Goal: Task Accomplishment & Management: Use online tool/utility

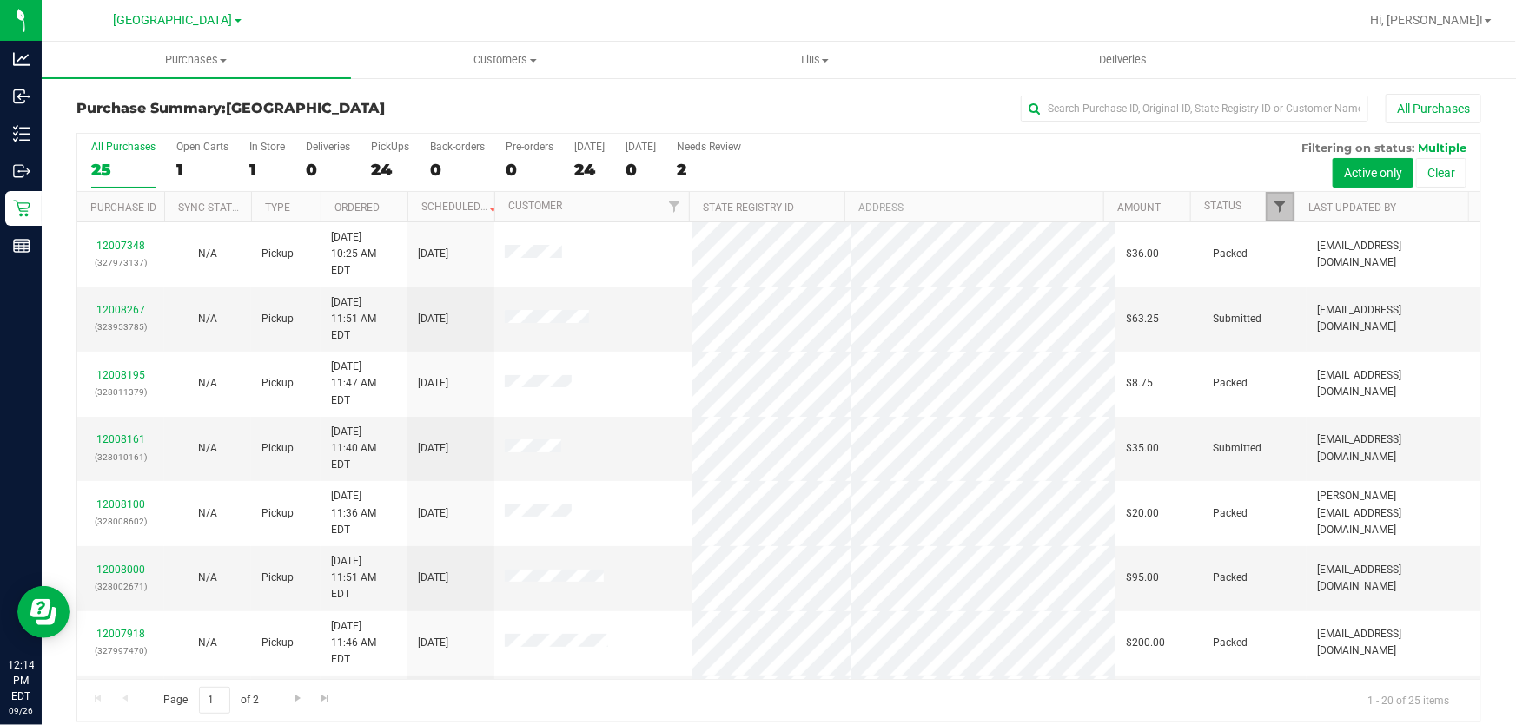
click at [1273, 208] on span "Filter" at bounding box center [1280, 207] width 14 height 14
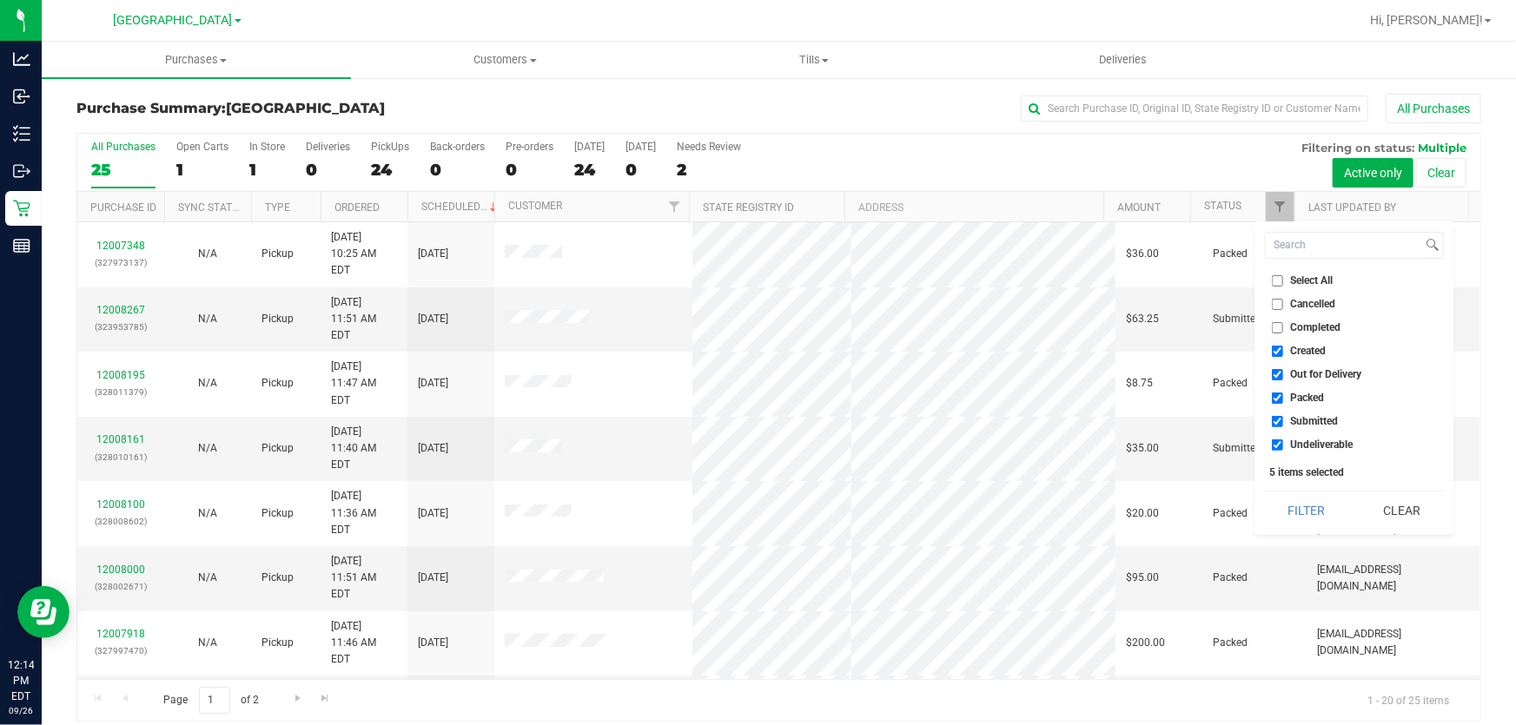
click at [1322, 281] on span "Select All" at bounding box center [1312, 280] width 43 height 10
click at [1283, 281] on input "Select All" at bounding box center [1277, 280] width 11 height 11
checkbox input "true"
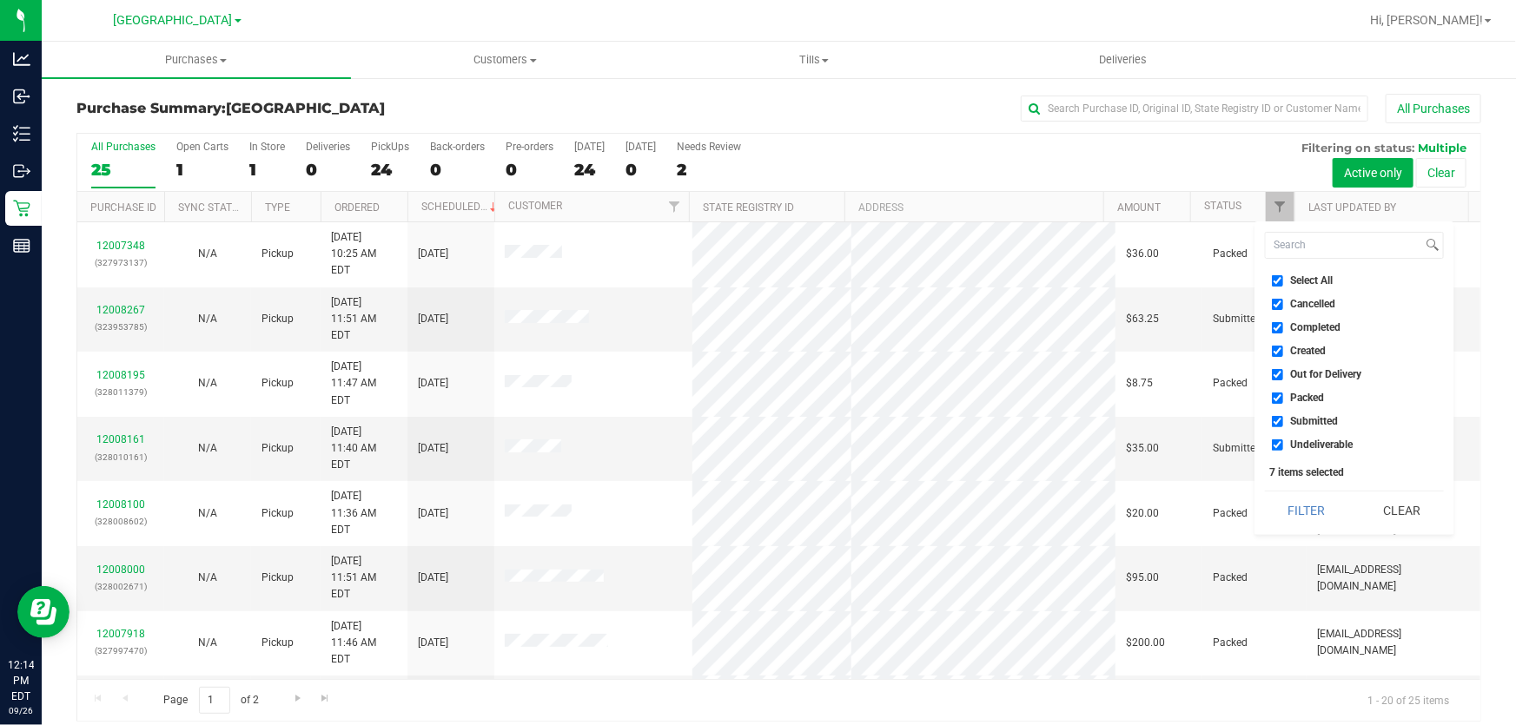
click at [1322, 281] on span "Select All" at bounding box center [1312, 280] width 43 height 10
click at [1283, 281] on input "Select All" at bounding box center [1277, 280] width 11 height 11
checkbox input "false"
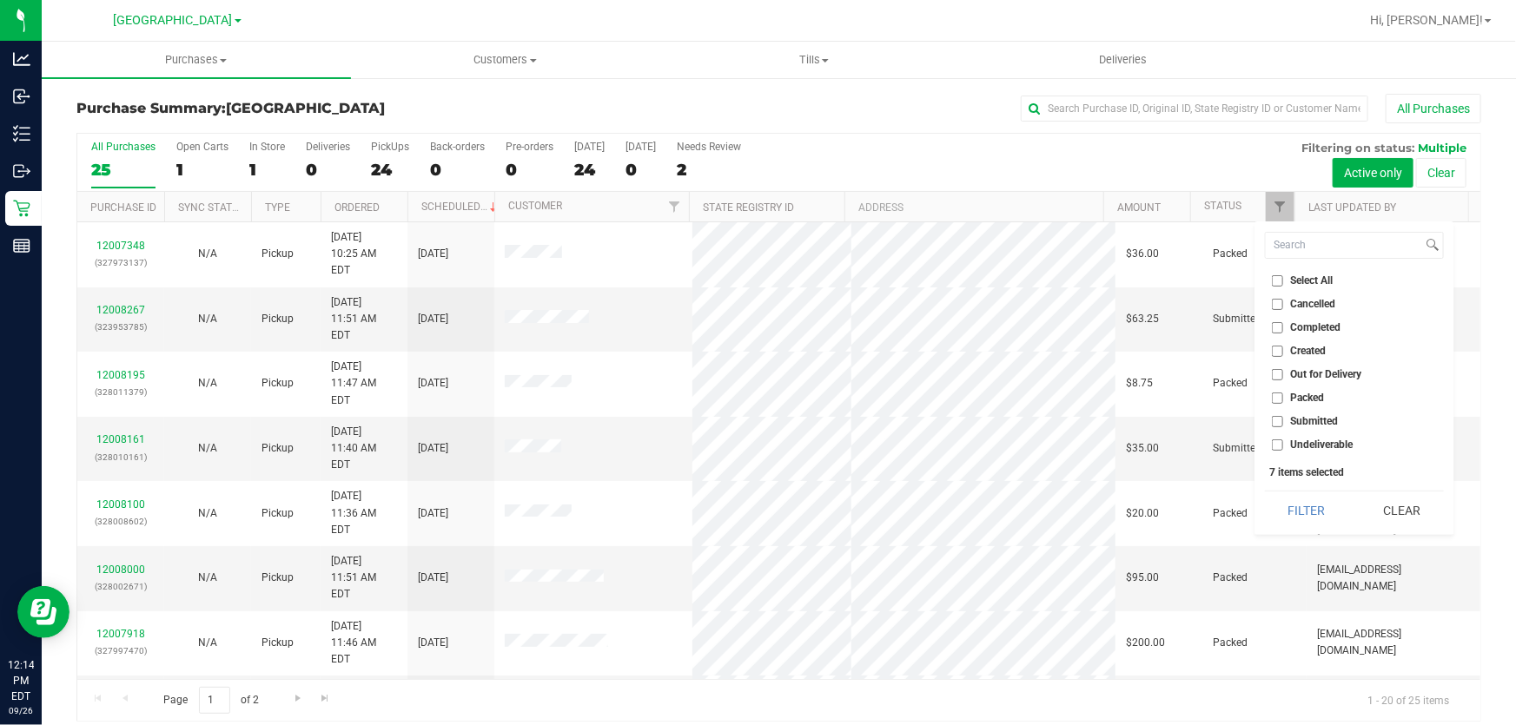
checkbox input "false"
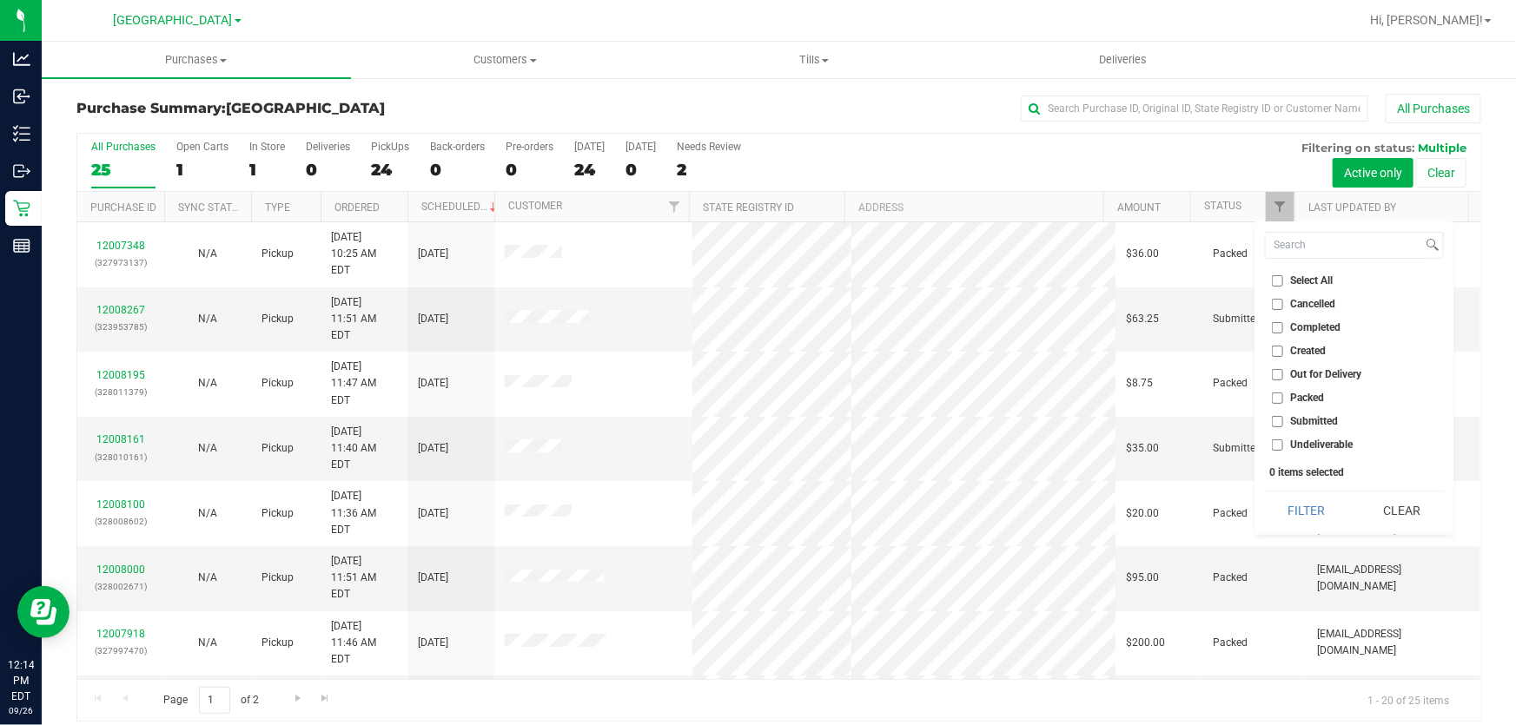
click at [1318, 421] on span "Submitted" at bounding box center [1315, 421] width 48 height 10
click at [1283, 421] on input "Submitted" at bounding box center [1277, 421] width 11 height 11
checkbox input "true"
click at [1294, 512] on button "Filter" at bounding box center [1306, 511] width 83 height 38
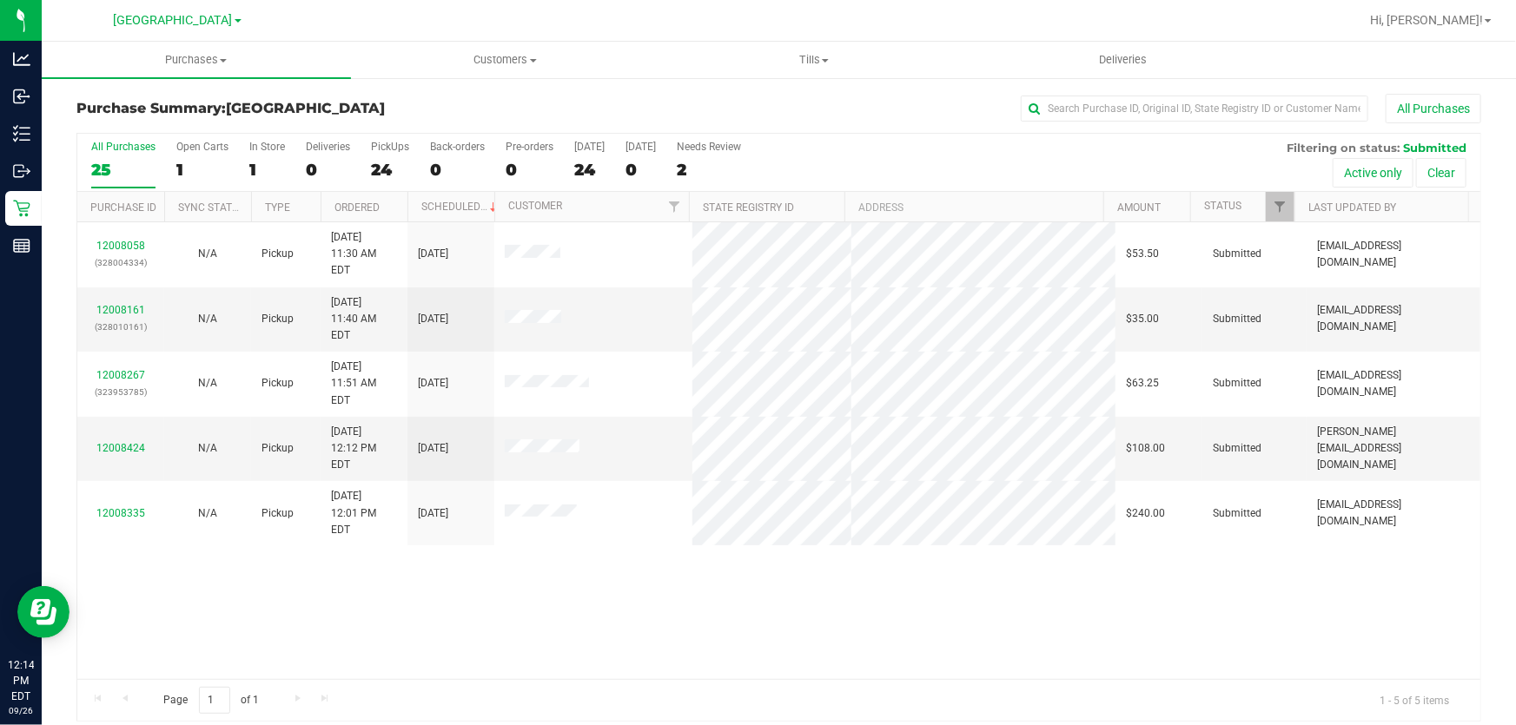
click at [962, 530] on div "12008058 (328004334) N/A Pickup 9/26/2025 11:30 AM EDT 9/26/2025 $53.50 Submitt…" at bounding box center [778, 450] width 1403 height 457
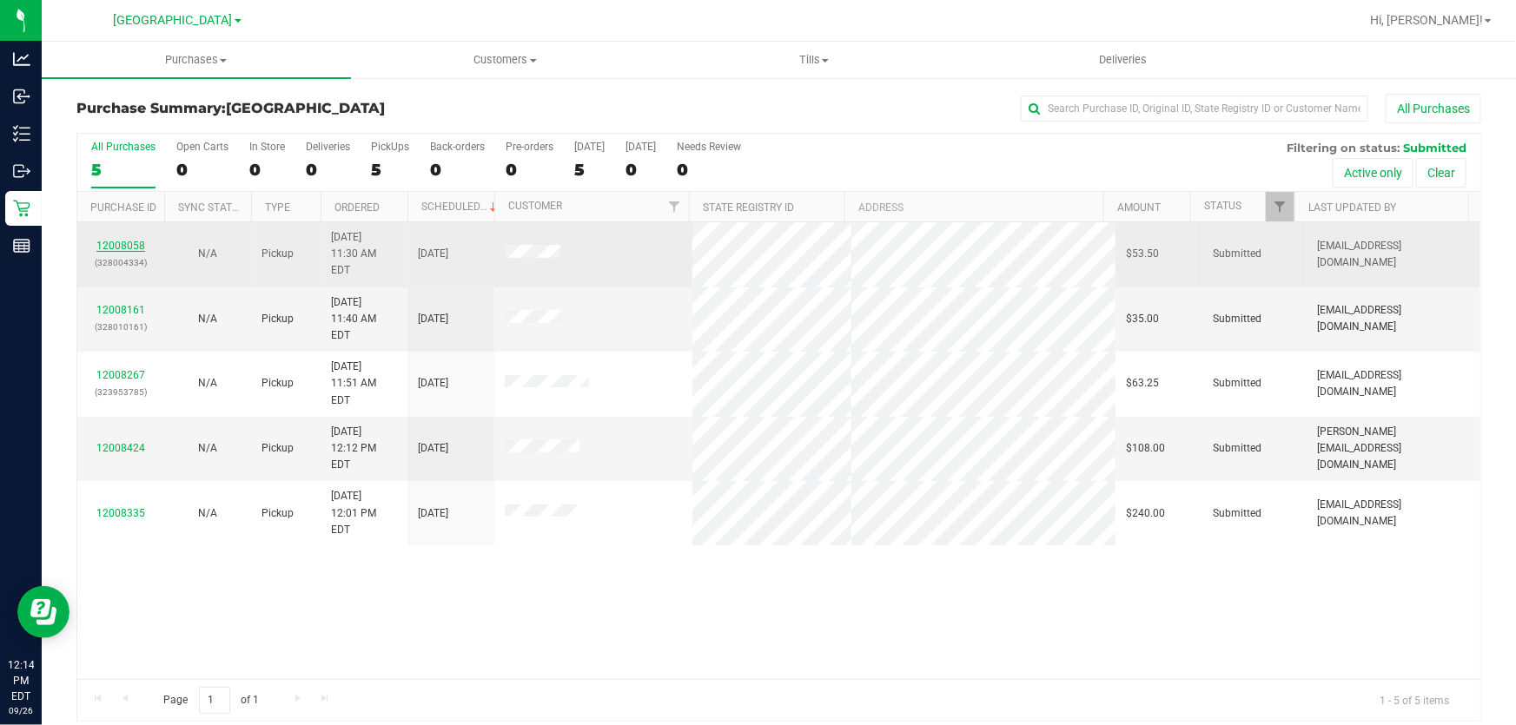
click at [107, 240] on link "12008058" at bounding box center [120, 246] width 49 height 12
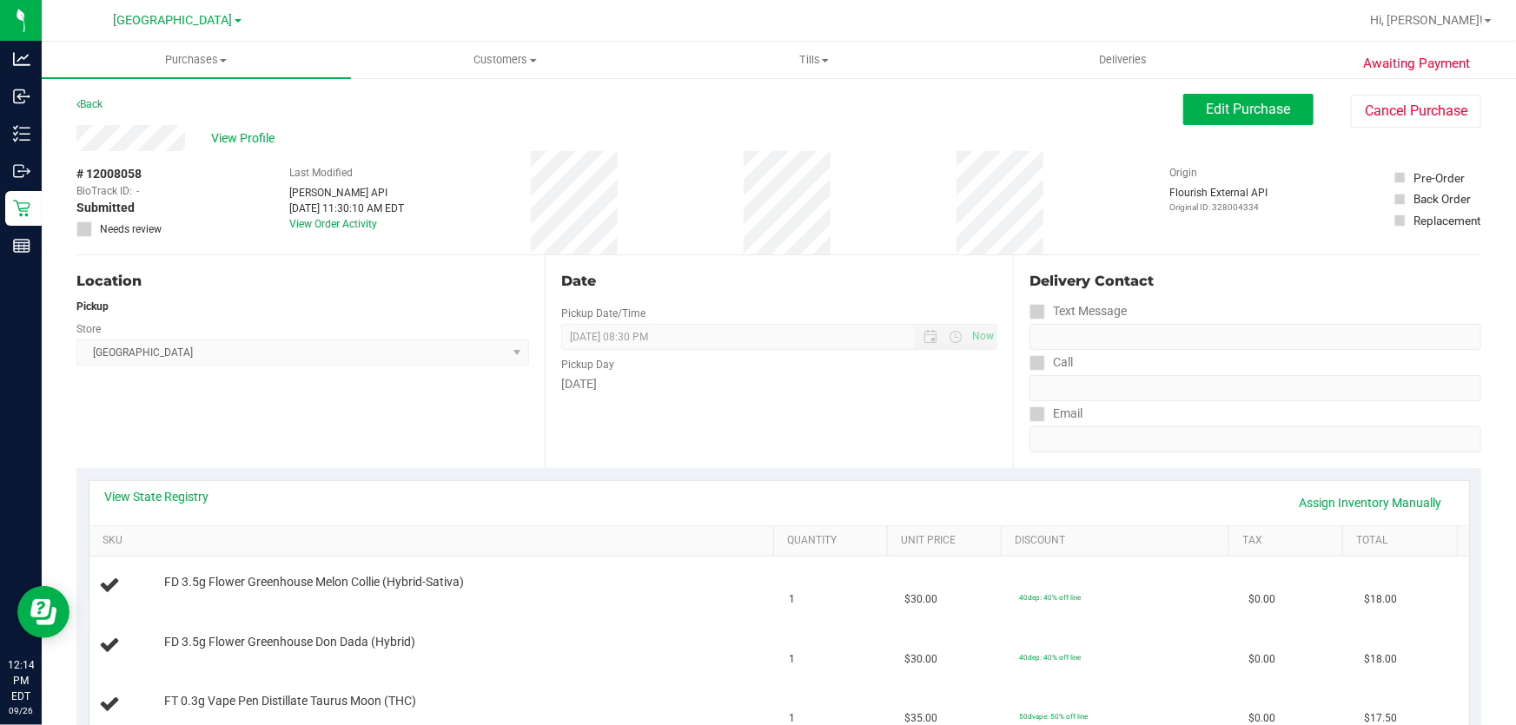
drag, startPoint x: 531, startPoint y: 434, endPoint x: 431, endPoint y: 439, distance: 100.0
click at [530, 433] on div "Location Pickup Store Lakeland WC Select Store [PERSON_NAME][GEOGRAPHIC_DATA] […" at bounding box center [310, 361] width 468 height 213
click at [171, 494] on link "View State Registry" at bounding box center [157, 496] width 104 height 17
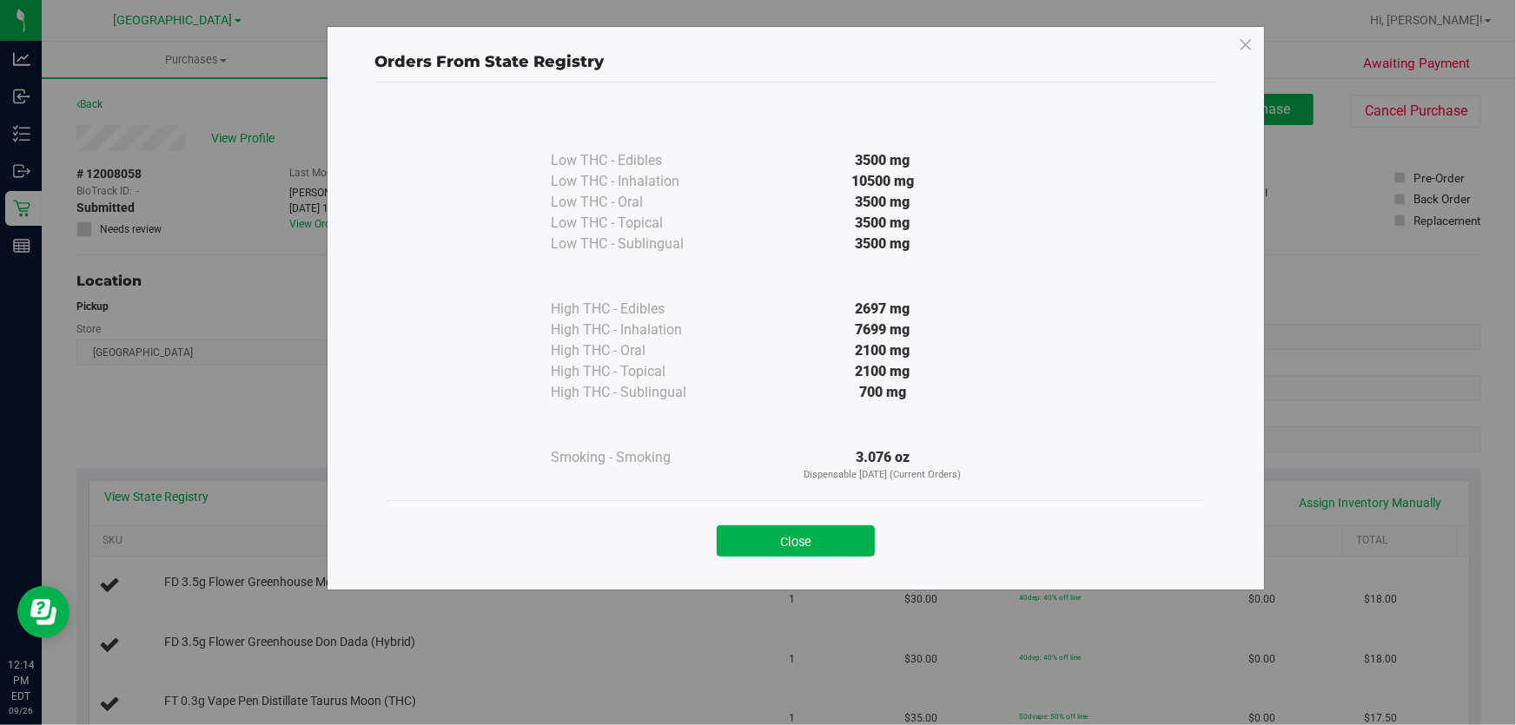
drag, startPoint x: 828, startPoint y: 527, endPoint x: 369, endPoint y: 424, distance: 470.1
click at [822, 530] on button "Close" at bounding box center [796, 541] width 158 height 31
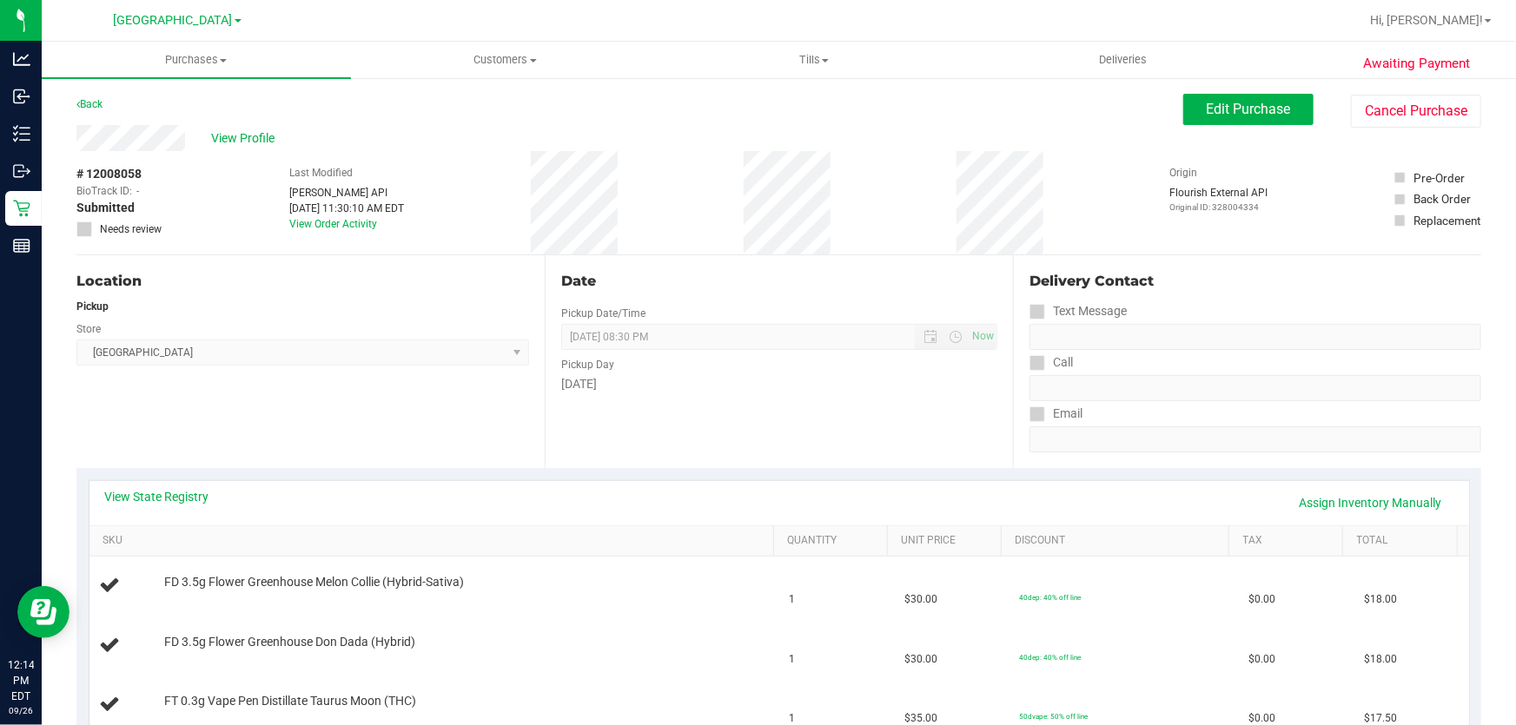
click at [347, 411] on div "Location Pickup Store Lakeland WC Select Store [PERSON_NAME][GEOGRAPHIC_DATA] […" at bounding box center [310, 361] width 468 height 213
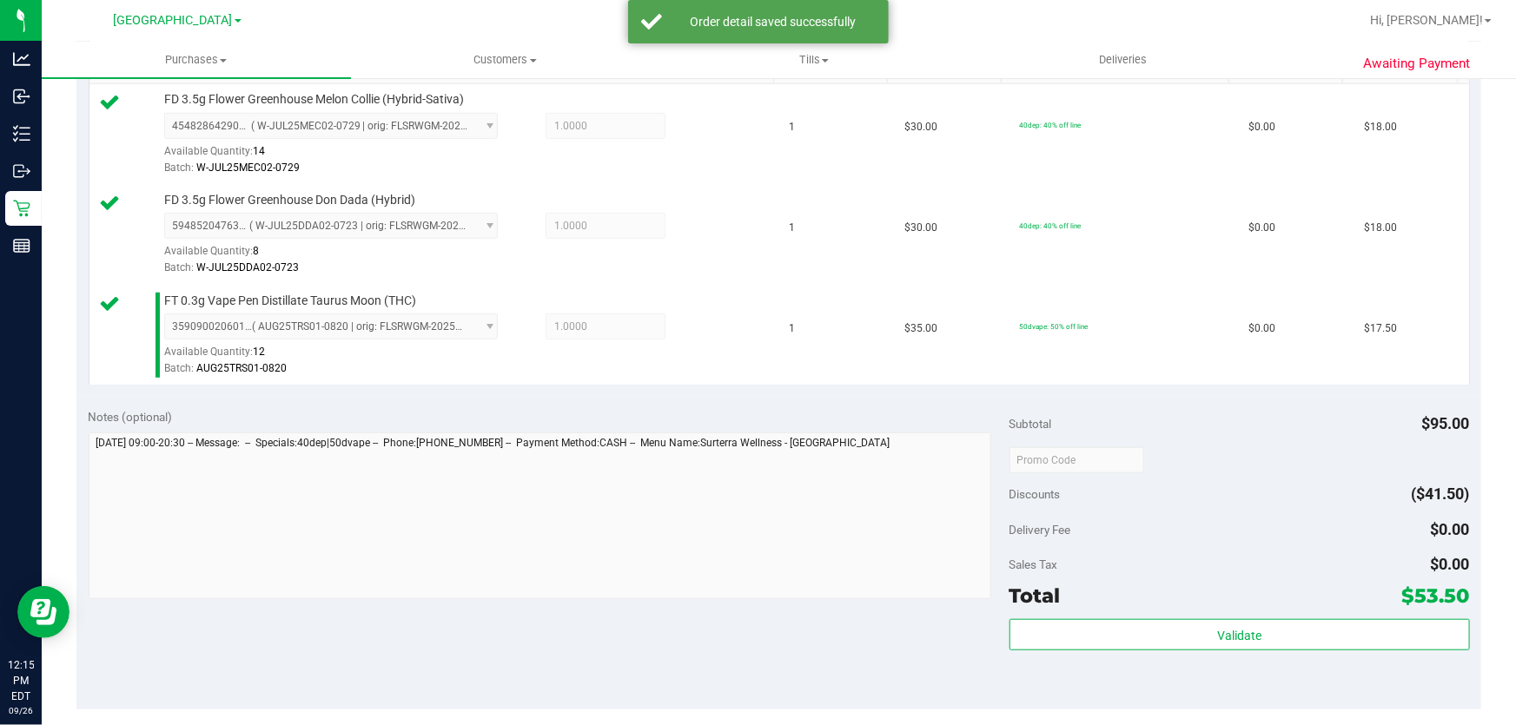
scroll to position [473, 0]
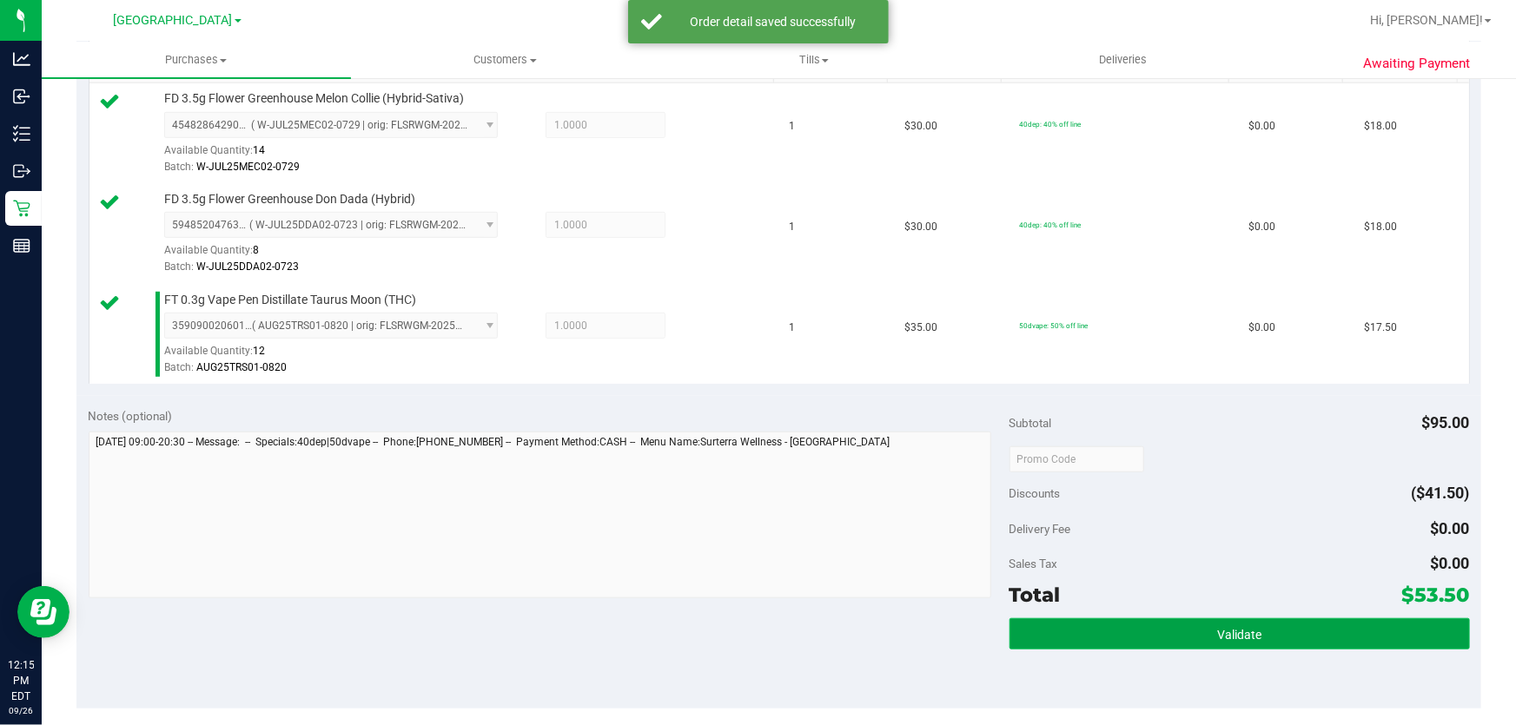
click at [1207, 633] on button "Validate" at bounding box center [1239, 633] width 460 height 31
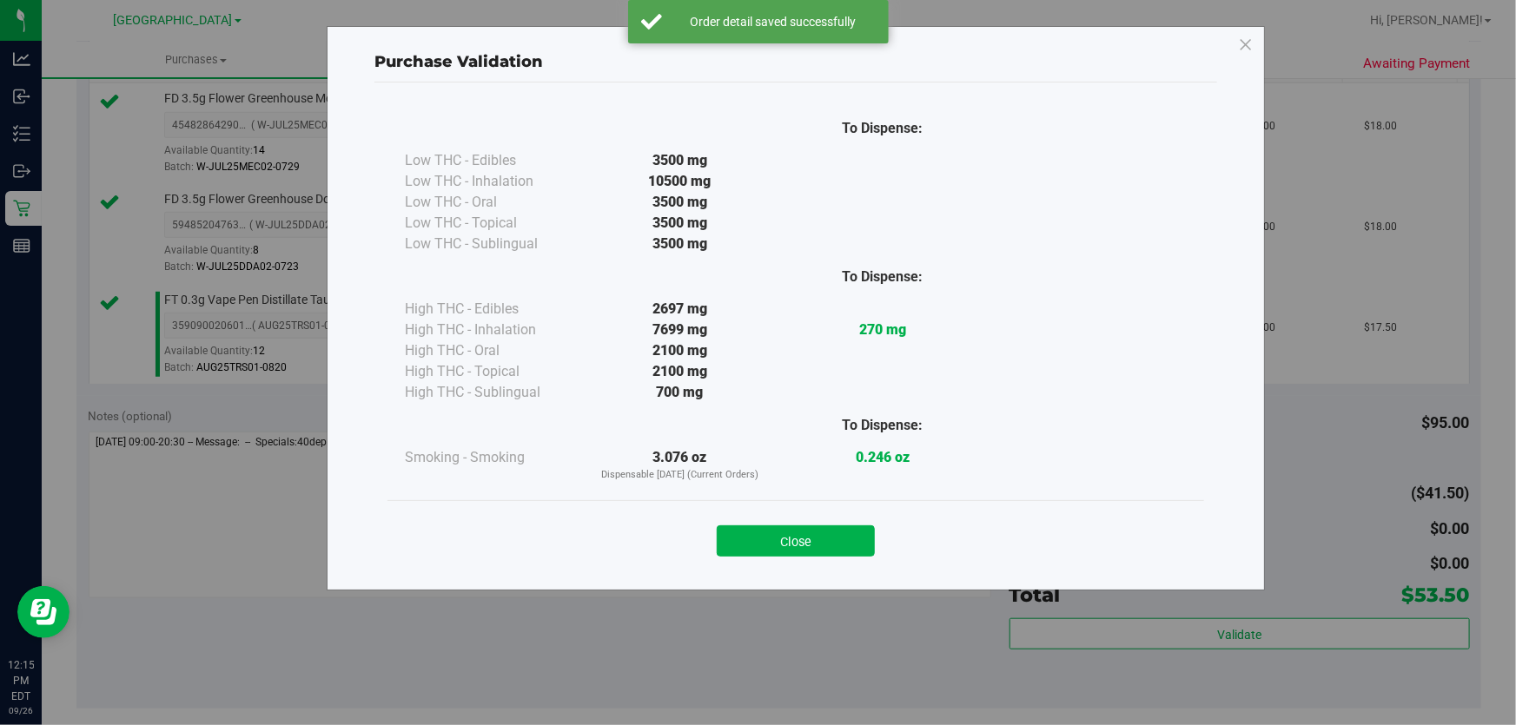
click at [837, 542] on button "Close" at bounding box center [796, 541] width 158 height 31
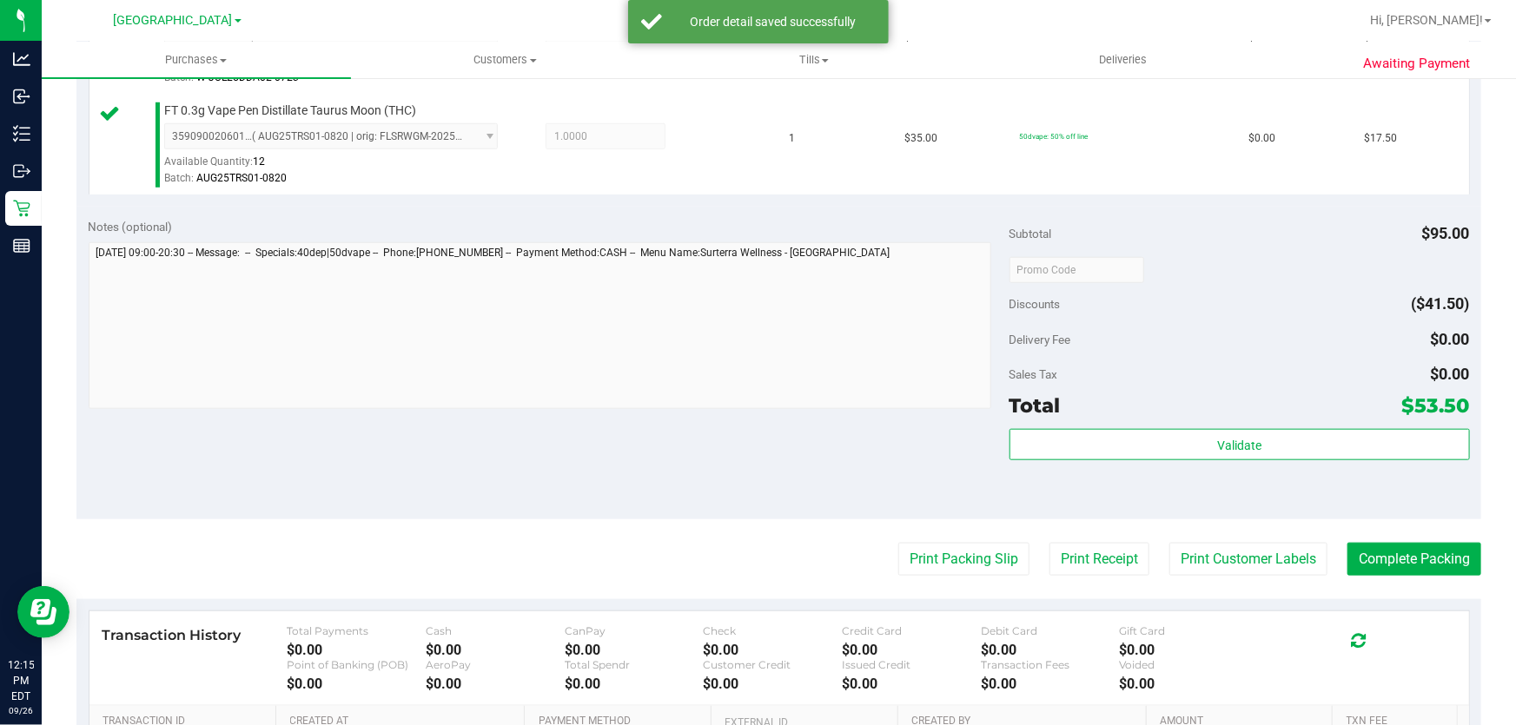
scroll to position [790, 0]
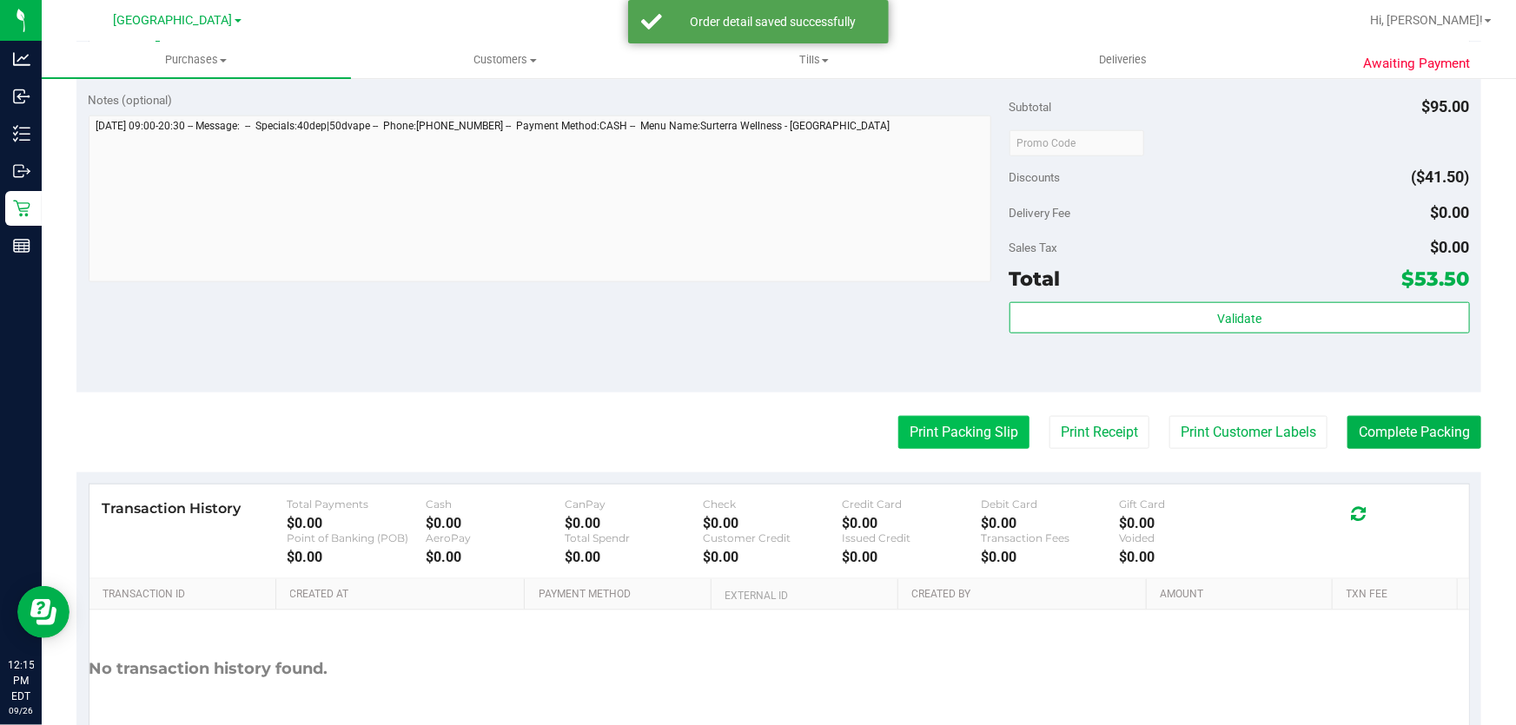
click at [938, 426] on button "Print Packing Slip" at bounding box center [963, 432] width 131 height 33
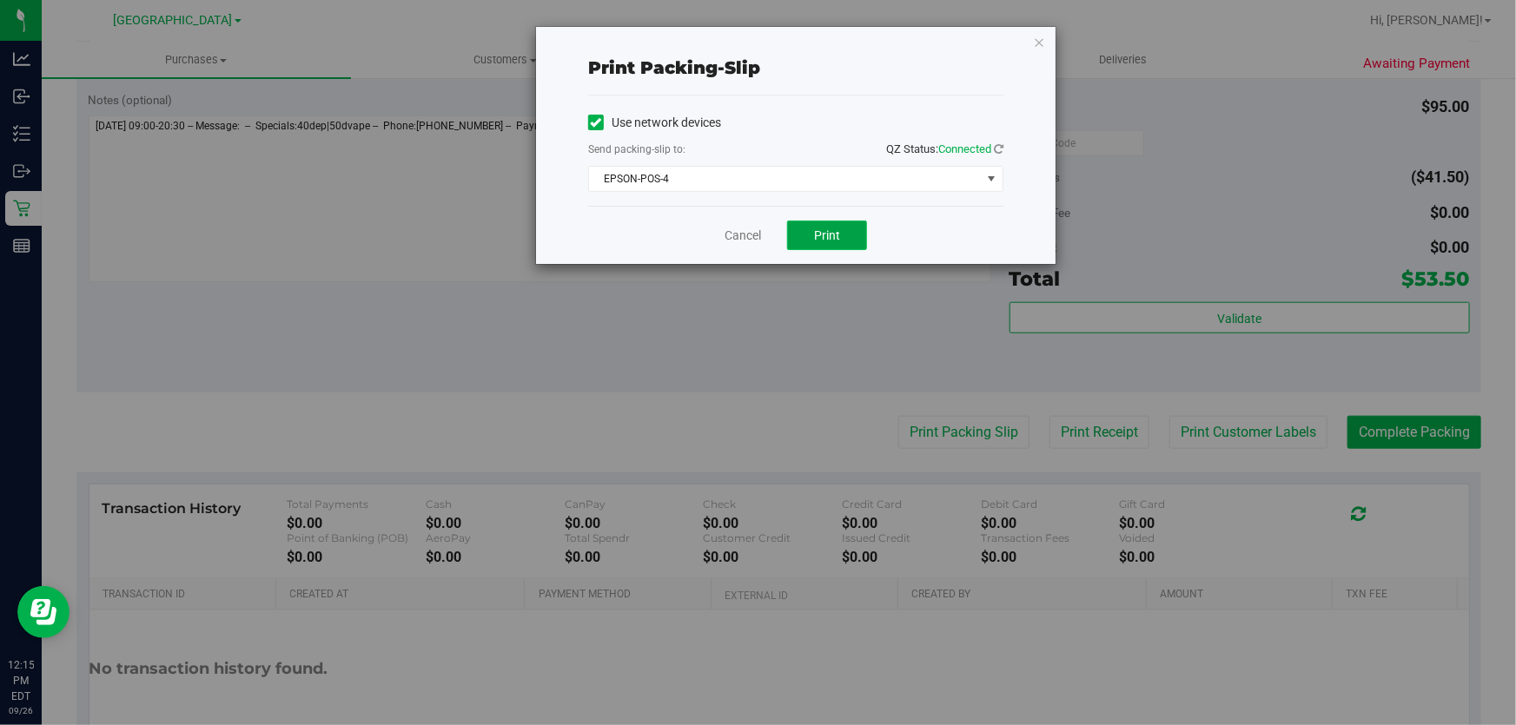
click at [815, 239] on span "Print" at bounding box center [827, 235] width 26 height 14
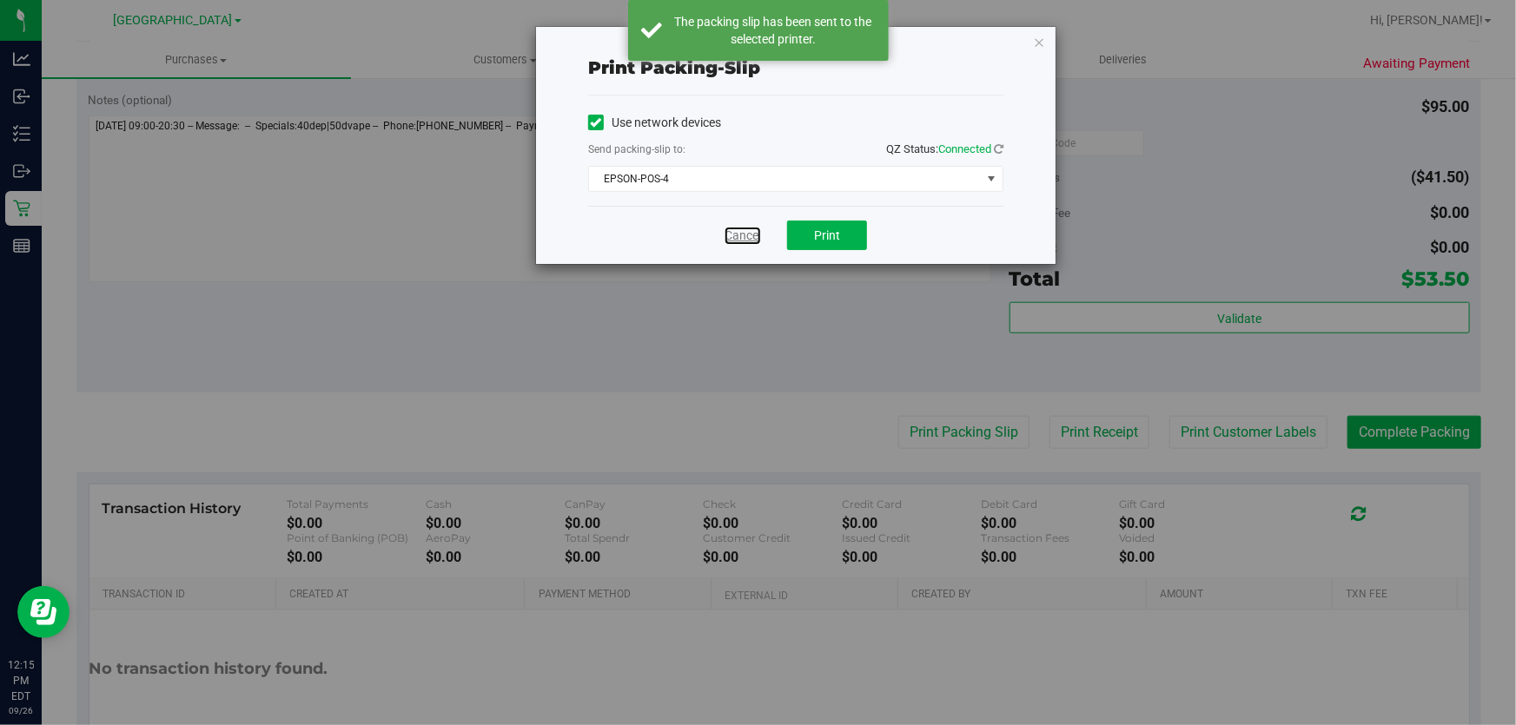
click at [744, 228] on link "Cancel" at bounding box center [742, 236] width 36 height 18
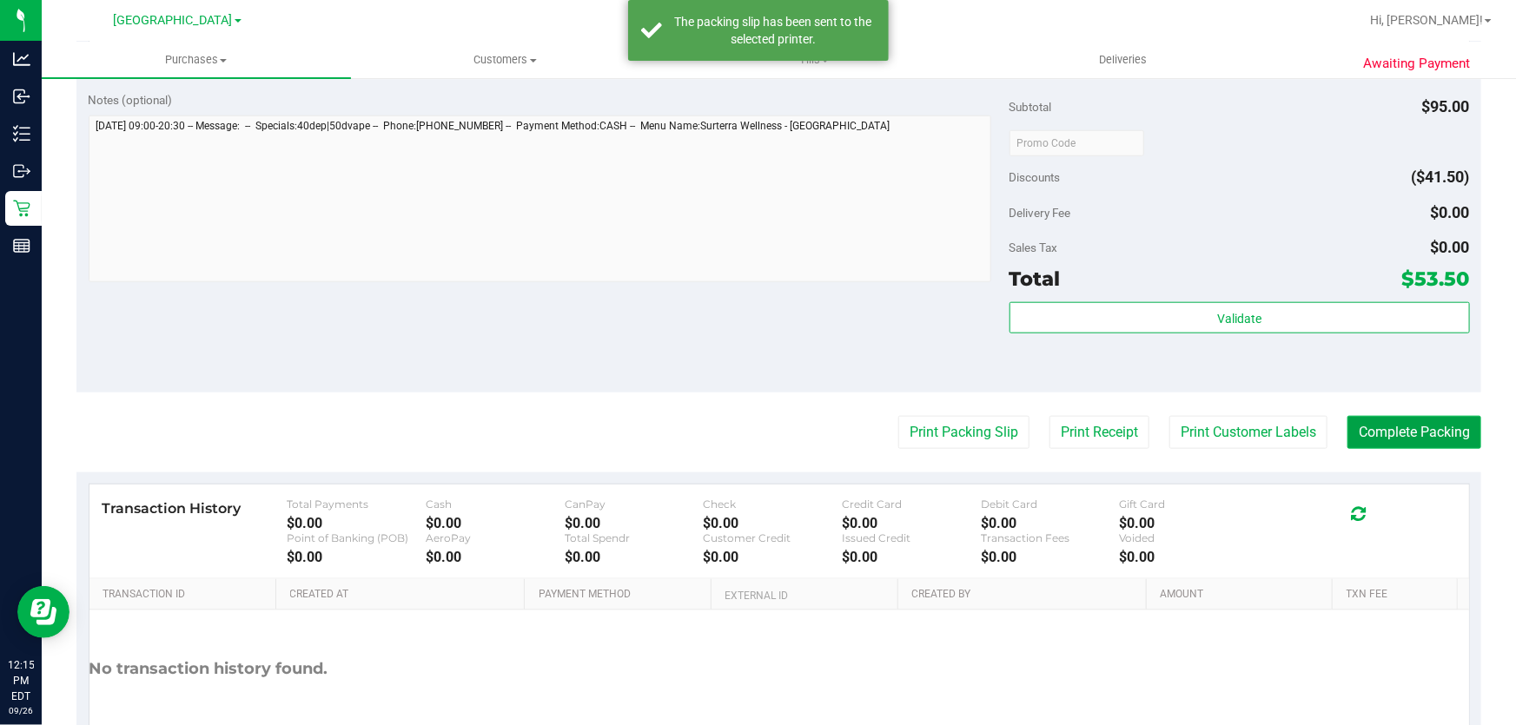
click at [1410, 424] on button "Complete Packing" at bounding box center [1414, 432] width 134 height 33
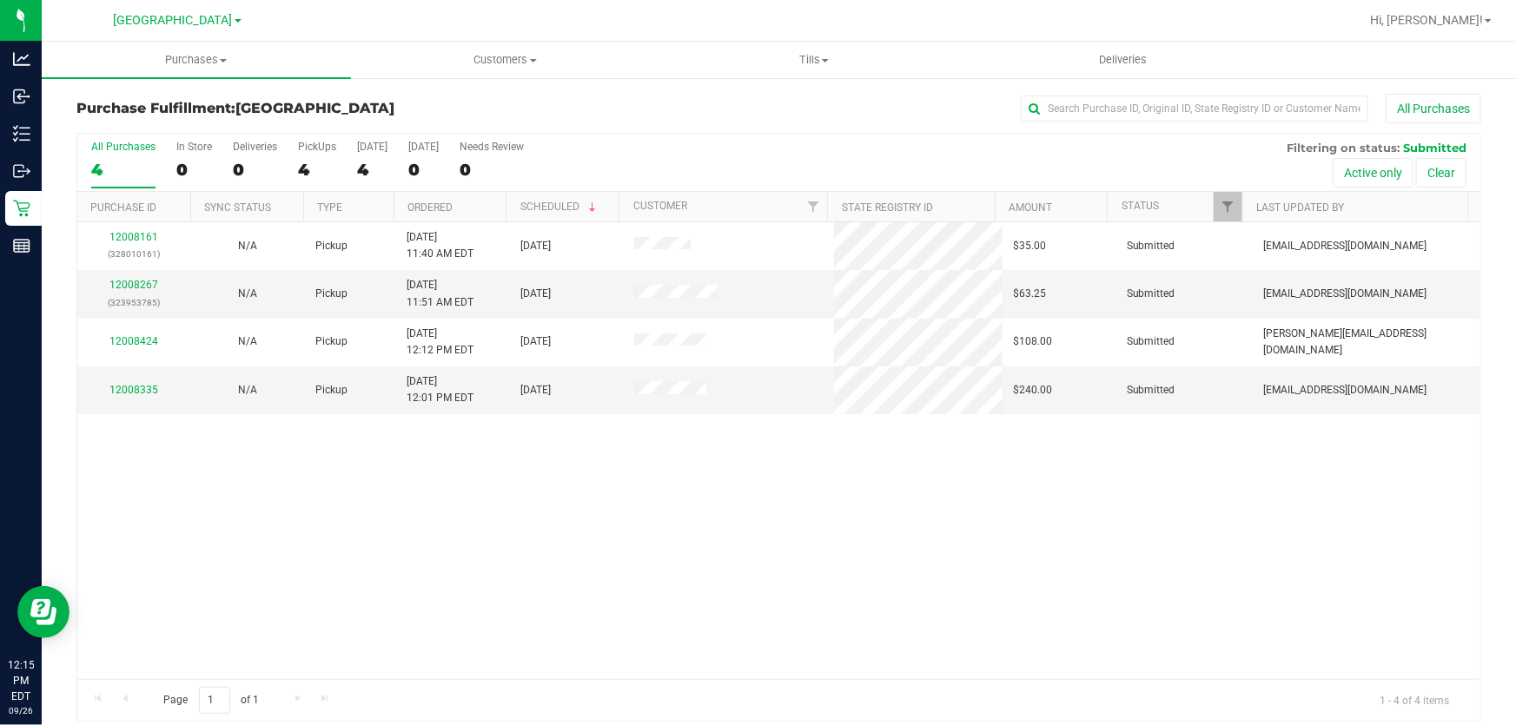
click at [674, 547] on div "12008161 (328010161) N/A Pickup 9/26/2025 11:40 AM EDT 9/26/2025 $35.00 Submitt…" at bounding box center [778, 450] width 1403 height 457
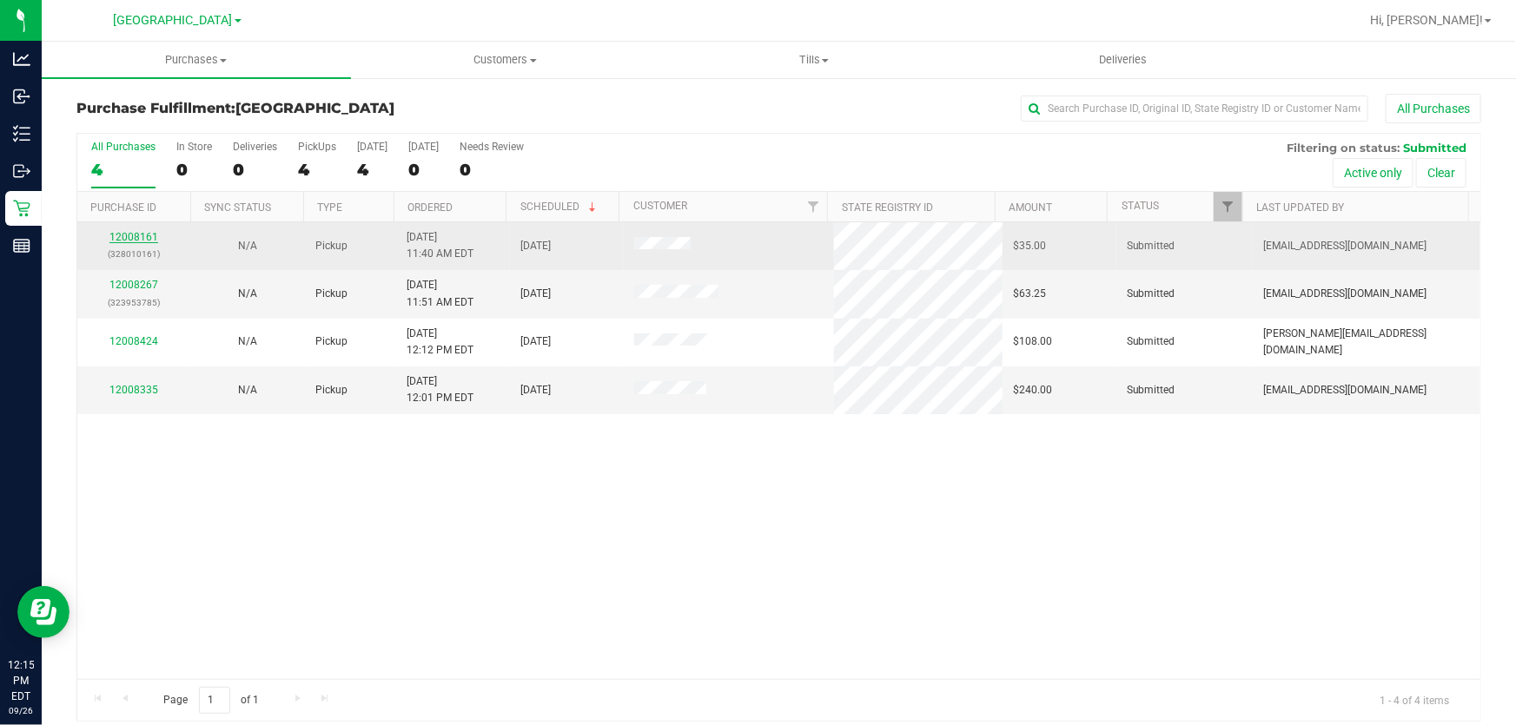
click at [123, 232] on link "12008161" at bounding box center [133, 237] width 49 height 12
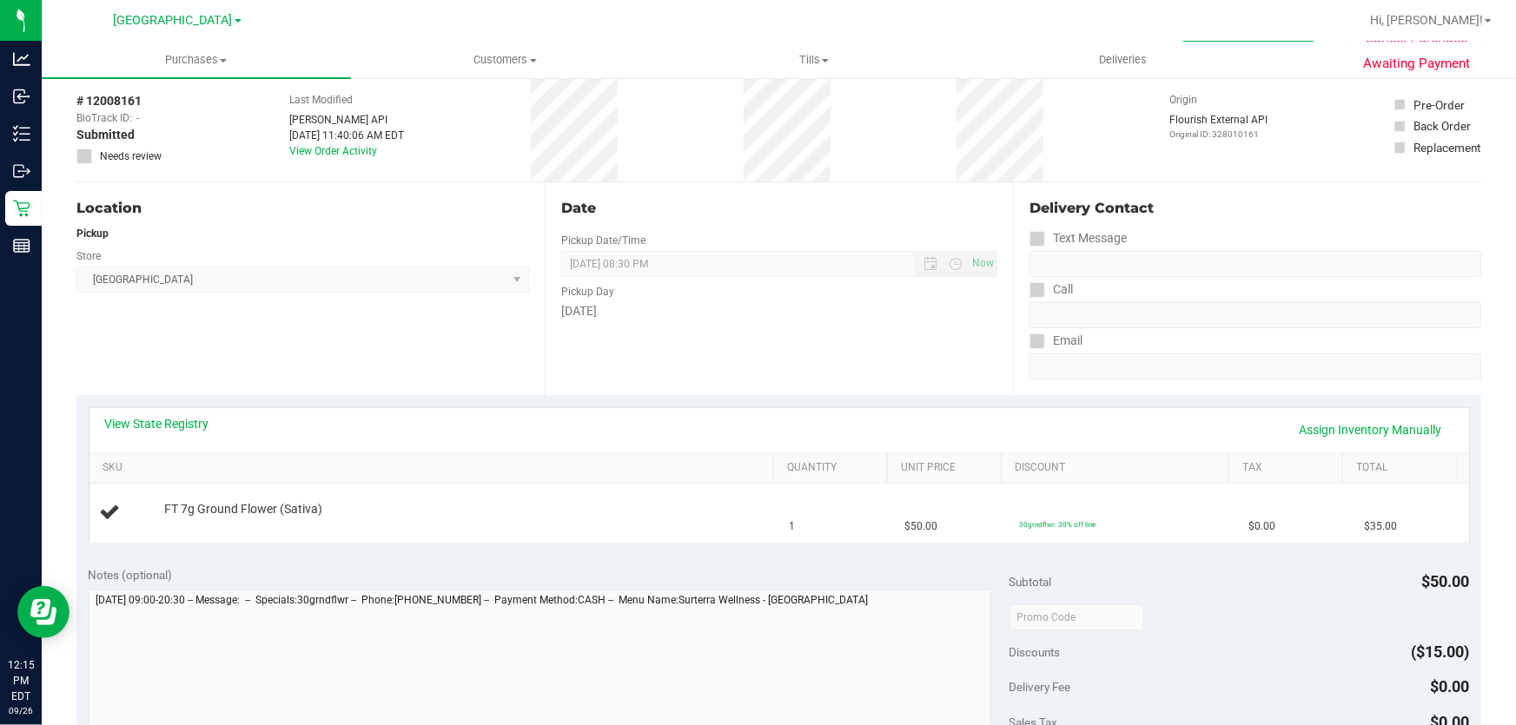
scroll to position [78, 0]
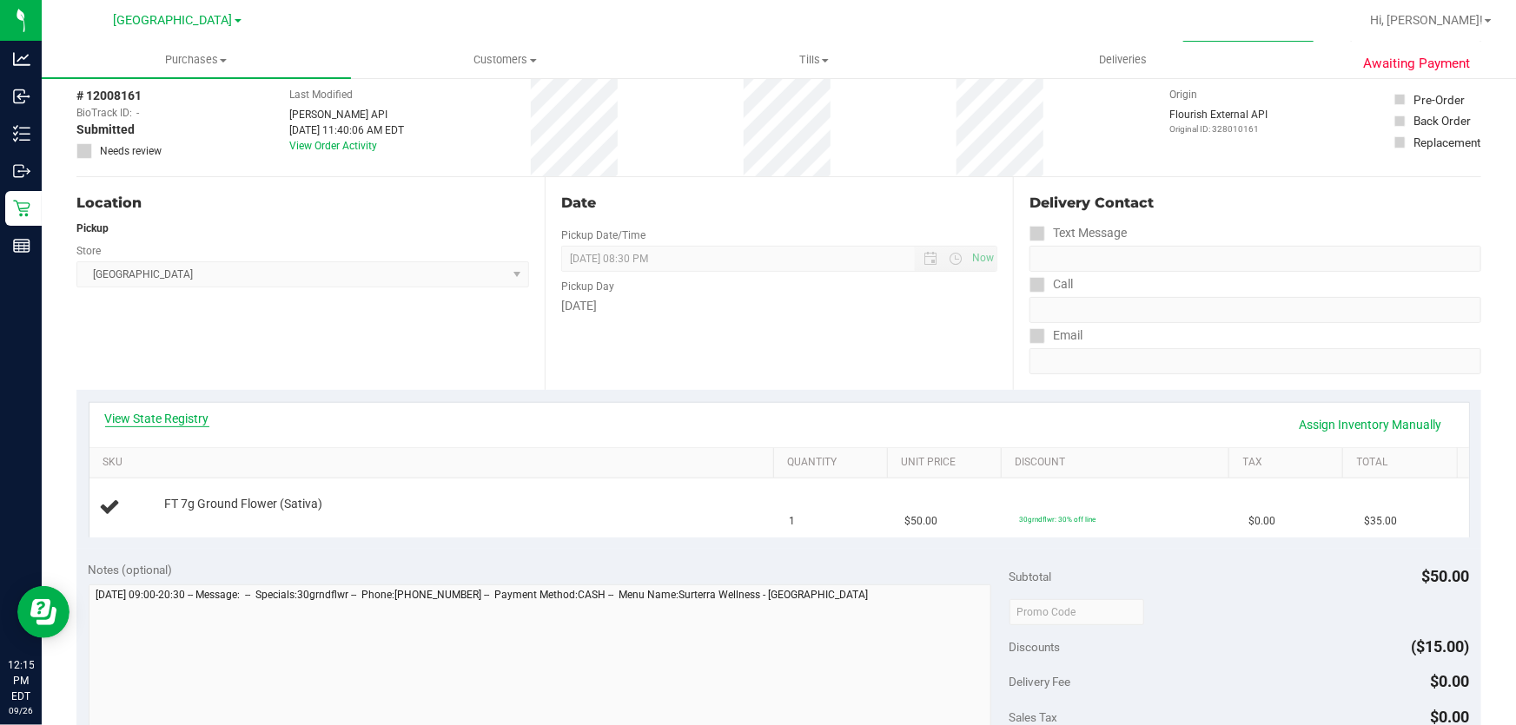
click at [190, 414] on link "View State Registry" at bounding box center [157, 418] width 104 height 17
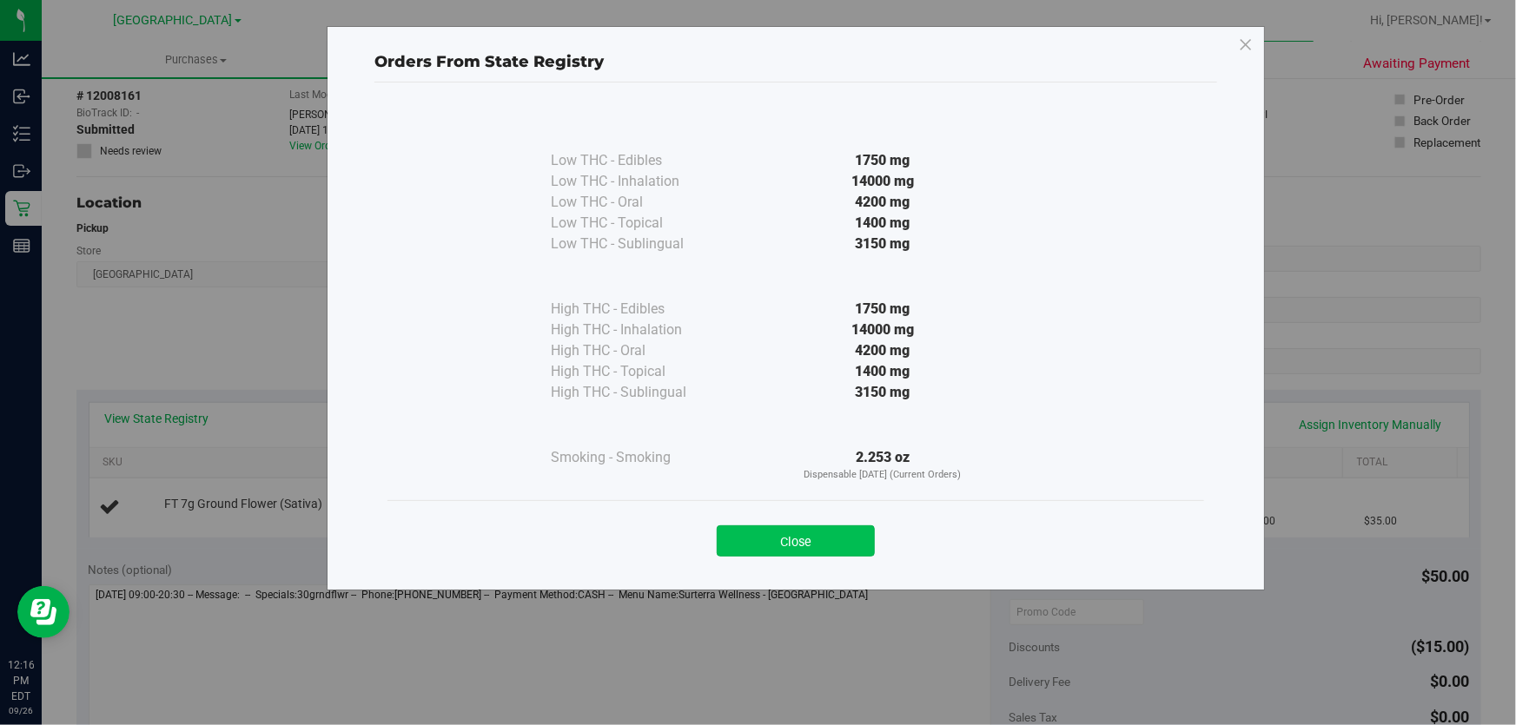
click at [800, 536] on button "Close" at bounding box center [796, 541] width 158 height 31
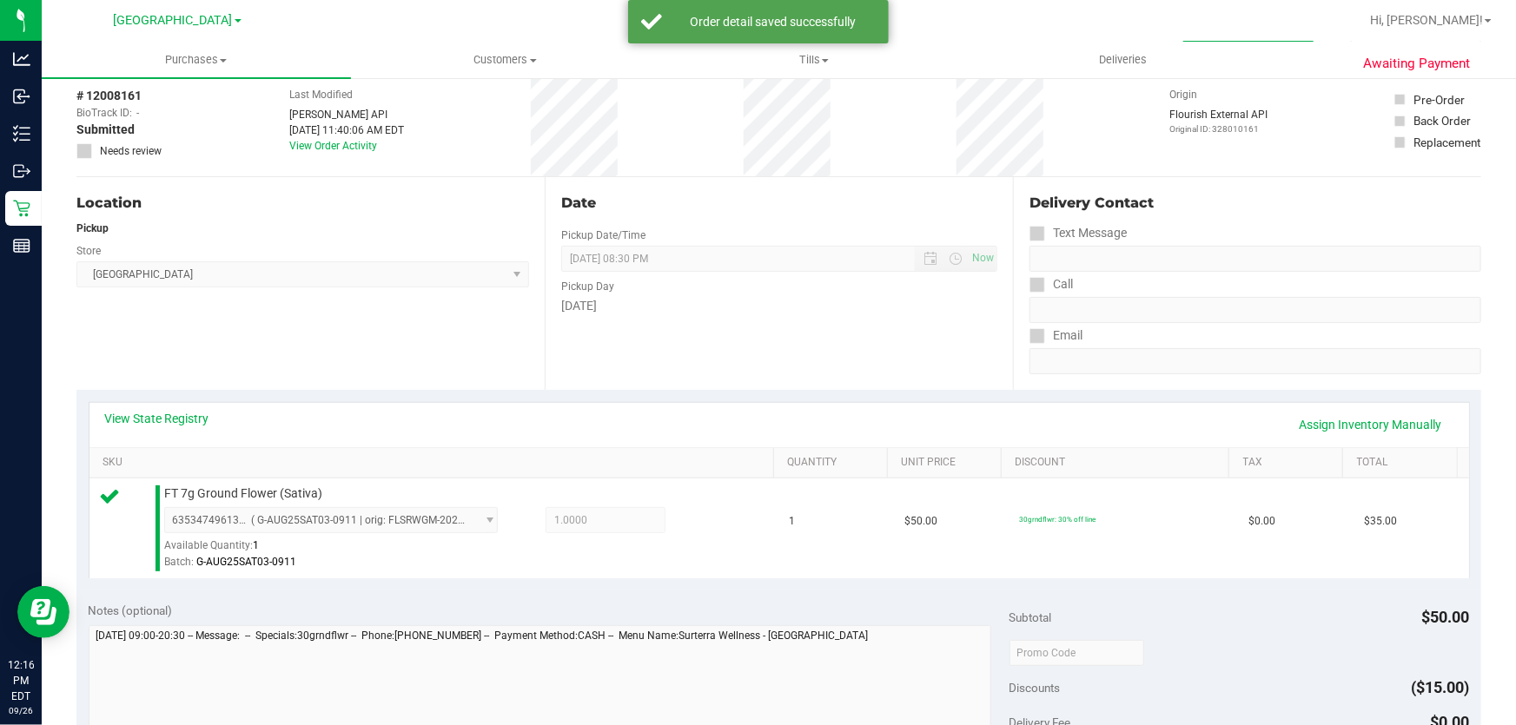
scroll to position [473, 0]
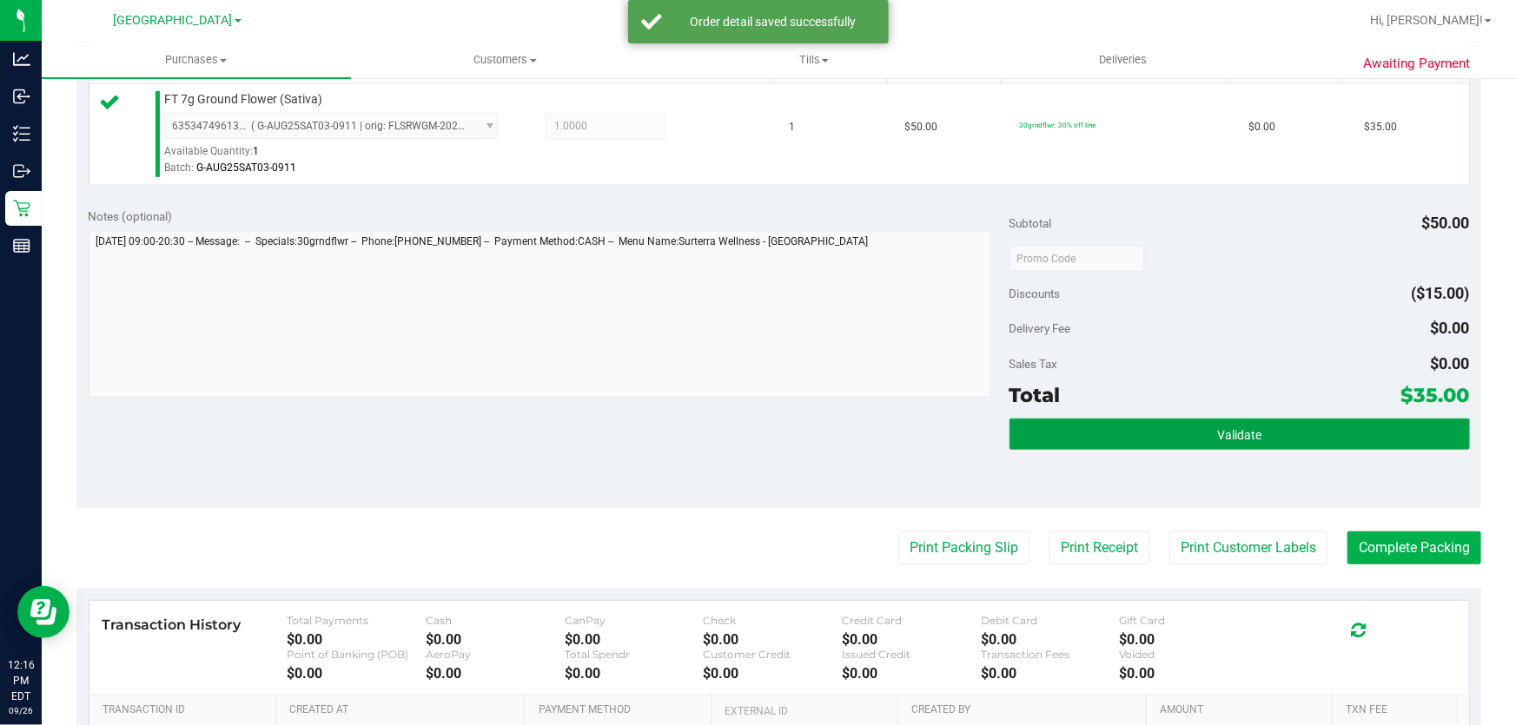
click at [1253, 431] on button "Validate" at bounding box center [1239, 434] width 460 height 31
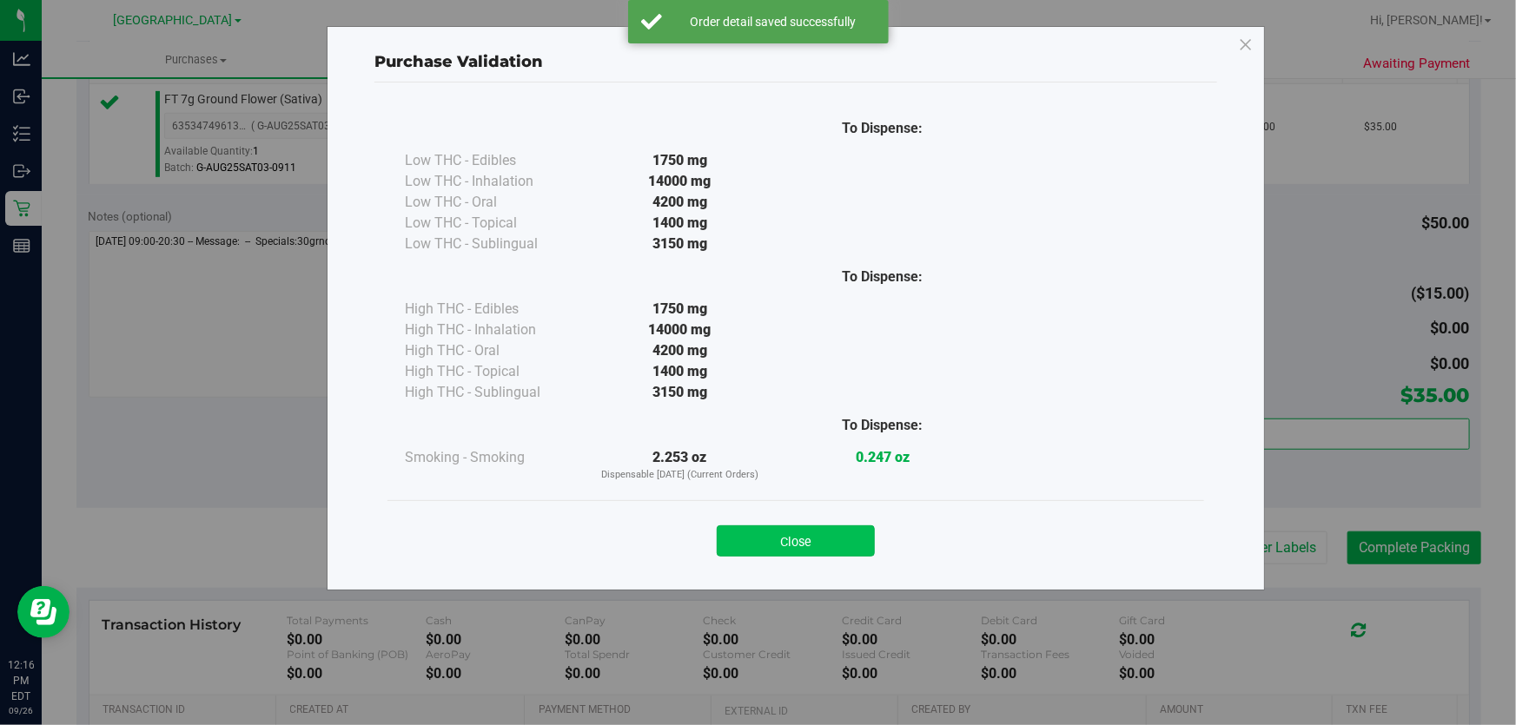
click at [777, 531] on button "Close" at bounding box center [796, 541] width 158 height 31
click at [757, 478] on div "Notes (optional) Subtotal $50.00 Discounts ($15.00) Delivery Fee $0.00 Sales Ta…" at bounding box center [778, 351] width 1405 height 313
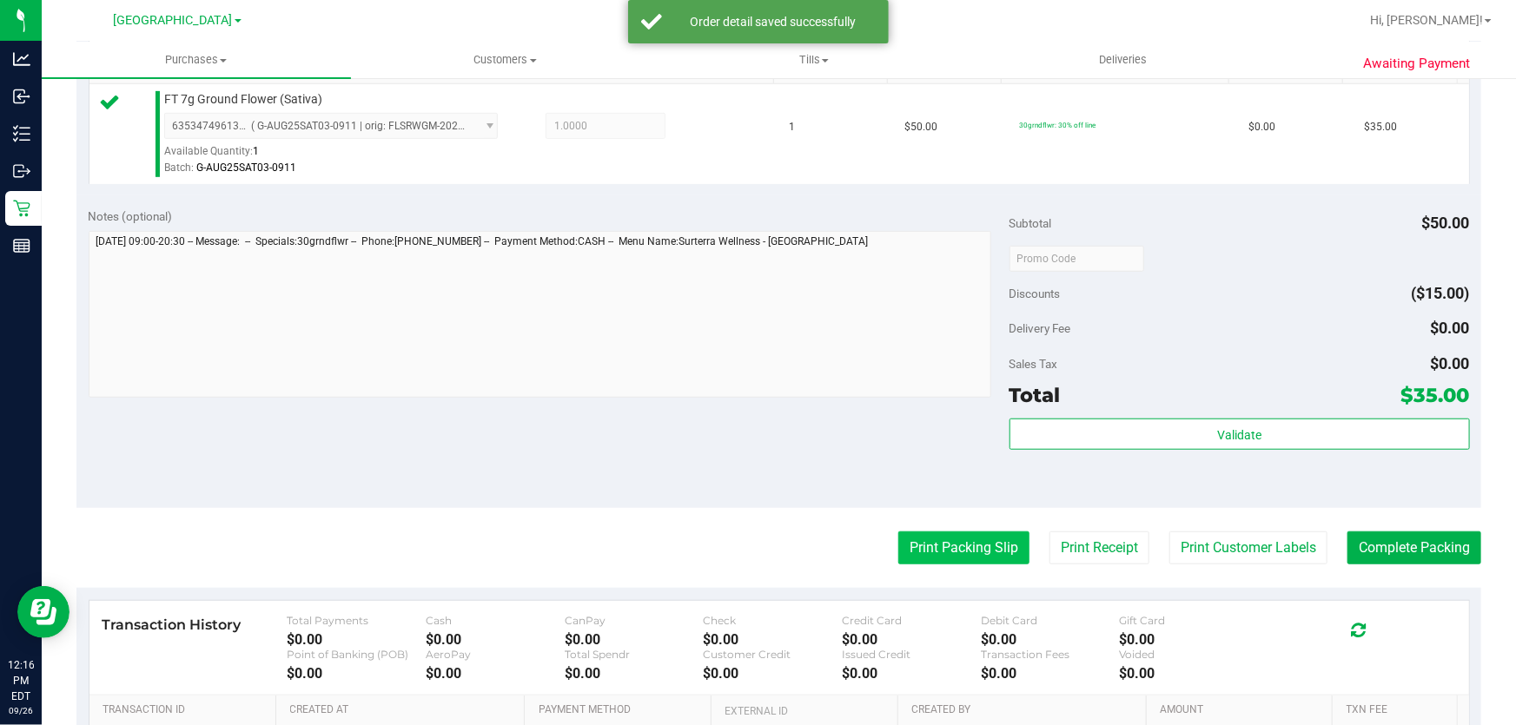
click at [936, 554] on button "Print Packing Slip" at bounding box center [963, 548] width 131 height 33
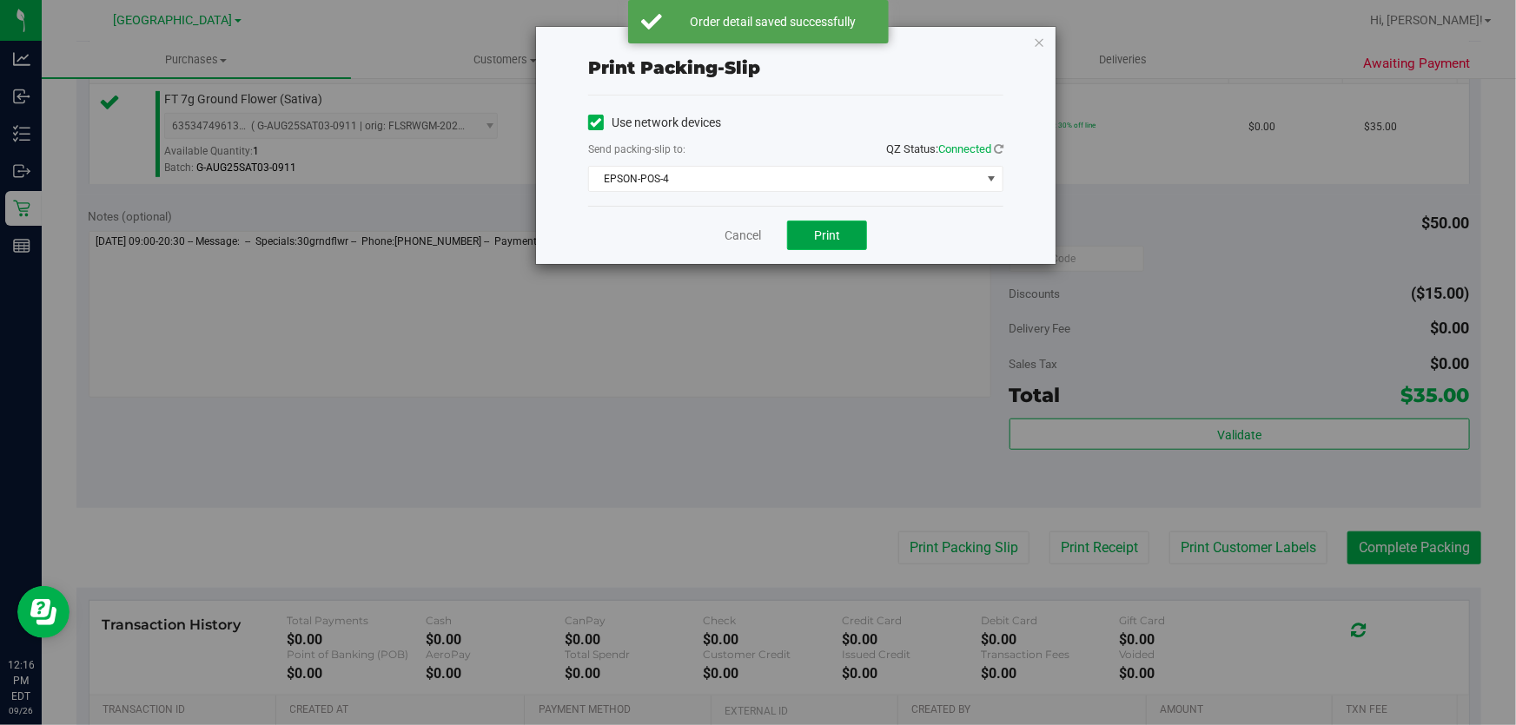
click at [816, 228] on span "Print" at bounding box center [827, 235] width 26 height 14
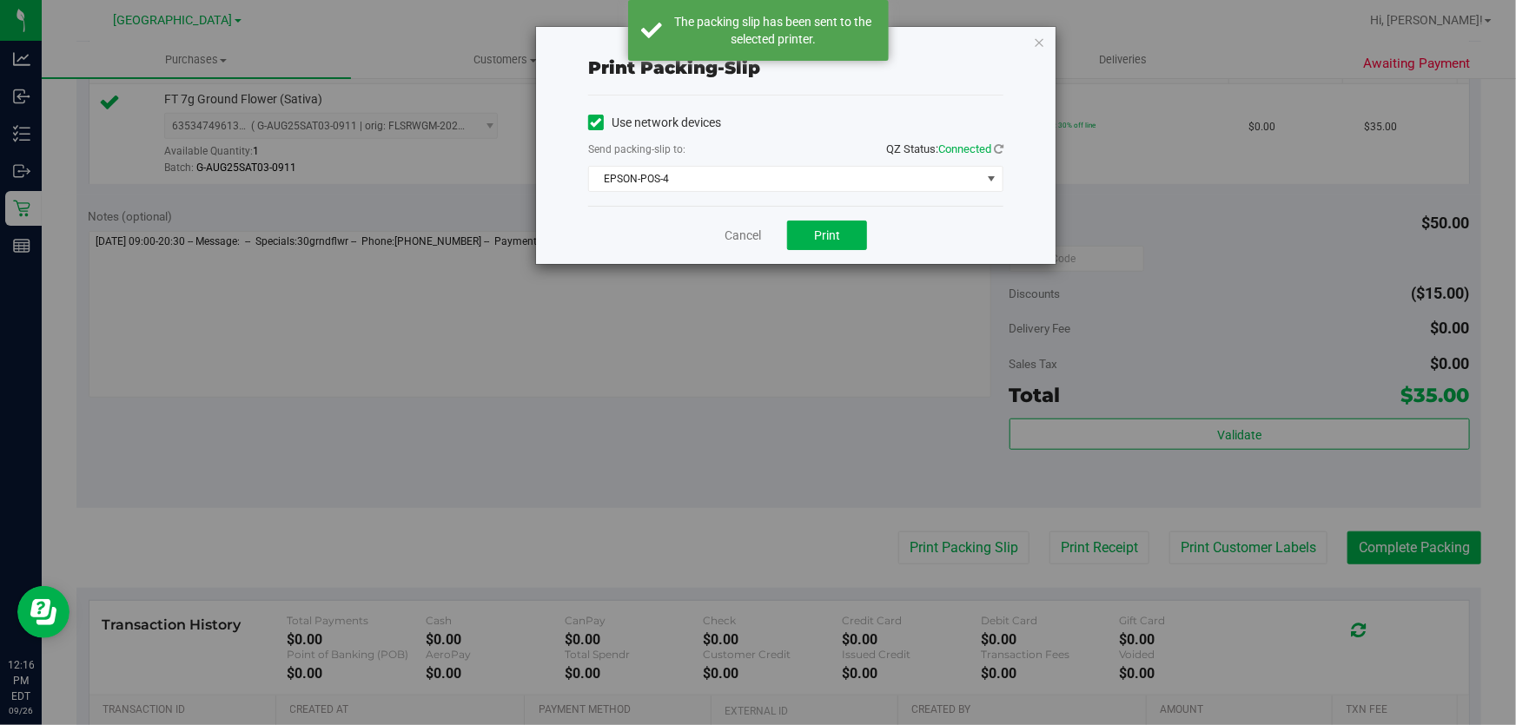
click at [705, 469] on div "Print packing-slip Use network devices Send packing-slip to: QZ Status: Connect…" at bounding box center [764, 362] width 1529 height 725
click at [751, 233] on link "Cancel" at bounding box center [742, 236] width 36 height 18
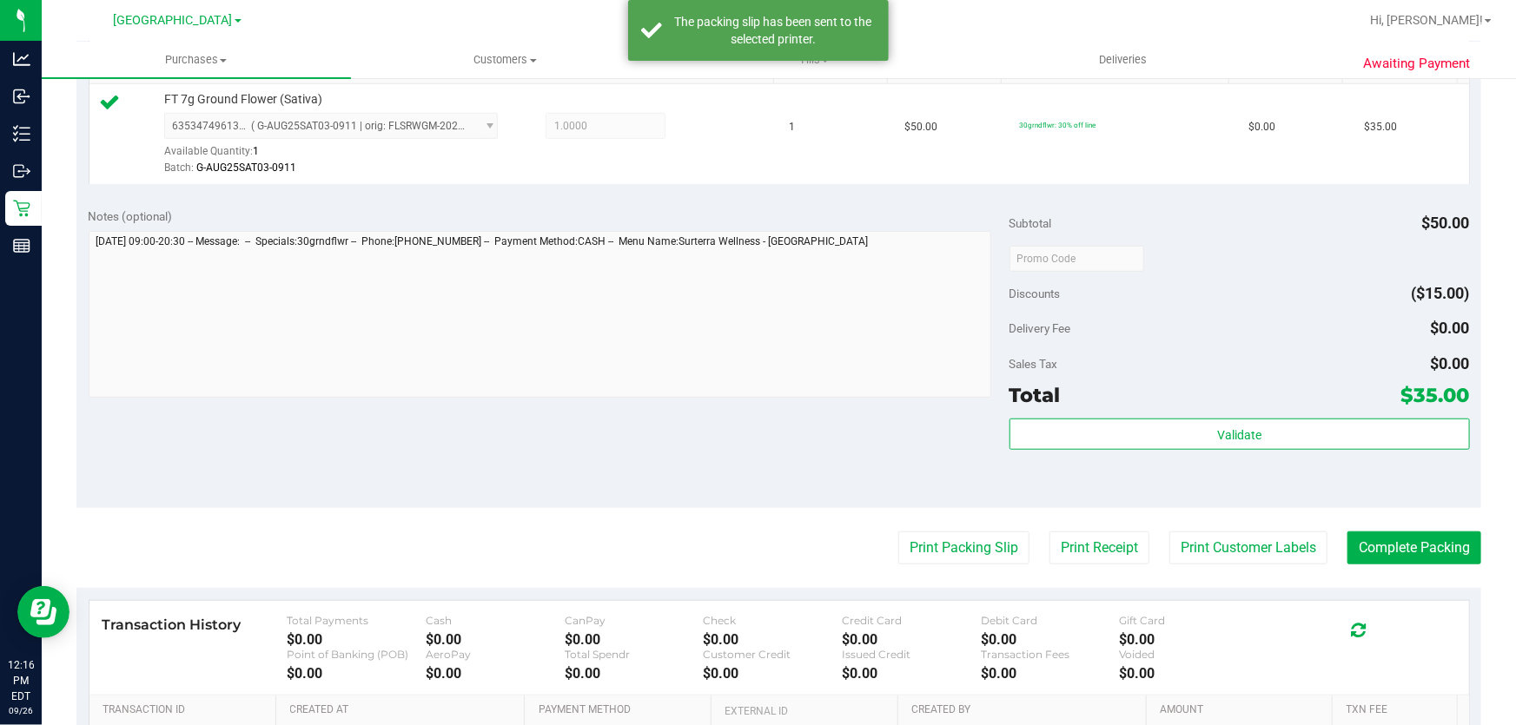
drag, startPoint x: 735, startPoint y: 425, endPoint x: 1235, endPoint y: 594, distance: 528.2
click at [770, 425] on div "Notes (optional) Subtotal $50.00 Discounts ($15.00) Delivery Fee $0.00 Sales Ta…" at bounding box center [778, 351] width 1405 height 313
click at [1427, 548] on button "Complete Packing" at bounding box center [1414, 548] width 134 height 33
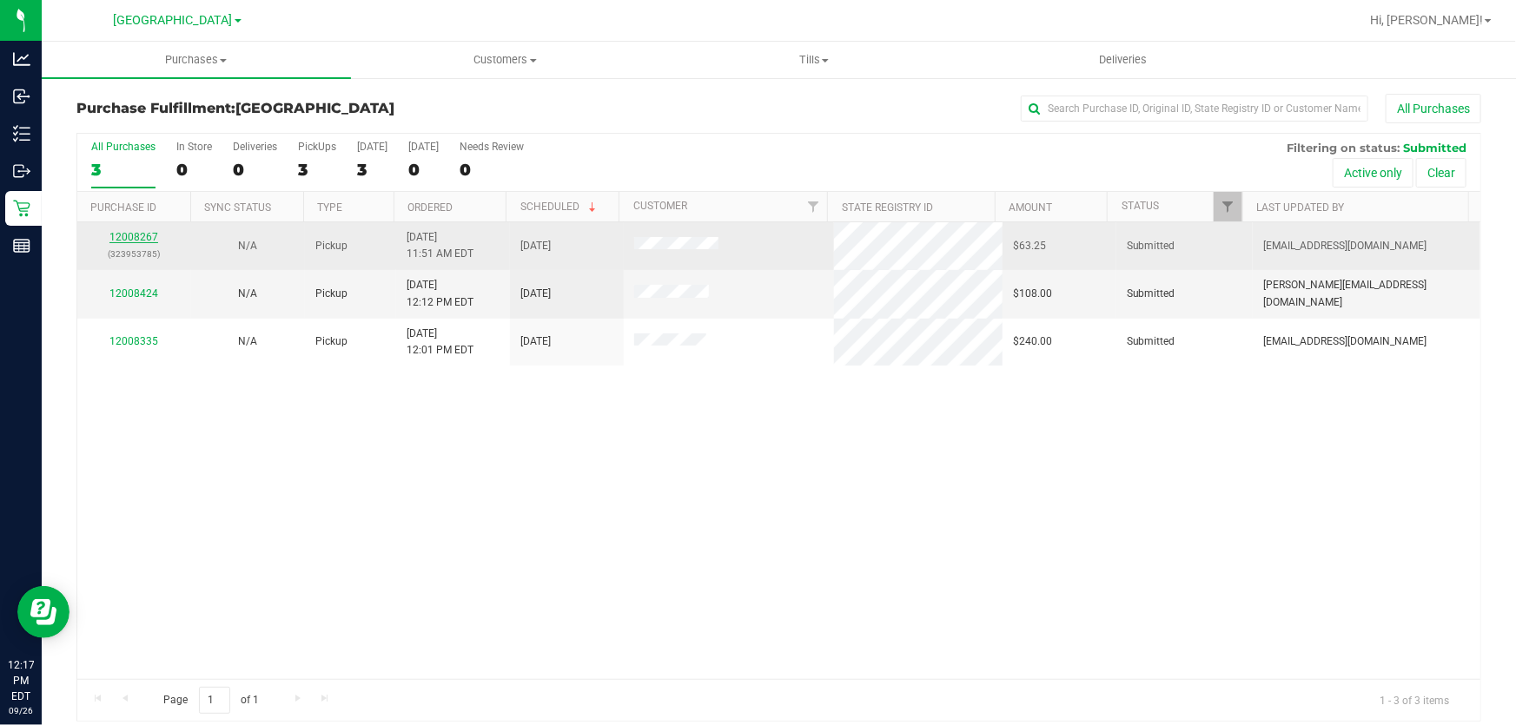
click at [132, 239] on link "12008267" at bounding box center [133, 237] width 49 height 12
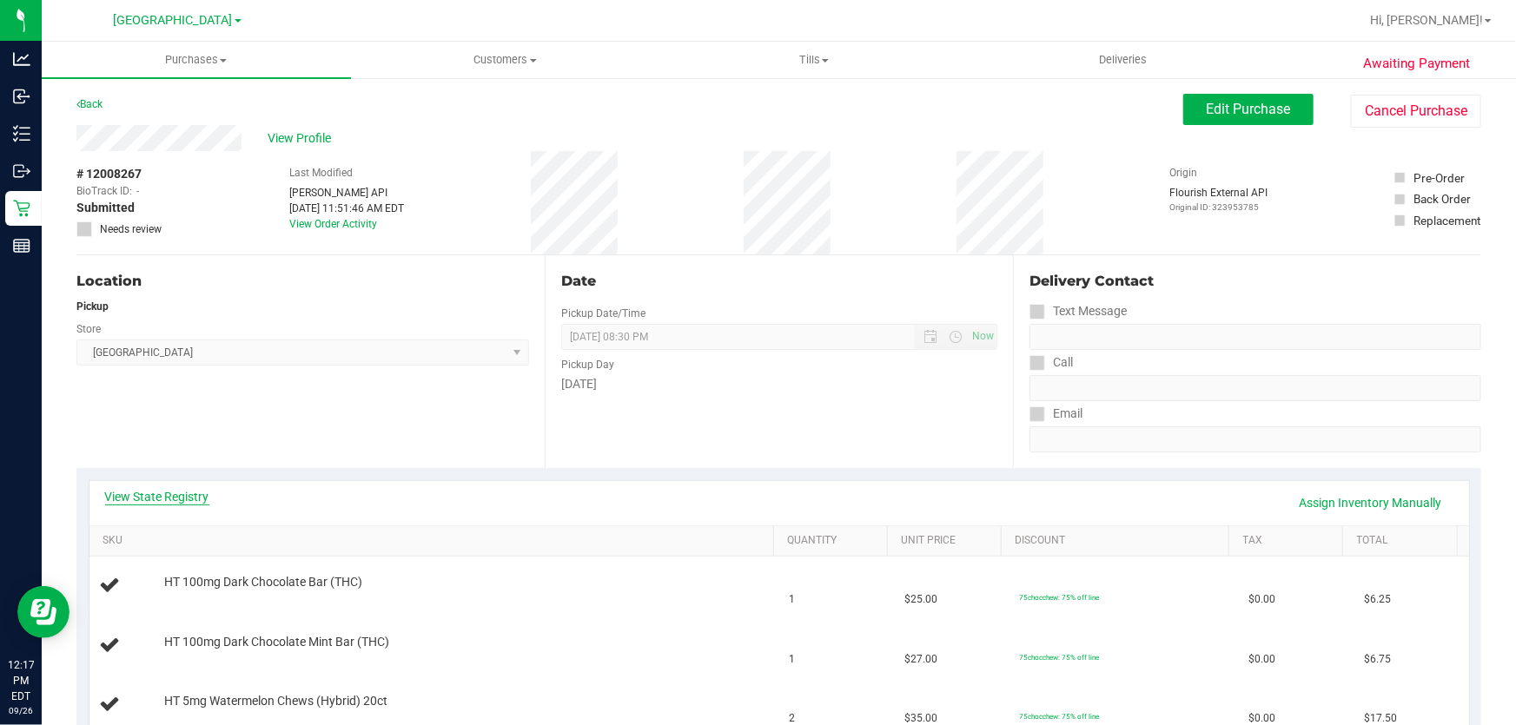
click at [170, 487] on div "View State Registry Assign Inventory Manually" at bounding box center [778, 503] width 1379 height 44
click at [150, 503] on link "View State Registry" at bounding box center [157, 496] width 104 height 17
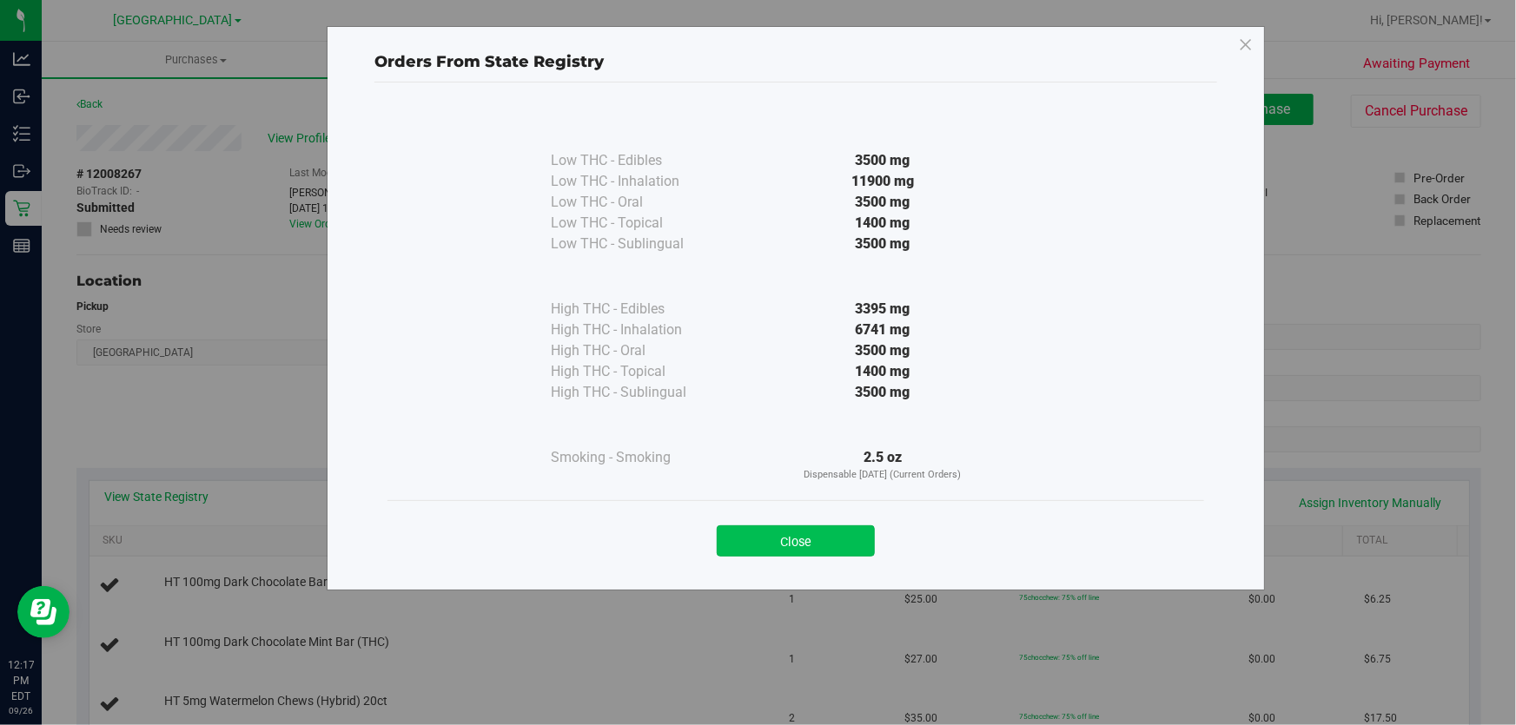
click at [833, 543] on button "Close" at bounding box center [796, 541] width 158 height 31
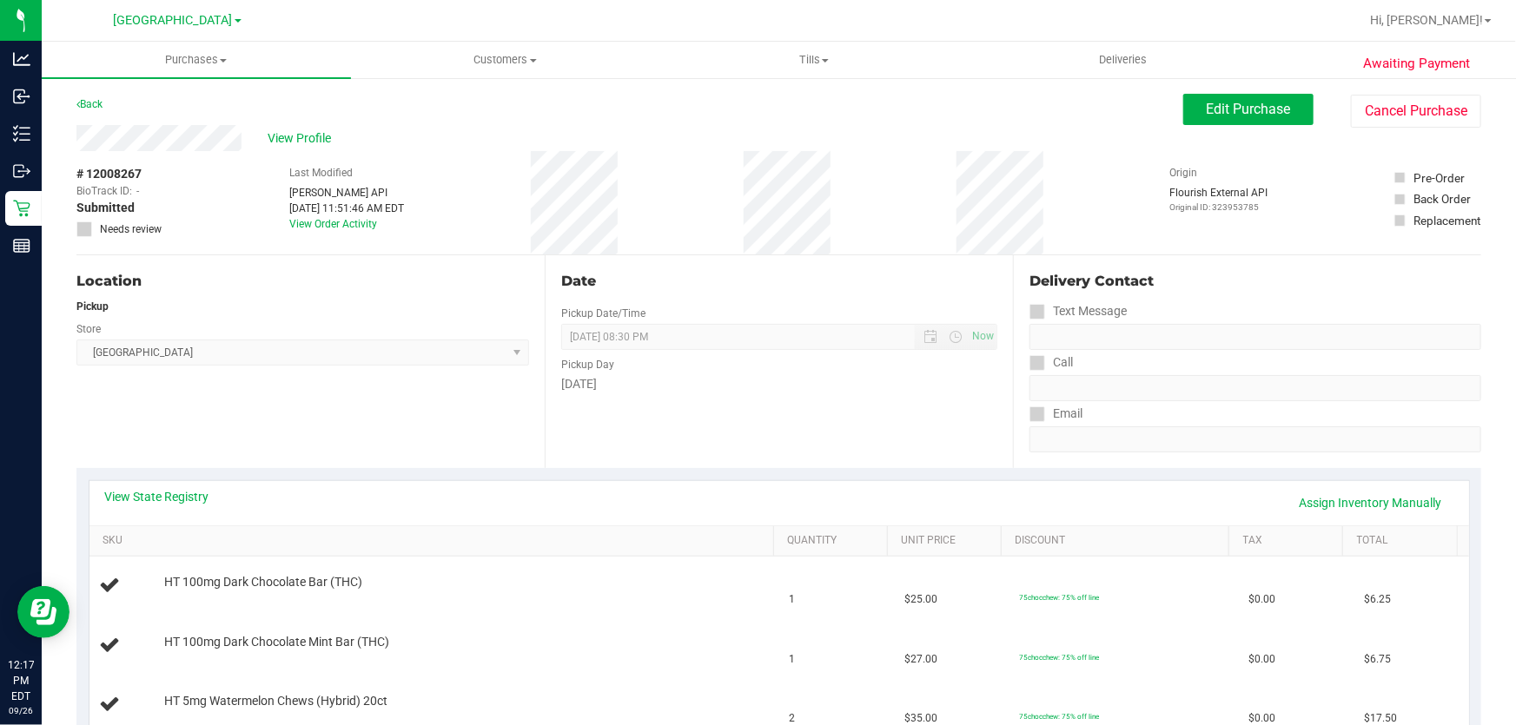
click at [509, 413] on div "Location Pickup Store Lakeland WC Select Store [PERSON_NAME][GEOGRAPHIC_DATA] […" at bounding box center [310, 361] width 468 height 213
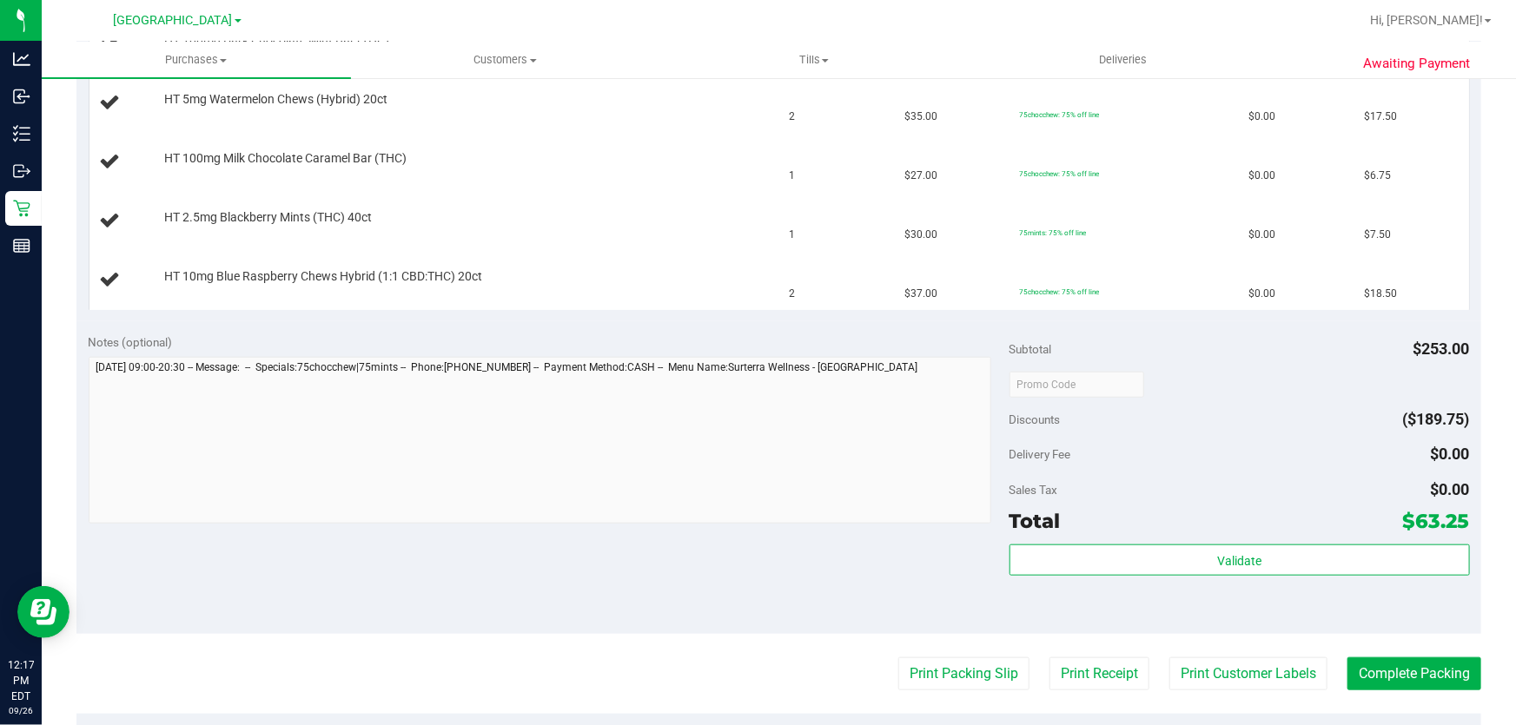
scroll to position [790, 0]
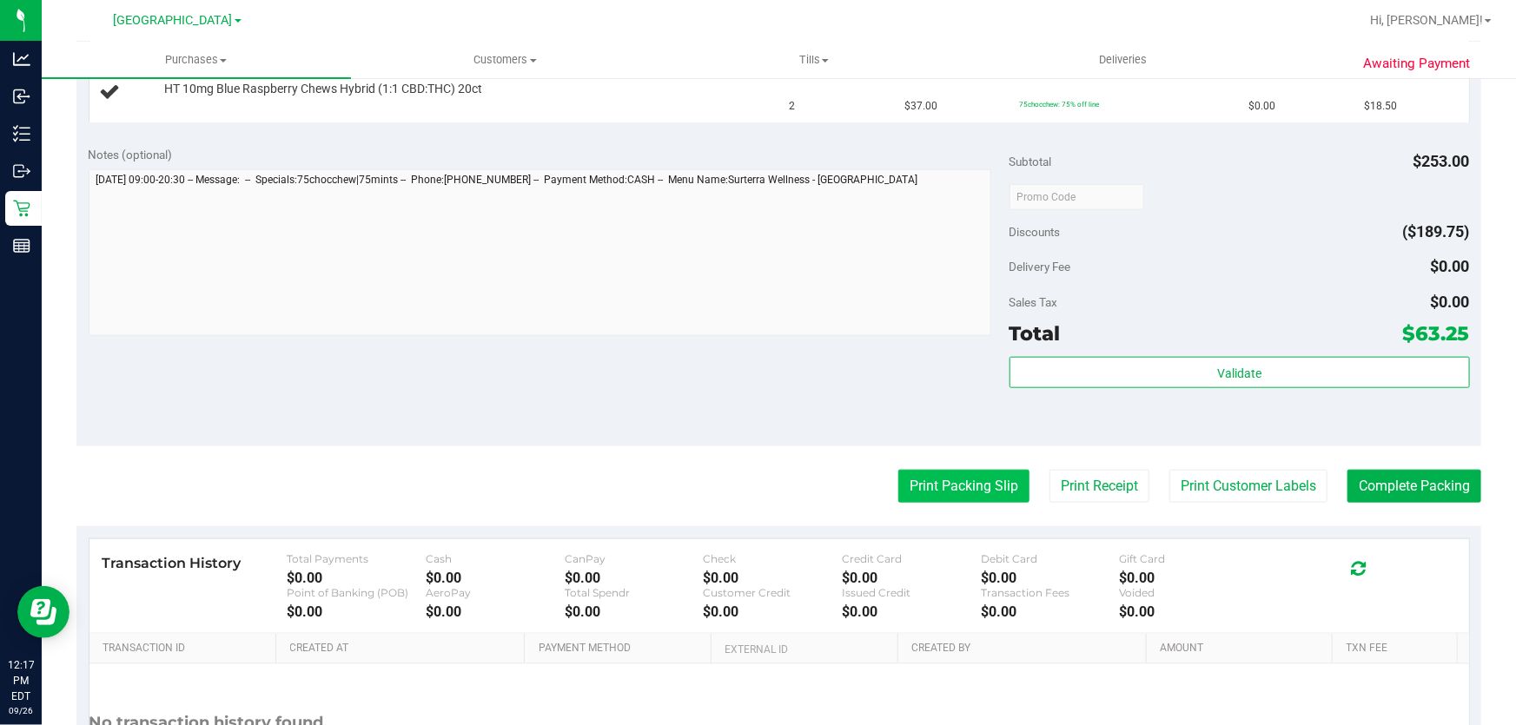
click at [931, 477] on button "Print Packing Slip" at bounding box center [963, 486] width 131 height 33
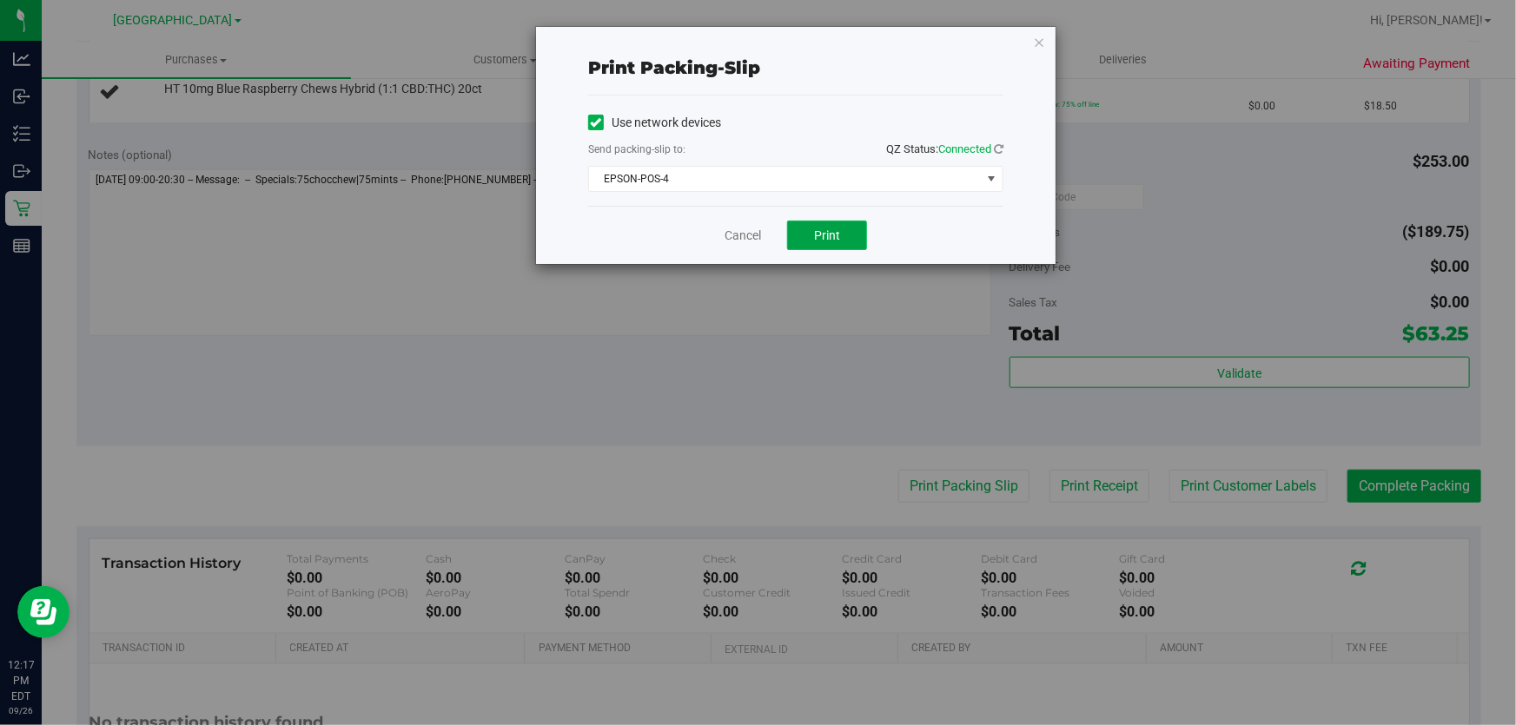
click at [823, 234] on span "Print" at bounding box center [827, 235] width 26 height 14
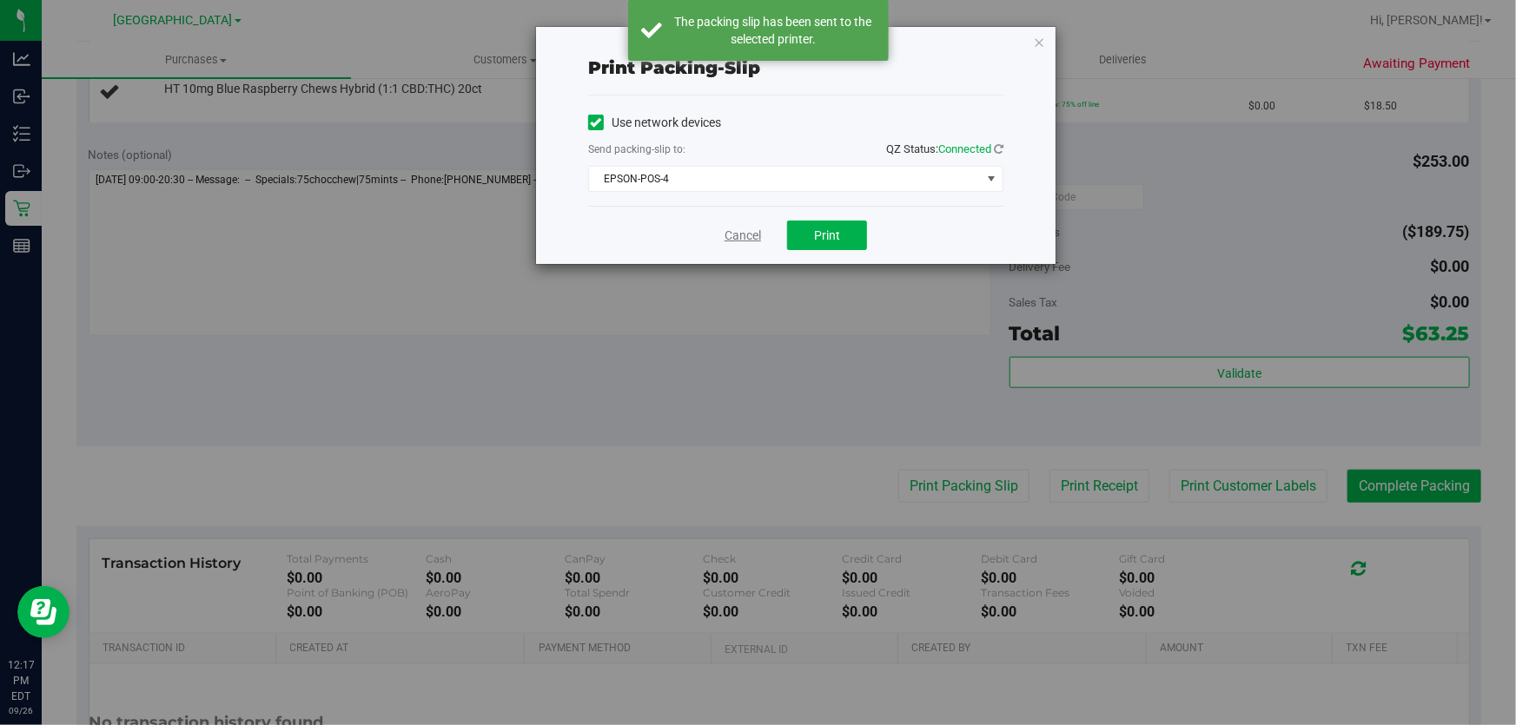
click at [736, 233] on link "Cancel" at bounding box center [742, 236] width 36 height 18
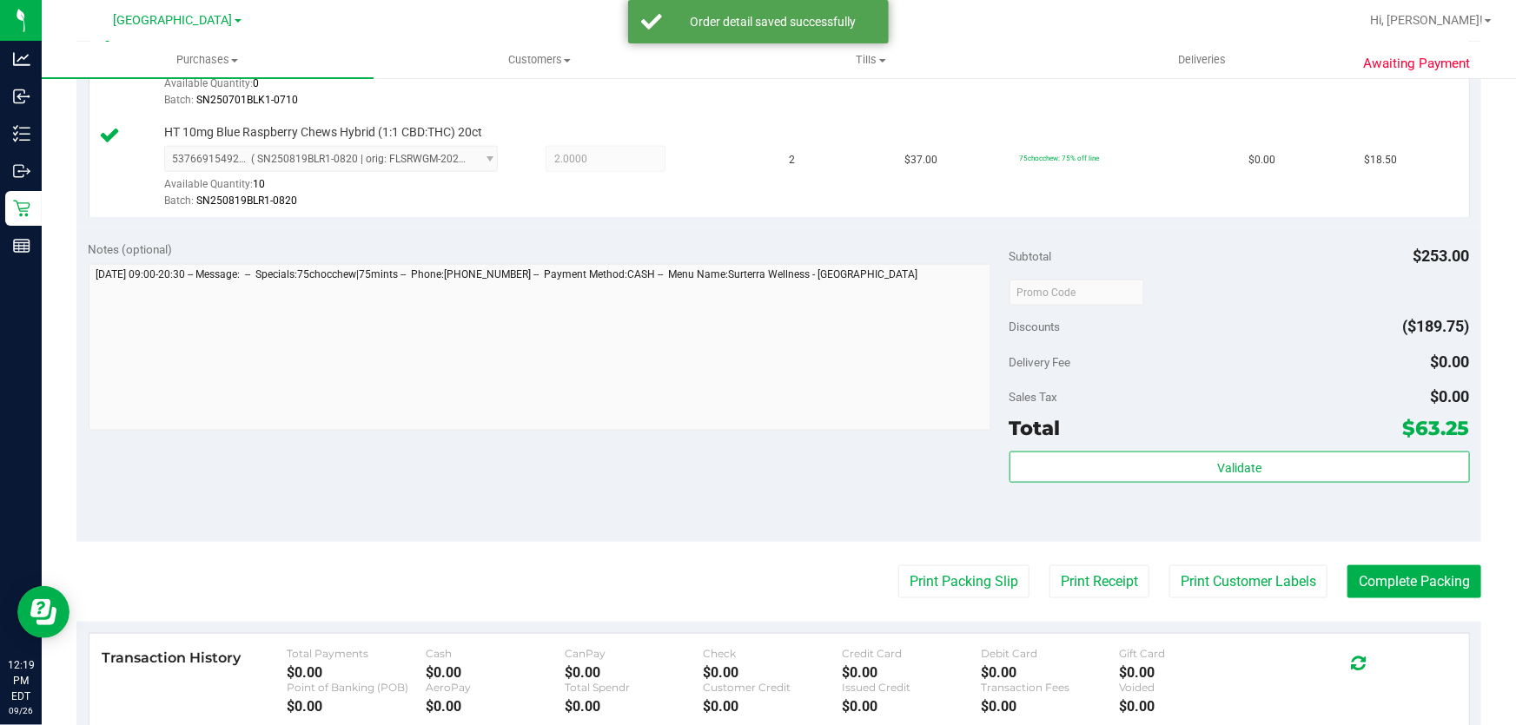
scroll to position [936, 0]
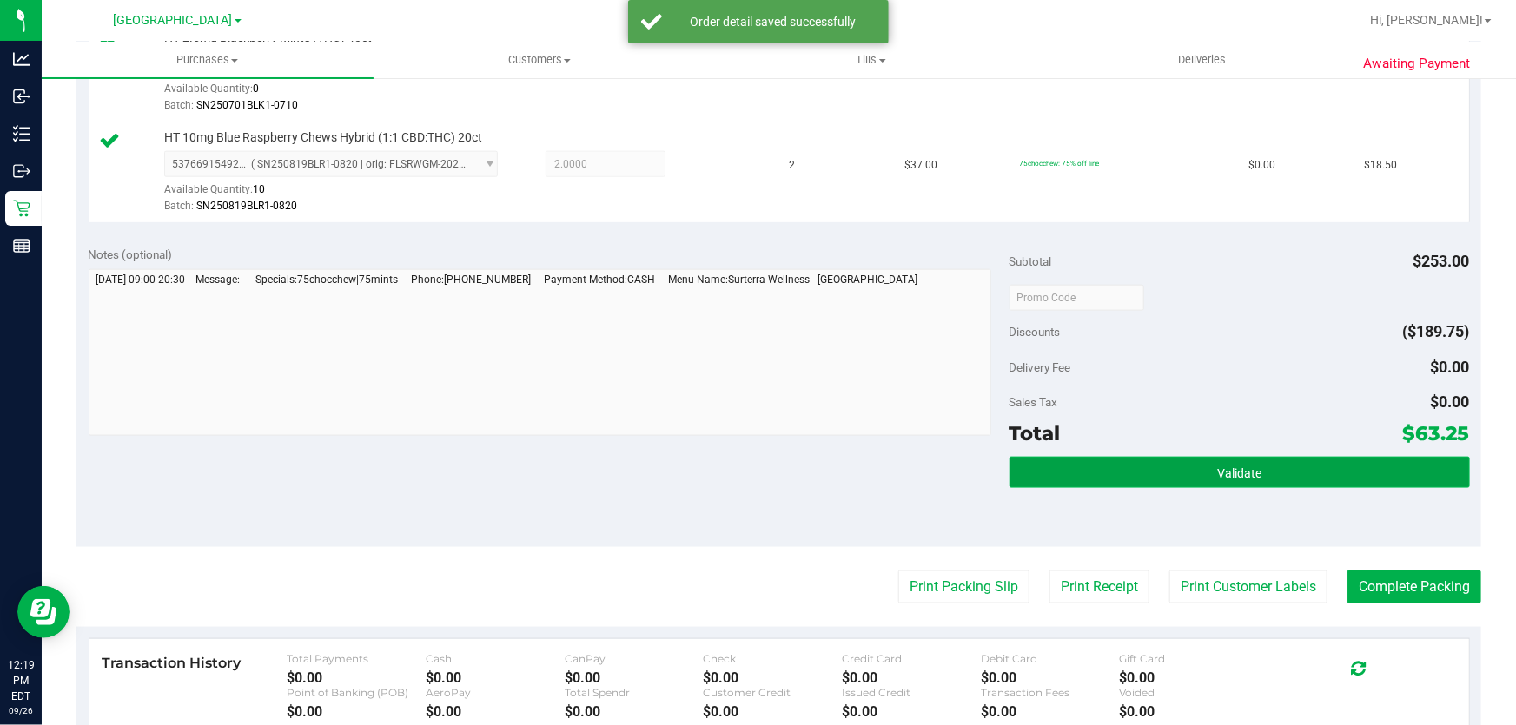
click at [1246, 478] on button "Validate" at bounding box center [1239, 472] width 460 height 31
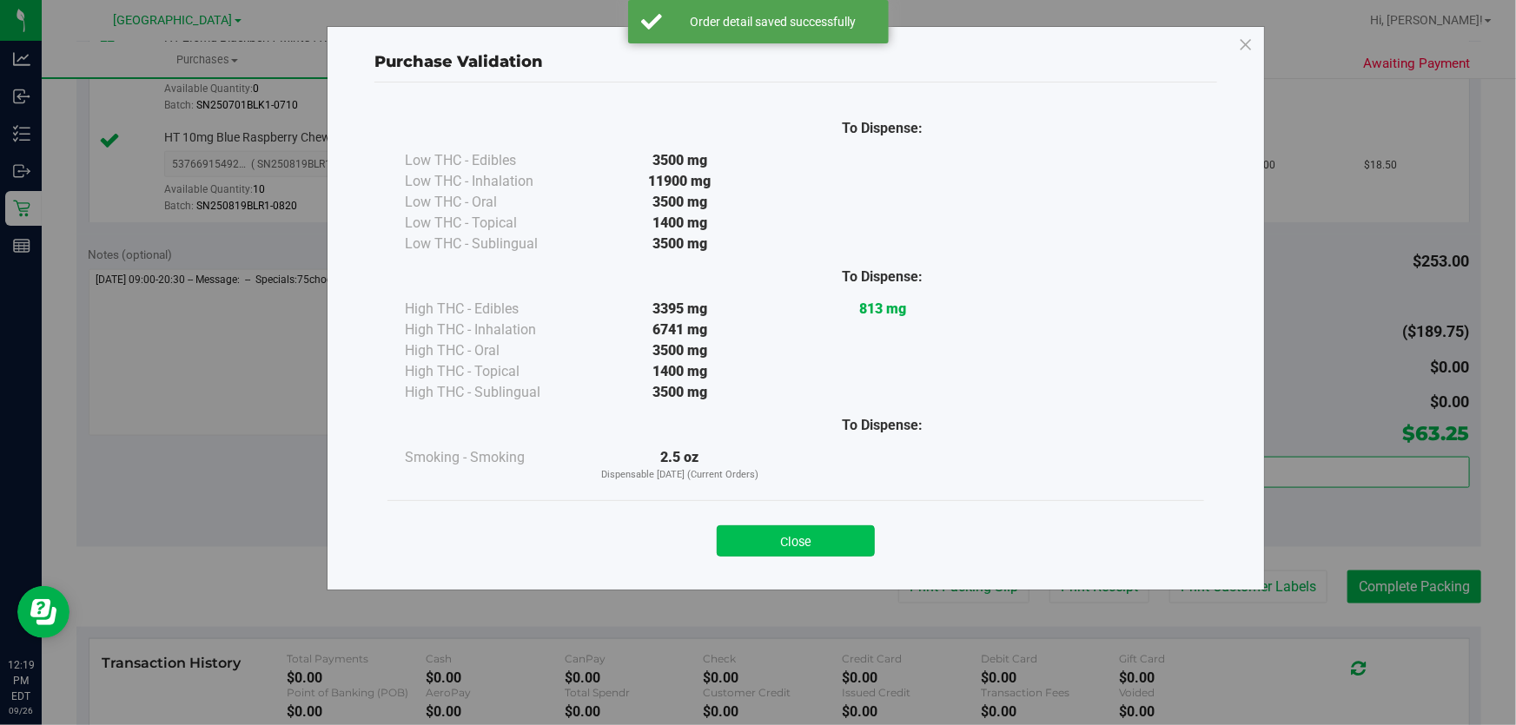
click at [764, 533] on button "Close" at bounding box center [796, 541] width 158 height 31
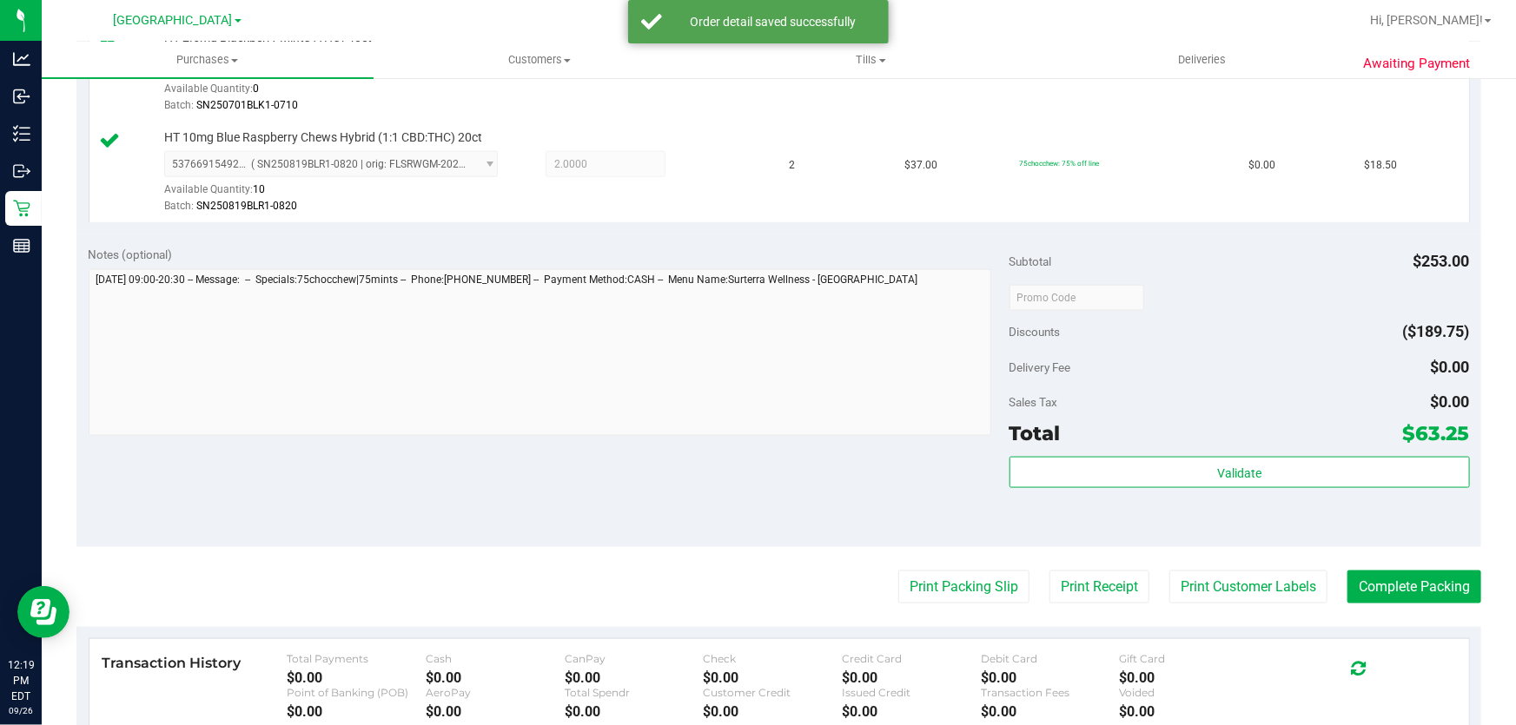
click at [761, 527] on div "Notes (optional) Subtotal $253.00 Discounts ($189.75) Delivery Fee $0.00 Sales …" at bounding box center [778, 391] width 1405 height 313
click at [955, 600] on button "Print Packing Slip" at bounding box center [963, 587] width 131 height 33
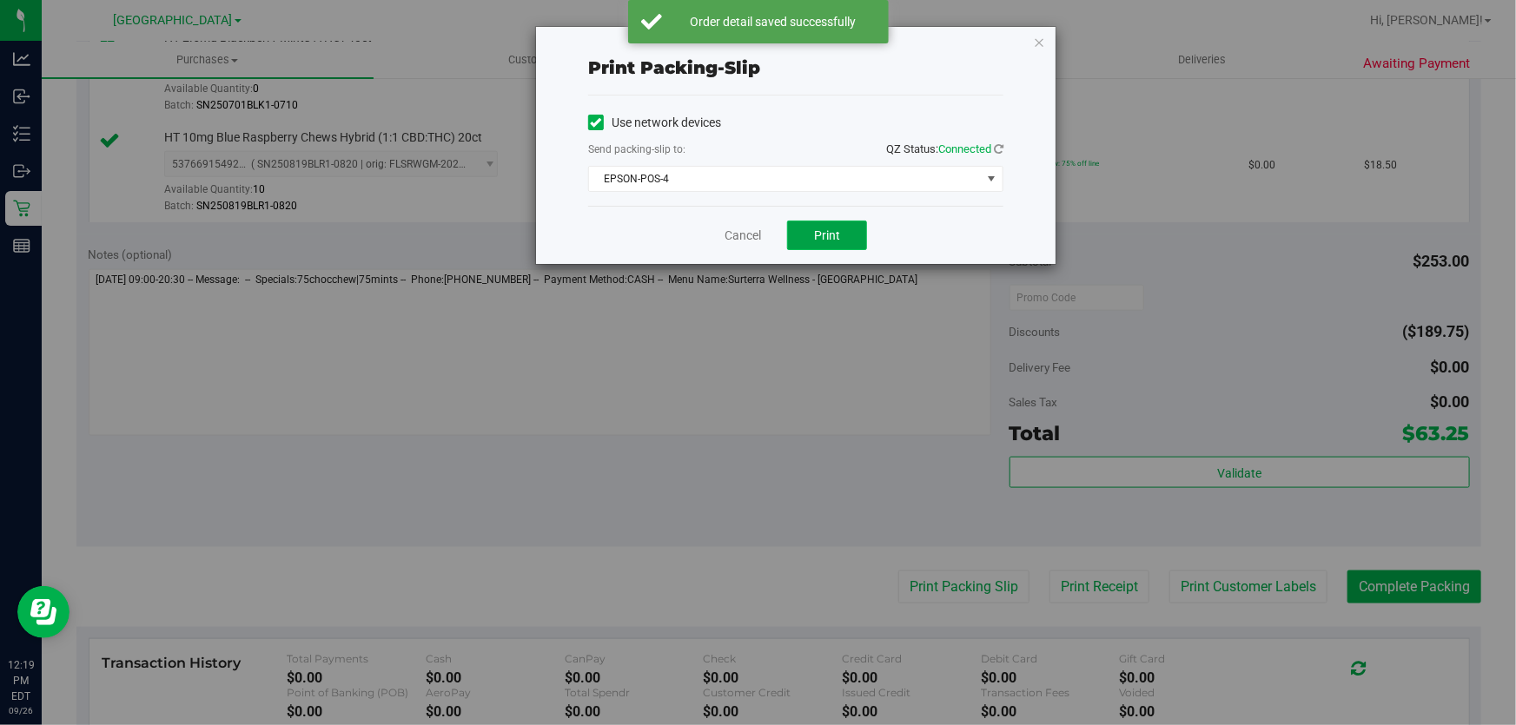
click at [838, 234] on span "Print" at bounding box center [827, 235] width 26 height 14
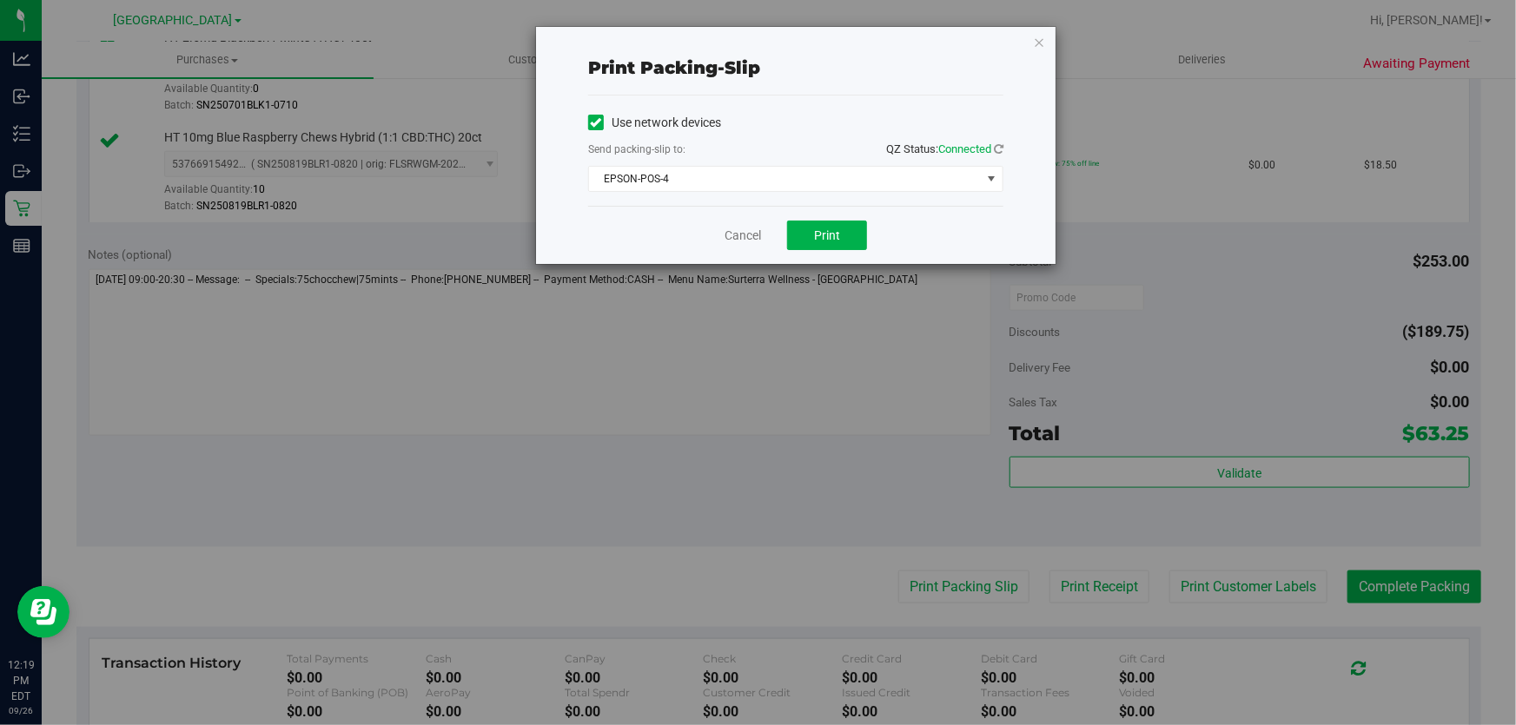
click at [815, 480] on div "Print packing-slip Use network devices Send packing-slip to: QZ Status: Connect…" at bounding box center [764, 362] width 1529 height 725
click at [741, 227] on link "Cancel" at bounding box center [742, 236] width 36 height 18
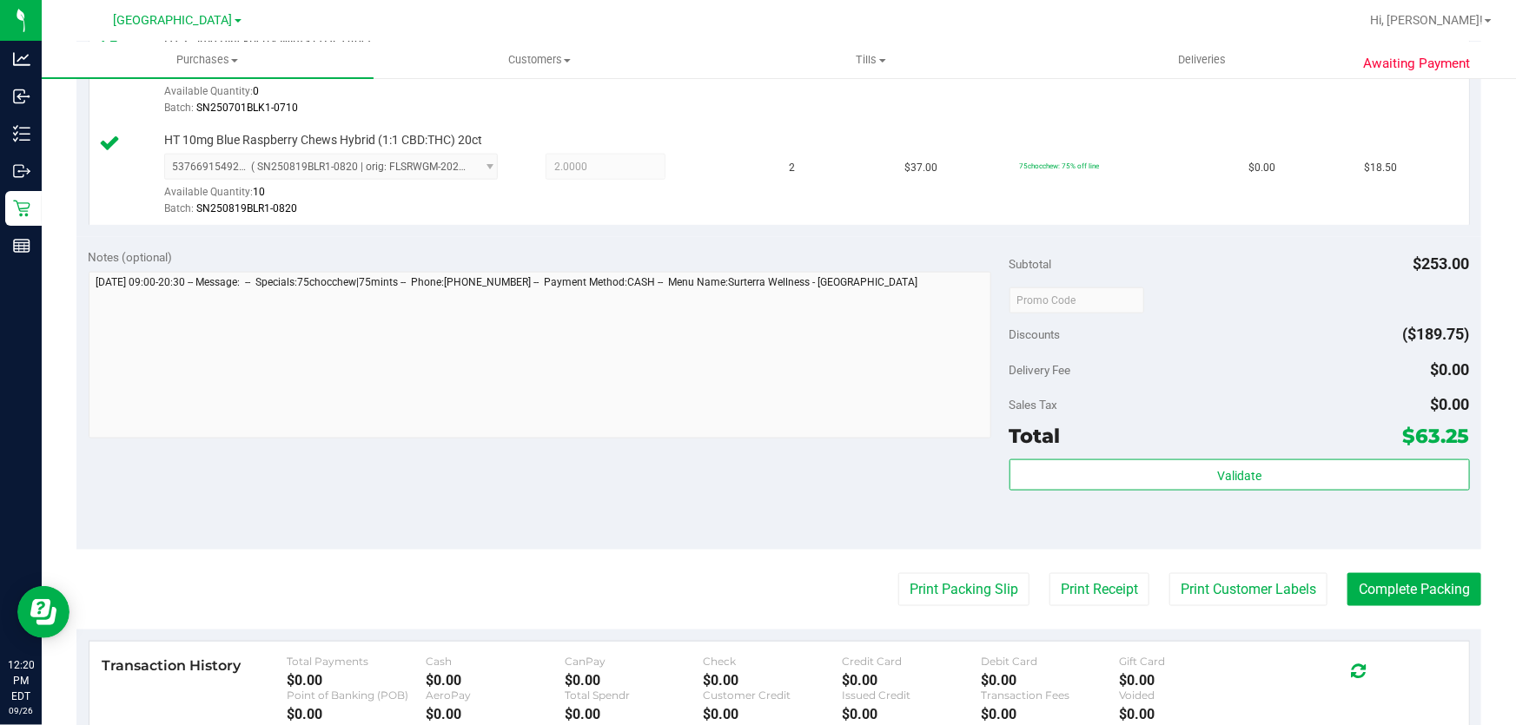
scroll to position [919, 0]
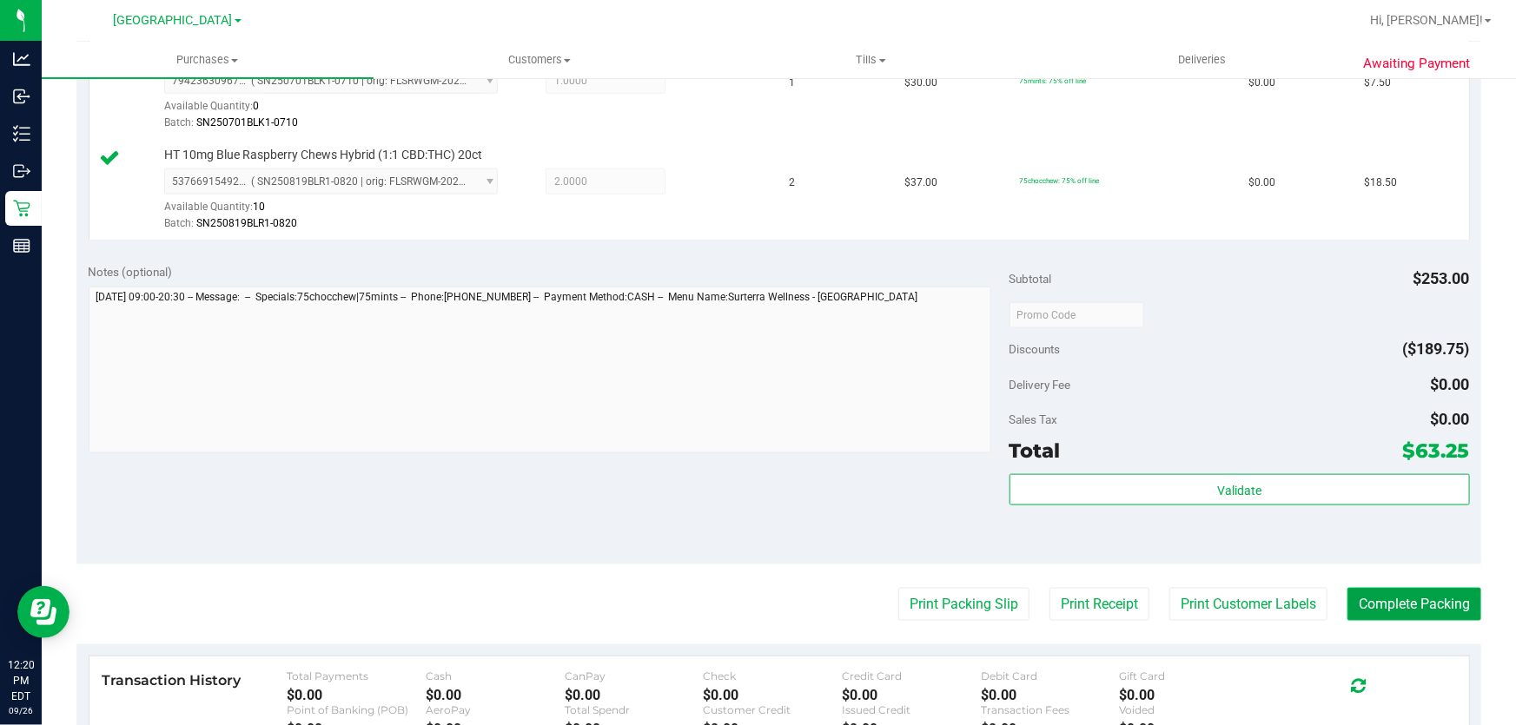
click at [1405, 593] on button "Complete Packing" at bounding box center [1414, 604] width 134 height 33
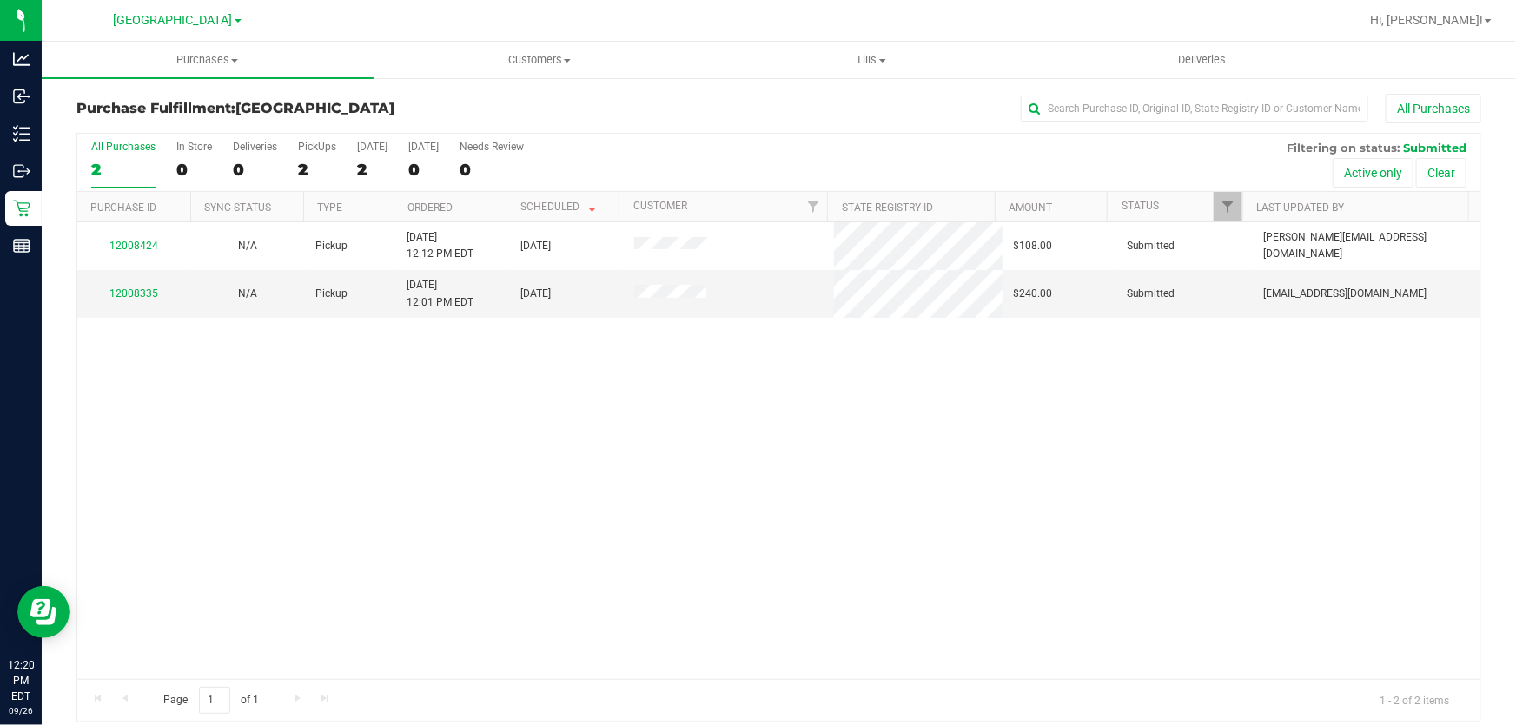
scroll to position [13, 0]
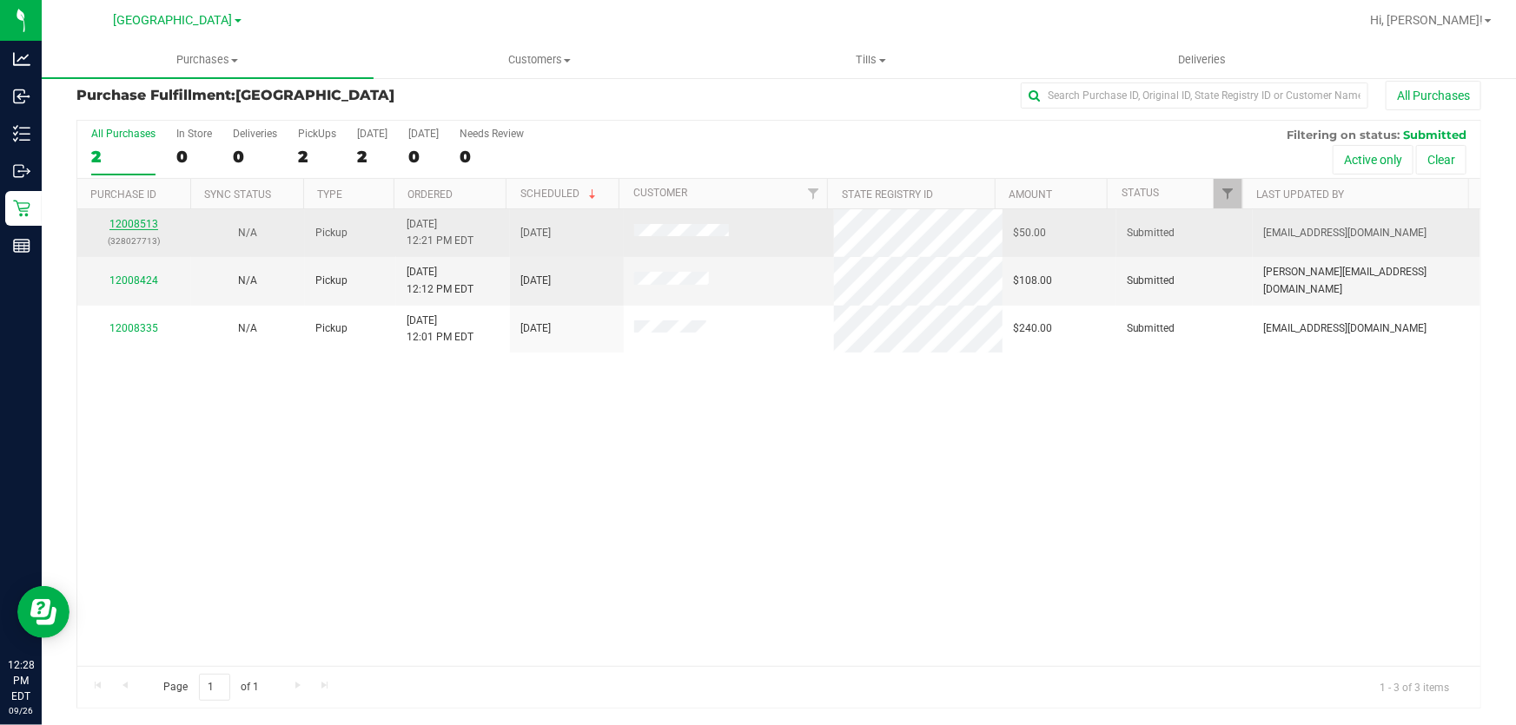
click at [122, 224] on link "12008513" at bounding box center [133, 224] width 49 height 12
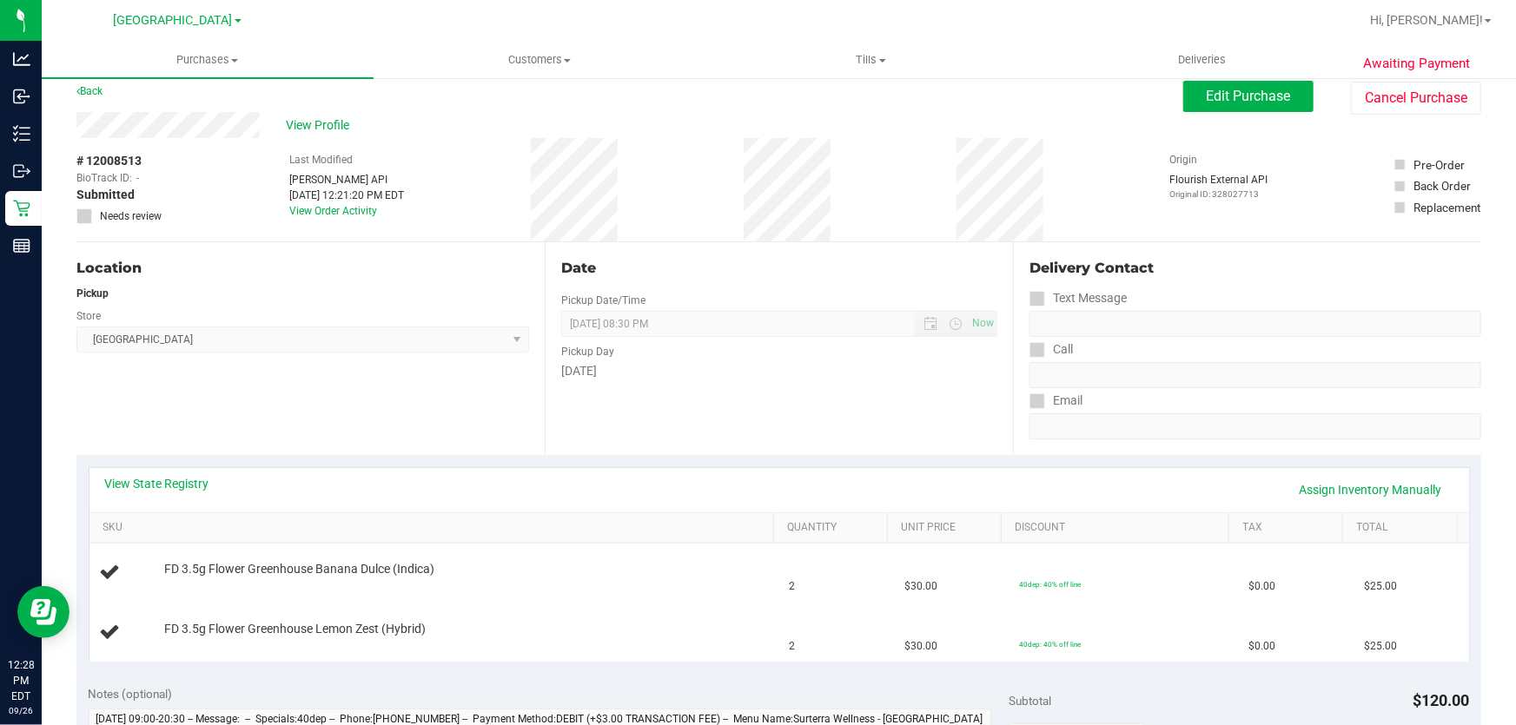
click at [339, 372] on div "Location Pickup Store Lakeland WC Select Store [PERSON_NAME][GEOGRAPHIC_DATA] […" at bounding box center [310, 348] width 468 height 213
click at [207, 478] on link "View State Registry" at bounding box center [157, 483] width 104 height 17
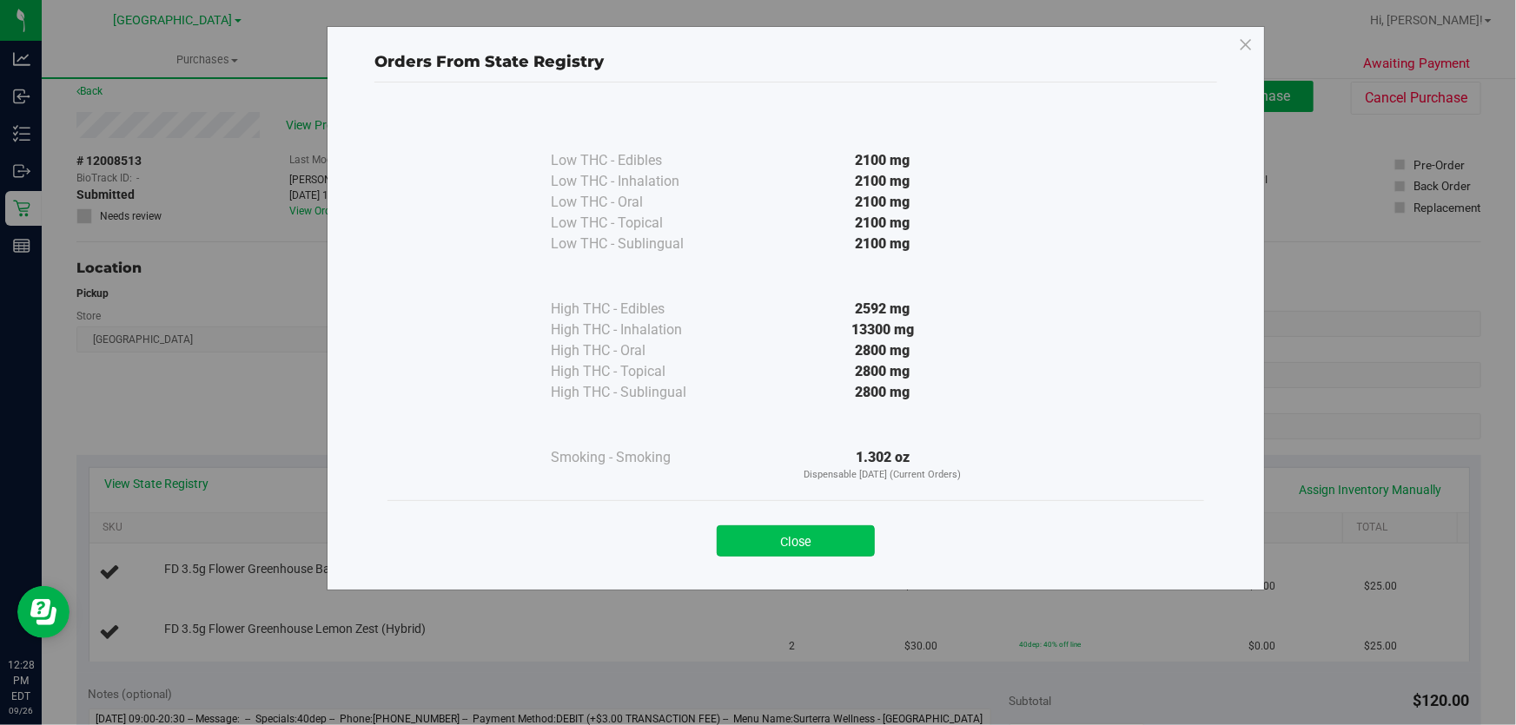
click at [821, 538] on button "Close" at bounding box center [796, 541] width 158 height 31
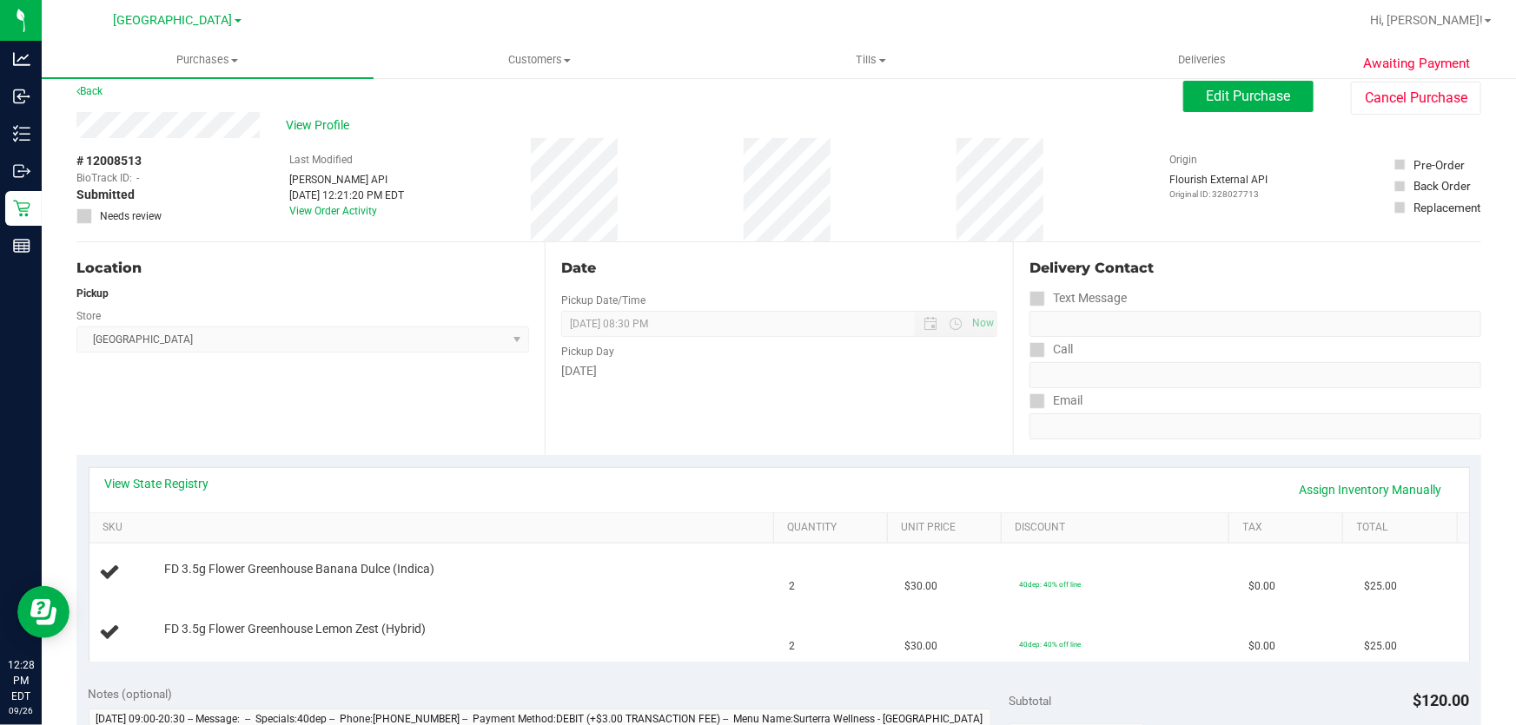
click at [532, 374] on div "Location Pickup Store Lakeland WC Select Store [PERSON_NAME][GEOGRAPHIC_DATA] […" at bounding box center [310, 348] width 468 height 213
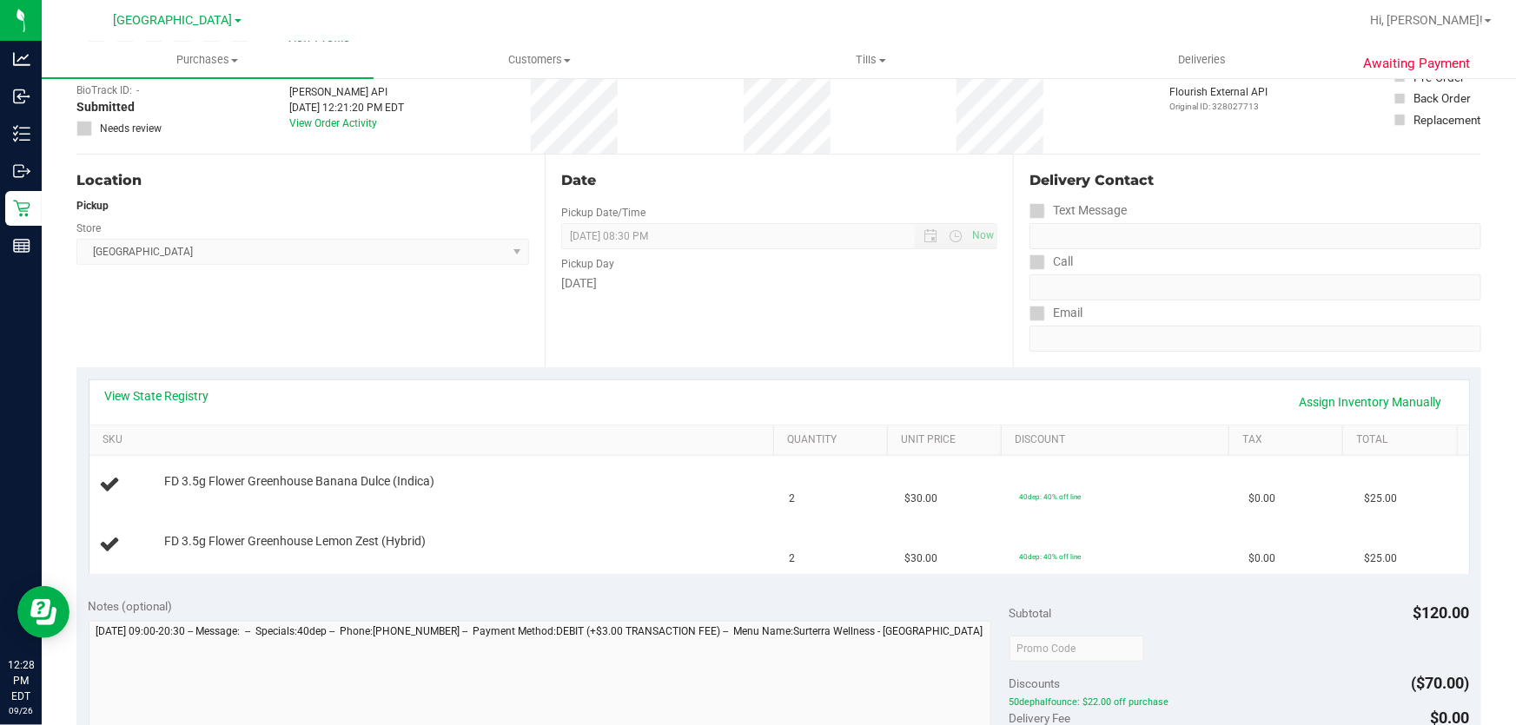
scroll to position [171, 0]
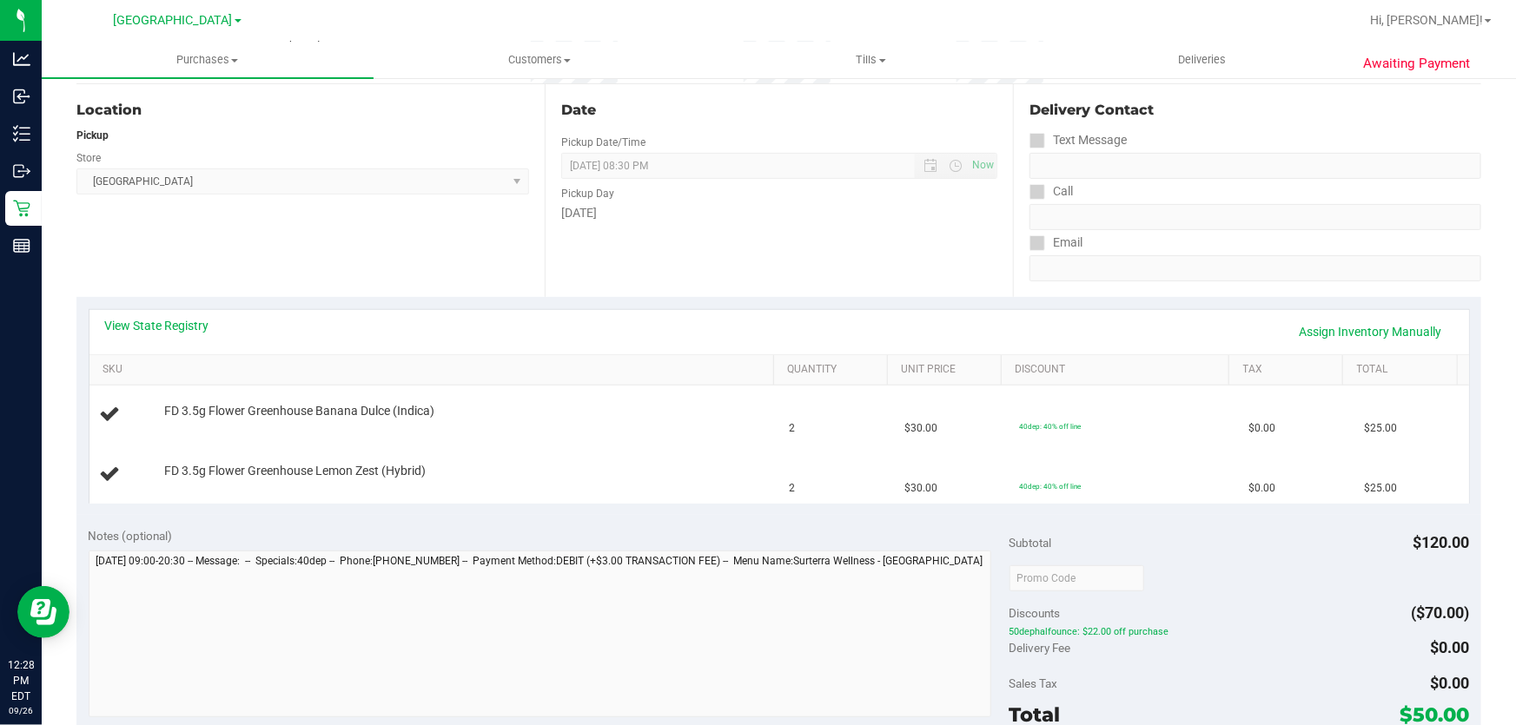
click at [413, 283] on div "Location Pickup Store Lakeland WC Select Store [PERSON_NAME][GEOGRAPHIC_DATA] […" at bounding box center [310, 190] width 468 height 213
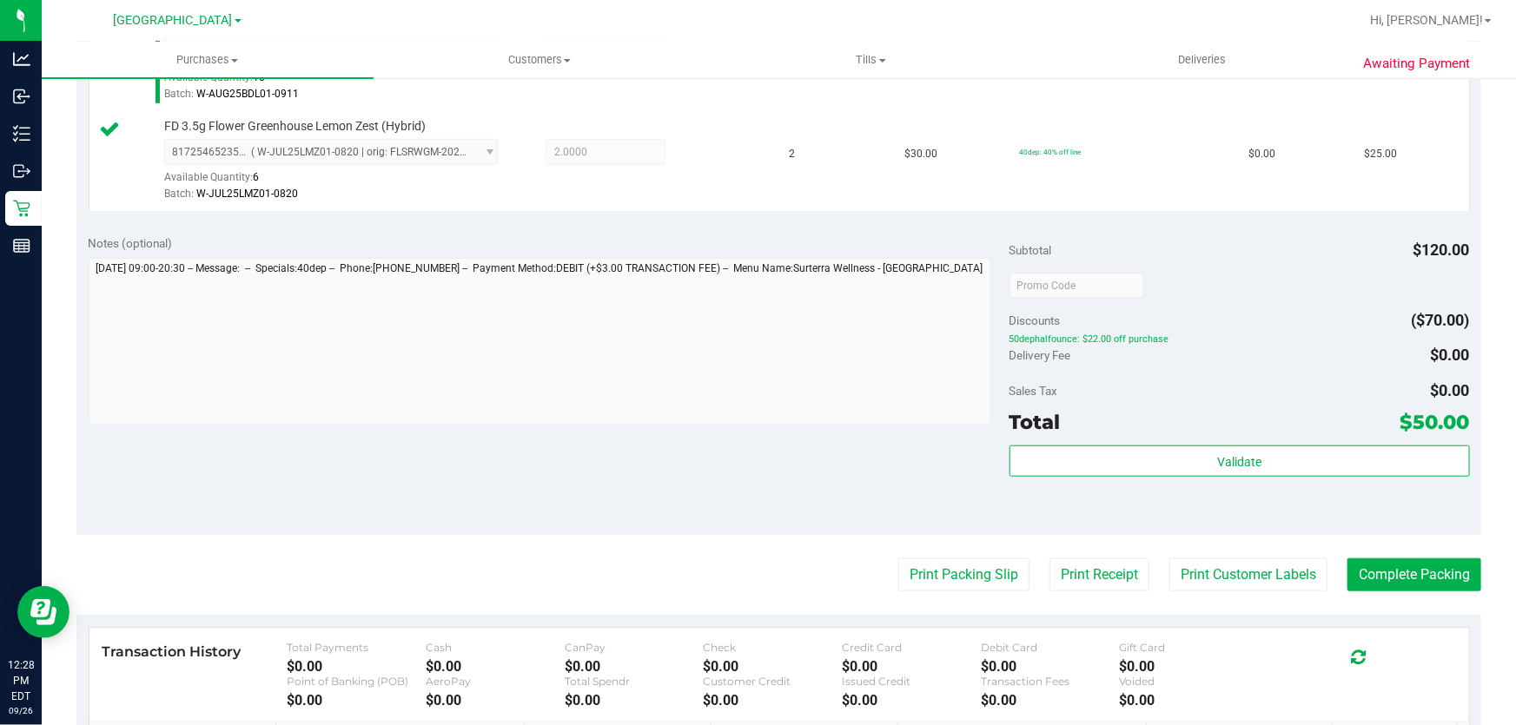
scroll to position [565, 0]
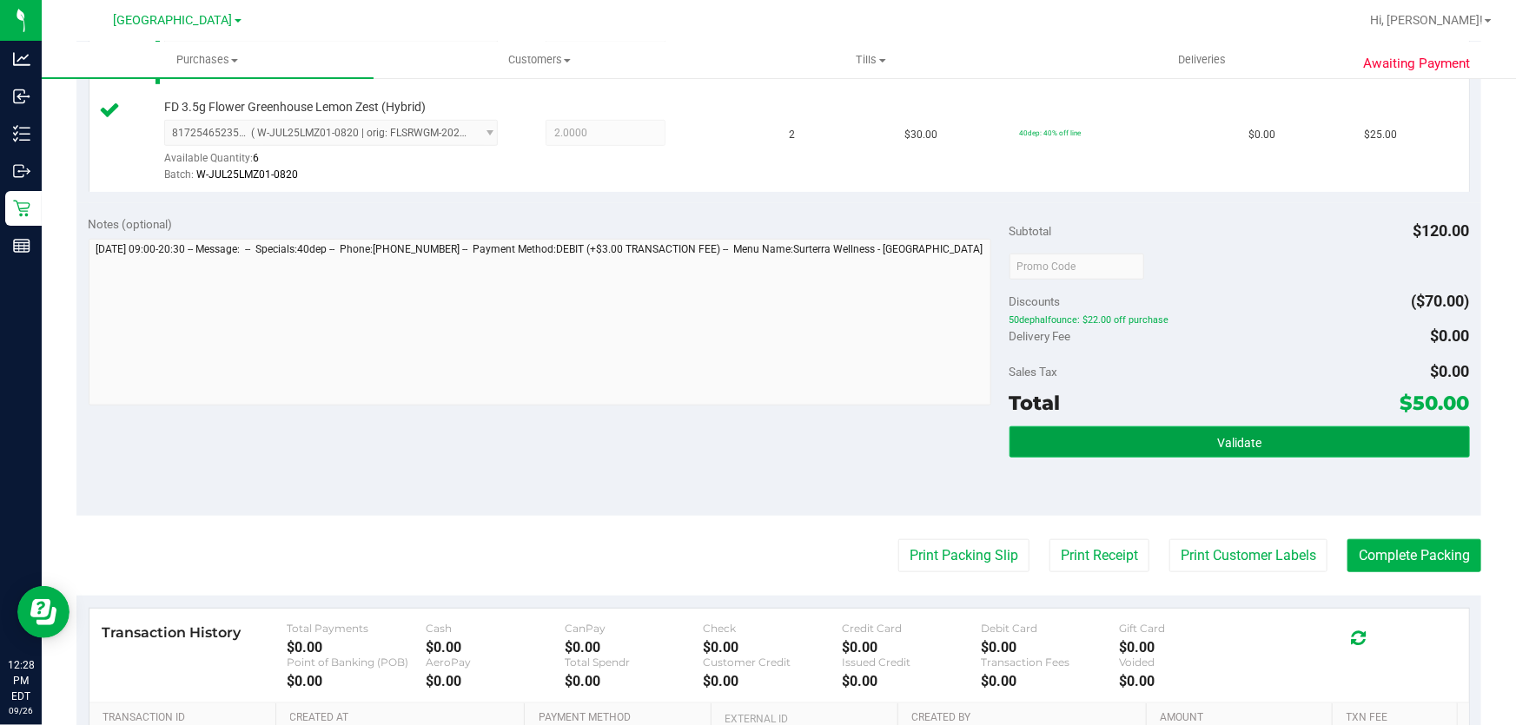
click at [1149, 452] on button "Validate" at bounding box center [1239, 441] width 460 height 31
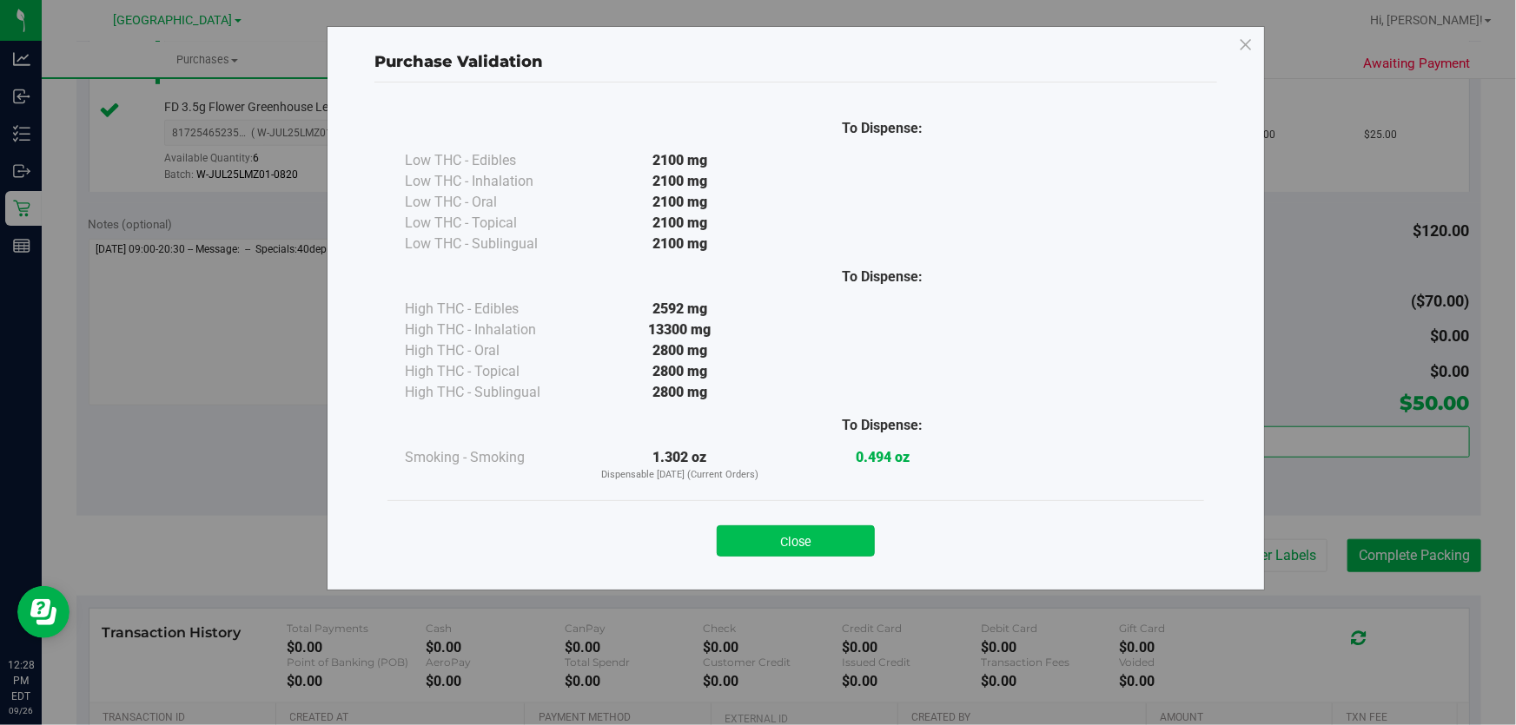
click at [803, 544] on button "Close" at bounding box center [796, 541] width 158 height 31
click at [775, 517] on purchase-details "Back Edit Purchase Cancel Purchase View Profile # 12008513 BioTrack ID: - Submi…" at bounding box center [778, 224] width 1405 height 1392
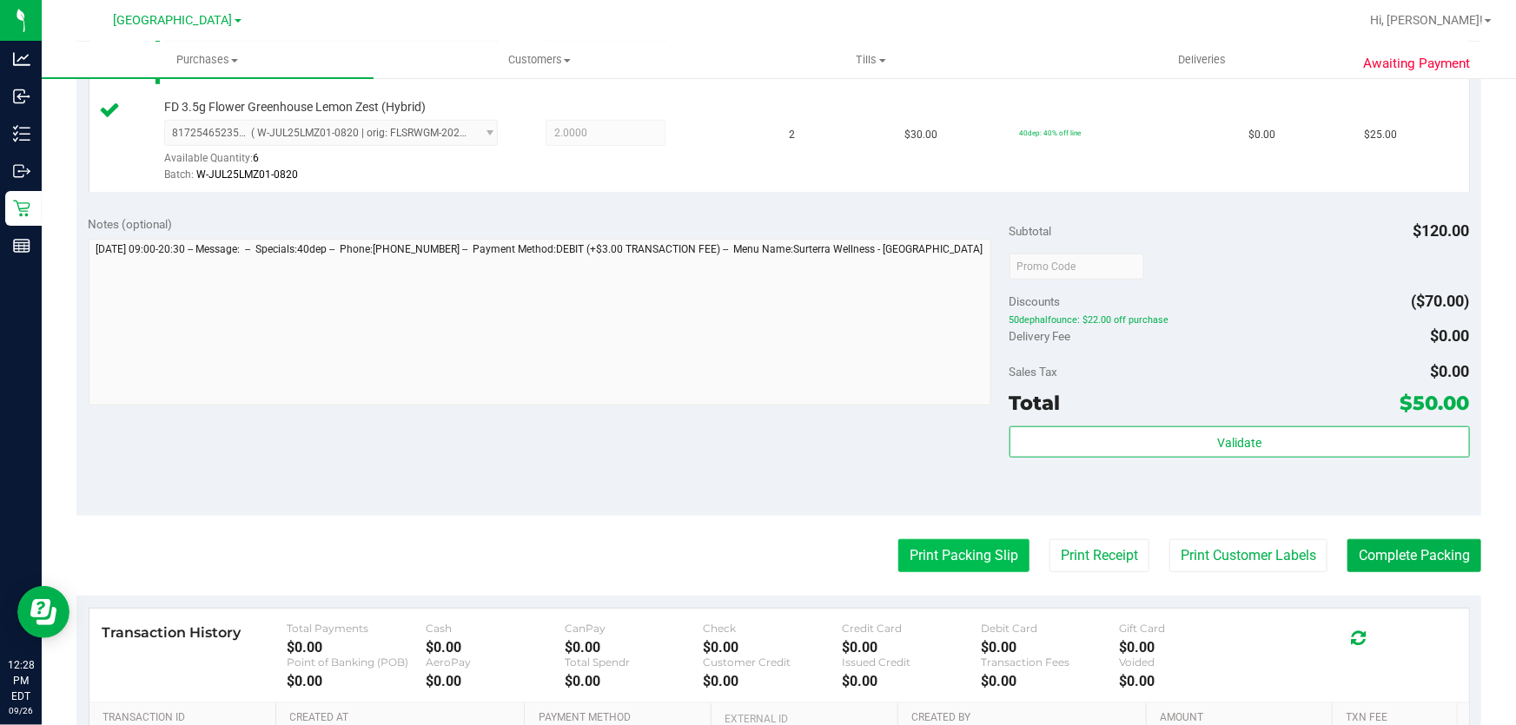
click at [913, 539] on button "Print Packing Slip" at bounding box center [963, 555] width 131 height 33
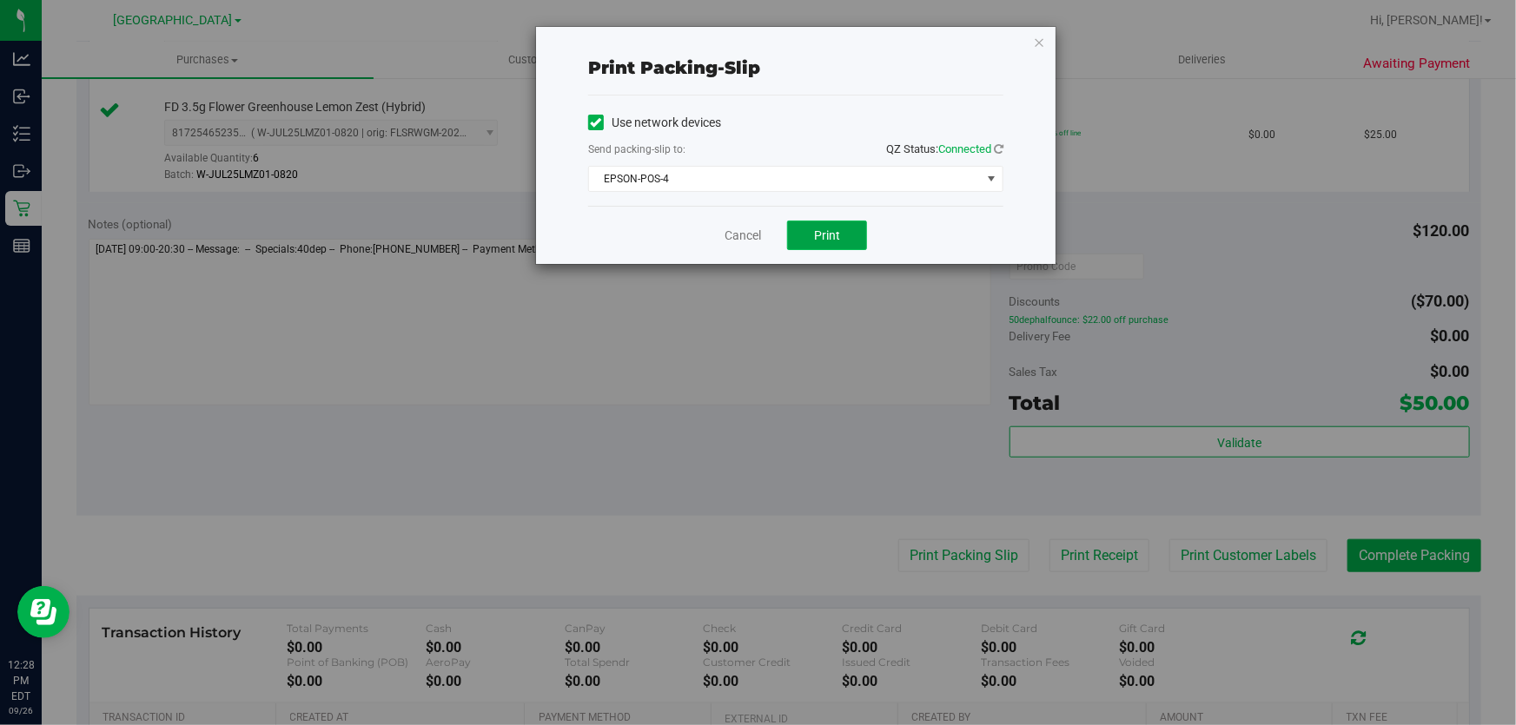
click at [823, 235] on span "Print" at bounding box center [827, 235] width 26 height 14
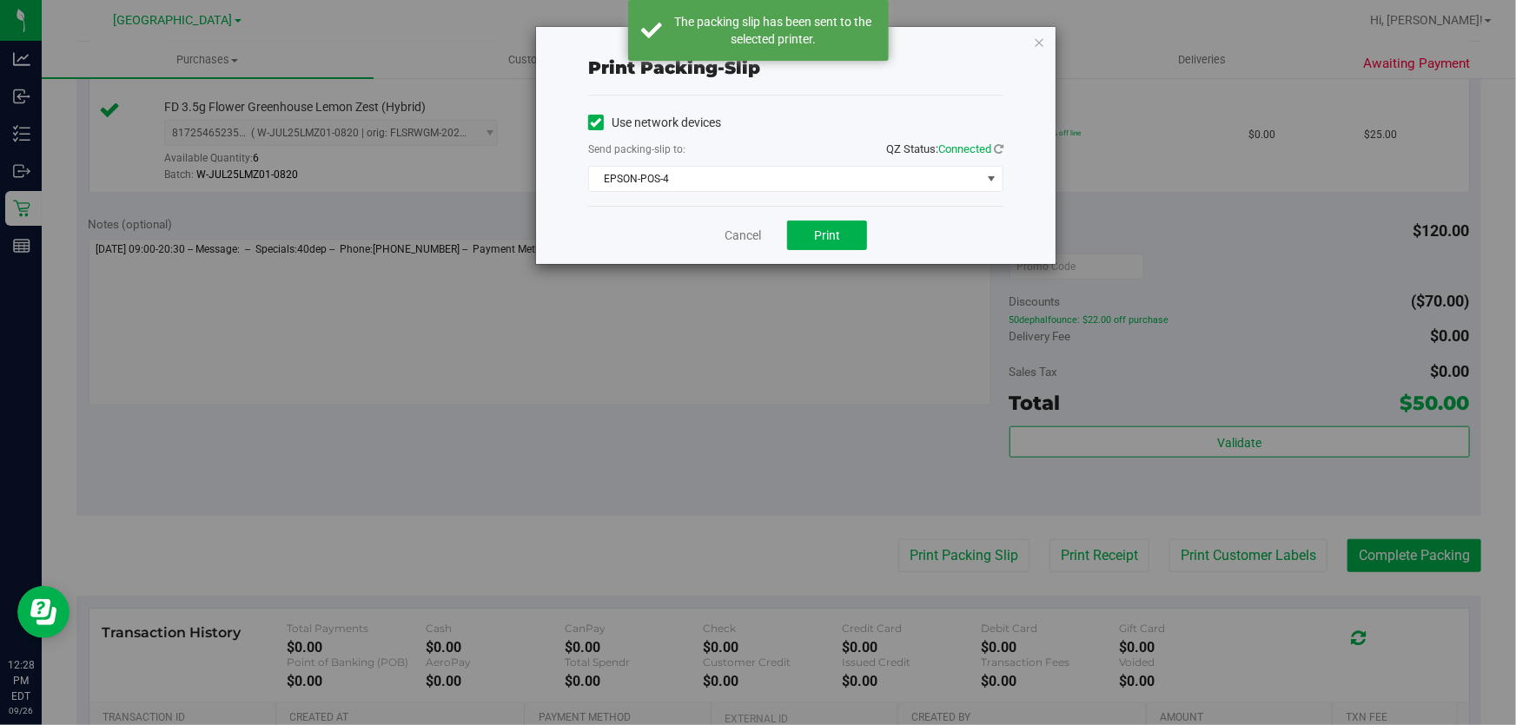
click at [654, 358] on div "Print packing-slip Use network devices Send packing-slip to: QZ Status: Connect…" at bounding box center [764, 362] width 1529 height 725
click at [744, 230] on link "Cancel" at bounding box center [742, 236] width 36 height 18
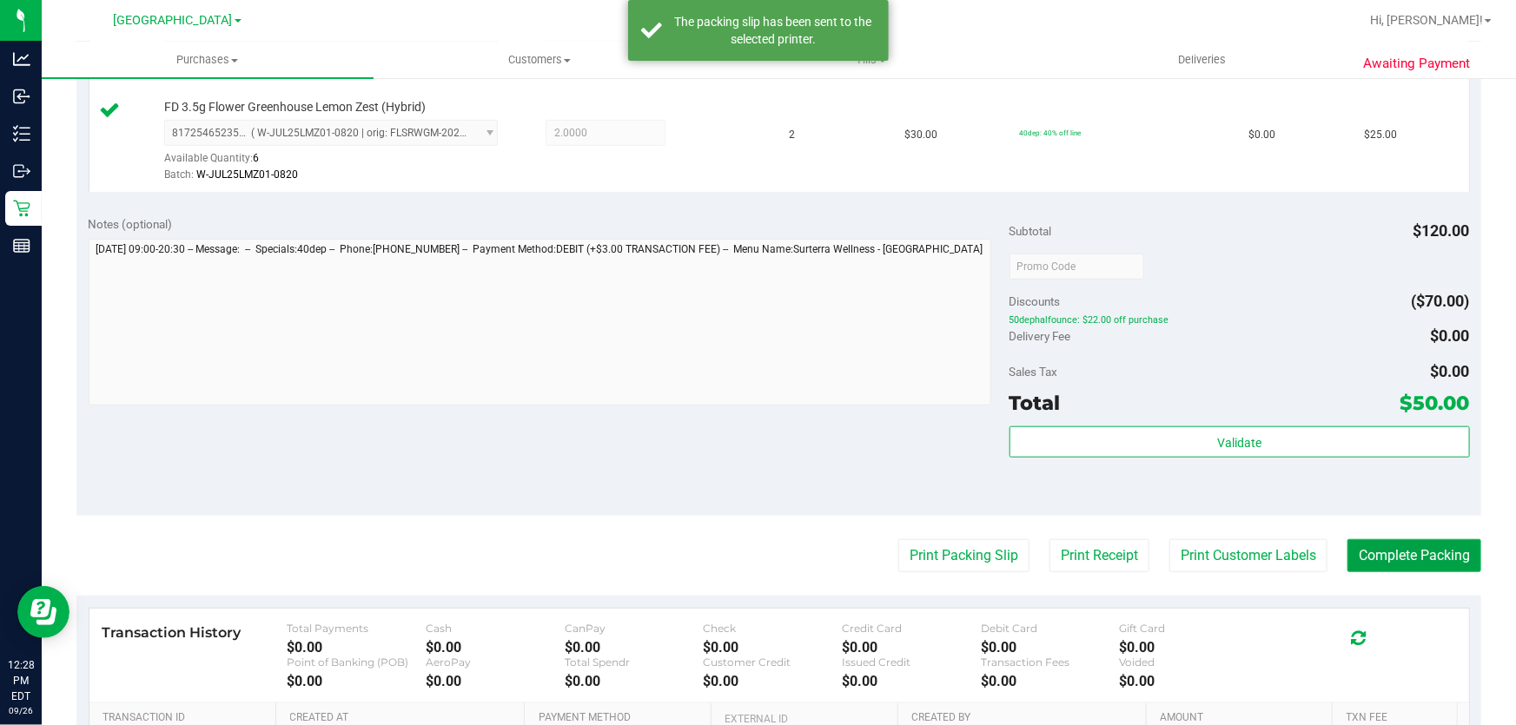
click at [1425, 547] on button "Complete Packing" at bounding box center [1414, 555] width 134 height 33
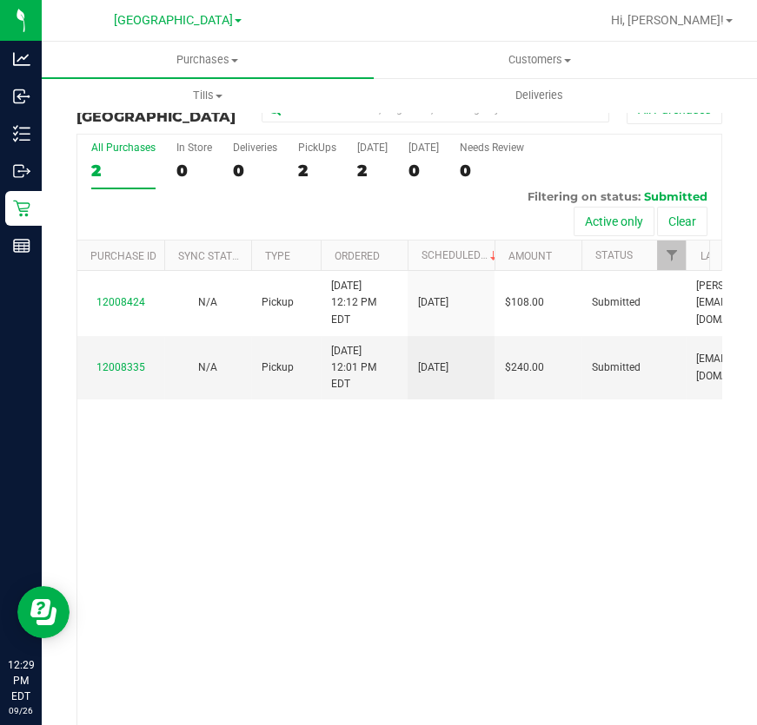
click at [642, 509] on div "12008424 N/A Pickup 9/26/2025 12:12 PM EDT 9/26/2025 $108.00 Submitted cobey@li…" at bounding box center [399, 499] width 644 height 457
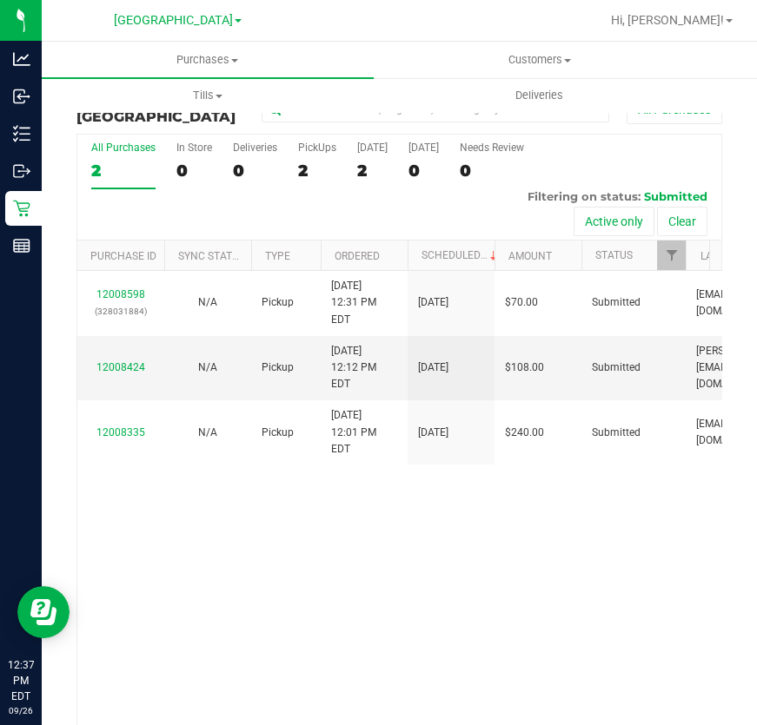
drag, startPoint x: 444, startPoint y: 579, endPoint x: 445, endPoint y: 564, distance: 15.7
click at [444, 578] on div "12008598 (328031884) N/A Pickup 9/26/2025 12:31 PM EDT 9/26/2025 $70.00 Submitt…" at bounding box center [399, 499] width 644 height 457
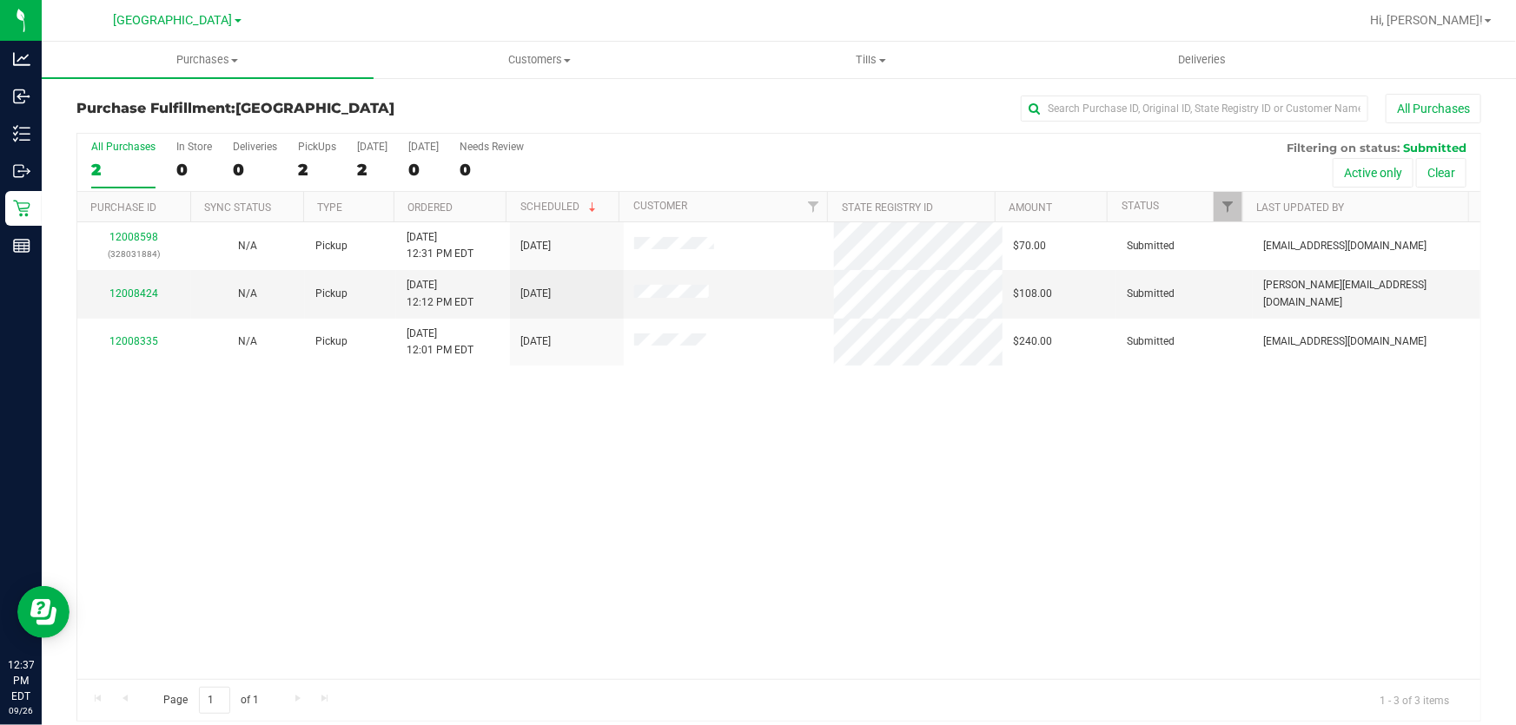
drag, startPoint x: 556, startPoint y: 577, endPoint x: 535, endPoint y: 531, distance: 50.5
click at [556, 573] on div "12008598 (328031884) N/A Pickup 9/26/2025 12:31 PM EDT 9/26/2025 $70.00 Submitt…" at bounding box center [778, 450] width 1403 height 457
click at [545, 519] on div "12008598 (328031884) N/A Pickup 9/26/2025 12:31 PM EDT 9/26/2025 $70.00 Submitt…" at bounding box center [778, 450] width 1403 height 457
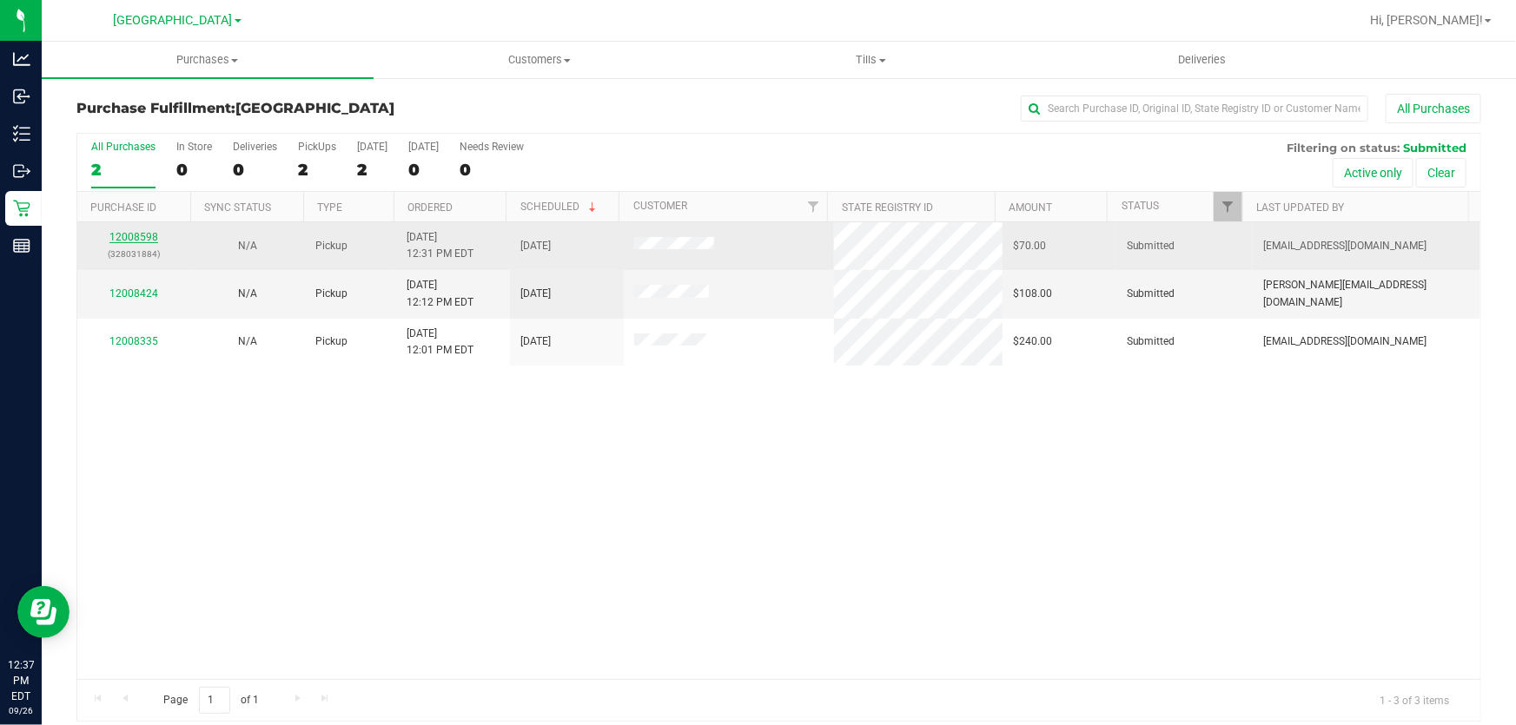
click at [138, 238] on link "12008598" at bounding box center [133, 237] width 49 height 12
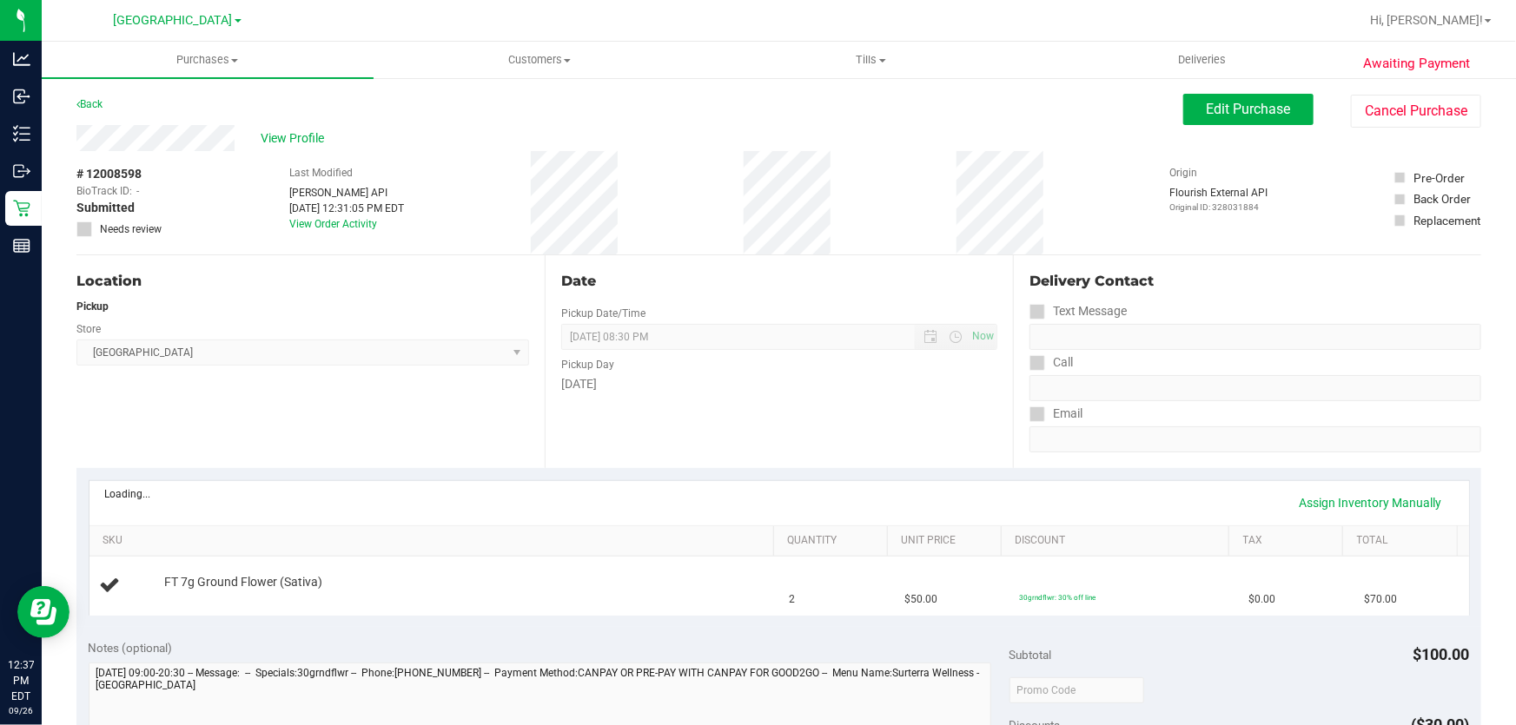
click at [334, 377] on div "Location Pickup Store Lakeland WC Select Store [PERSON_NAME][GEOGRAPHIC_DATA] […" at bounding box center [310, 361] width 468 height 213
click at [240, 415] on div "Location Pickup Store Lakeland WC Select Store [PERSON_NAME][GEOGRAPHIC_DATA] […" at bounding box center [310, 361] width 468 height 213
click at [327, 425] on div "Location Pickup Store Lakeland WC Select Store [PERSON_NAME][GEOGRAPHIC_DATA] […" at bounding box center [310, 361] width 468 height 213
click at [313, 435] on div "Location Pickup Store Lakeland WC Select Store [PERSON_NAME][GEOGRAPHIC_DATA] […" at bounding box center [310, 361] width 468 height 213
drag, startPoint x: 369, startPoint y: 372, endPoint x: 274, endPoint y: 460, distance: 129.7
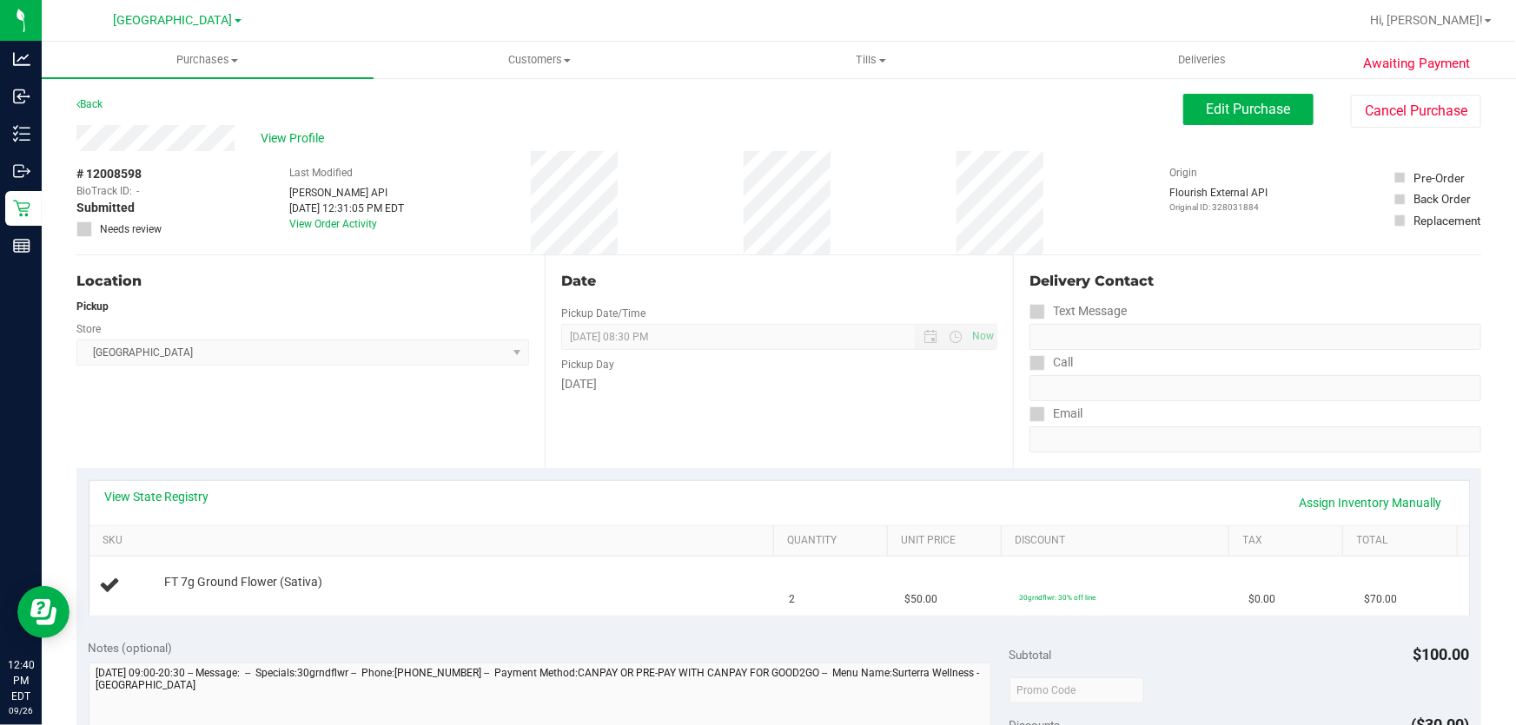
click at [367, 370] on div "Location Pickup Store Lakeland WC Select Store [PERSON_NAME][GEOGRAPHIC_DATA] […" at bounding box center [310, 361] width 468 height 213
click at [1375, 501] on link "Assign Inventory Manually" at bounding box center [1370, 503] width 165 height 30
click at [194, 591] on link "Add Package" at bounding box center [195, 594] width 63 height 12
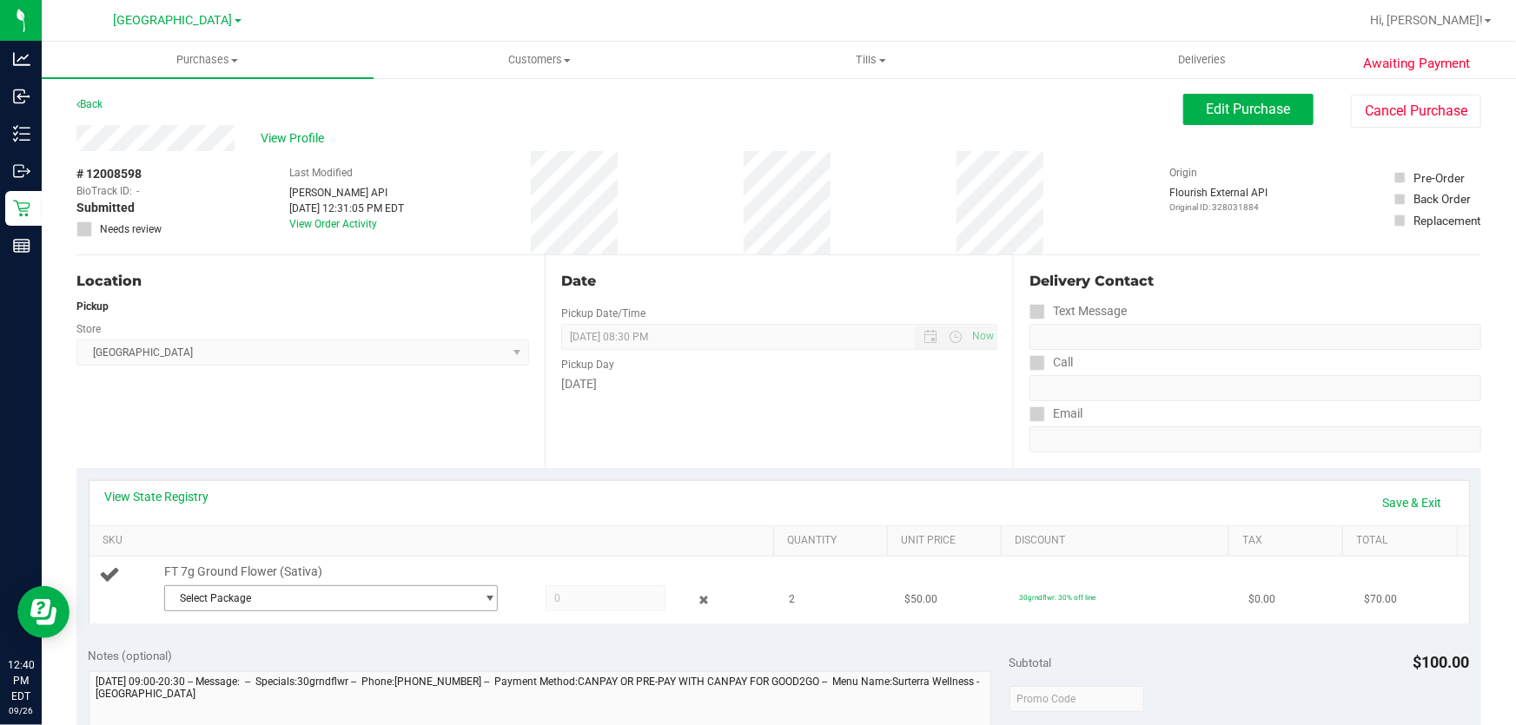
click at [282, 592] on span "Select Package" at bounding box center [320, 598] width 310 height 24
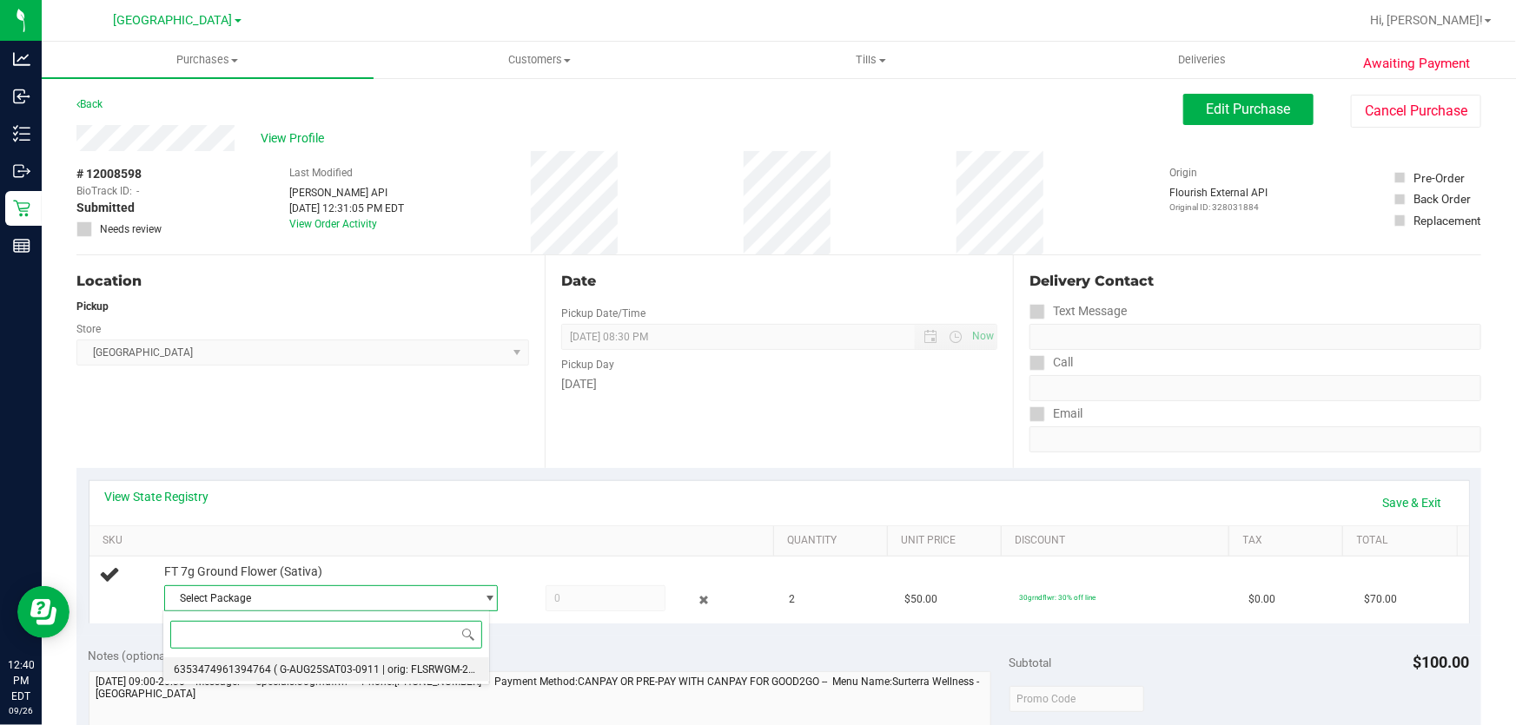
drag, startPoint x: 291, startPoint y: 669, endPoint x: 413, endPoint y: 637, distance: 126.6
click at [289, 669] on span "( G-AUG25SAT03-0911 | orig: FLSRWGM-20250917-550 )" at bounding box center [406, 670] width 264 height 12
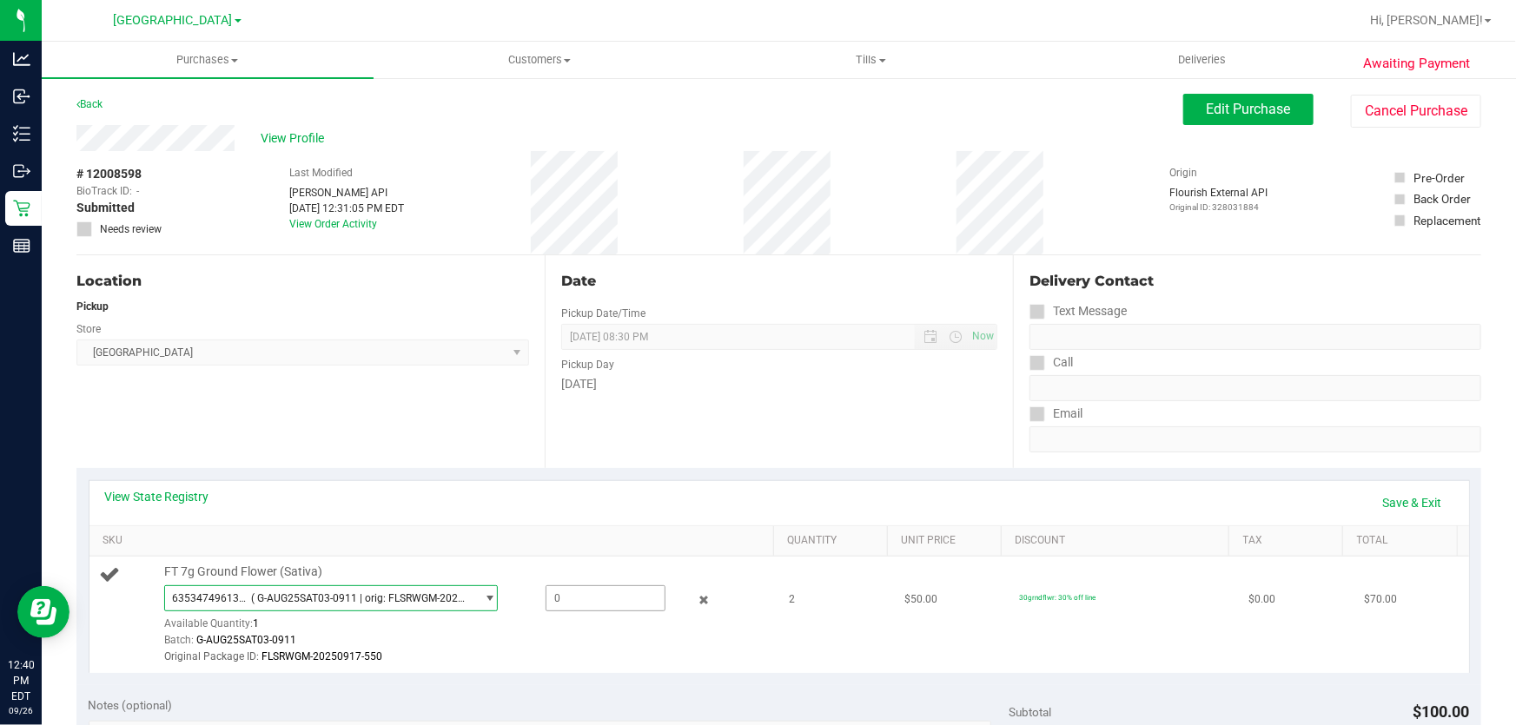
click at [545, 593] on span at bounding box center [605, 598] width 121 height 26
type input "1"
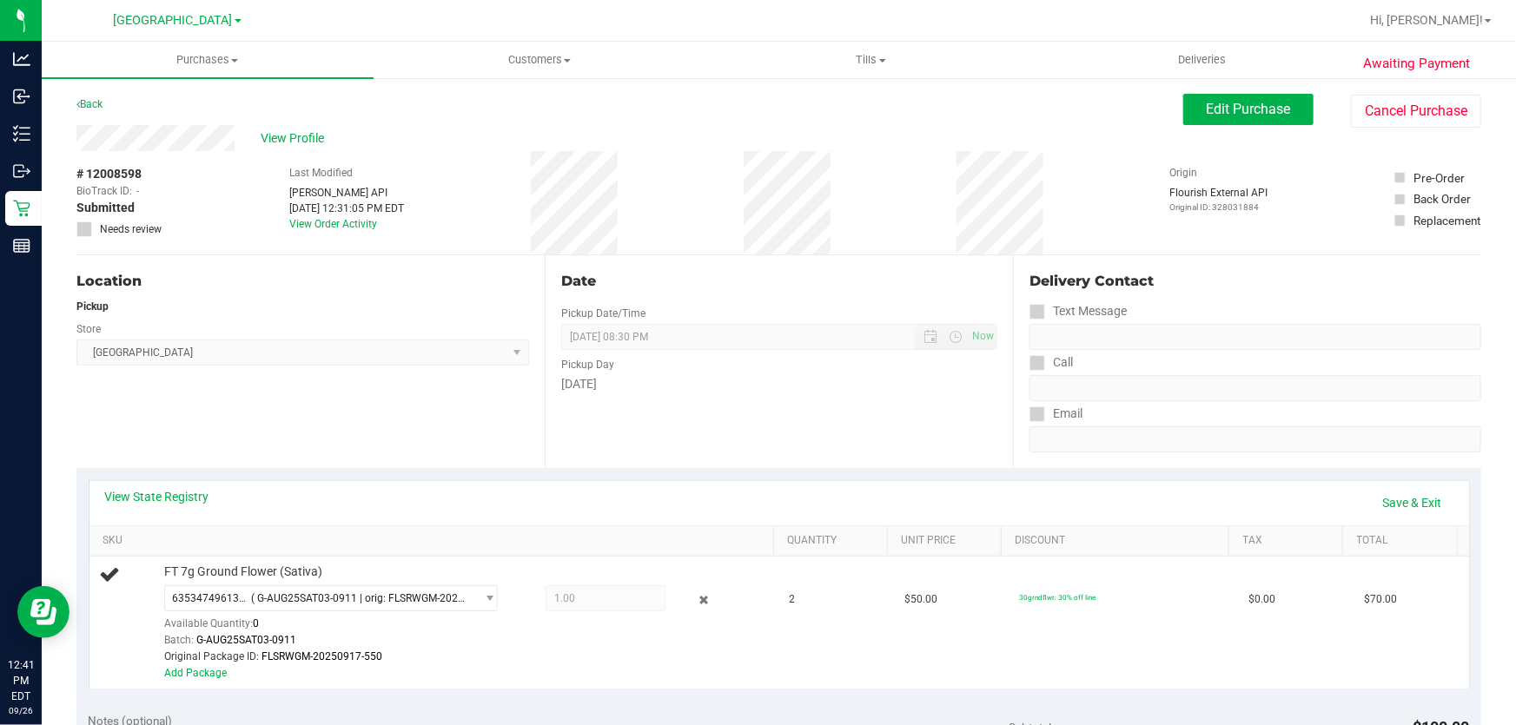
click at [905, 425] on div "Date Pickup Date/Time [DATE] Now [DATE] 08:30 PM Now Pickup Day [DATE]" at bounding box center [779, 361] width 468 height 213
click at [295, 449] on div "Location Pickup Store Lakeland WC Select Store [PERSON_NAME][GEOGRAPHIC_DATA] […" at bounding box center [310, 361] width 468 height 213
click at [338, 430] on div "Location Pickup Store Lakeland WC Select Store [PERSON_NAME][GEOGRAPHIC_DATA] […" at bounding box center [310, 361] width 468 height 213
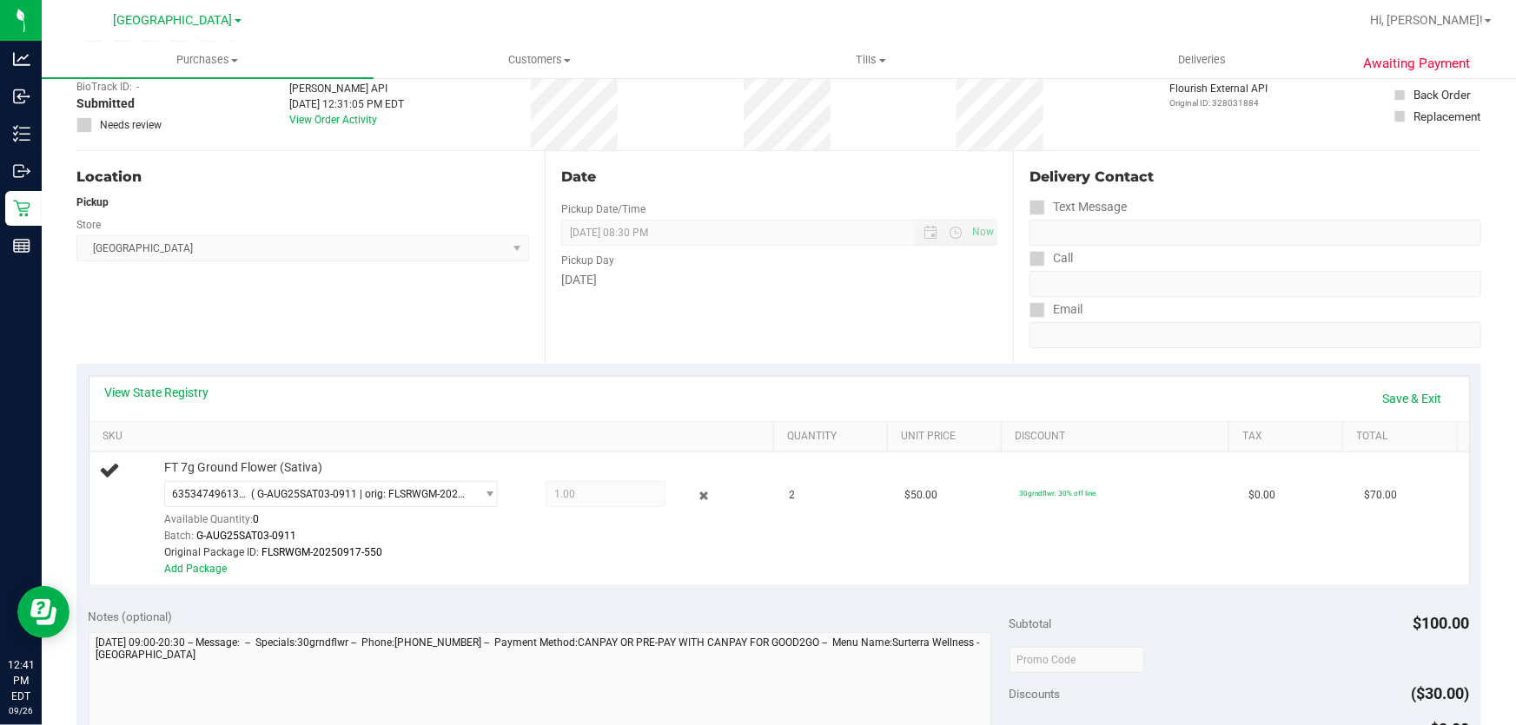
scroll to position [236, 0]
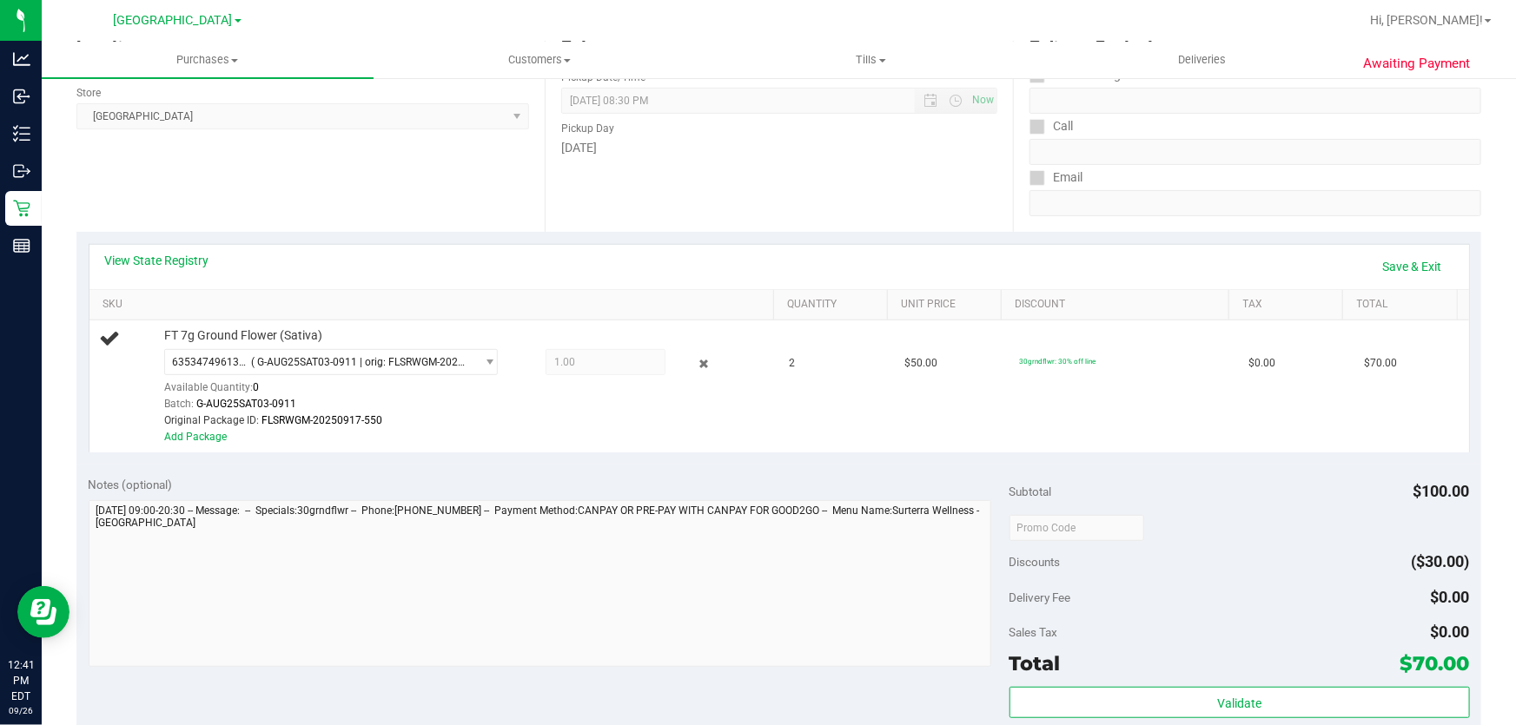
click at [883, 181] on div "Date Pickup Date/Time [DATE] Now [DATE] 08:30 PM Now Pickup Day [DATE]" at bounding box center [779, 125] width 468 height 213
click at [757, 226] on div "Date Pickup Date/Time [DATE] Now [DATE] 08:30 PM Now Pickup Day [DATE]" at bounding box center [779, 125] width 468 height 213
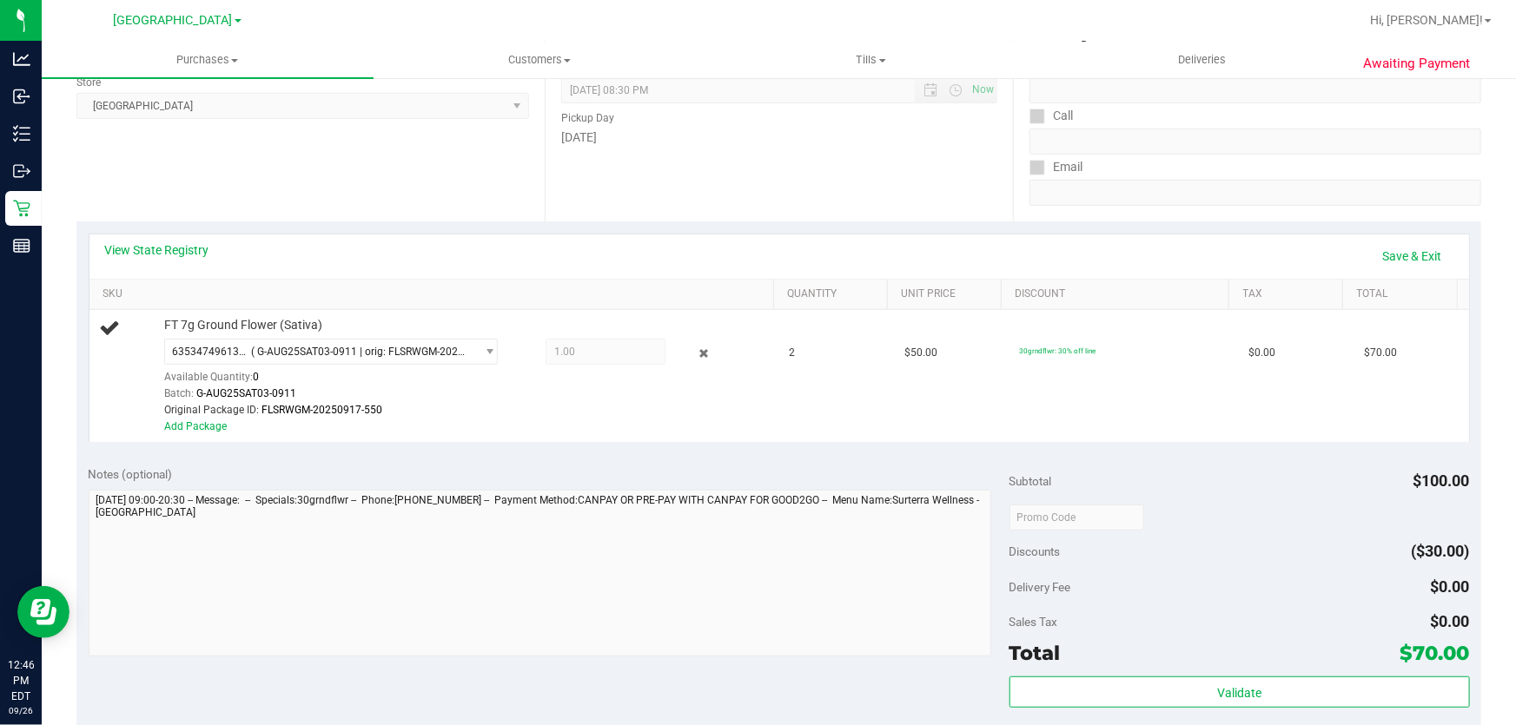
click at [552, 186] on div "Date Pickup Date/Time [DATE] Now [DATE] 08:30 PM Now Pickup Day [DATE]" at bounding box center [779, 115] width 468 height 213
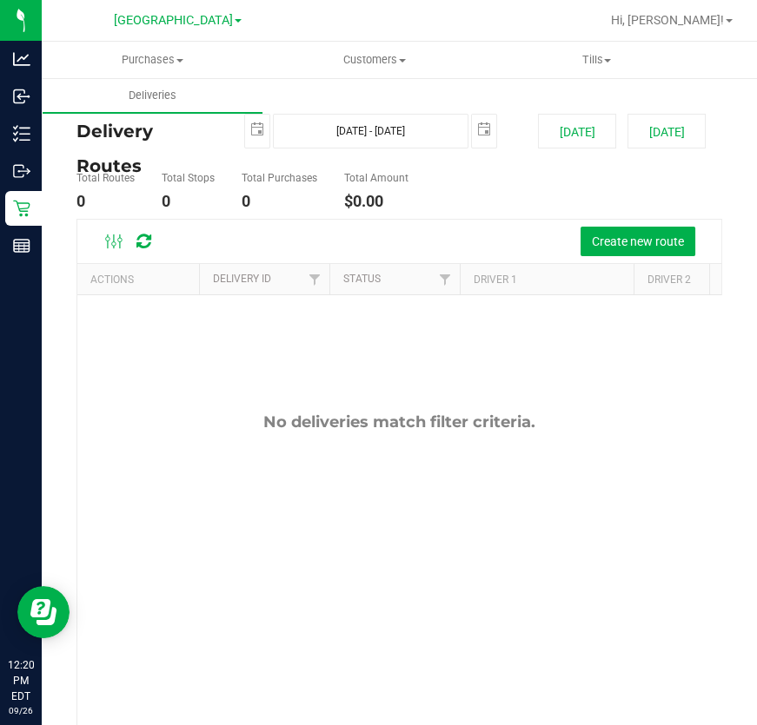
click at [581, 495] on div "No deliveries match filter criteria." at bounding box center [399, 582] width 644 height 574
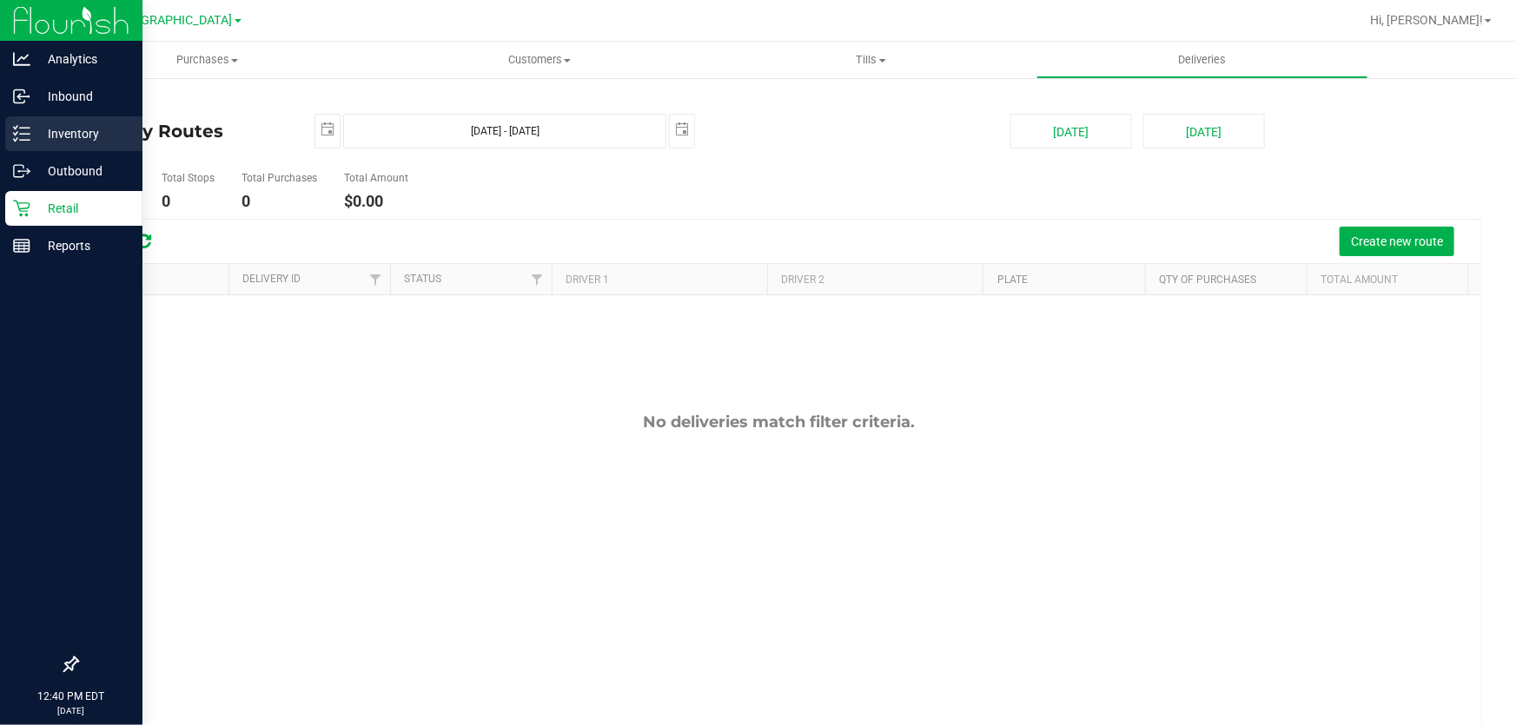
click at [30, 136] on p "Inventory" at bounding box center [82, 133] width 104 height 21
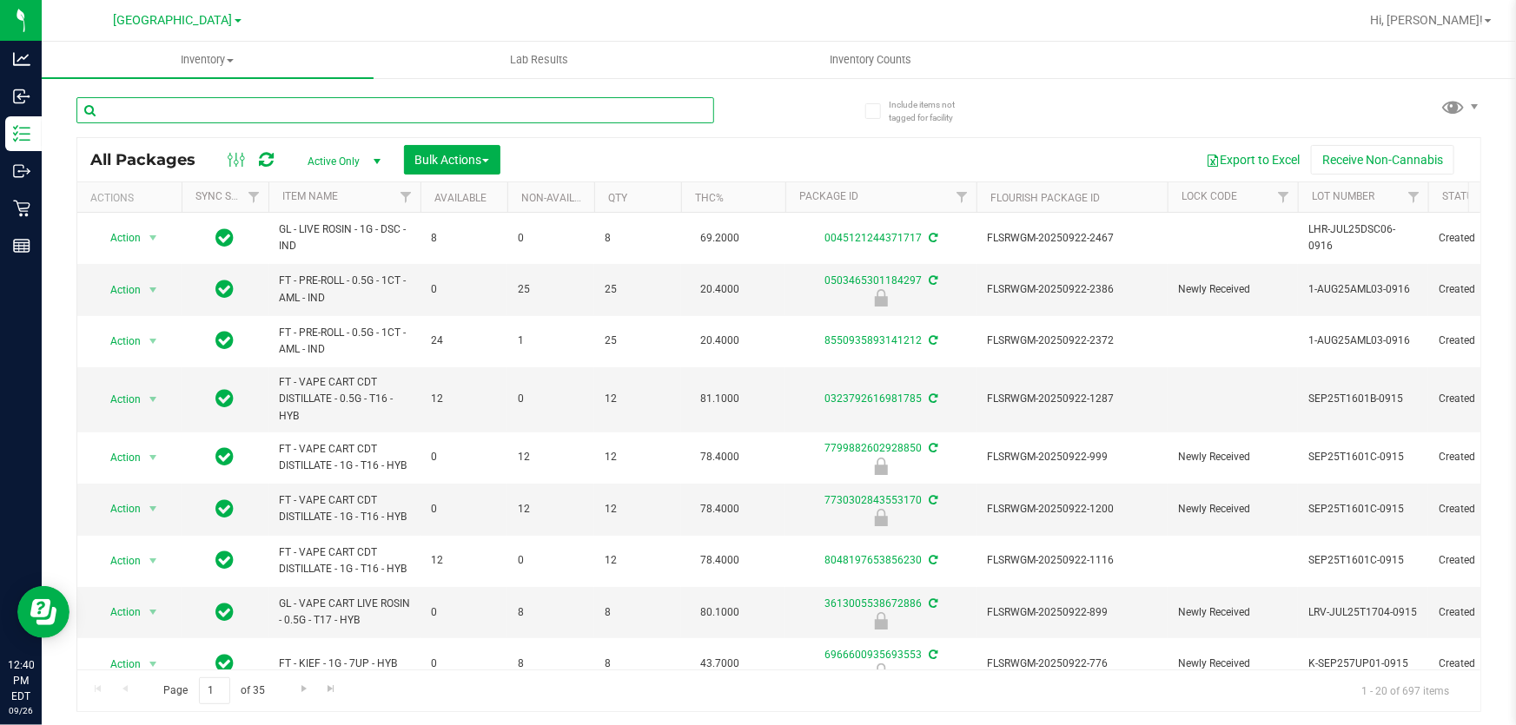
click at [328, 109] on input "text" at bounding box center [395, 110] width 638 height 26
type input "3270404783067515"
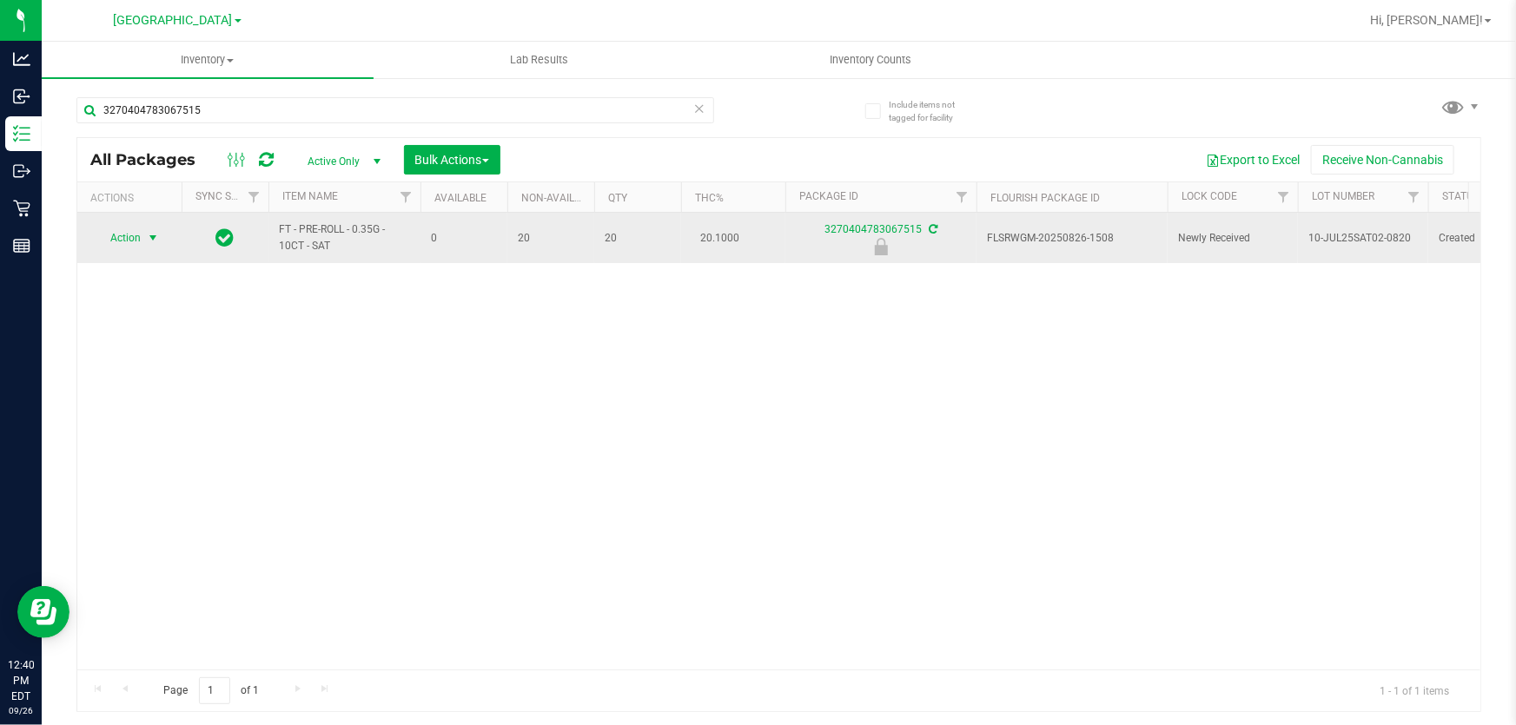
click at [147, 237] on span "select" at bounding box center [153, 238] width 14 height 14
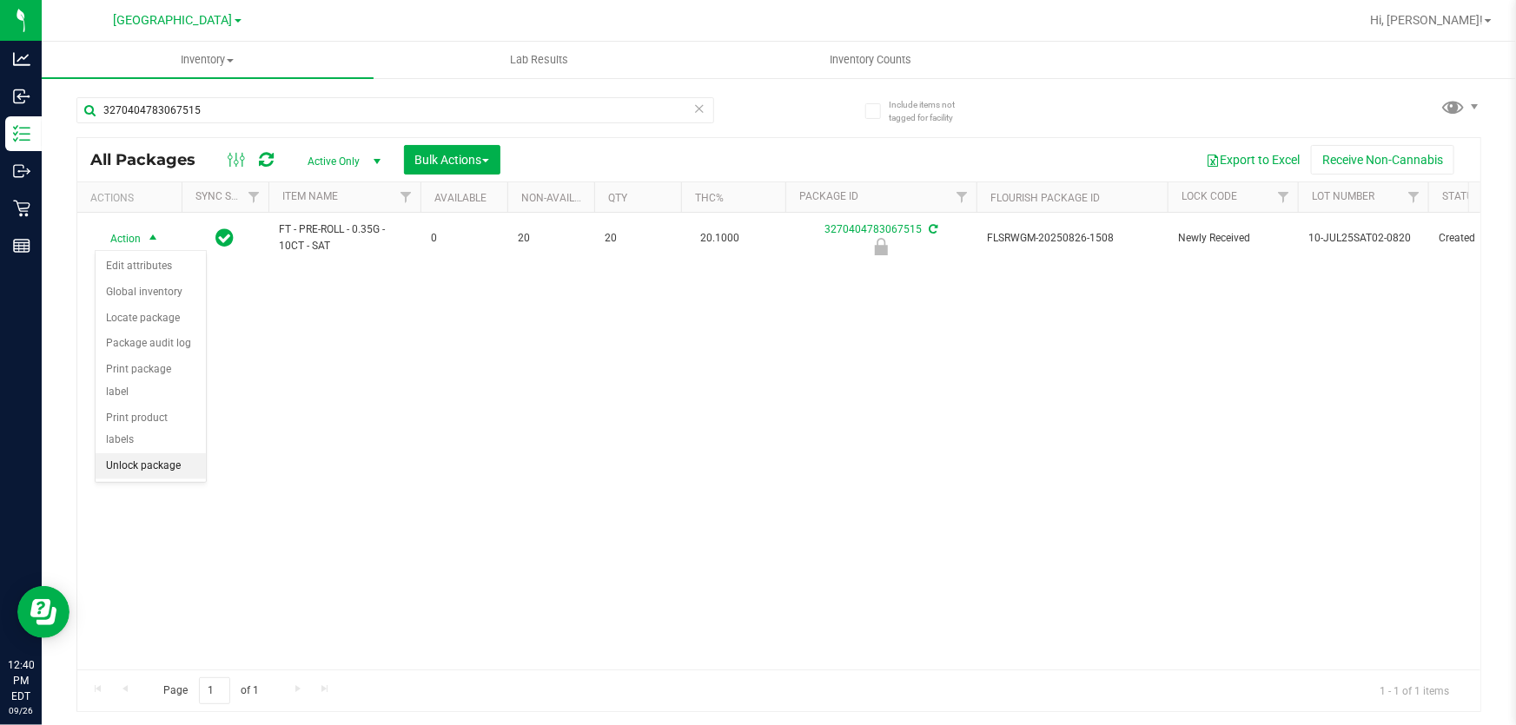
click at [164, 453] on li "Unlock package" at bounding box center [151, 466] width 110 height 26
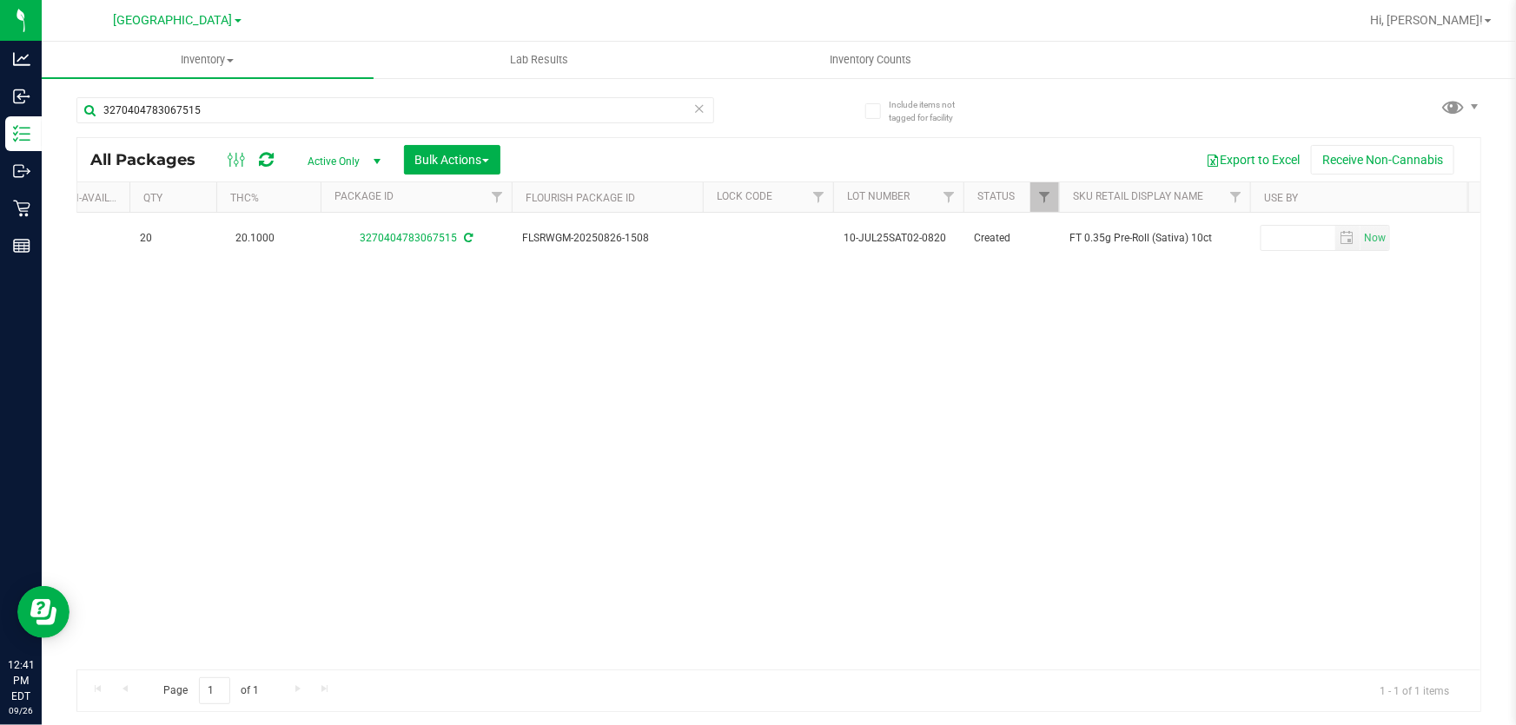
scroll to position [0, 481]
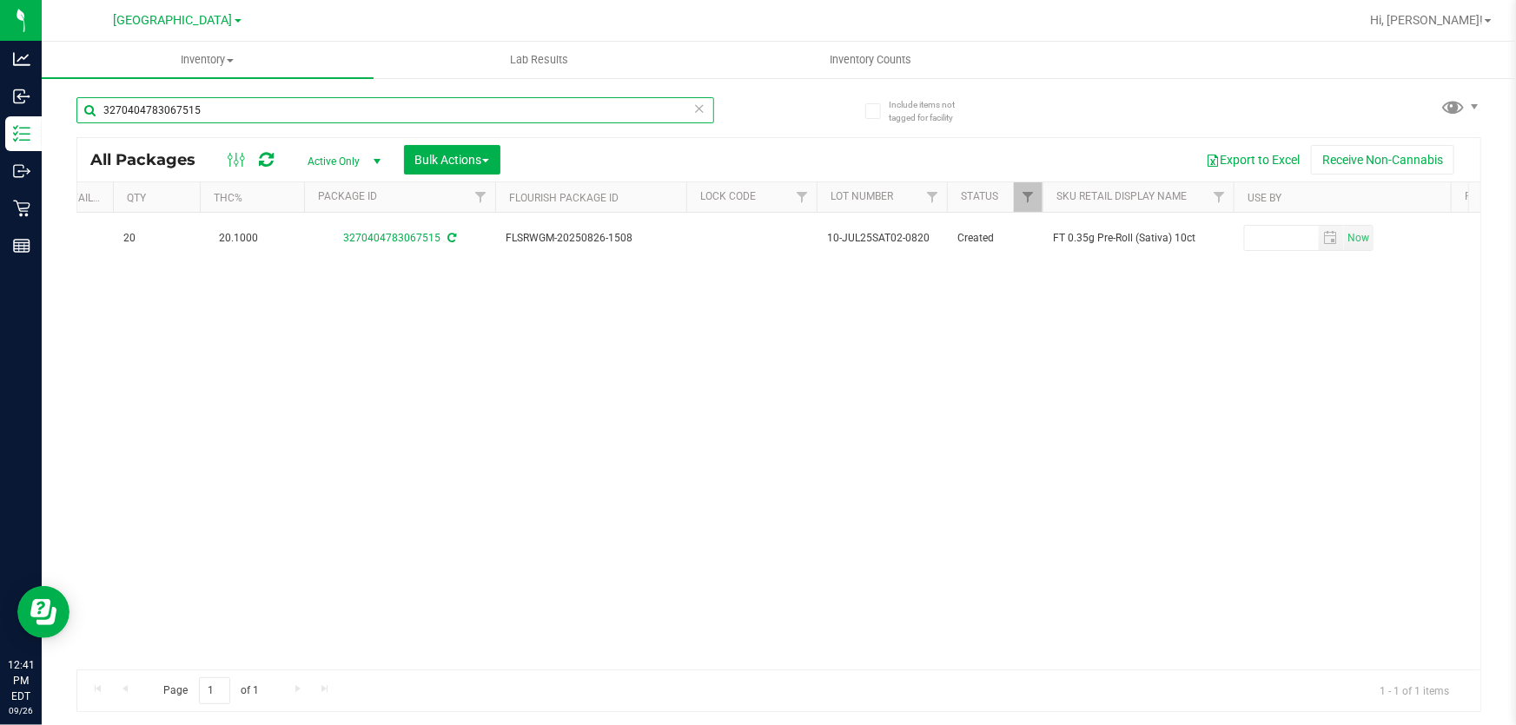
click at [395, 109] on input "3270404783067515" at bounding box center [395, 110] width 638 height 26
type input "3"
click at [586, 107] on input "text" at bounding box center [395, 110] width 638 height 26
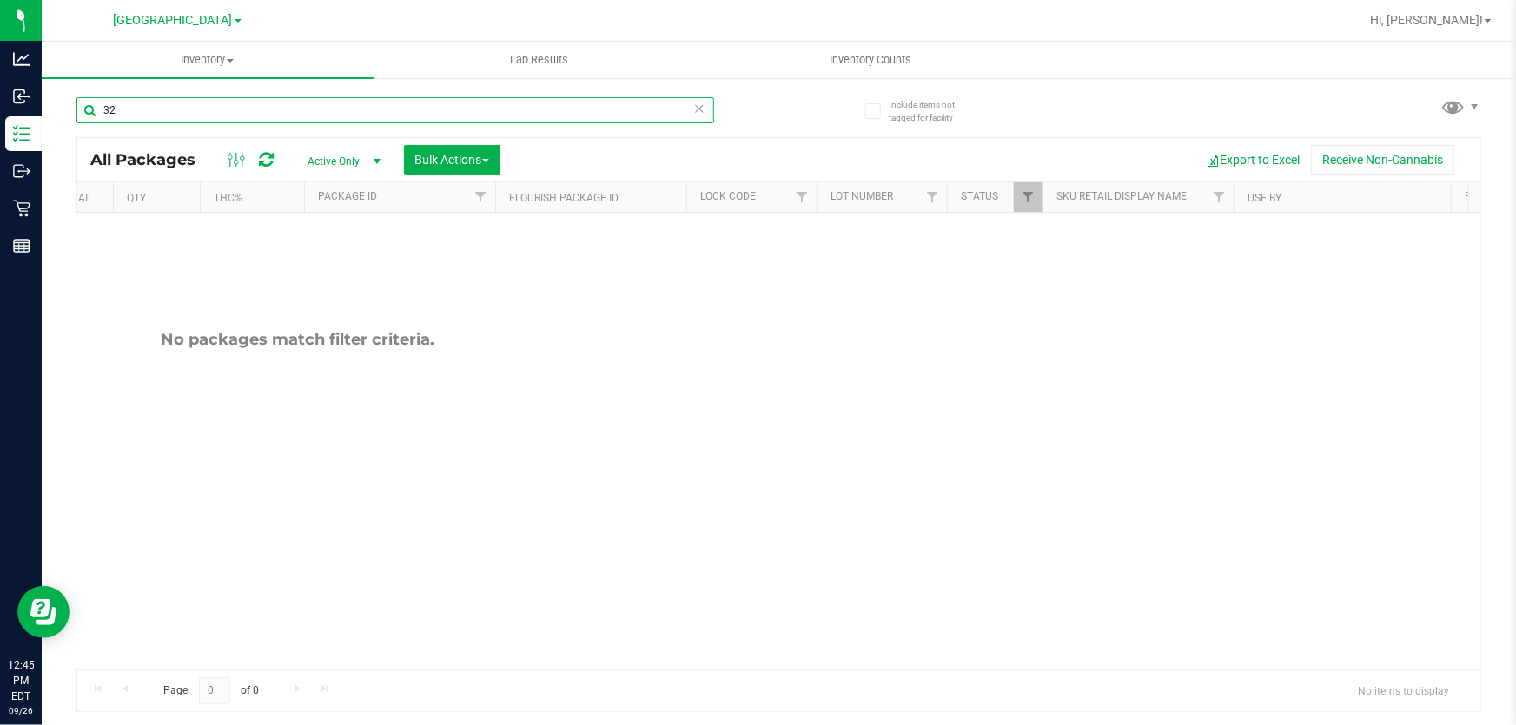
type input "3"
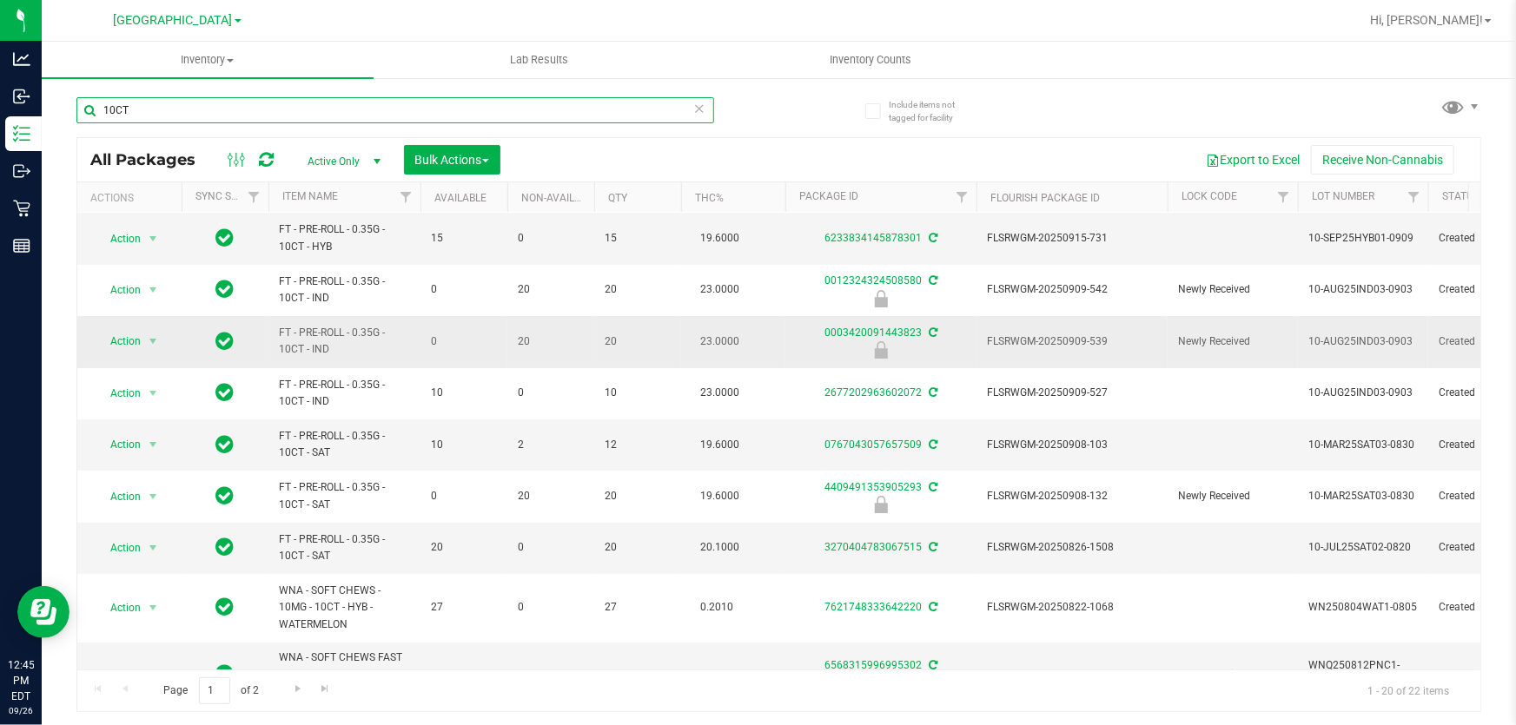
scroll to position [78, 0]
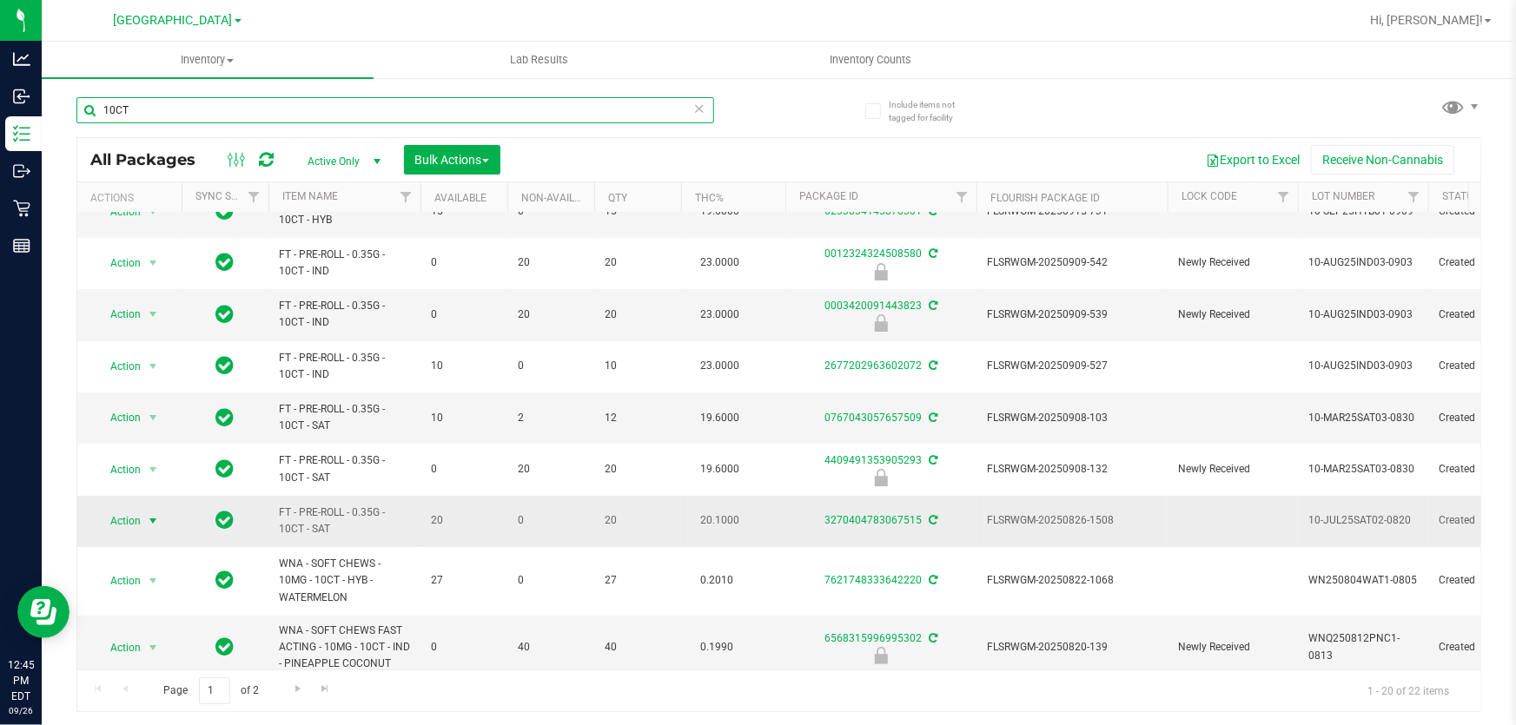
type input "10CT"
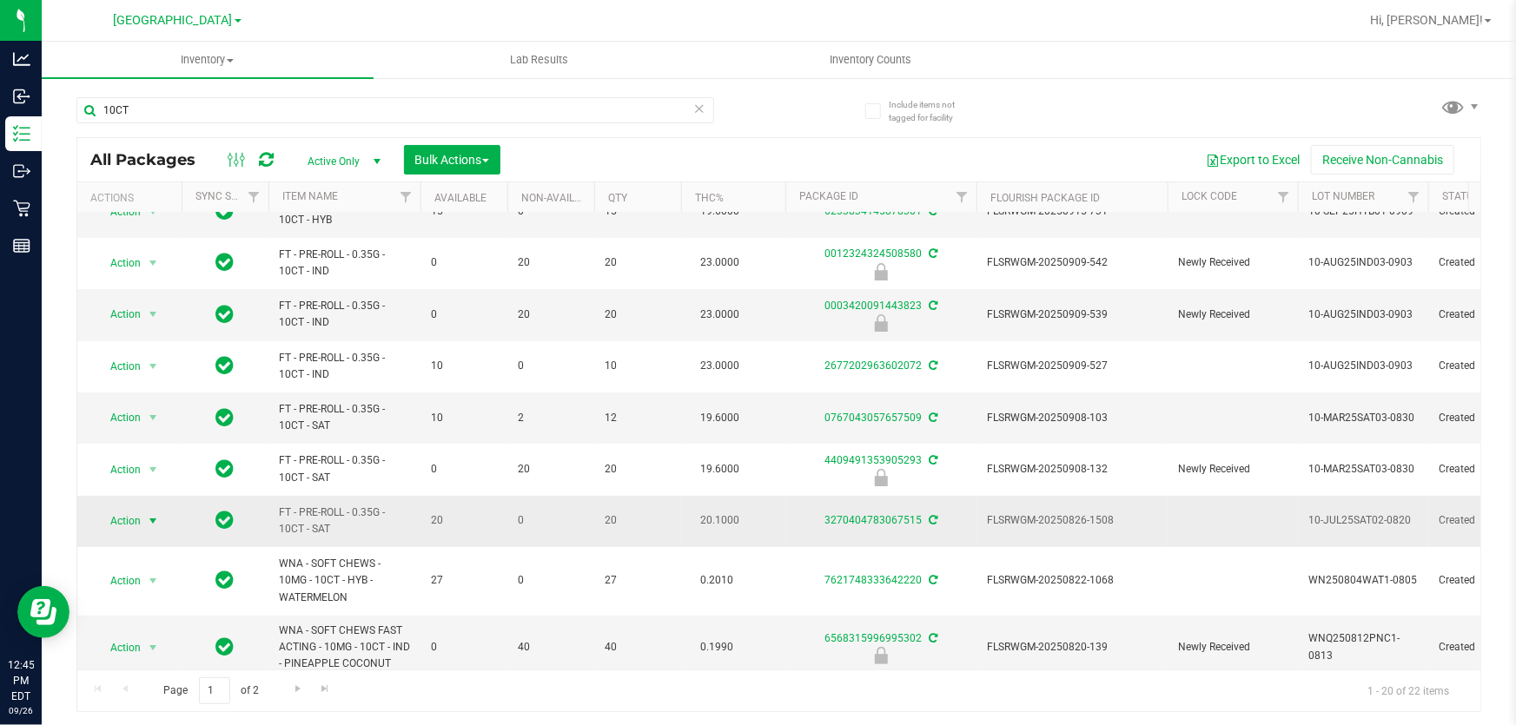
click at [130, 512] on span "Action" at bounding box center [118, 521] width 47 height 24
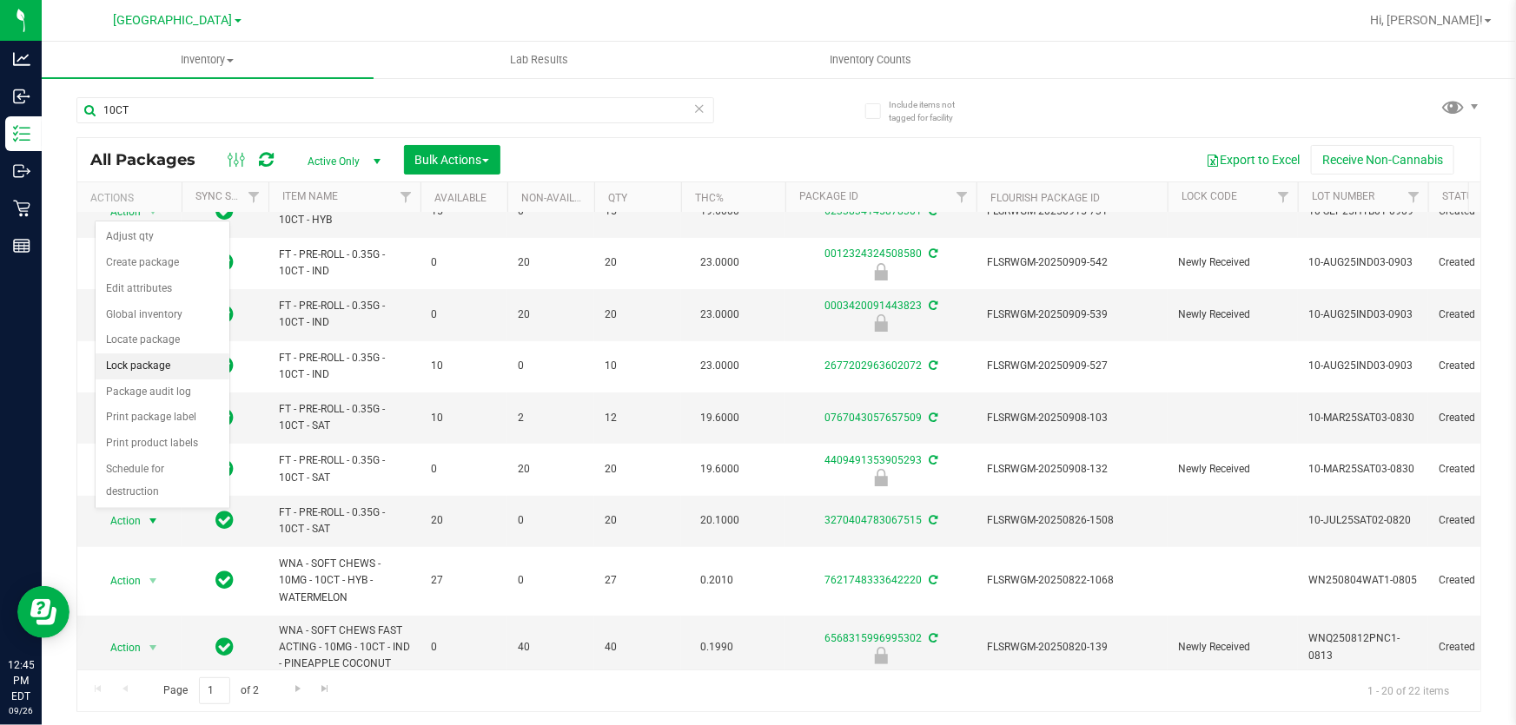
click at [145, 370] on li "Lock package" at bounding box center [163, 367] width 134 height 26
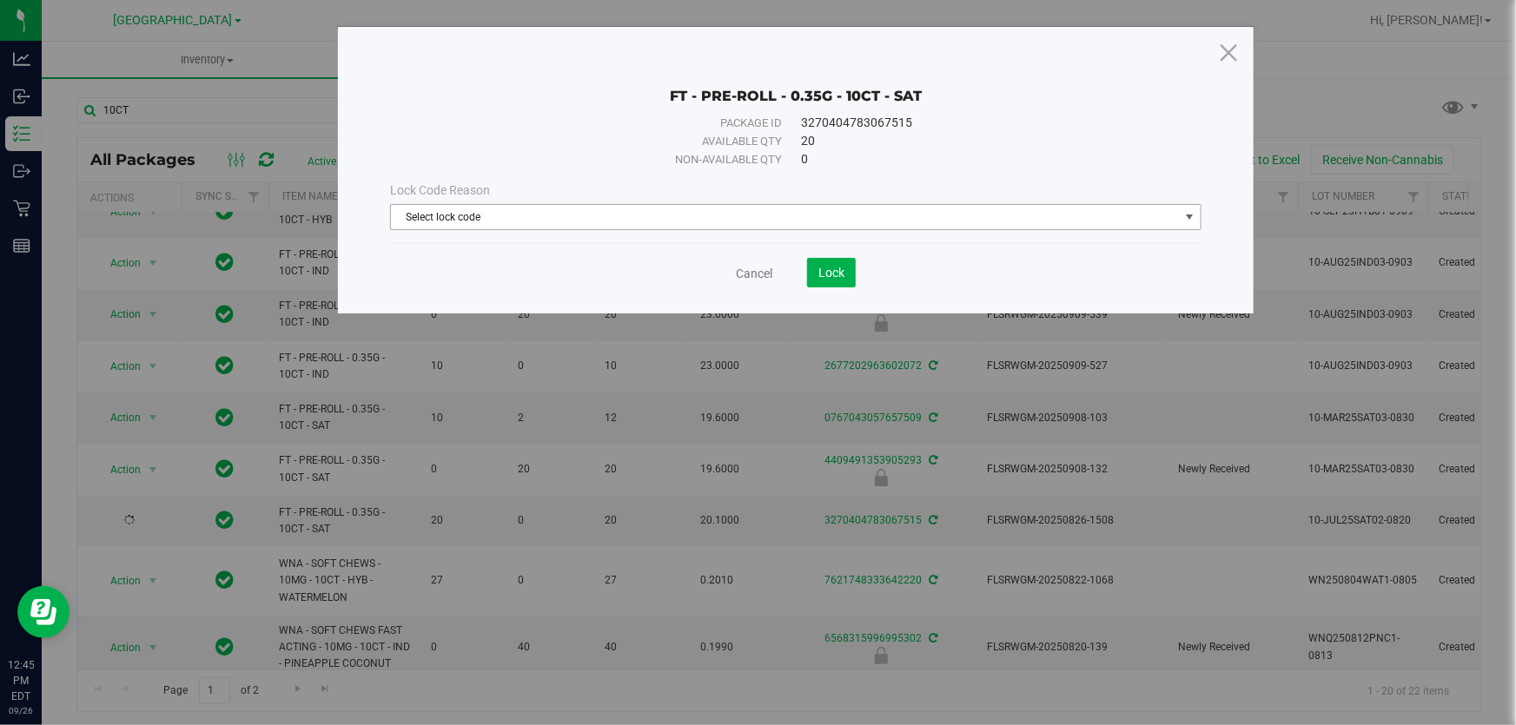
click at [556, 212] on span "Select lock code" at bounding box center [785, 217] width 788 height 24
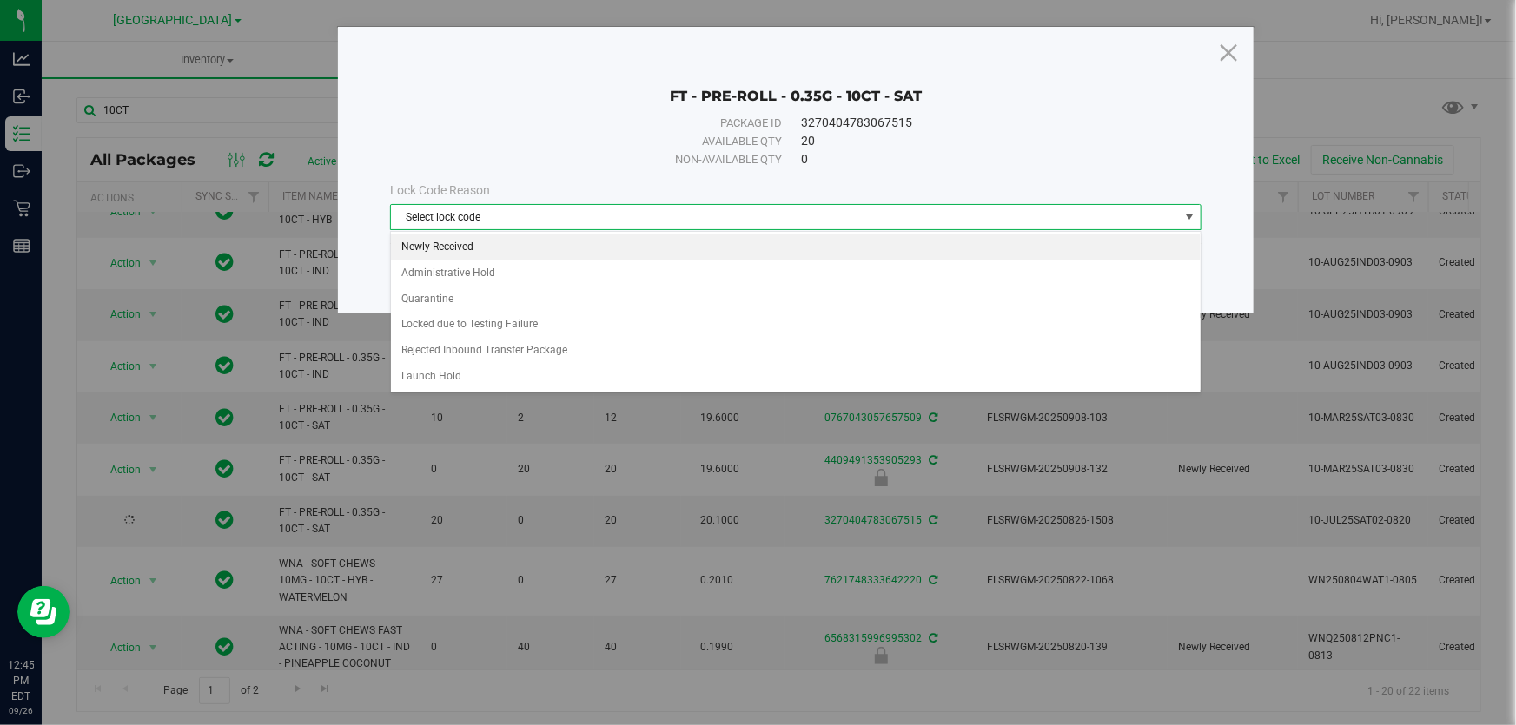
click at [420, 247] on li "Newly Received" at bounding box center [796, 248] width 810 height 26
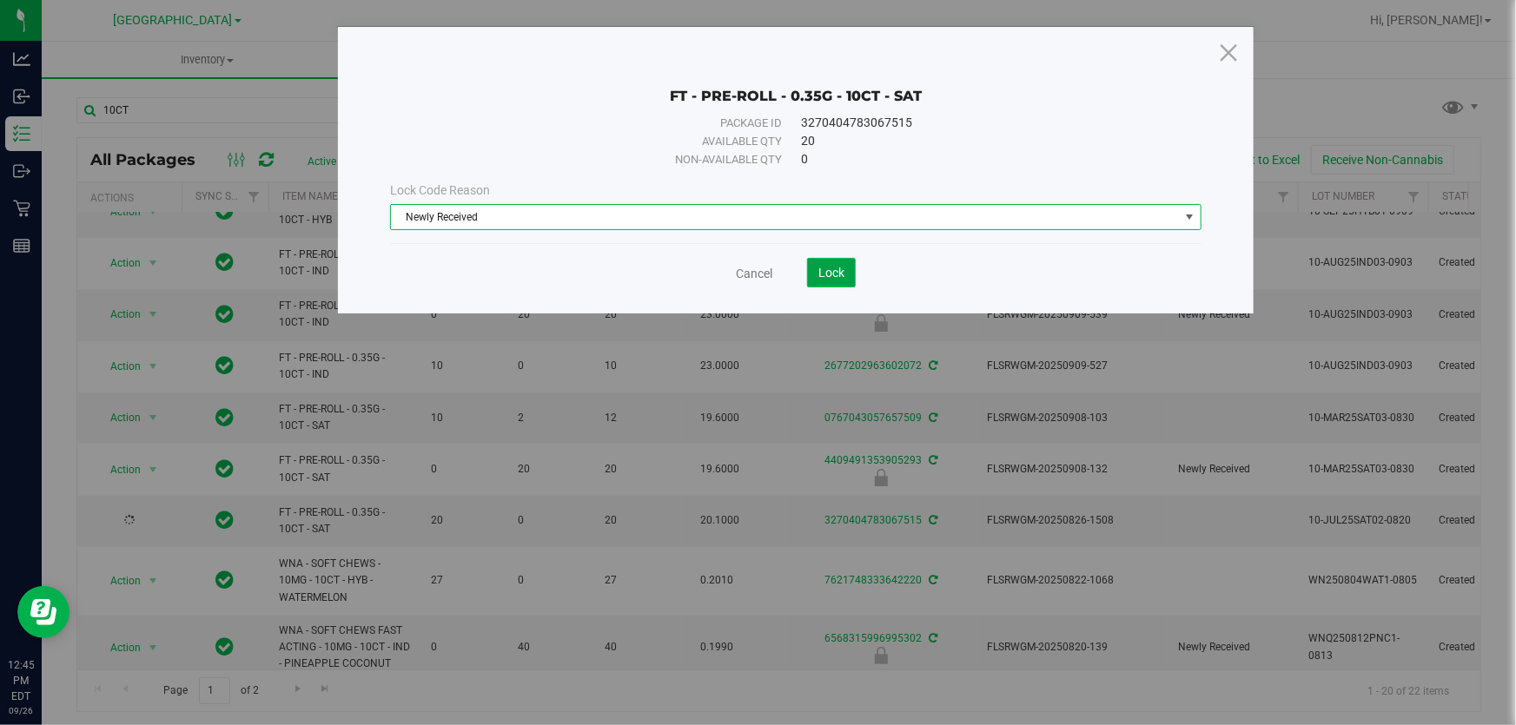
click at [836, 274] on span "Lock" at bounding box center [831, 273] width 26 height 14
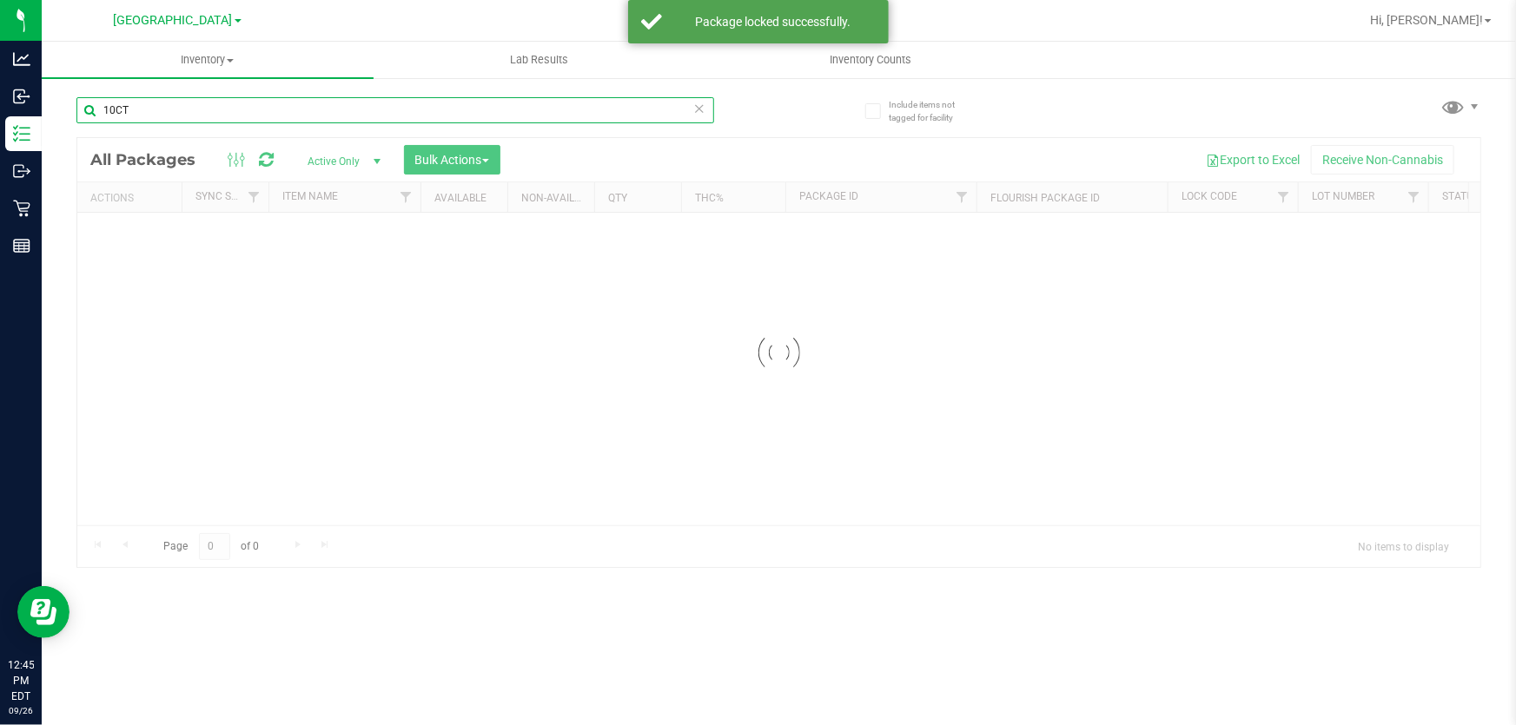
click at [185, 111] on input "10CT" at bounding box center [395, 110] width 638 height 26
click at [76, 112] on div "Inventory All packages All inventory Waste log Create inventory Lab Results Inv…" at bounding box center [779, 384] width 1474 height 684
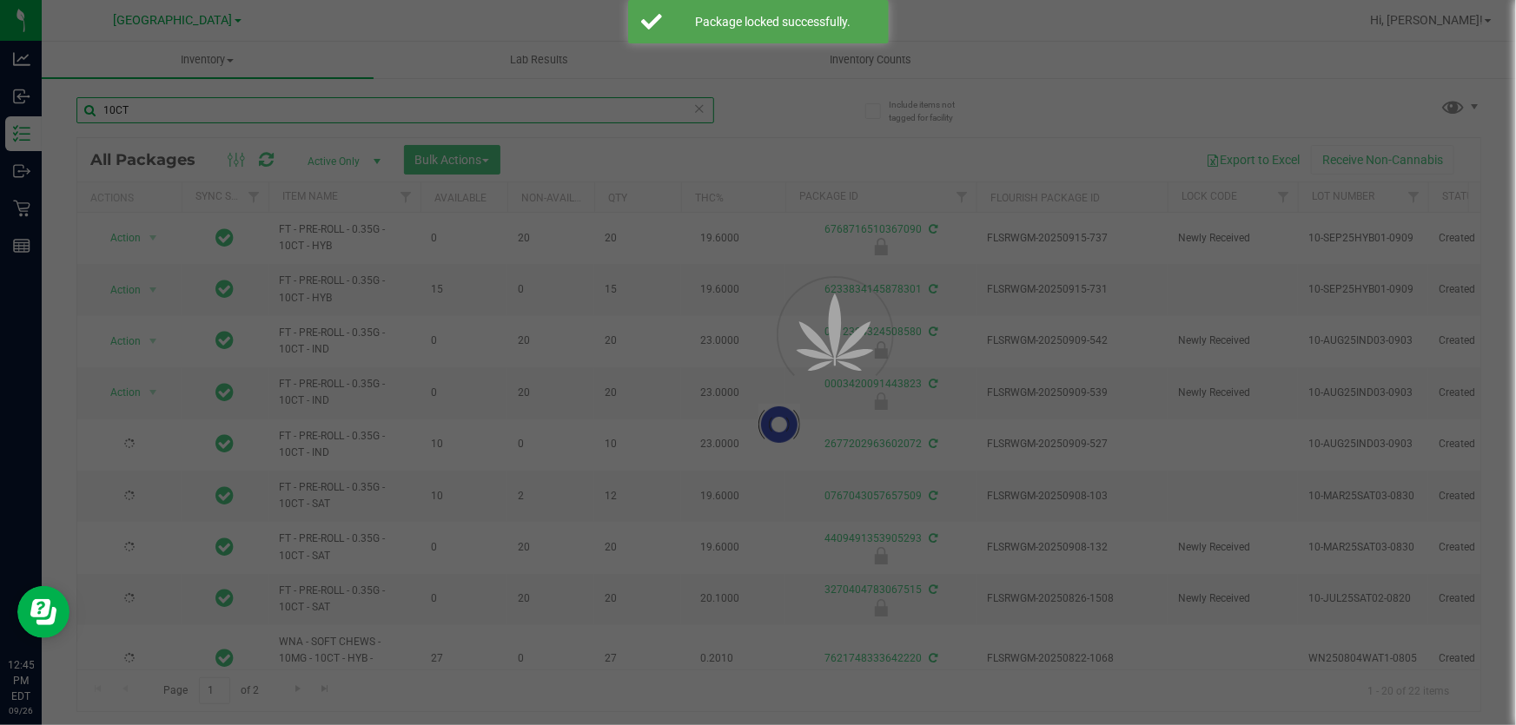
type input "2026-08-04"
type input "2025-08-04"
type input "2026-08-12"
type input "2026-08-06"
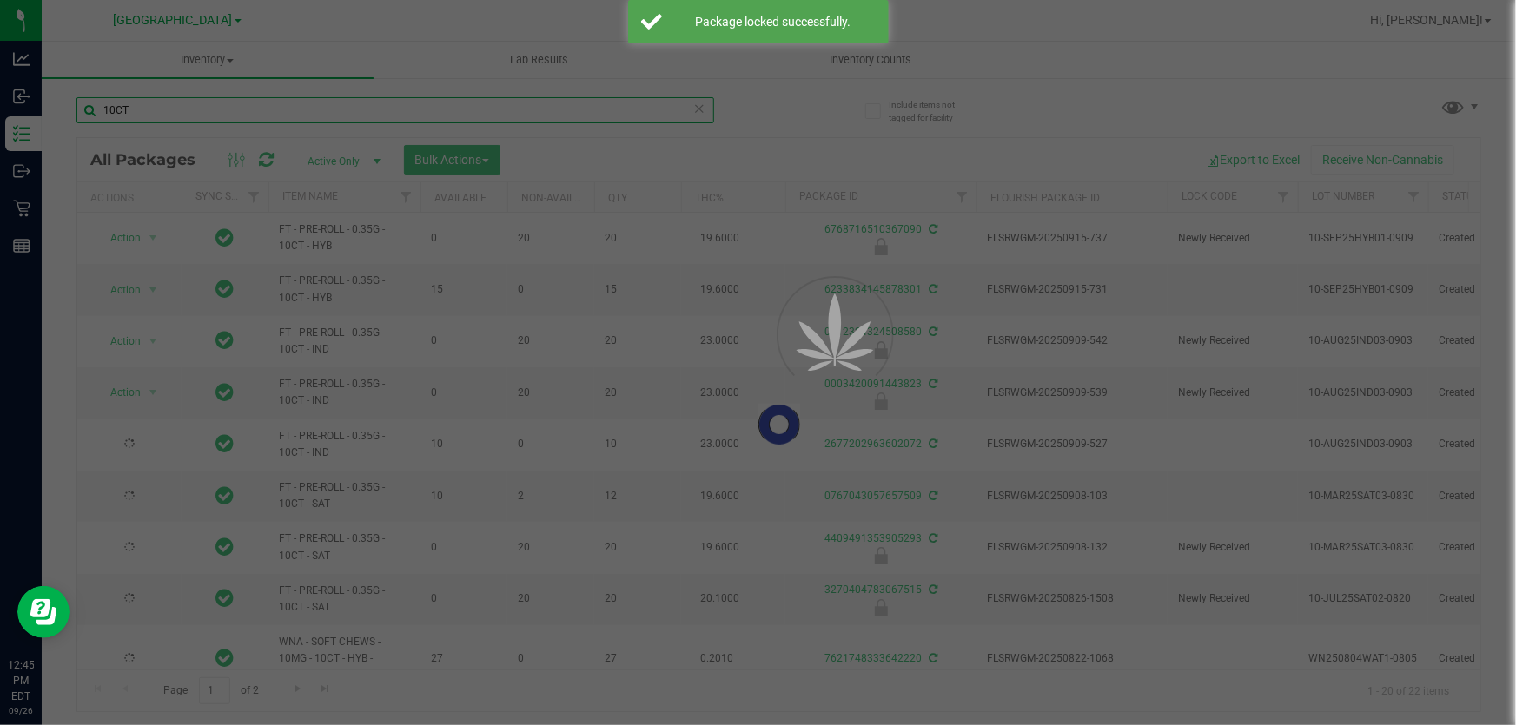
type input "2026-08-06"
type input "2026-07-30"
type input "2025-07-30"
type input "2026-07-30"
type input "2025-07-30"
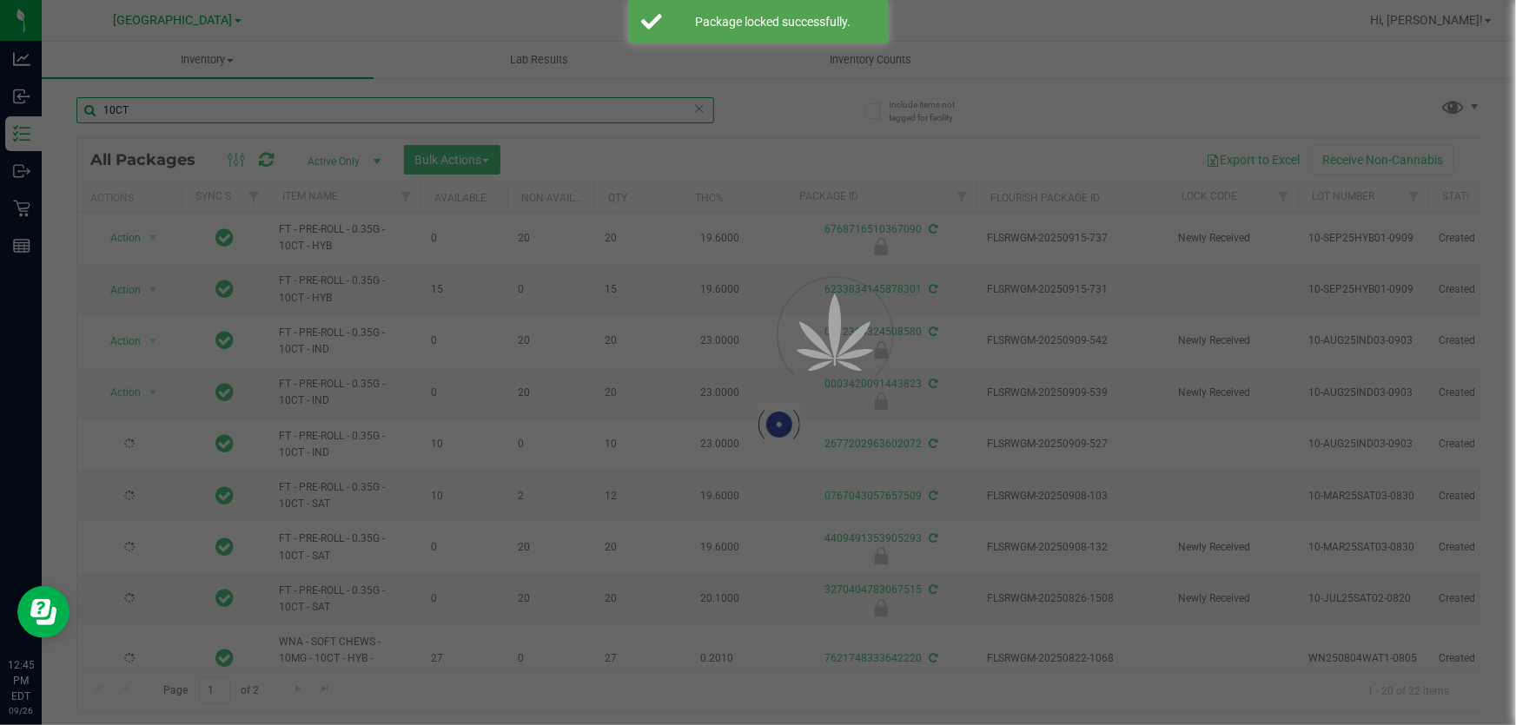
type input "2026-07-28"
type input "2025-07-28"
type input "2026-07-21"
type input "2025-07-21"
type input "2026-07-21"
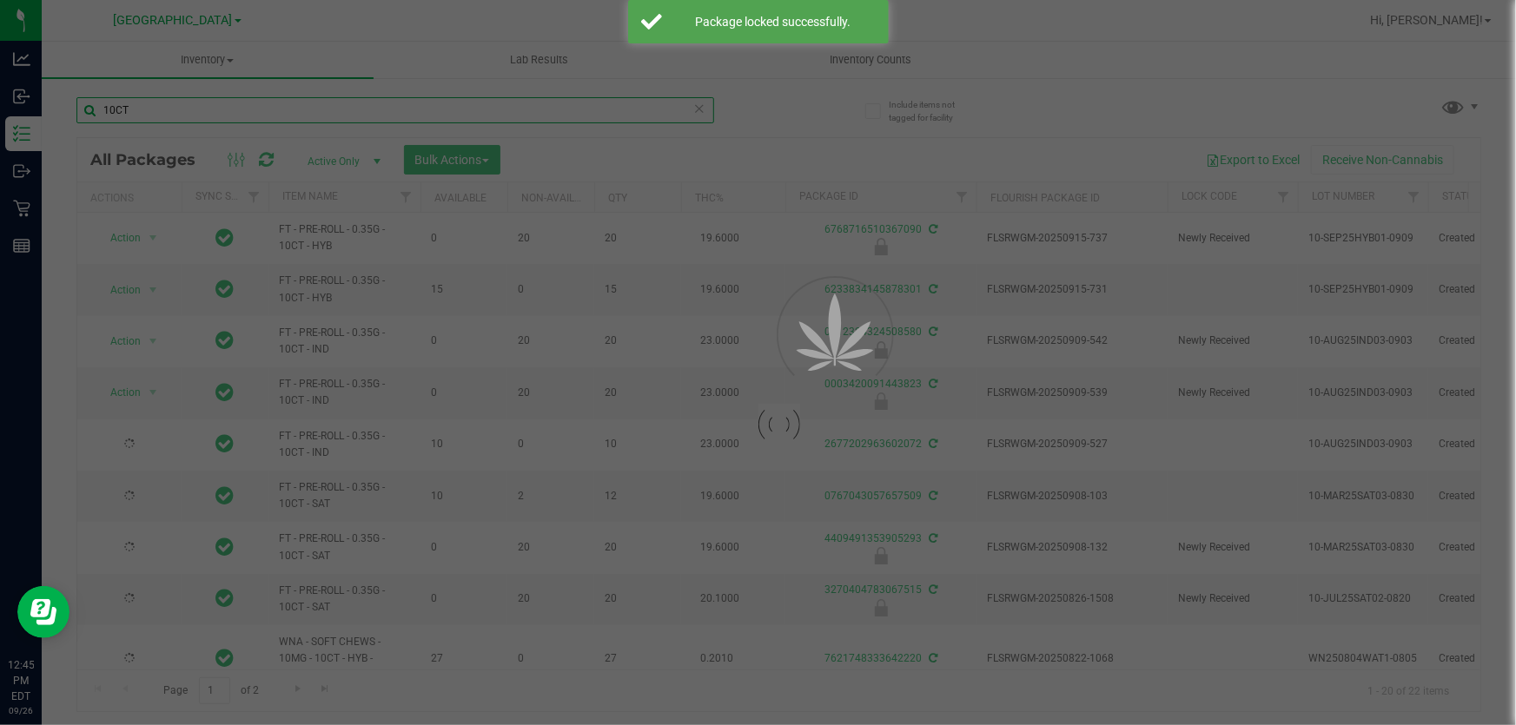
type input "2025-07-21"
type input "2026-07-16"
type input "2025-07-16"
type input "2026-07-16"
type input "2025-07-16"
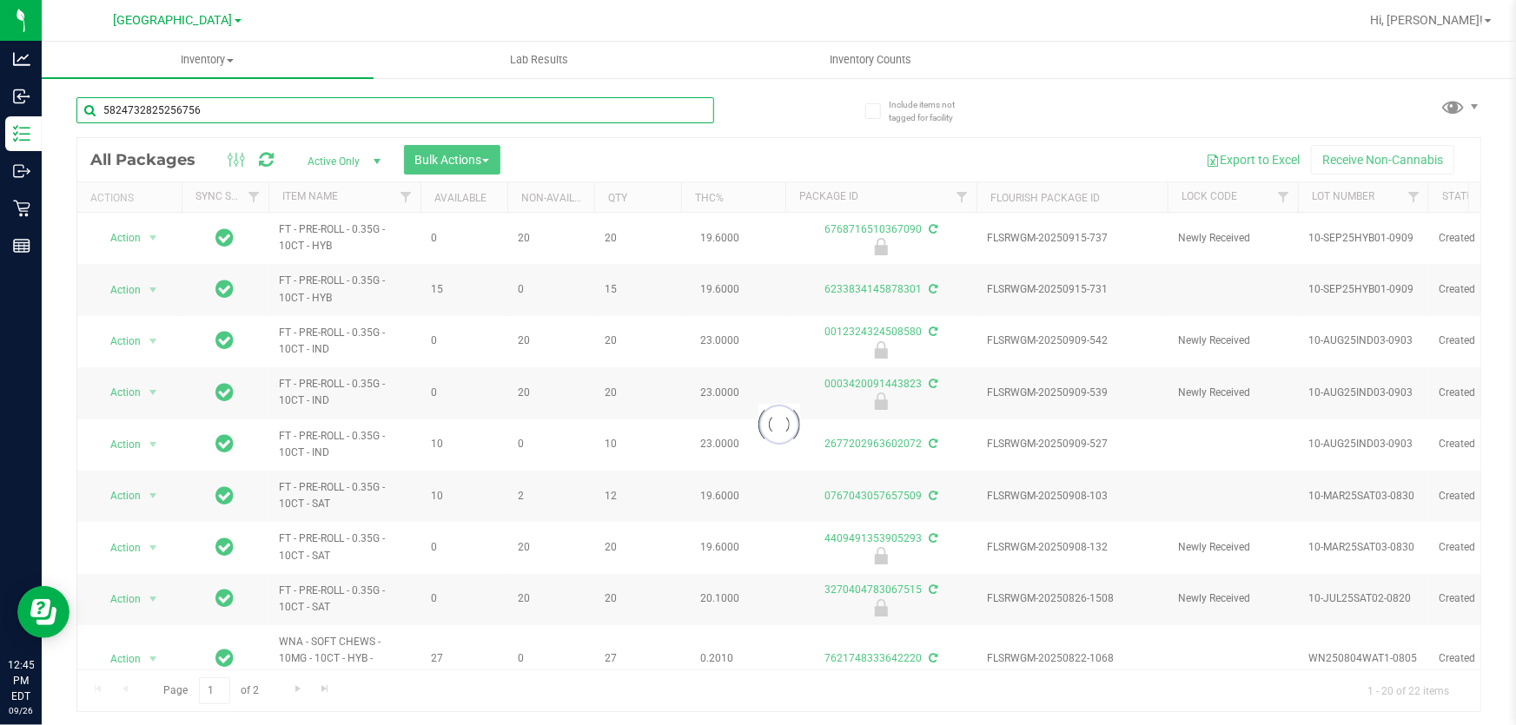
type input "5824732825256756"
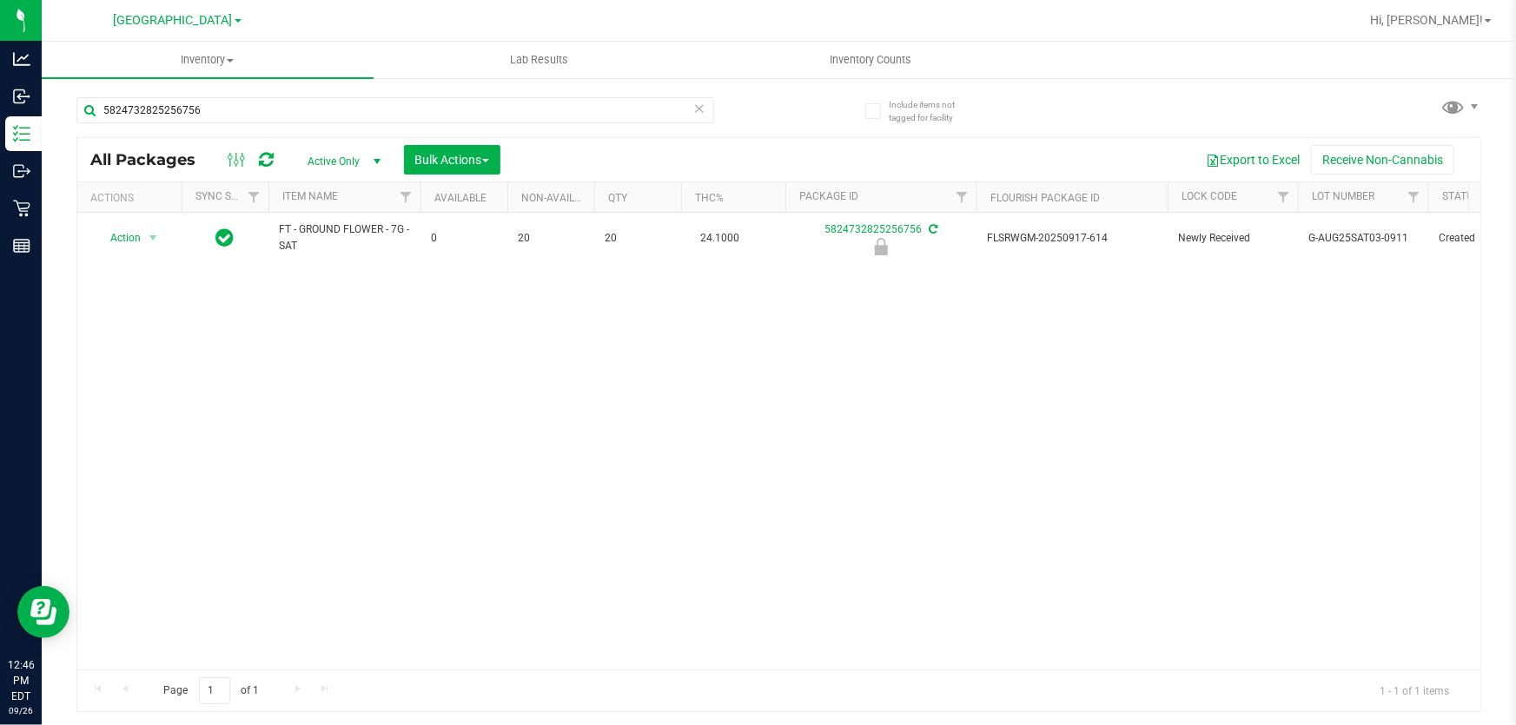
click at [1025, 540] on div "Action Action Edit attributes Global inventory Locate package Package audit log…" at bounding box center [778, 441] width 1403 height 457
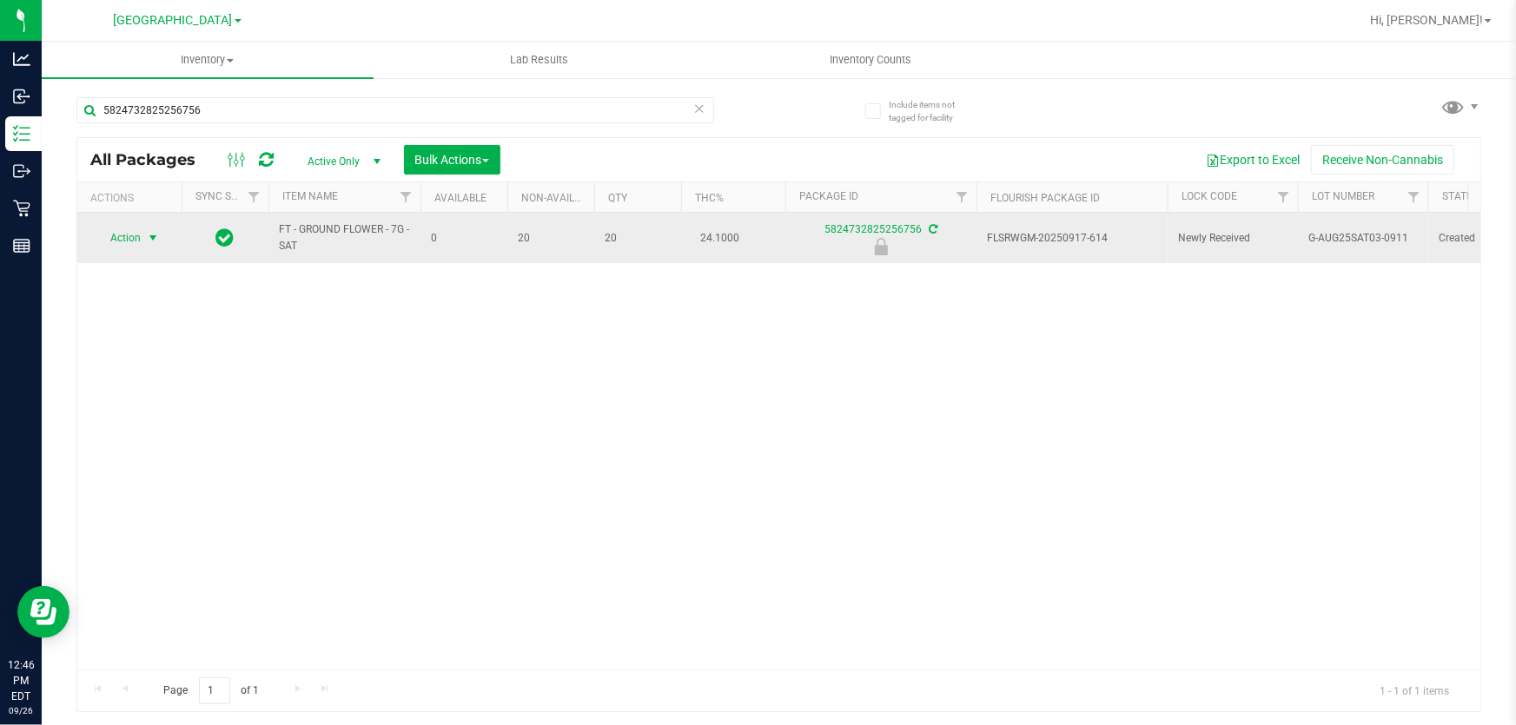
click at [150, 238] on span "select" at bounding box center [153, 238] width 14 height 14
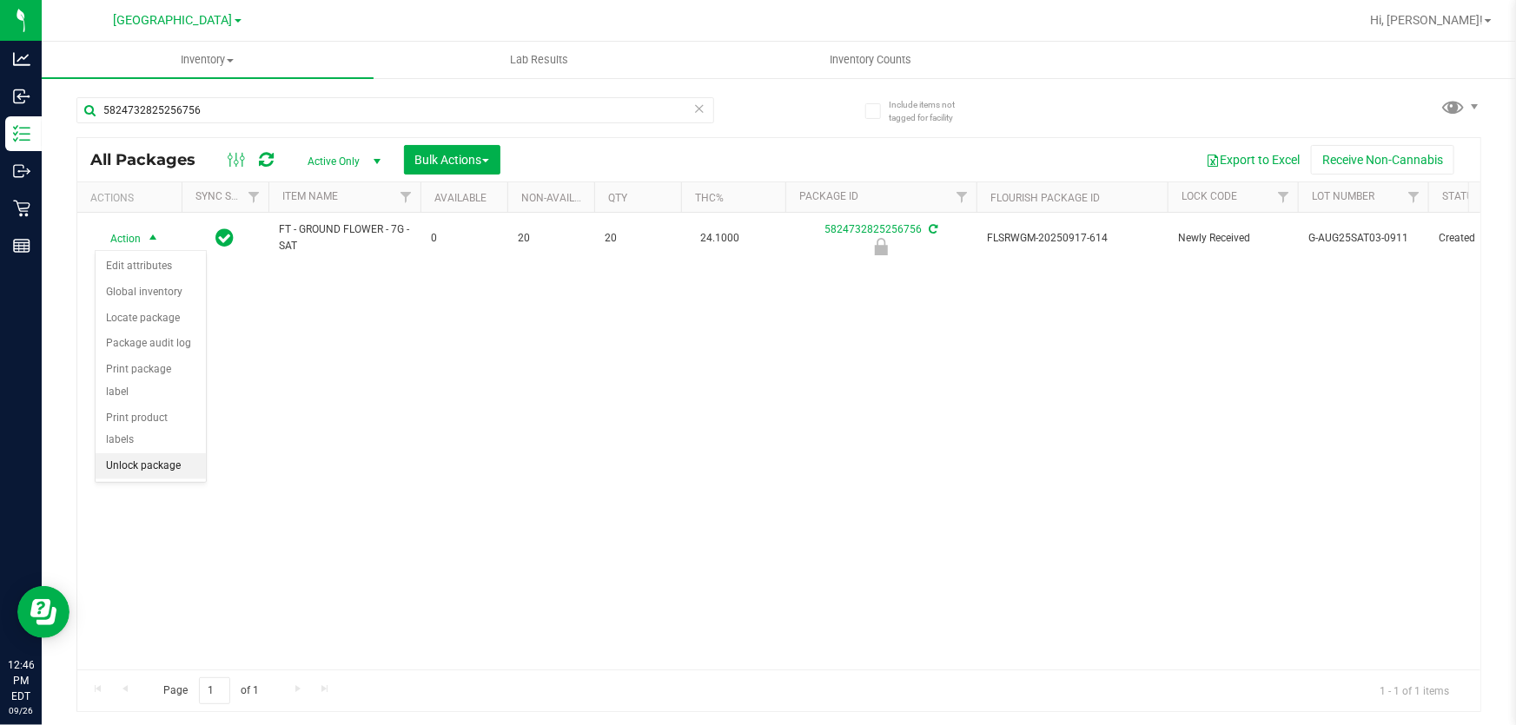
click at [165, 453] on li "Unlock package" at bounding box center [151, 466] width 110 height 26
click at [507, 448] on div "FT - GROUND FLOWER - 7G - SAT 0 20 20 24.1000 5824732825256756 FLSRWGM-20250917…" at bounding box center [778, 441] width 1403 height 457
click at [827, 459] on div "Action Action Adjust qty Create package Edit attributes Global inventory Locate…" at bounding box center [778, 441] width 1403 height 457
click at [768, 436] on div "Action Action Adjust qty Create package Edit attributes Global inventory Locate…" at bounding box center [778, 441] width 1403 height 457
click at [548, 410] on div "Action Action Adjust qty Create package Edit attributes Global inventory Locate…" at bounding box center [778, 441] width 1403 height 457
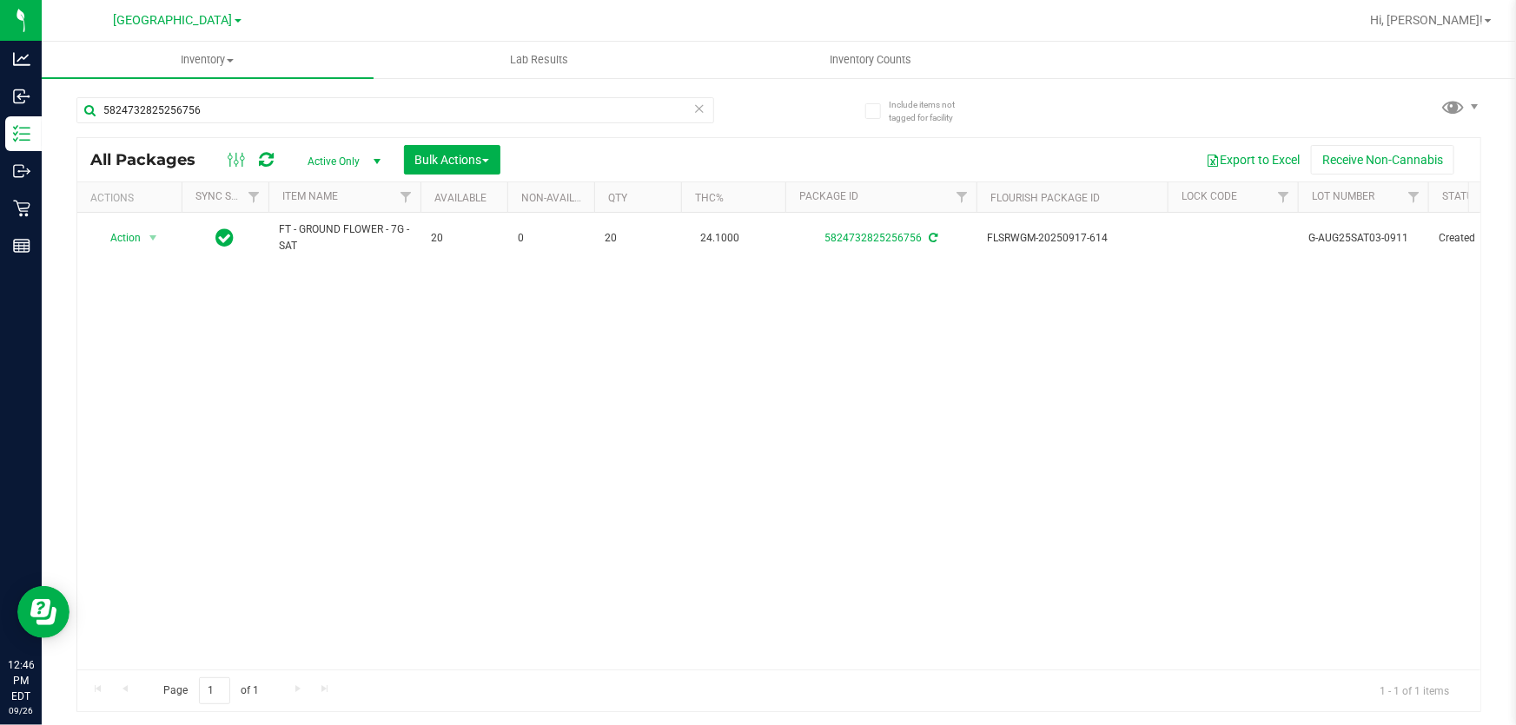
click at [479, 419] on div "Action Action Adjust qty Create package Edit attributes Global inventory Locate…" at bounding box center [778, 441] width 1403 height 457
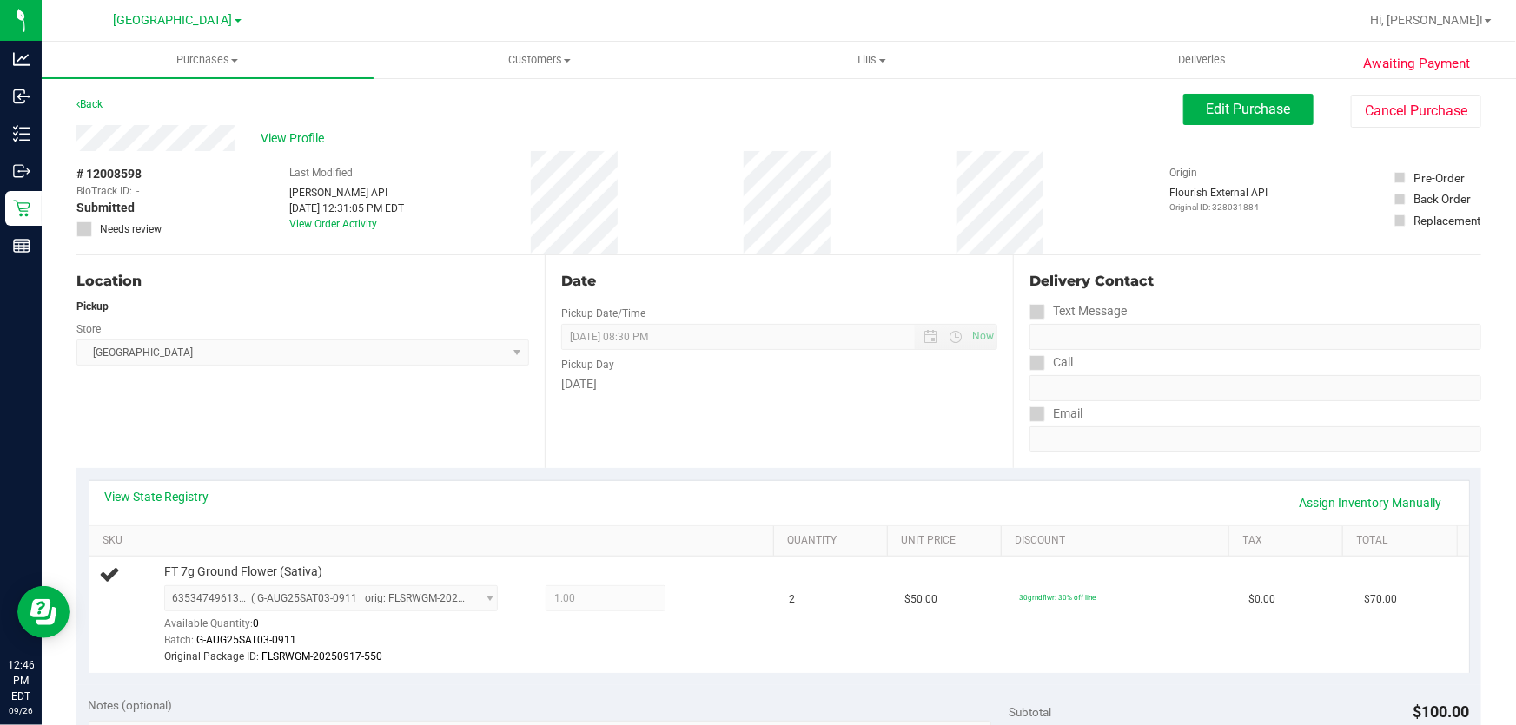
click at [797, 417] on div "Date Pickup Date/Time [DATE] Now [DATE] 08:30 PM Now Pickup Day [DATE]" at bounding box center [779, 361] width 468 height 213
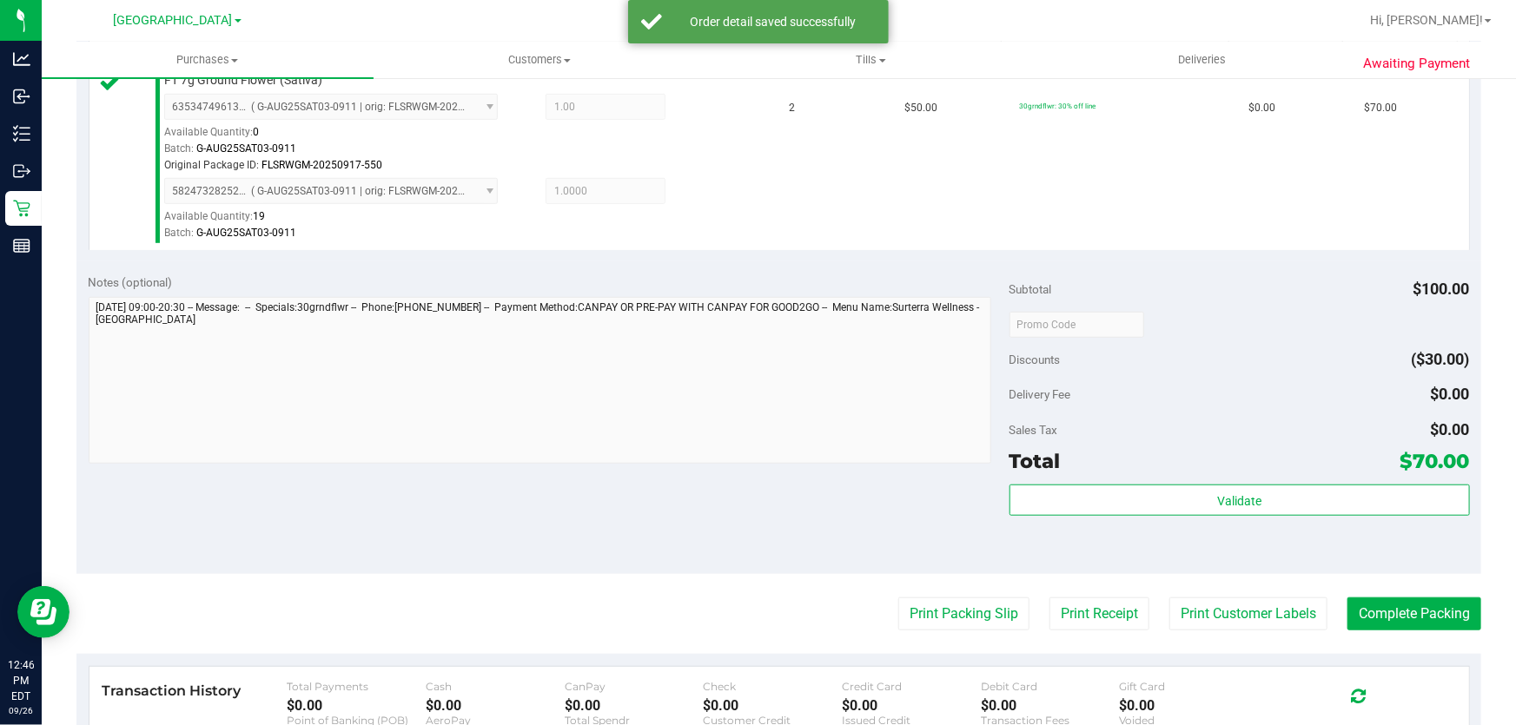
scroll to position [504, 0]
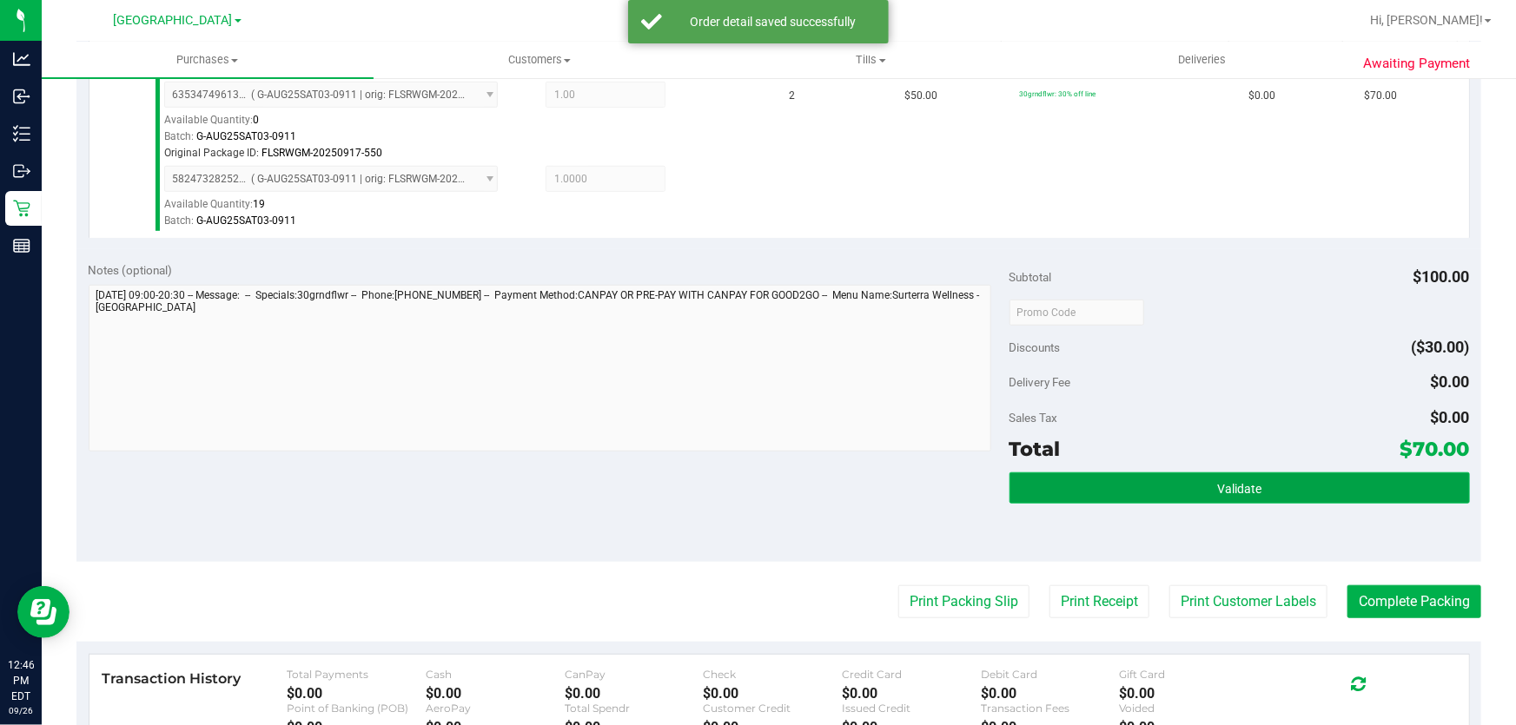
click at [1305, 480] on button "Validate" at bounding box center [1239, 488] width 460 height 31
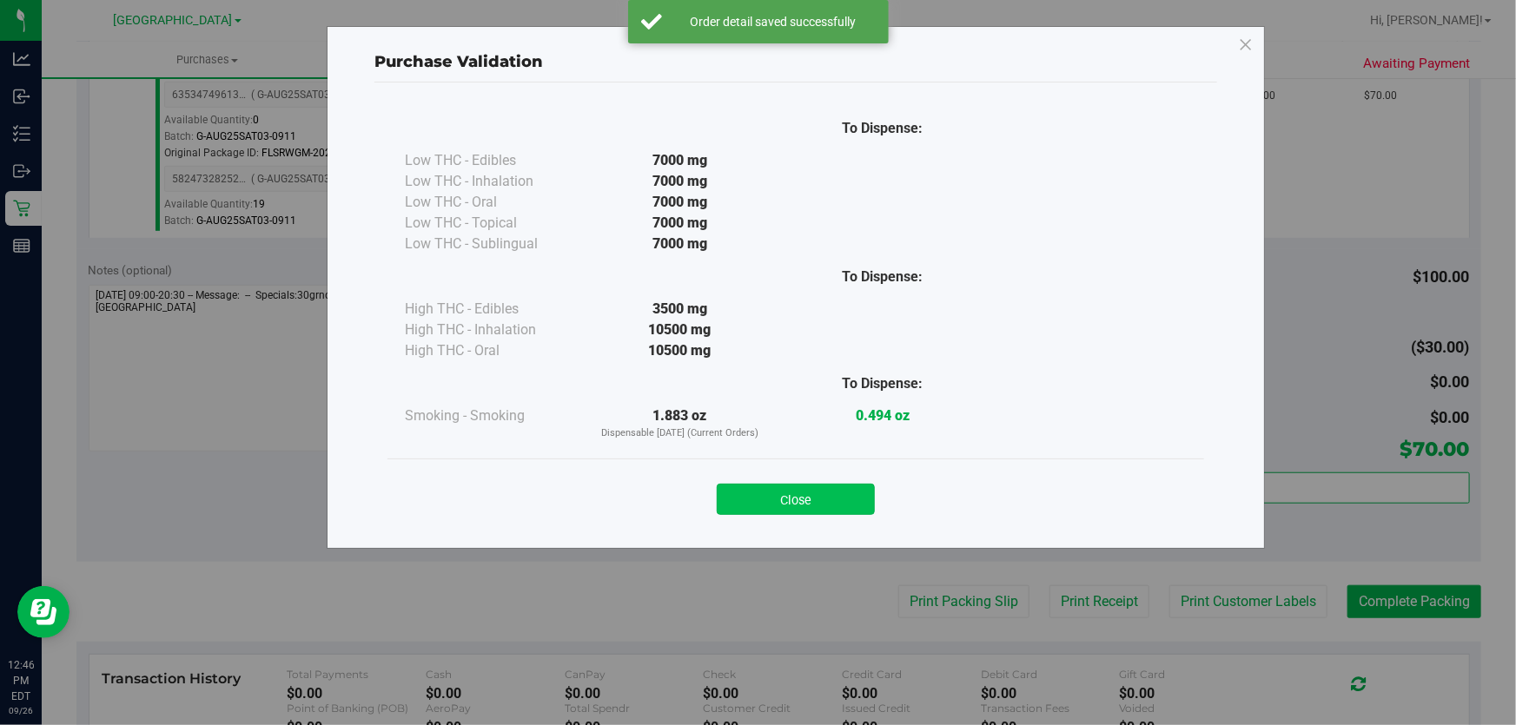
click at [755, 510] on button "Close" at bounding box center [796, 499] width 158 height 31
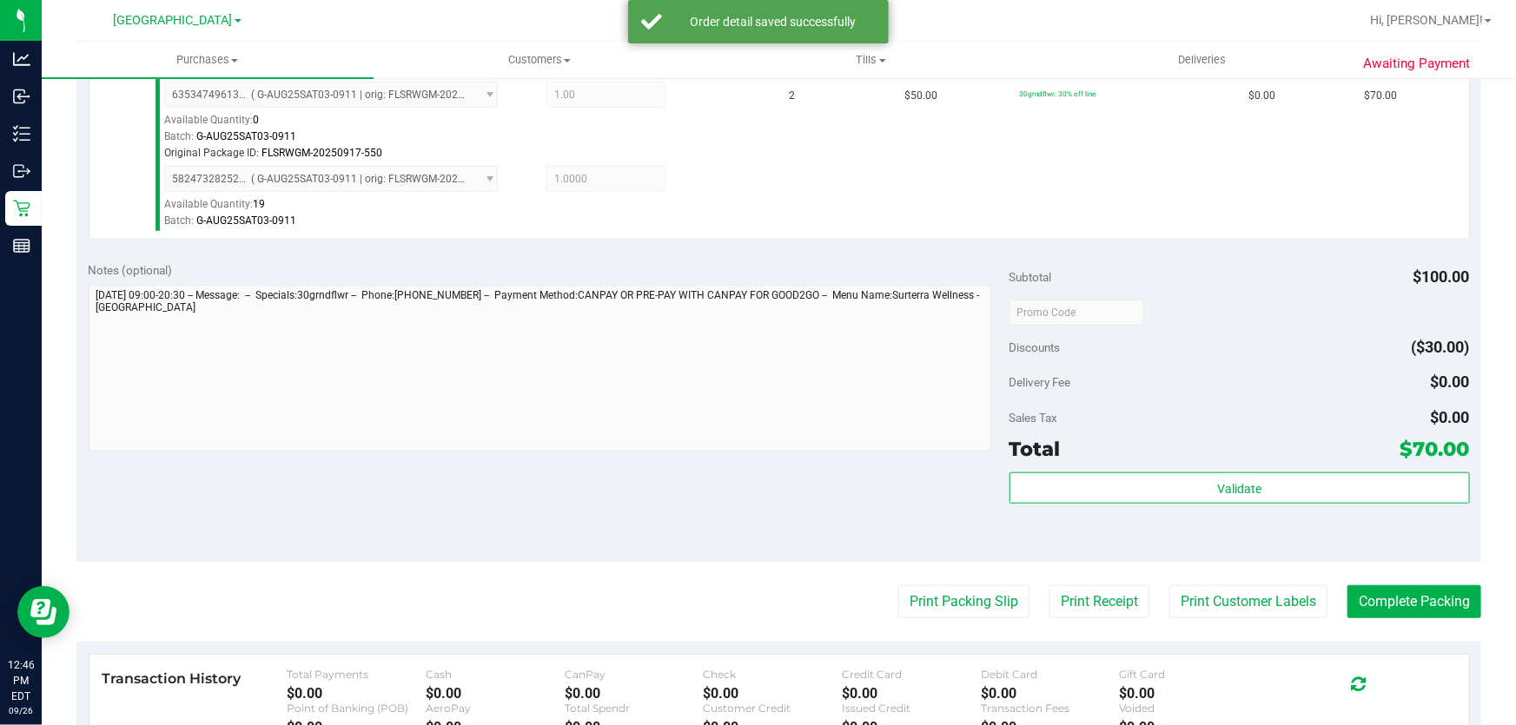
click at [593, 563] on purchase-details "Back Edit Purchase Cancel Purchase View Profile # 12008598 BioTrack ID: - Submi…" at bounding box center [778, 278] width 1405 height 1377
click at [948, 600] on button "Print Packing Slip" at bounding box center [963, 601] width 131 height 33
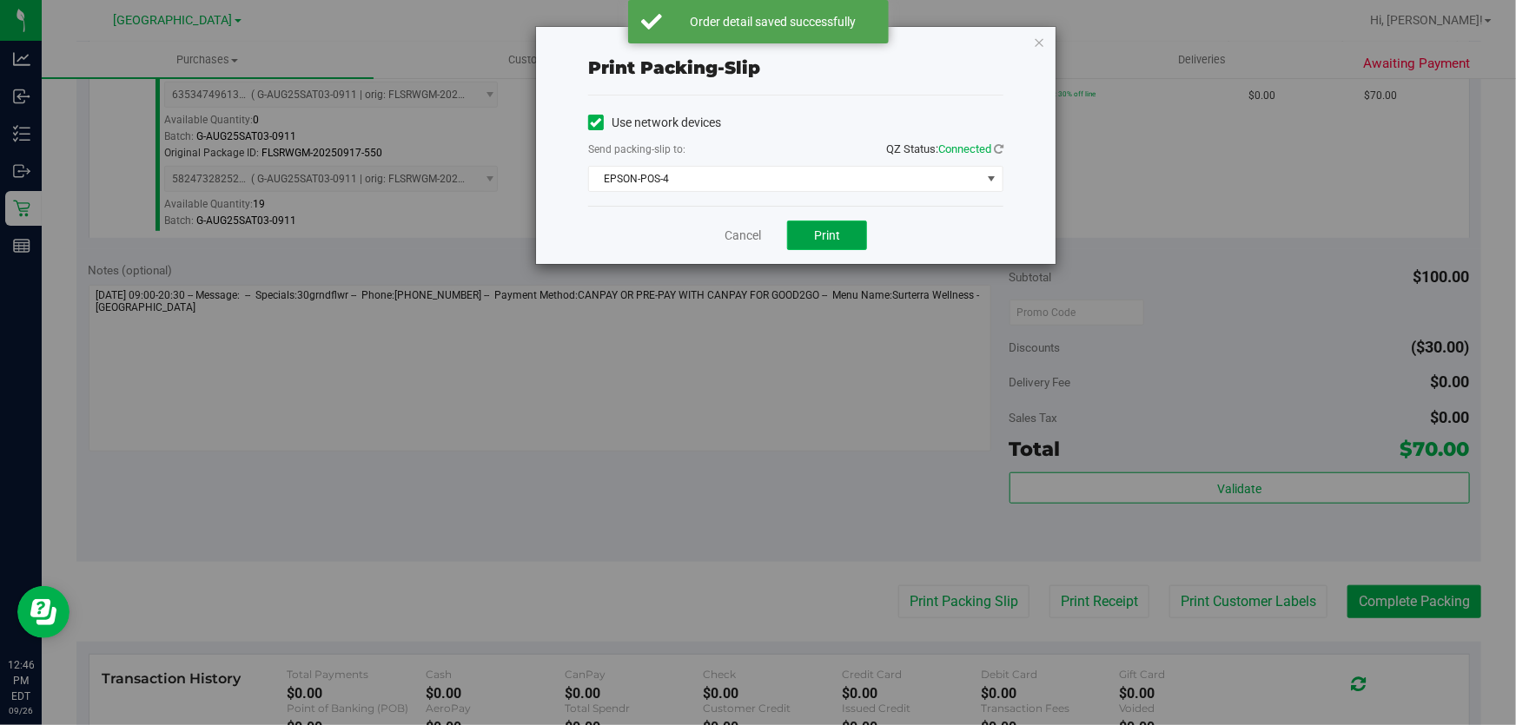
click at [834, 247] on button "Print" at bounding box center [827, 236] width 80 height 30
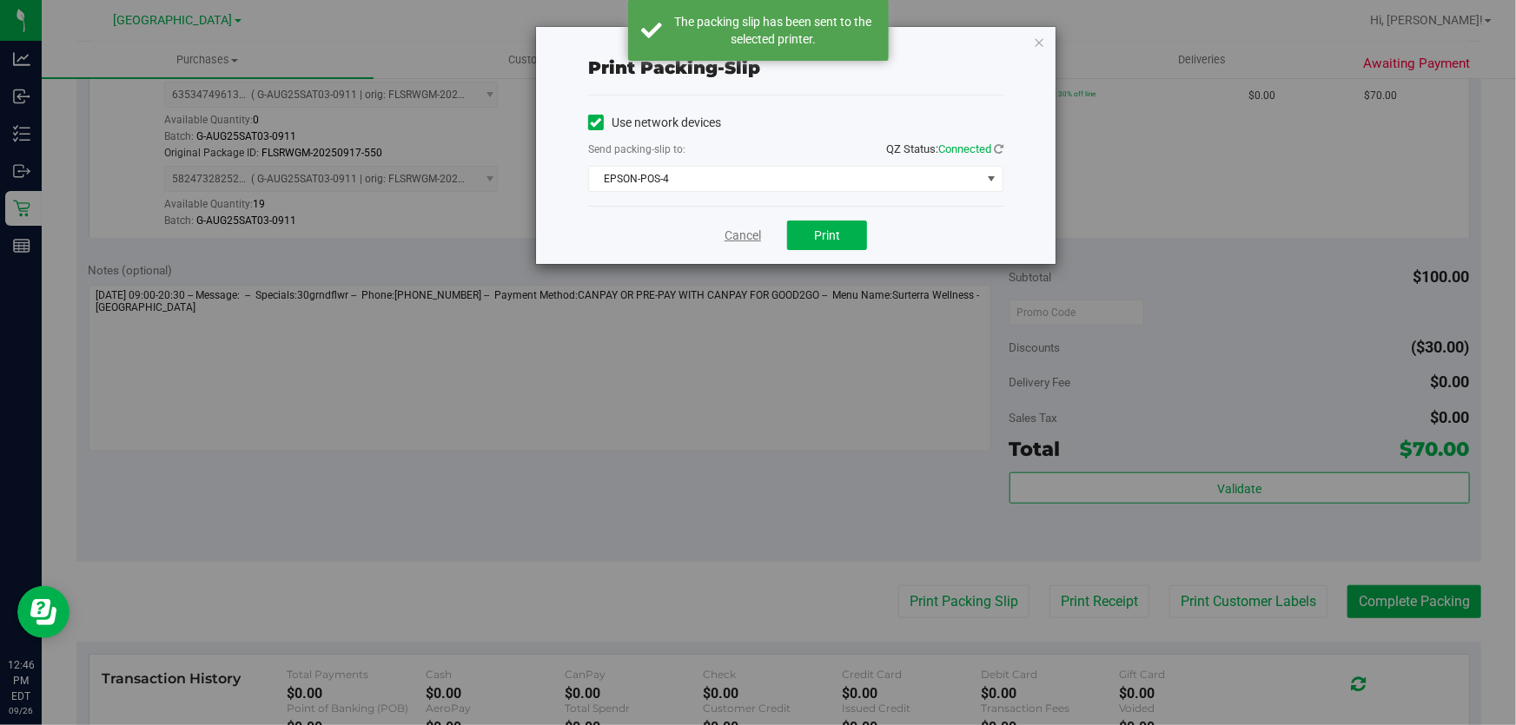
click at [734, 232] on link "Cancel" at bounding box center [742, 236] width 36 height 18
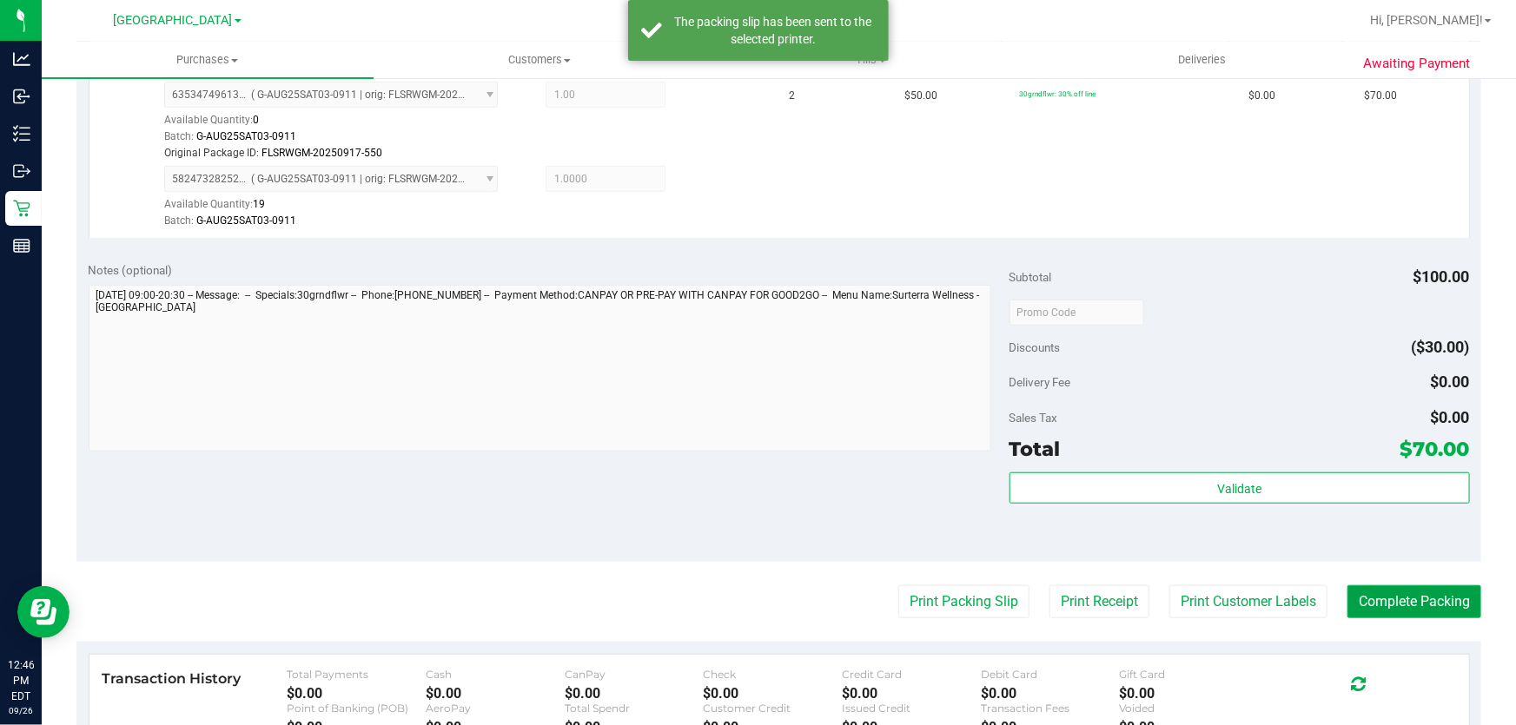
click at [1394, 587] on button "Complete Packing" at bounding box center [1414, 601] width 134 height 33
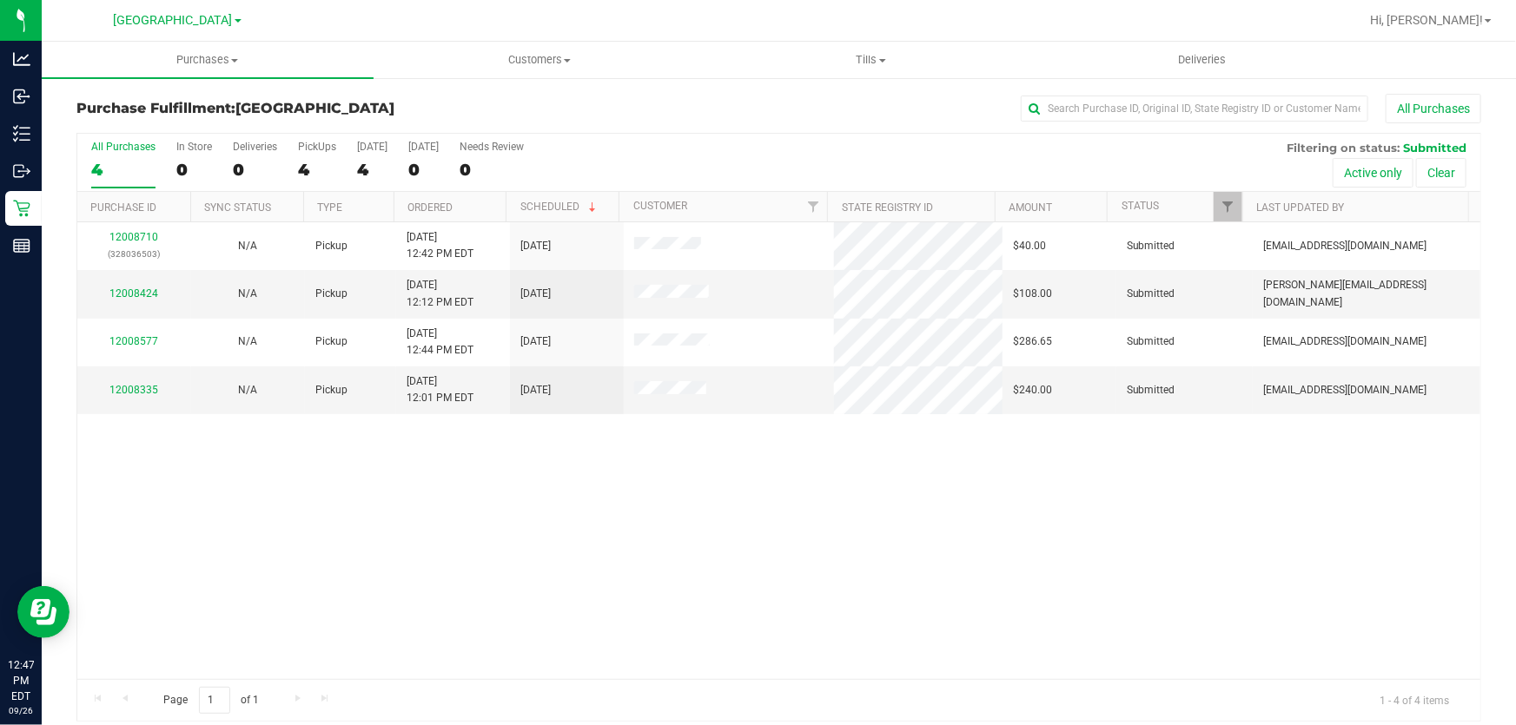
click at [1035, 460] on div "12008710 (328036503) N/A Pickup [DATE] 12:42 PM EDT 9/26/2025 $40.00 Submitted …" at bounding box center [778, 450] width 1403 height 457
click at [1285, 552] on div "12008710 (328036503) N/A Pickup [DATE] 12:42 PM EDT 9/26/2025 $40.00 Submitted …" at bounding box center [778, 450] width 1403 height 457
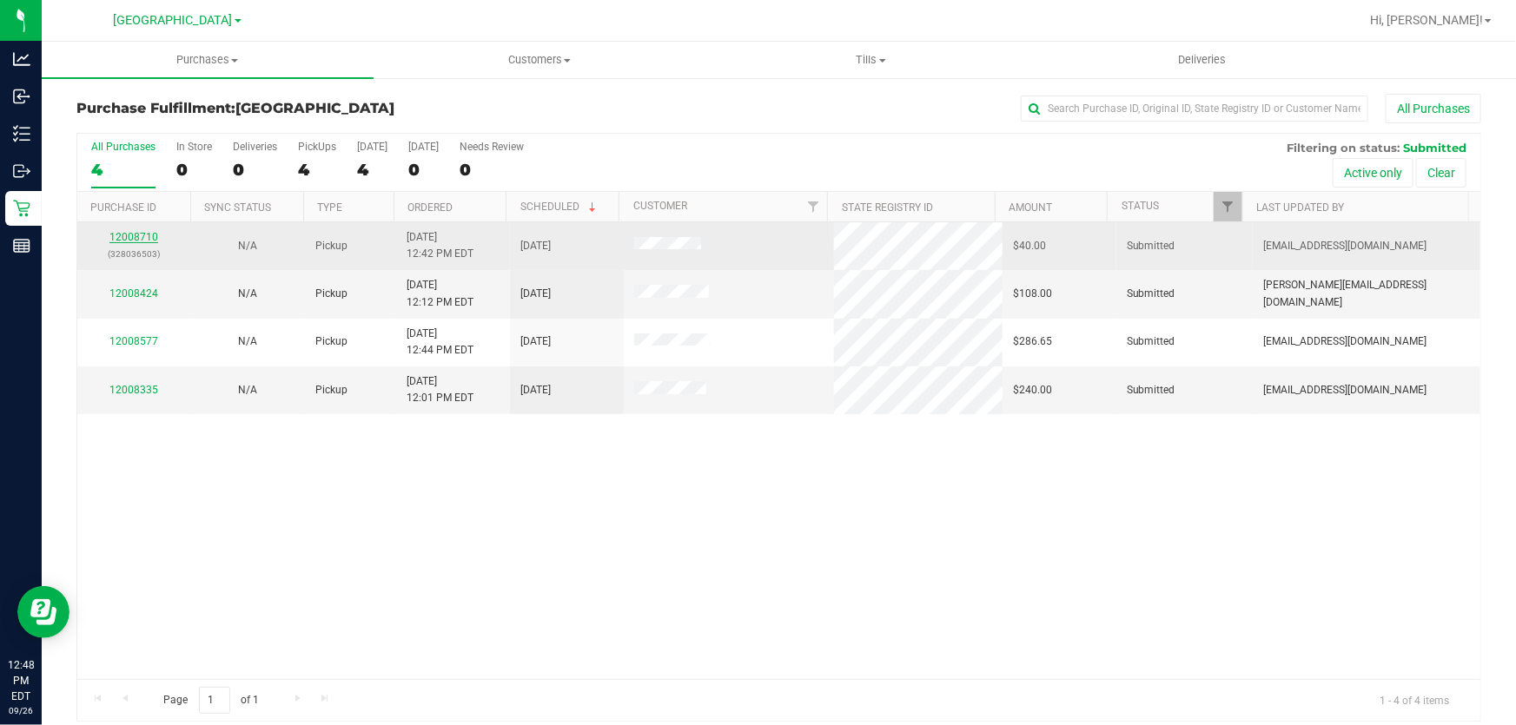
click at [134, 235] on link "12008710" at bounding box center [133, 237] width 49 height 12
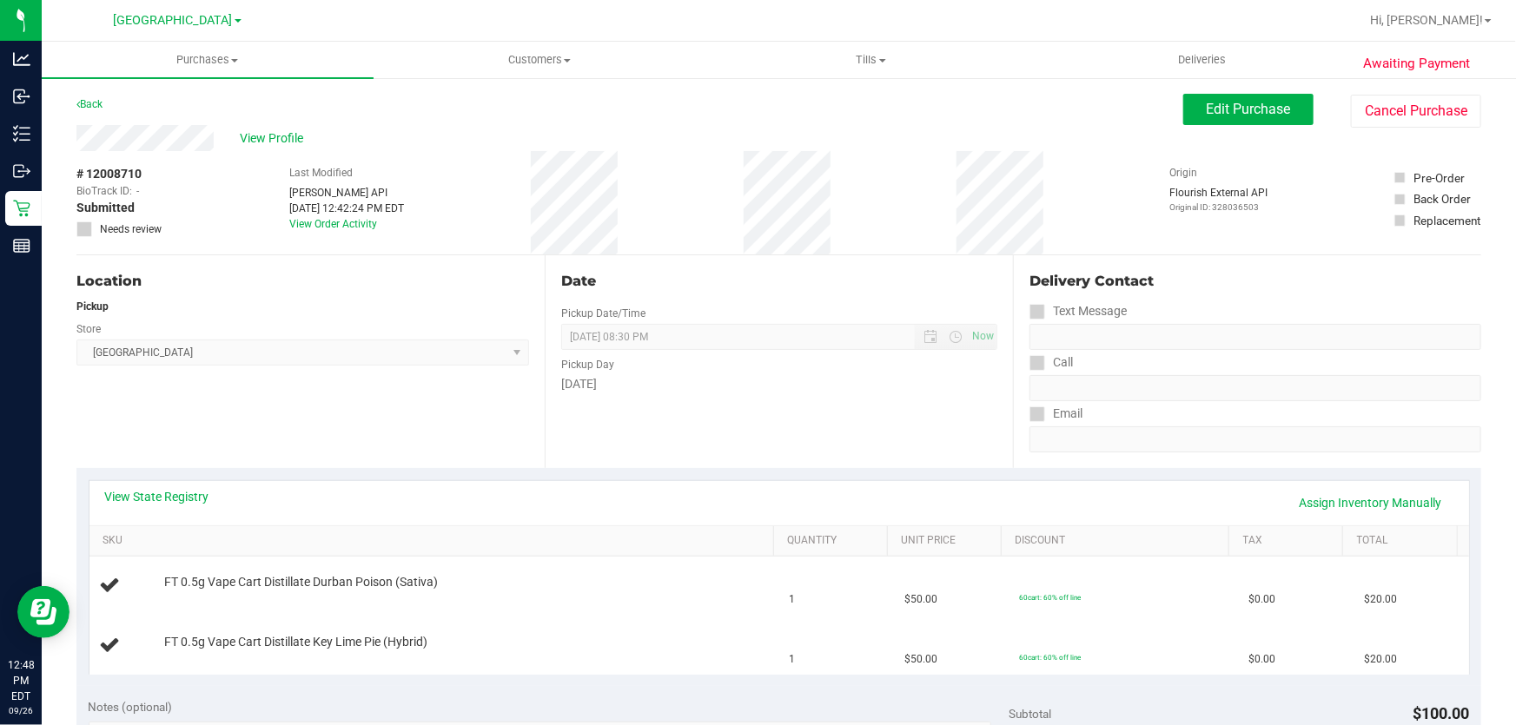
drag, startPoint x: 281, startPoint y: 444, endPoint x: 263, endPoint y: 452, distance: 19.8
click at [279, 446] on div "Location Pickup Store Lakeland WC Select Store [PERSON_NAME][GEOGRAPHIC_DATA] […" at bounding box center [310, 361] width 468 height 213
click at [180, 495] on link "View State Registry" at bounding box center [157, 496] width 104 height 17
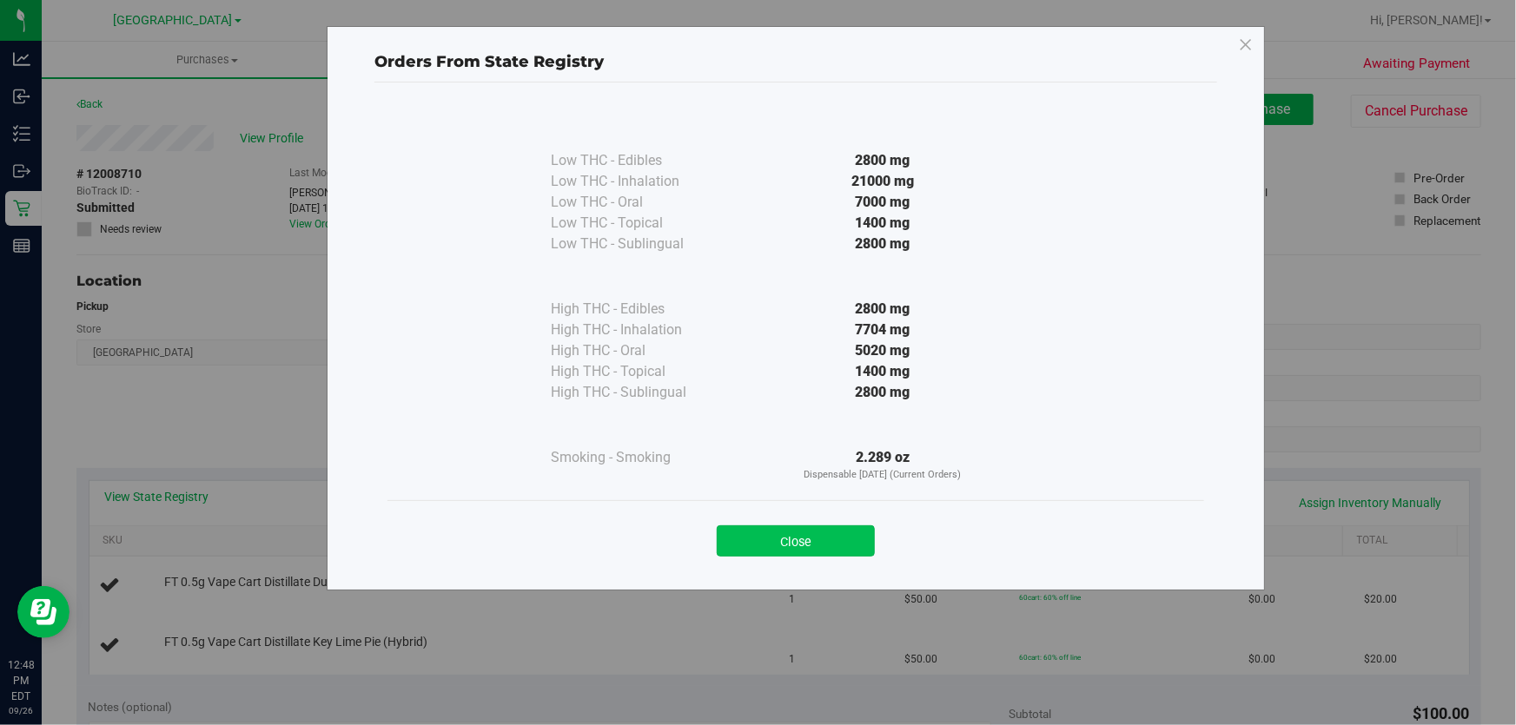
click at [806, 545] on button "Close" at bounding box center [796, 541] width 158 height 31
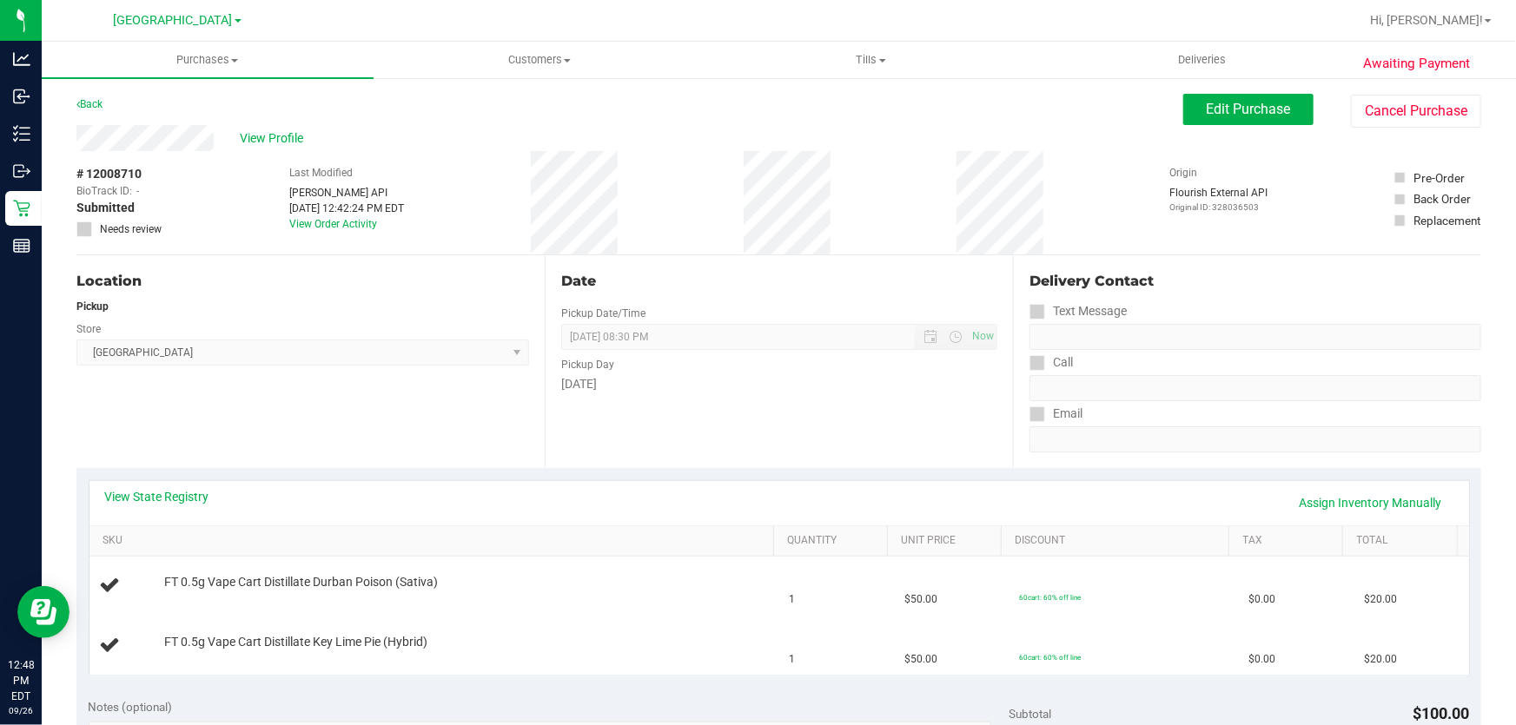
click at [458, 429] on div "Location Pickup Store Lakeland WC Select Store [PERSON_NAME][GEOGRAPHIC_DATA] […" at bounding box center [310, 361] width 468 height 213
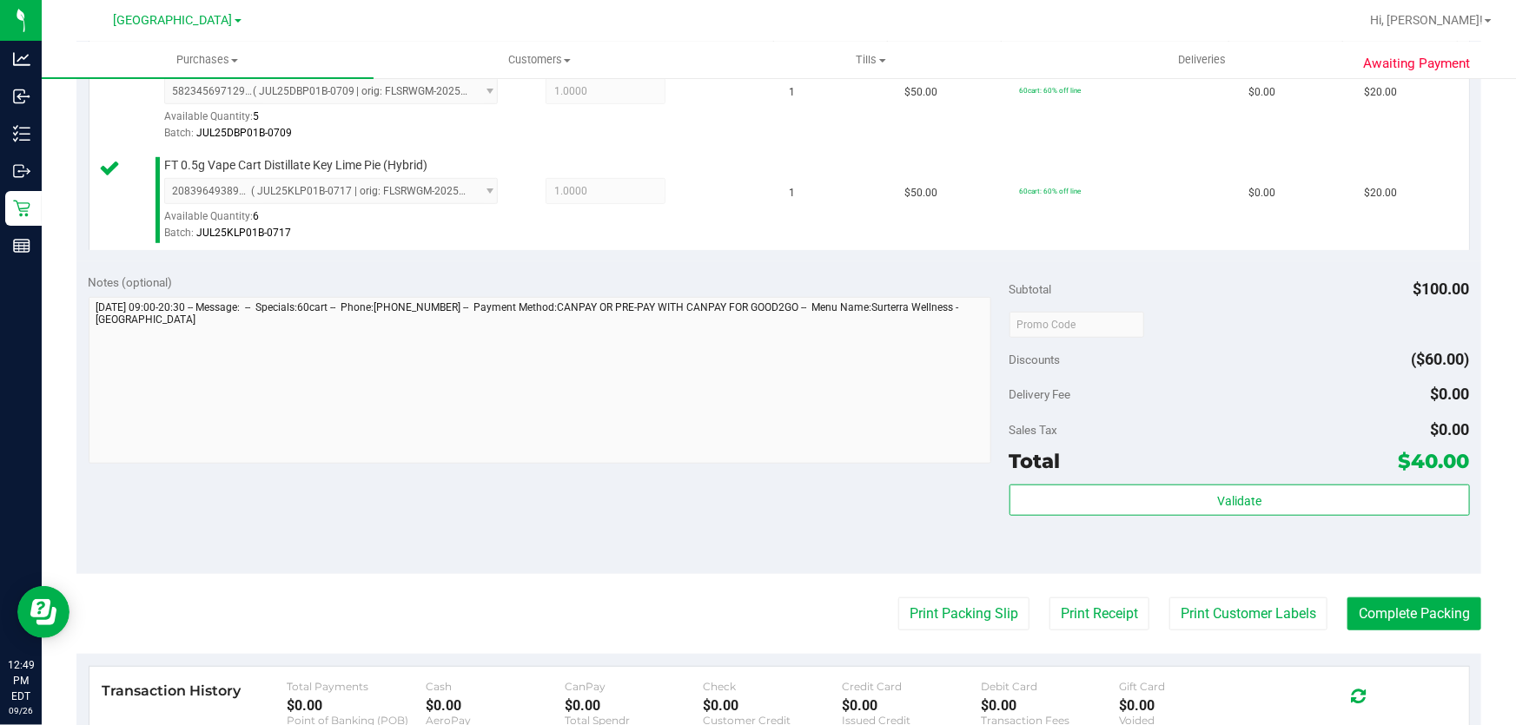
scroll to position [792, 0]
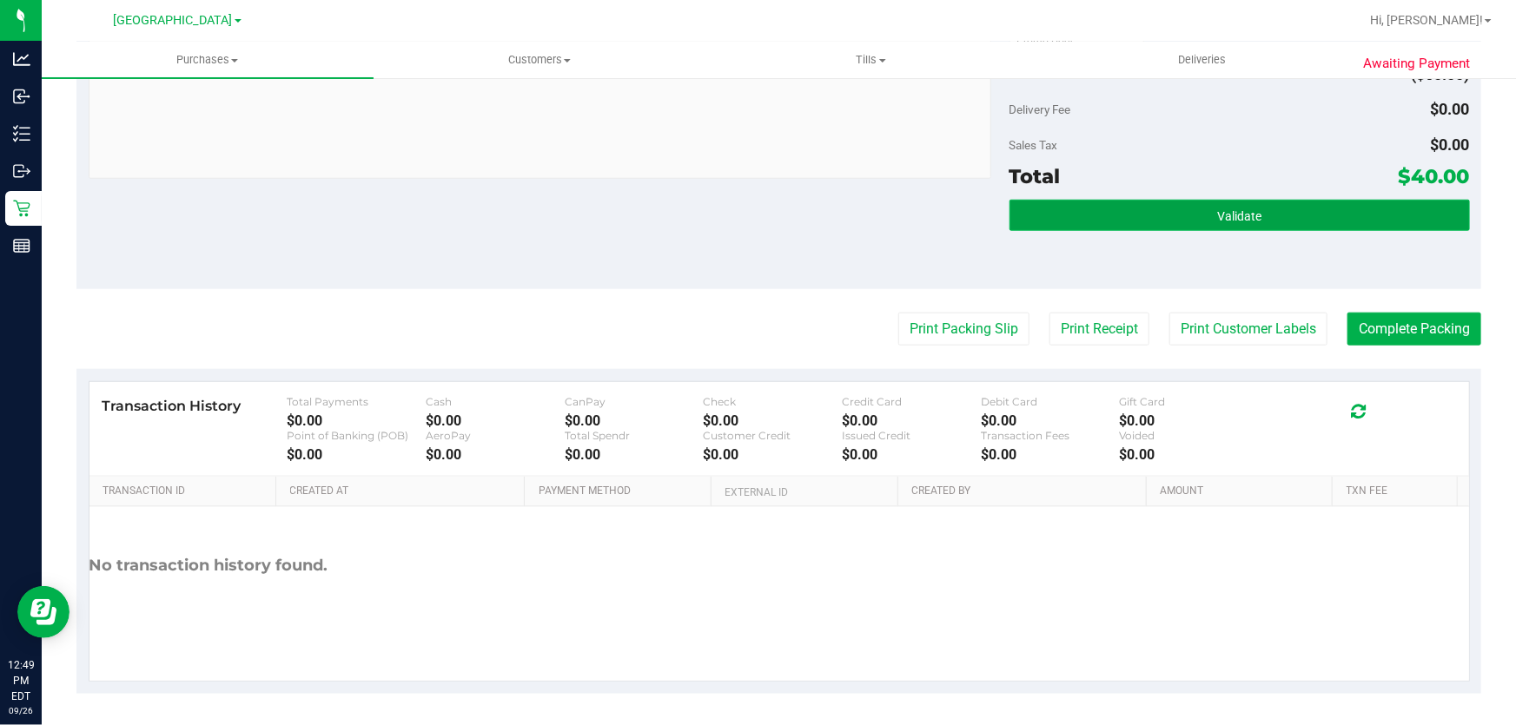
click at [1282, 217] on button "Validate" at bounding box center [1239, 215] width 460 height 31
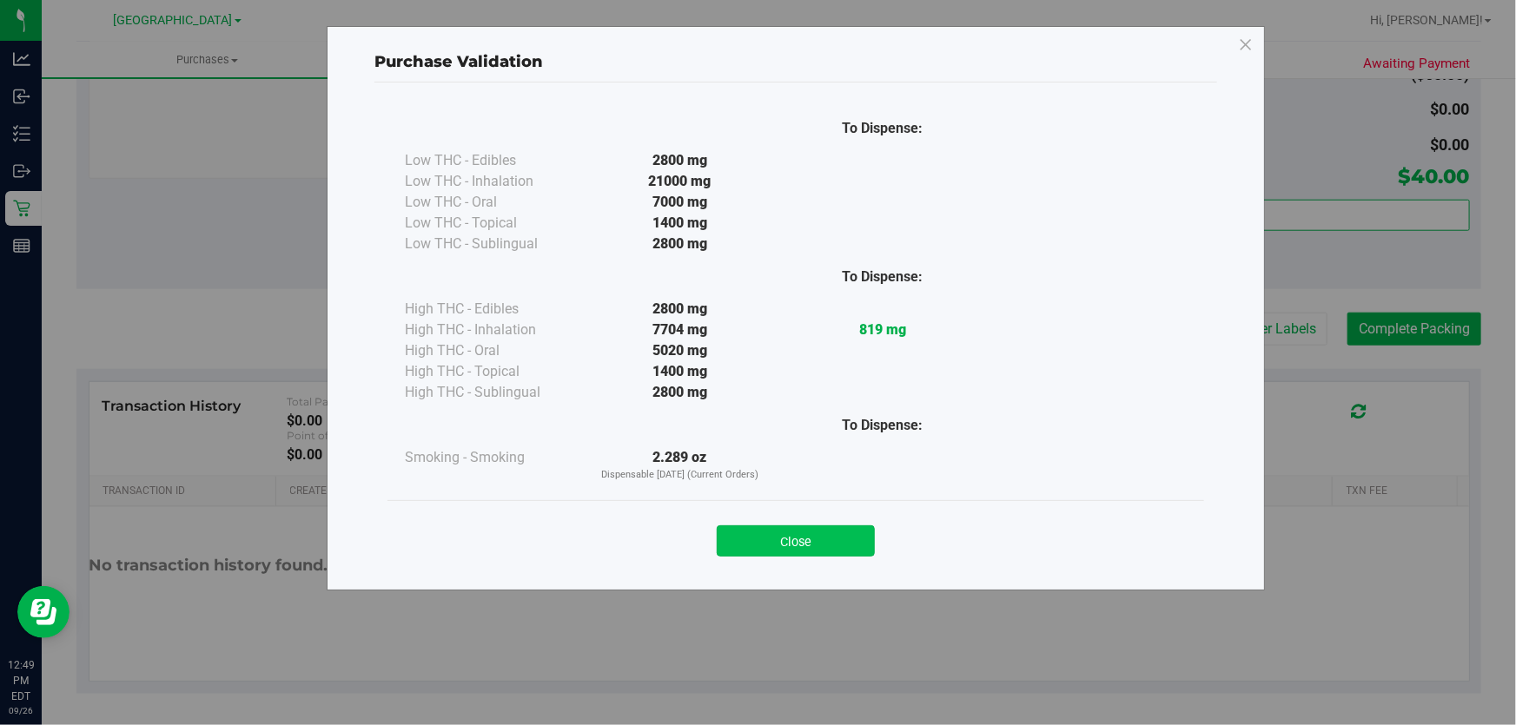
click at [821, 547] on button "Close" at bounding box center [796, 541] width 158 height 31
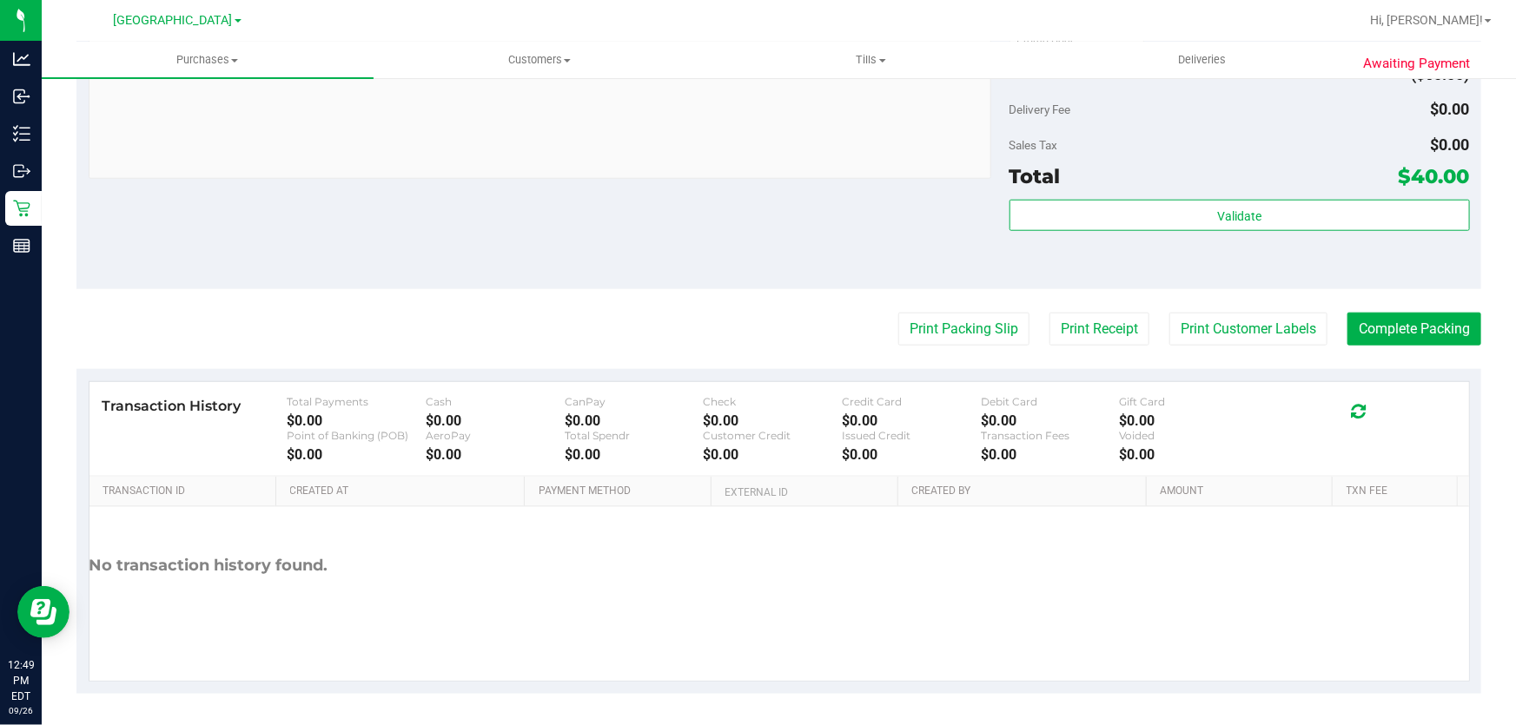
click at [1046, 568] on div "No transaction history found." at bounding box center [778, 565] width 1379 height 117
click at [940, 314] on button "Print Packing Slip" at bounding box center [963, 329] width 131 height 33
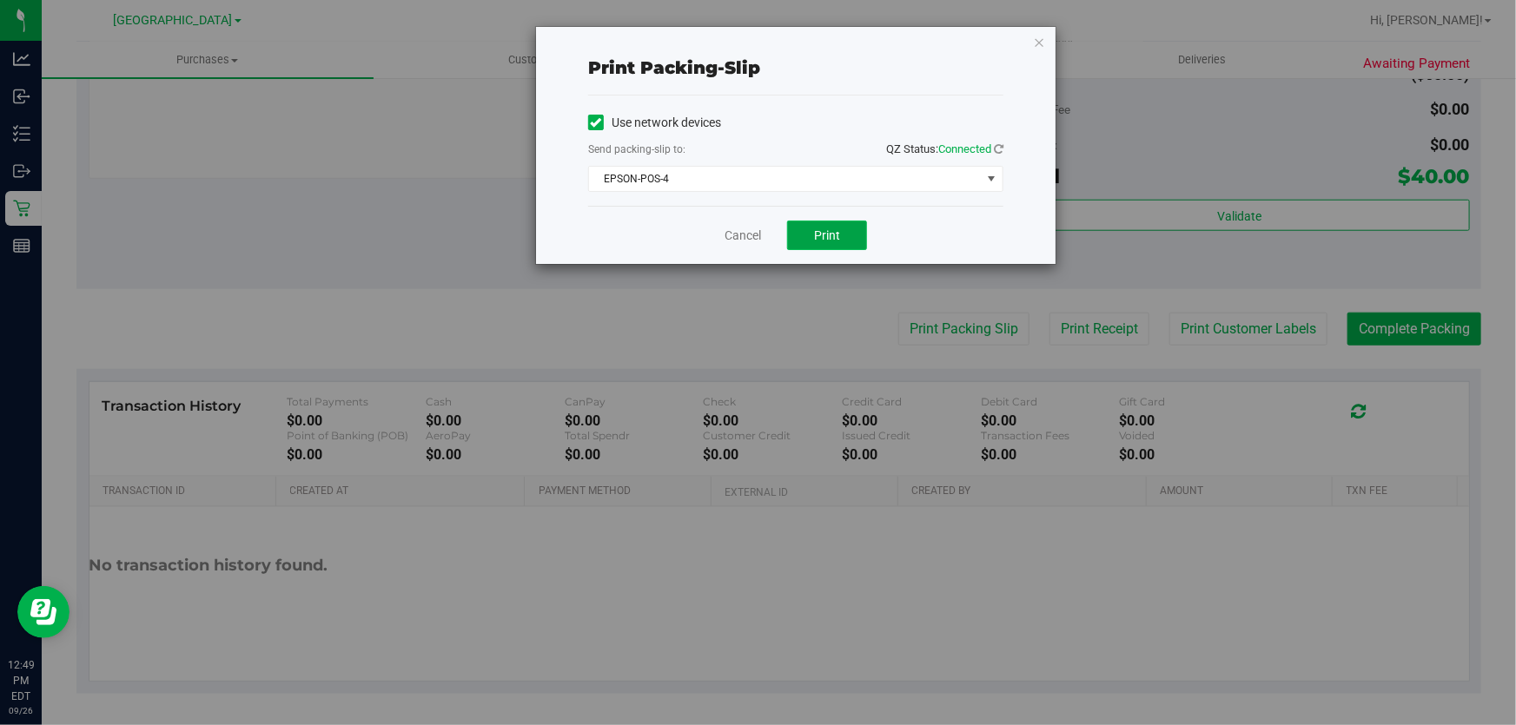
click at [838, 234] on span "Print" at bounding box center [827, 235] width 26 height 14
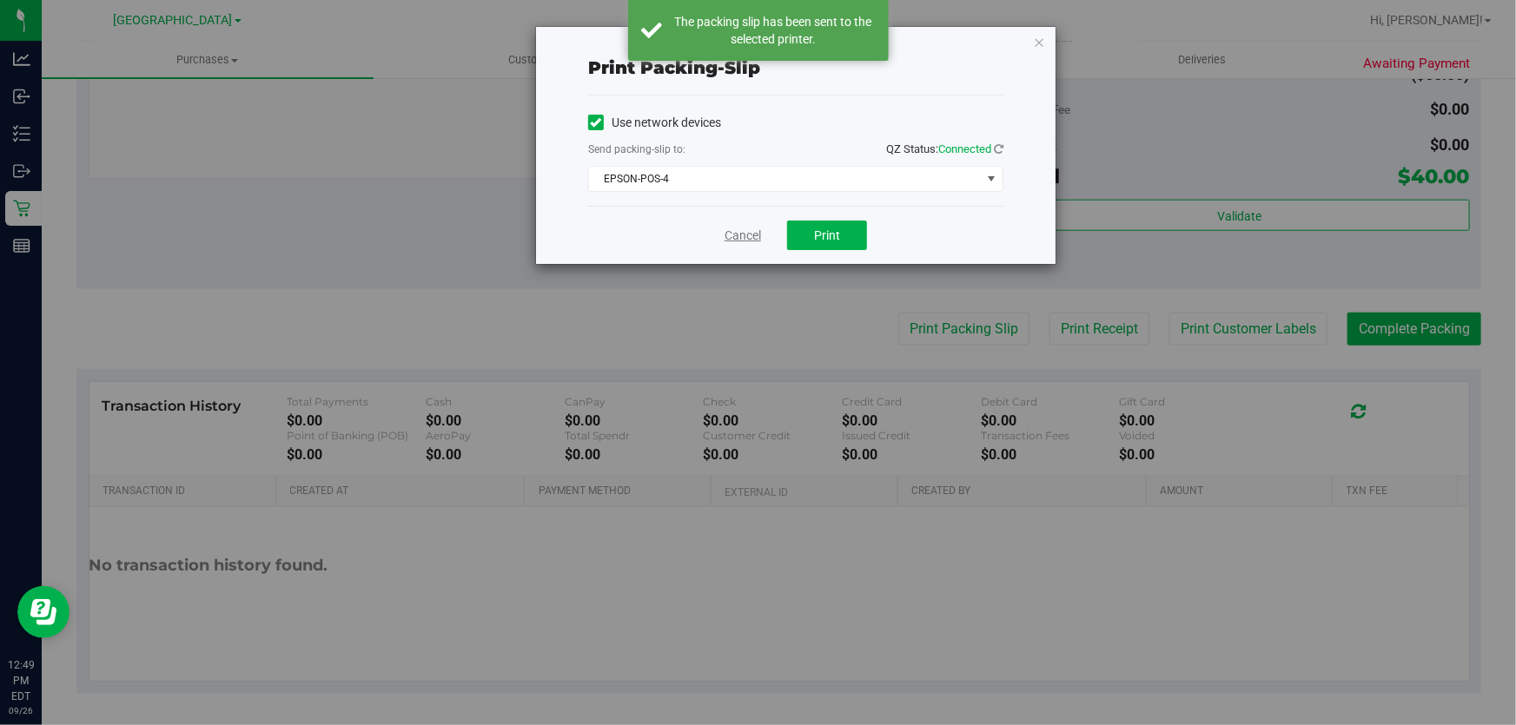
click at [756, 233] on link "Cancel" at bounding box center [742, 236] width 36 height 18
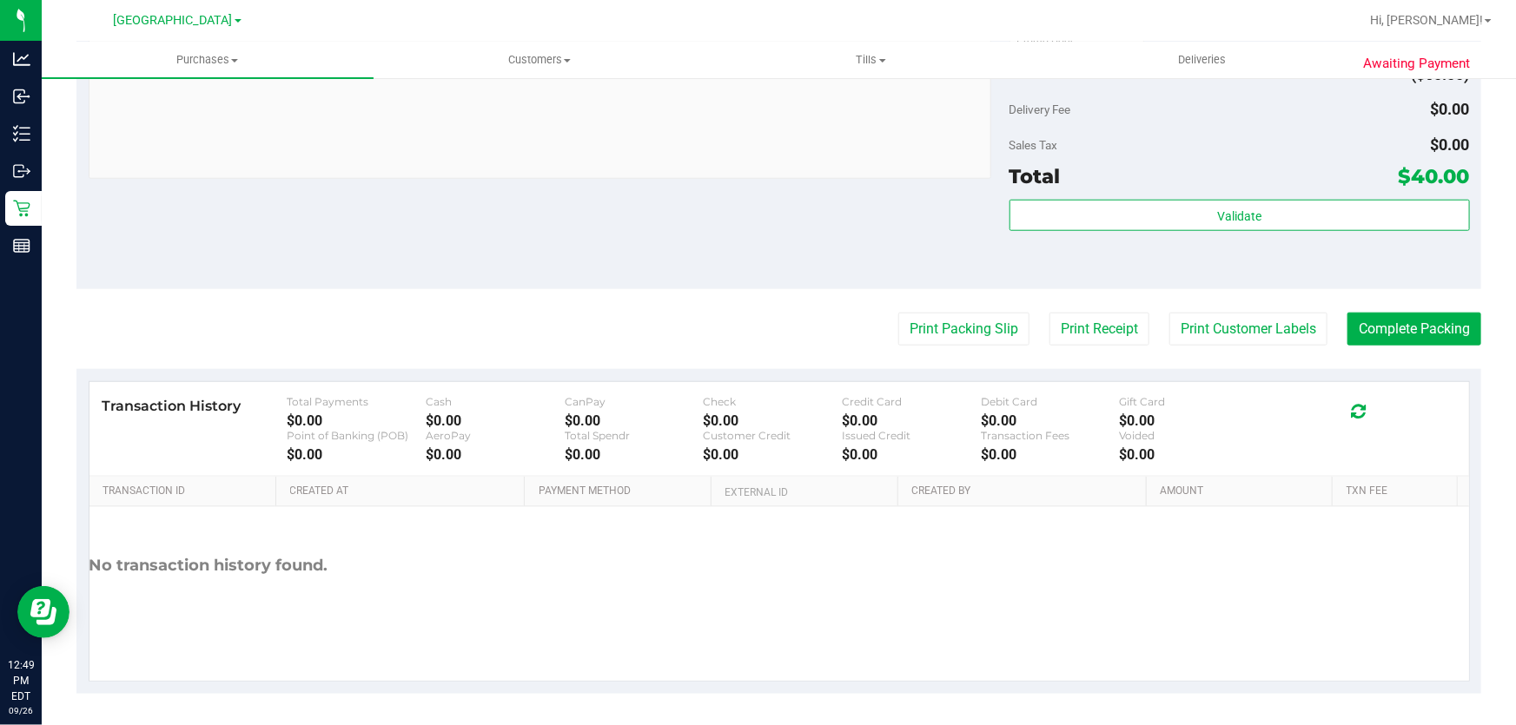
click at [1042, 607] on div "No transaction history found." at bounding box center [778, 565] width 1379 height 117
click at [1391, 323] on button "Complete Packing" at bounding box center [1414, 329] width 134 height 33
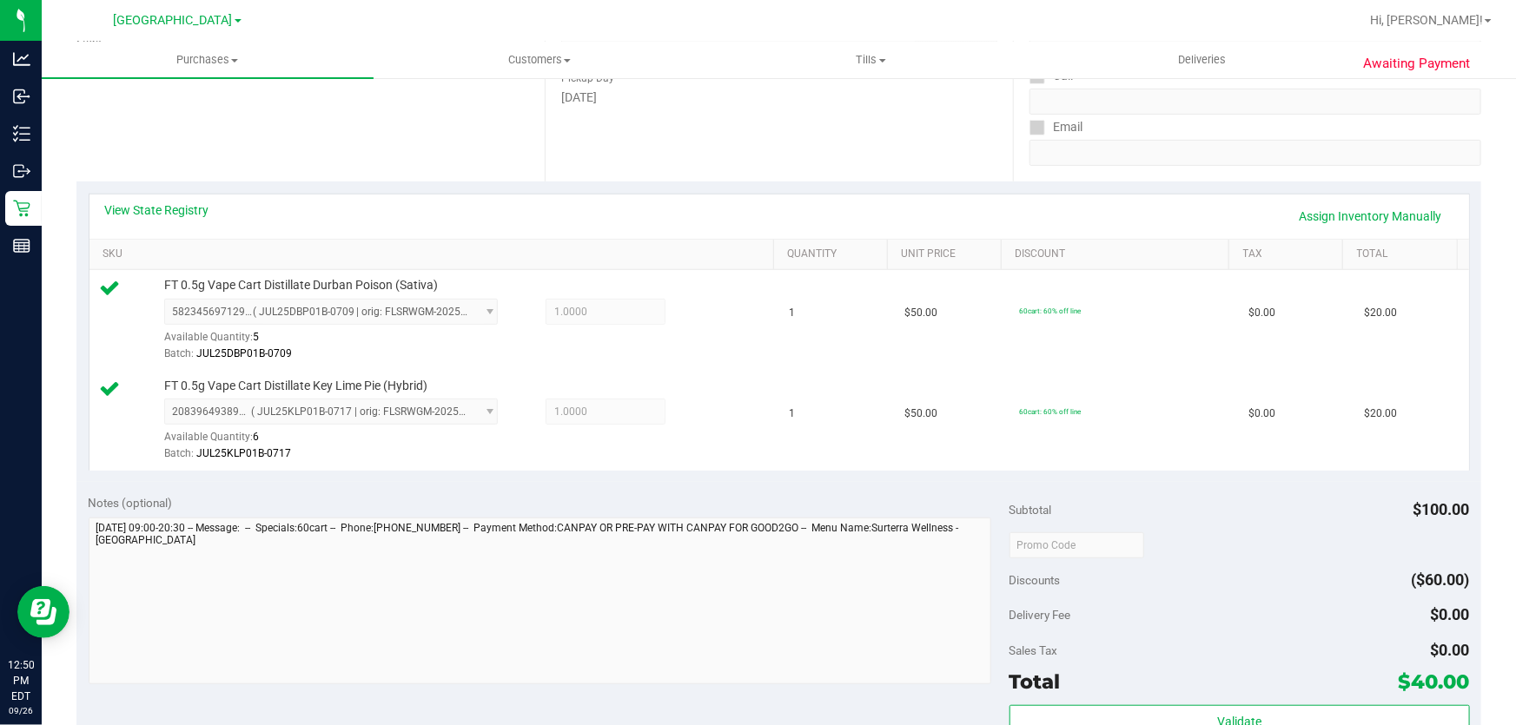
scroll to position [0, 0]
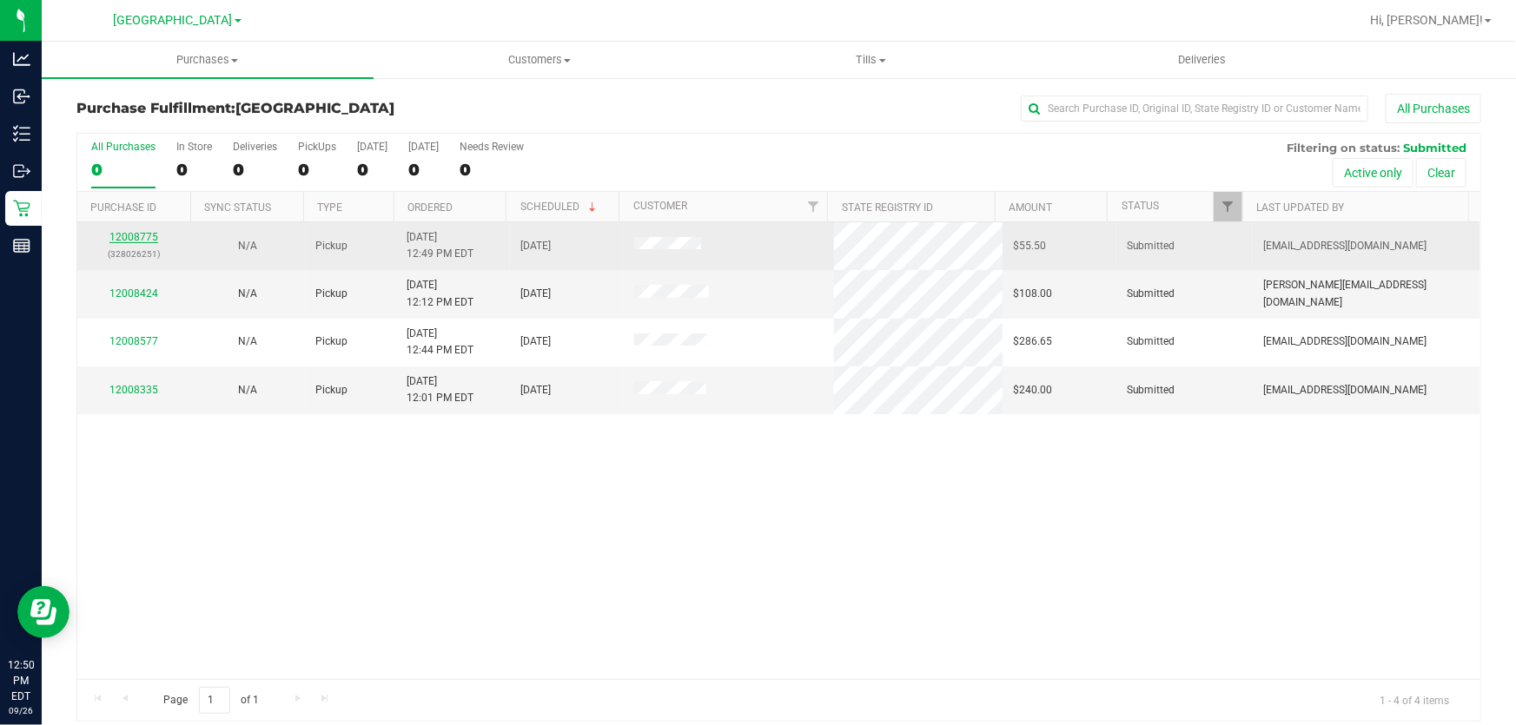
click at [129, 239] on link "12008775" at bounding box center [133, 237] width 49 height 12
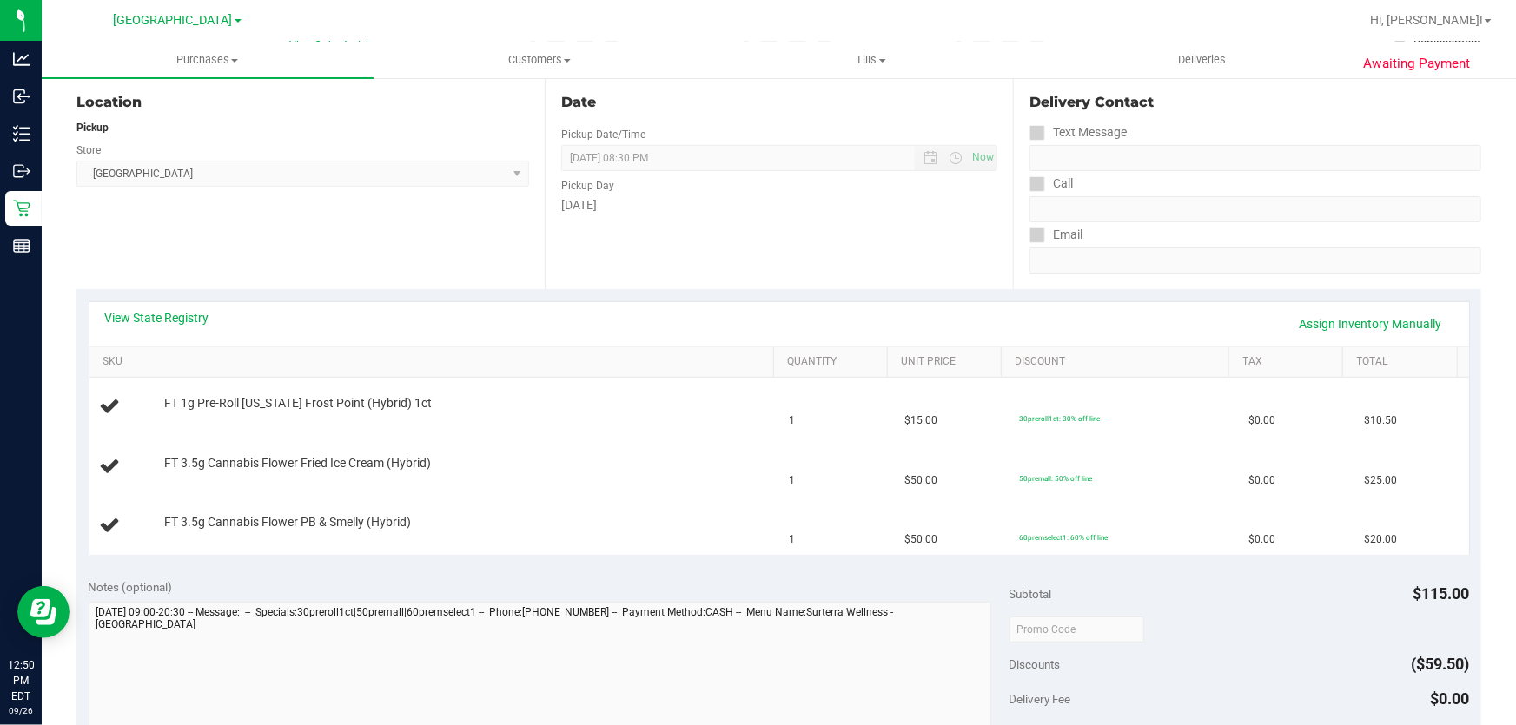
scroll to position [178, 0]
click at [630, 268] on div "Date Pickup Date/Time [DATE] Now [DATE] 08:30 PM Now Pickup Day [DATE]" at bounding box center [779, 183] width 468 height 213
click at [195, 321] on link "View State Registry" at bounding box center [157, 318] width 104 height 17
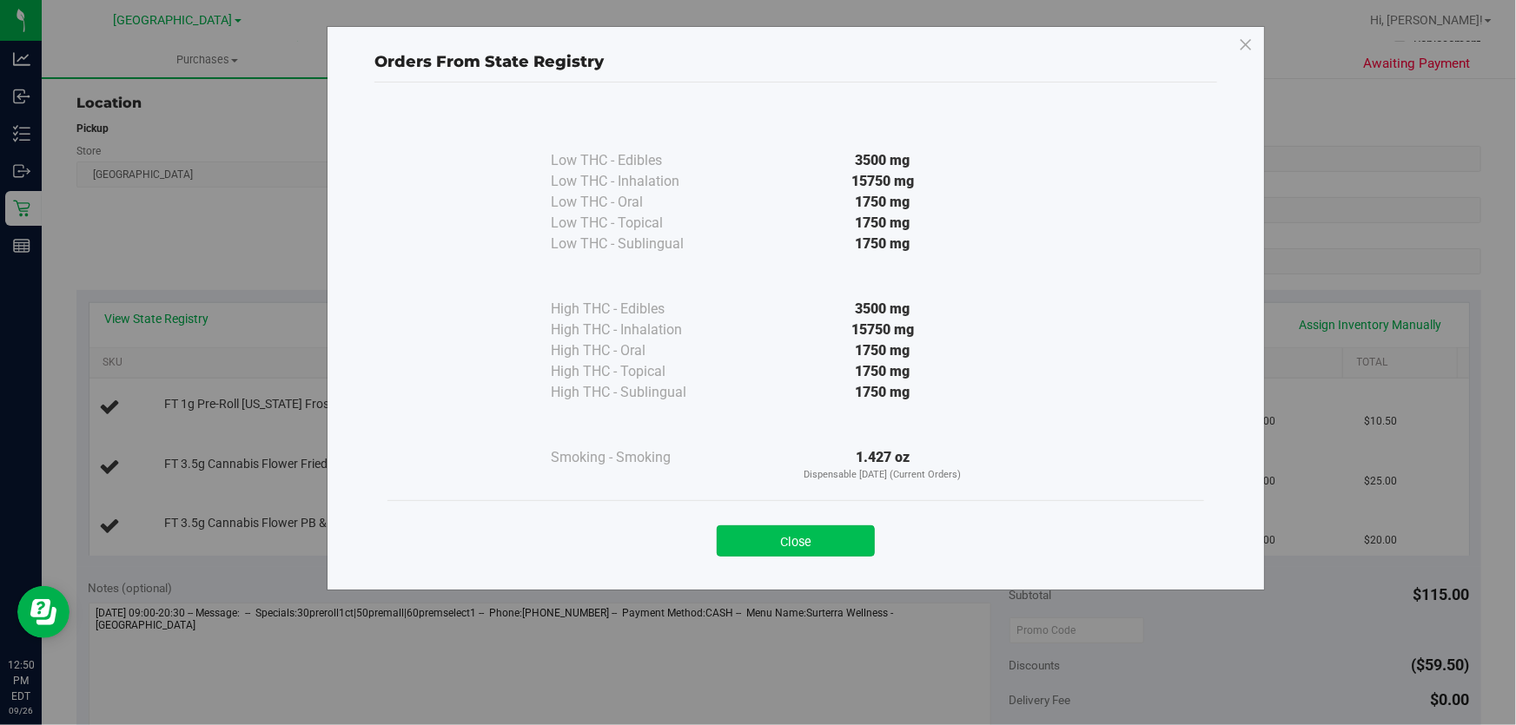
click at [826, 553] on button "Close" at bounding box center [796, 541] width 158 height 31
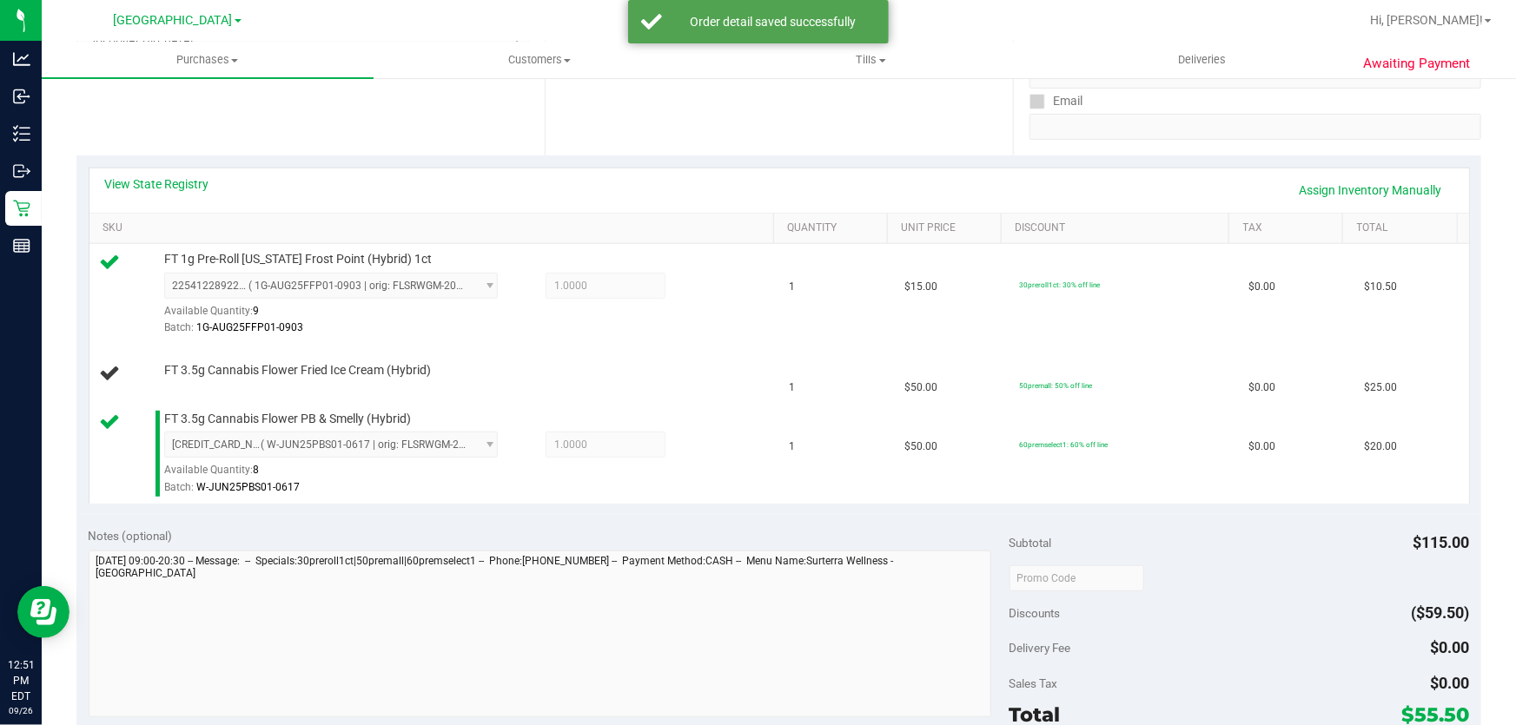
scroll to position [298, 0]
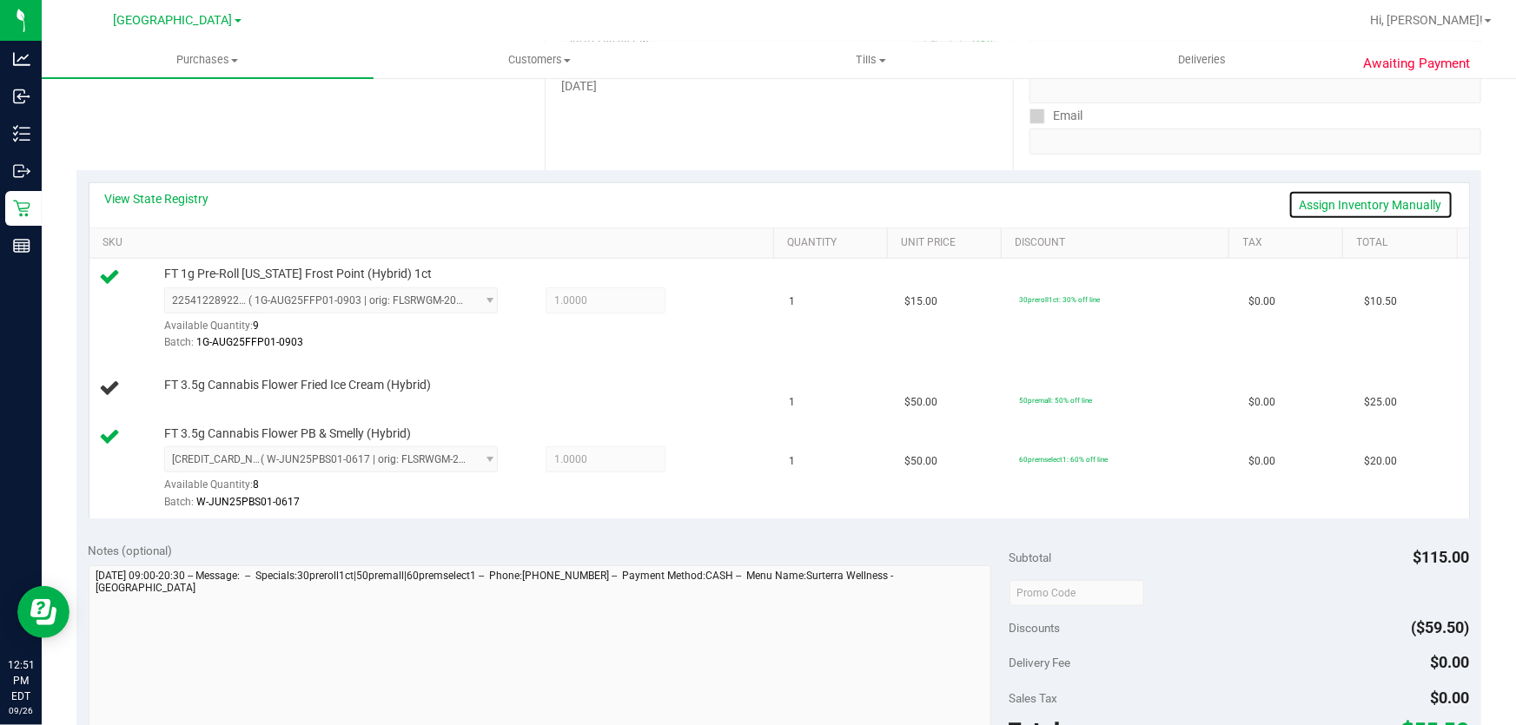
click at [1378, 210] on link "Assign Inventory Manually" at bounding box center [1370, 205] width 165 height 30
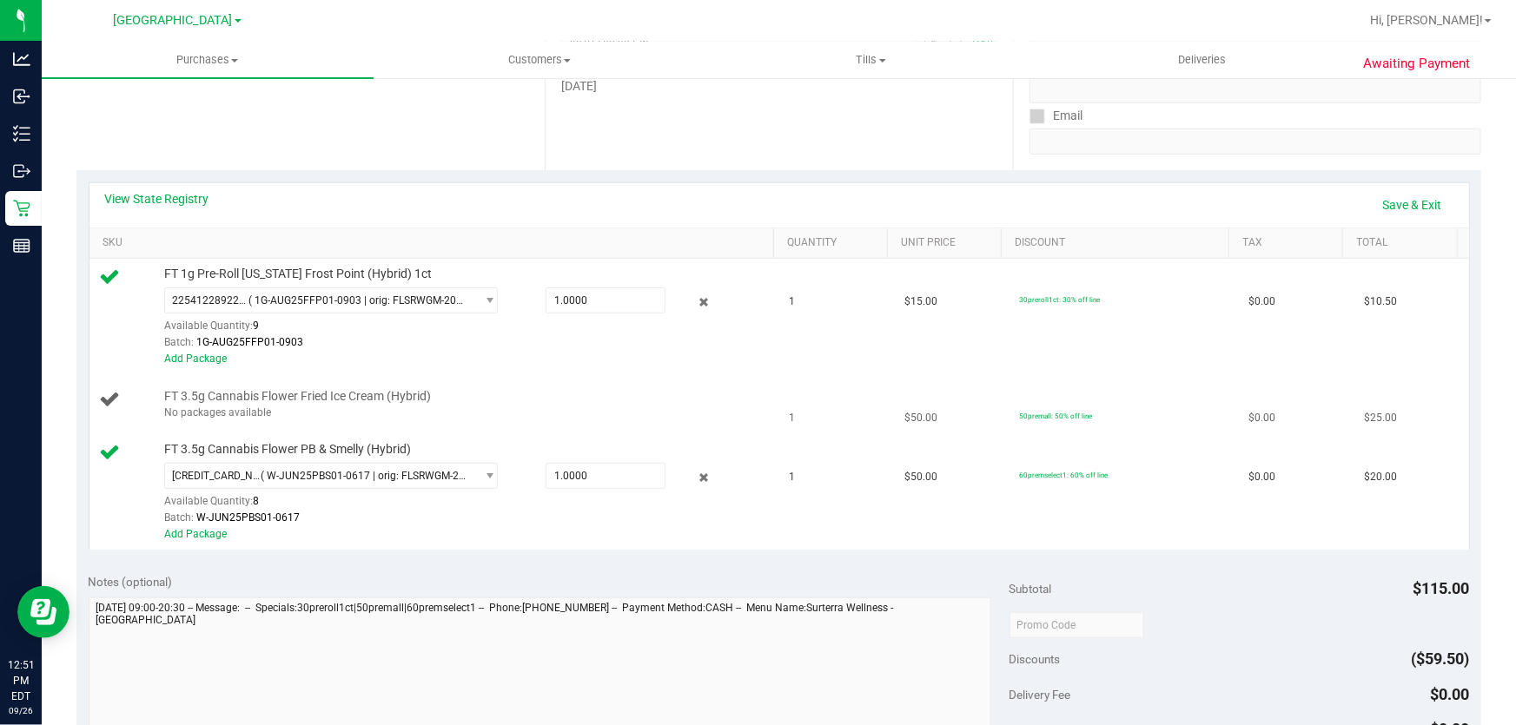
click at [237, 410] on div "No packages available" at bounding box center [465, 413] width 602 height 17
click at [1418, 210] on link "Save & Exit" at bounding box center [1413, 205] width 82 height 30
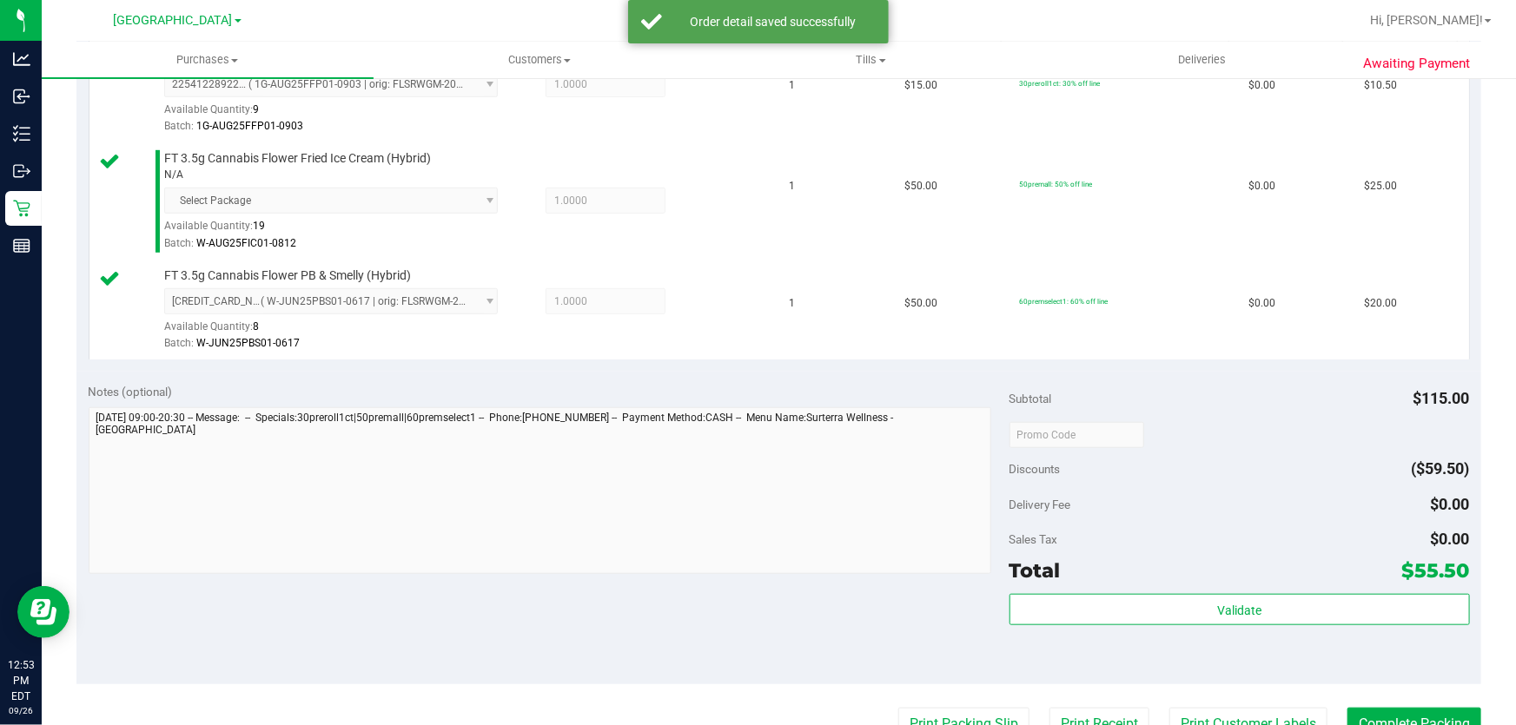
scroll to position [518, 0]
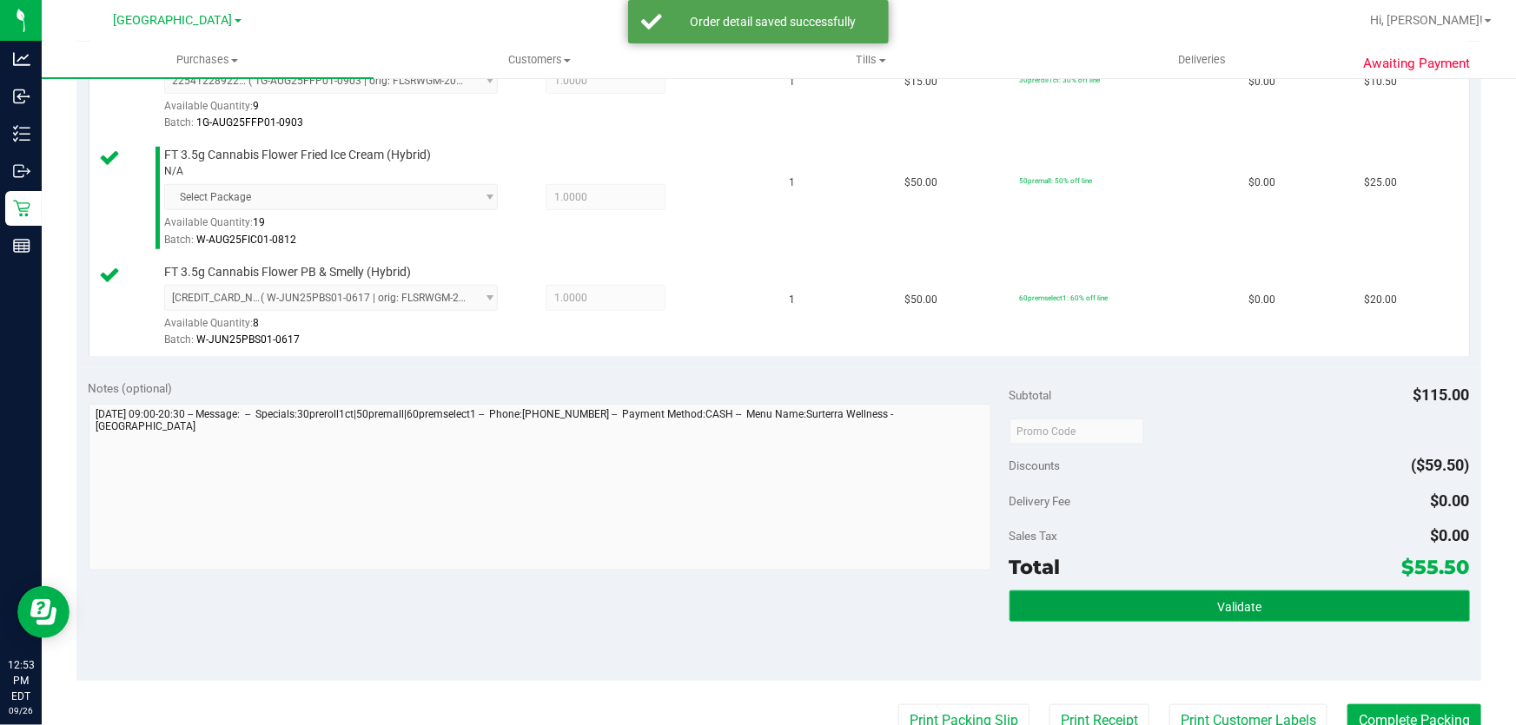
click at [1334, 599] on button "Validate" at bounding box center [1239, 606] width 460 height 31
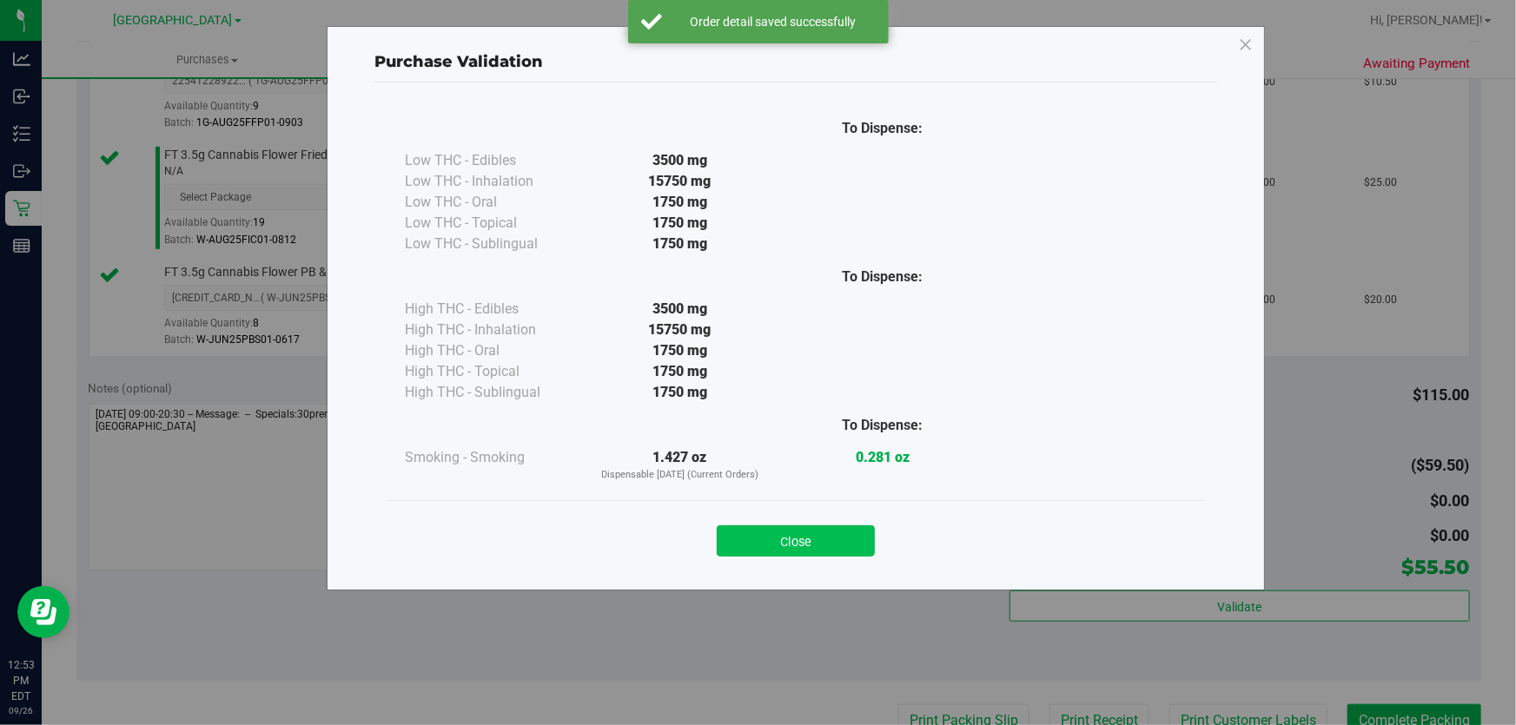
click at [798, 535] on button "Close" at bounding box center [796, 541] width 158 height 31
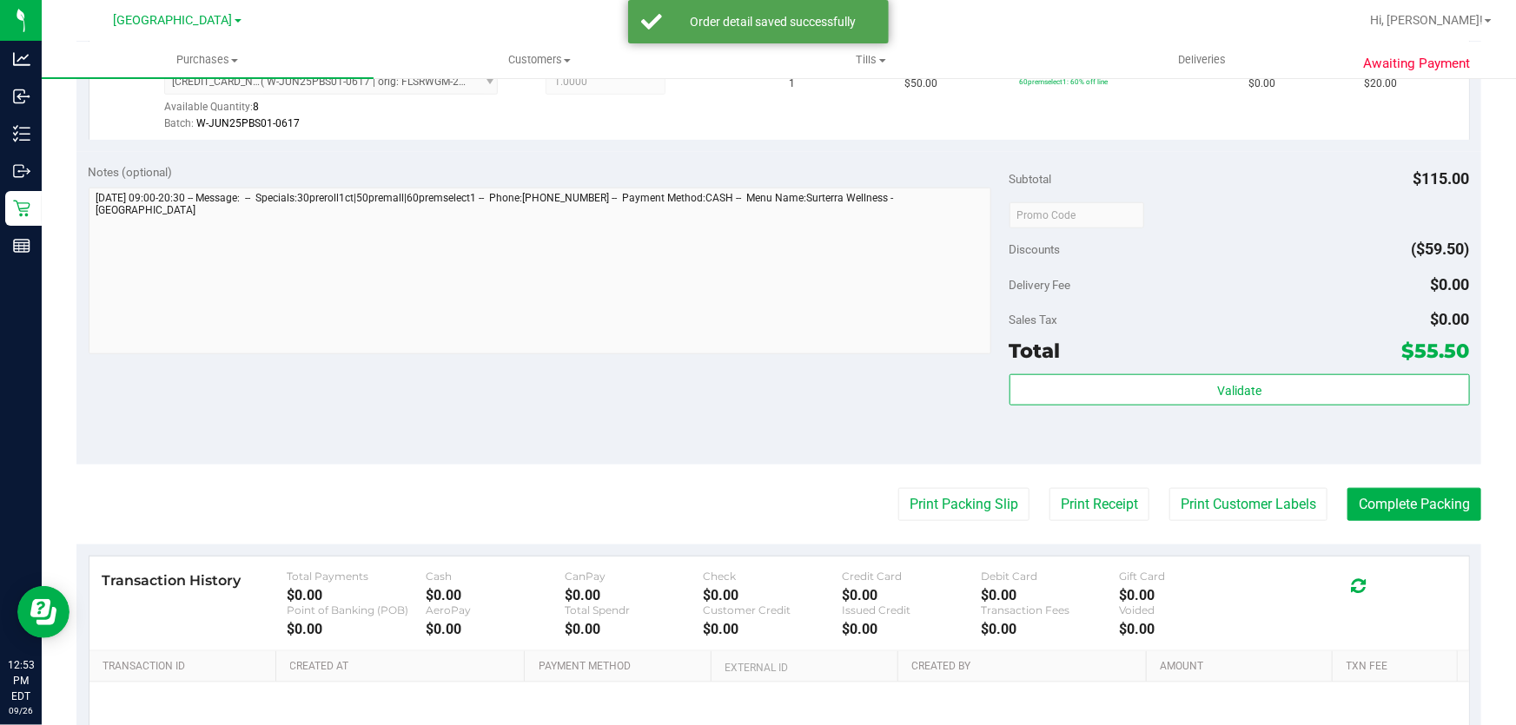
scroll to position [742, 0]
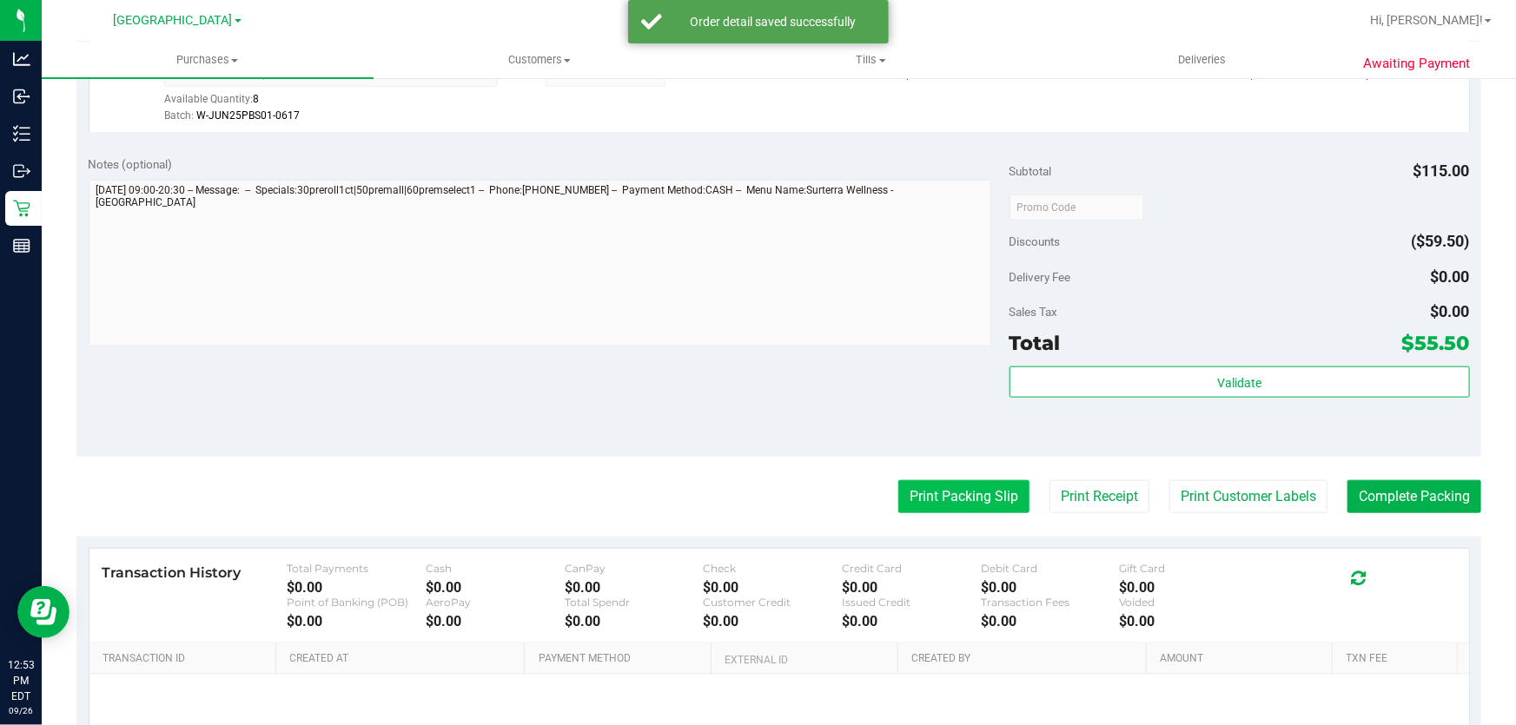
click at [954, 482] on button "Print Packing Slip" at bounding box center [963, 496] width 131 height 33
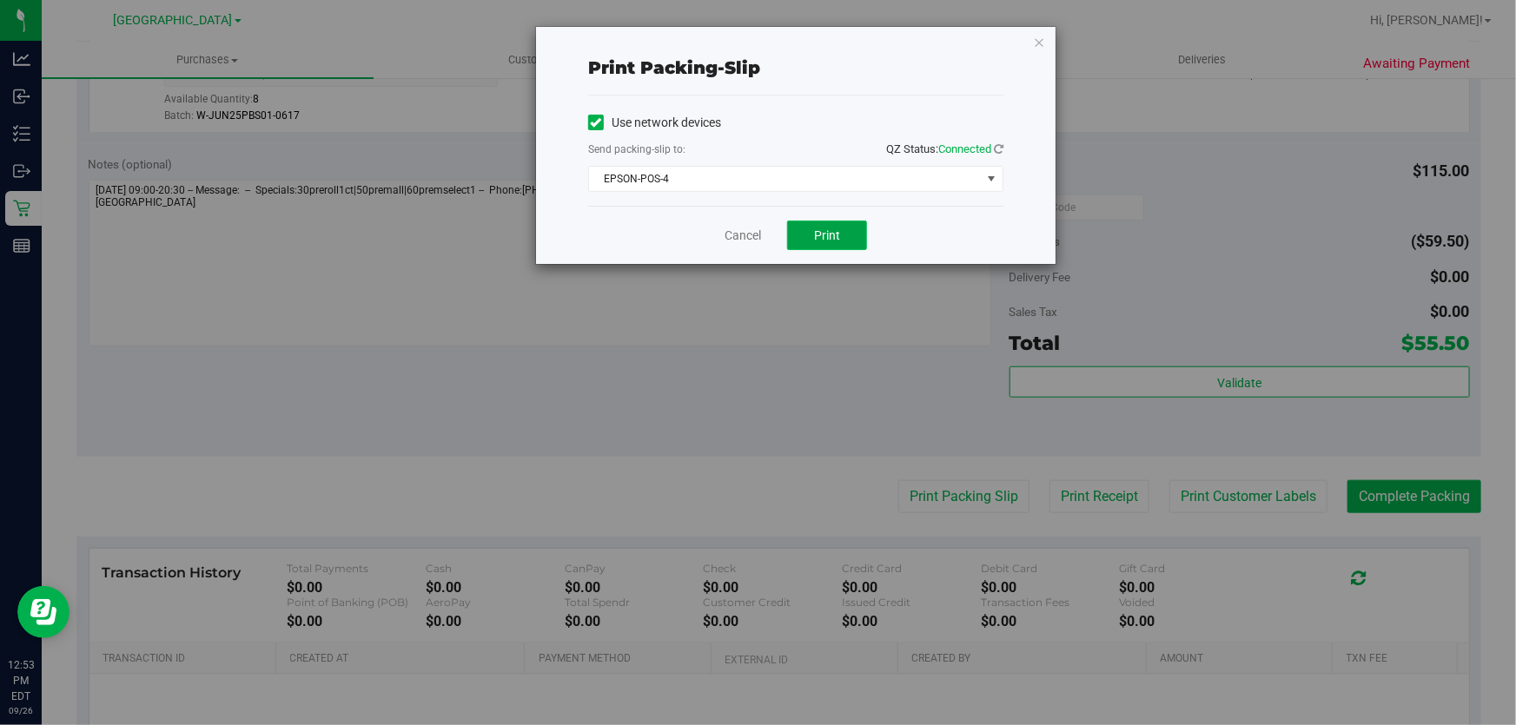
click at [838, 224] on button "Print" at bounding box center [827, 236] width 80 height 30
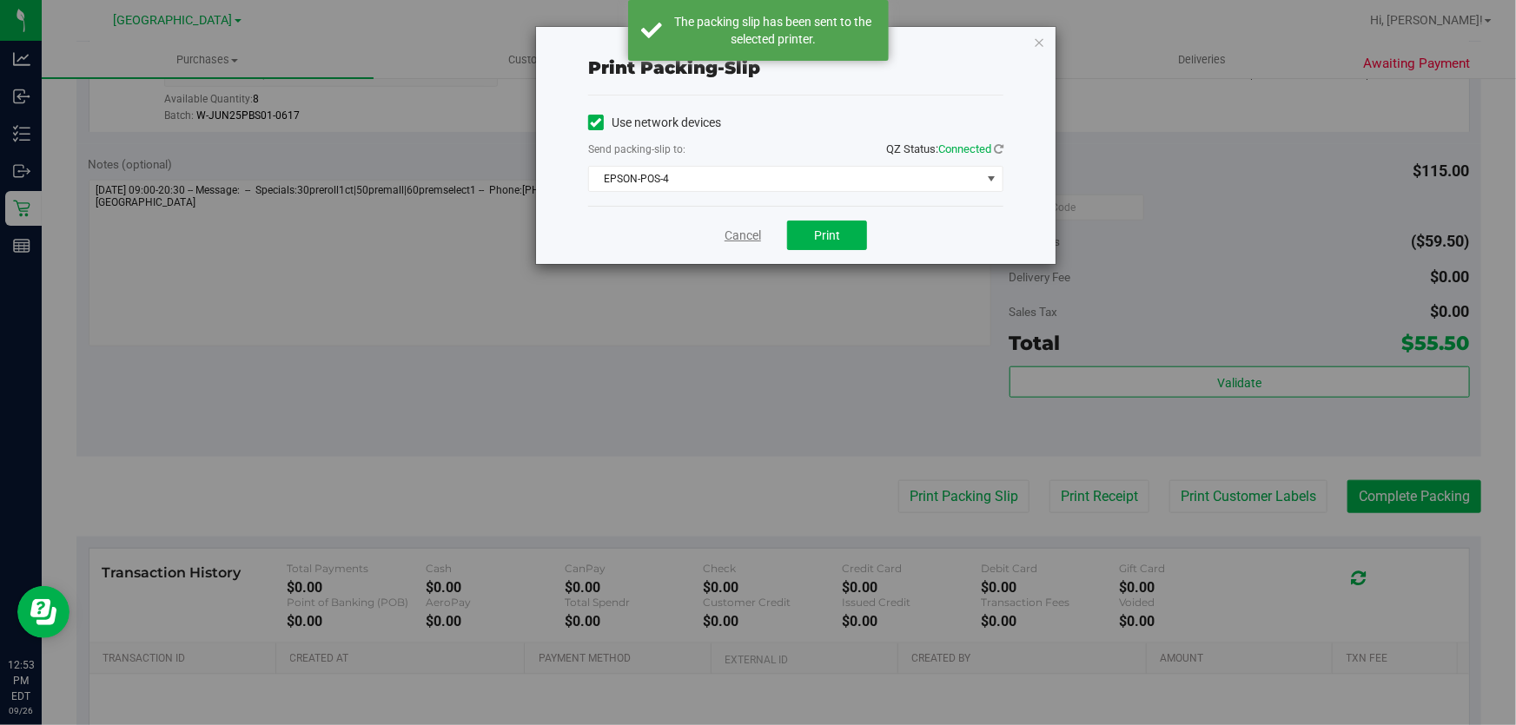
click at [740, 239] on link "Cancel" at bounding box center [742, 236] width 36 height 18
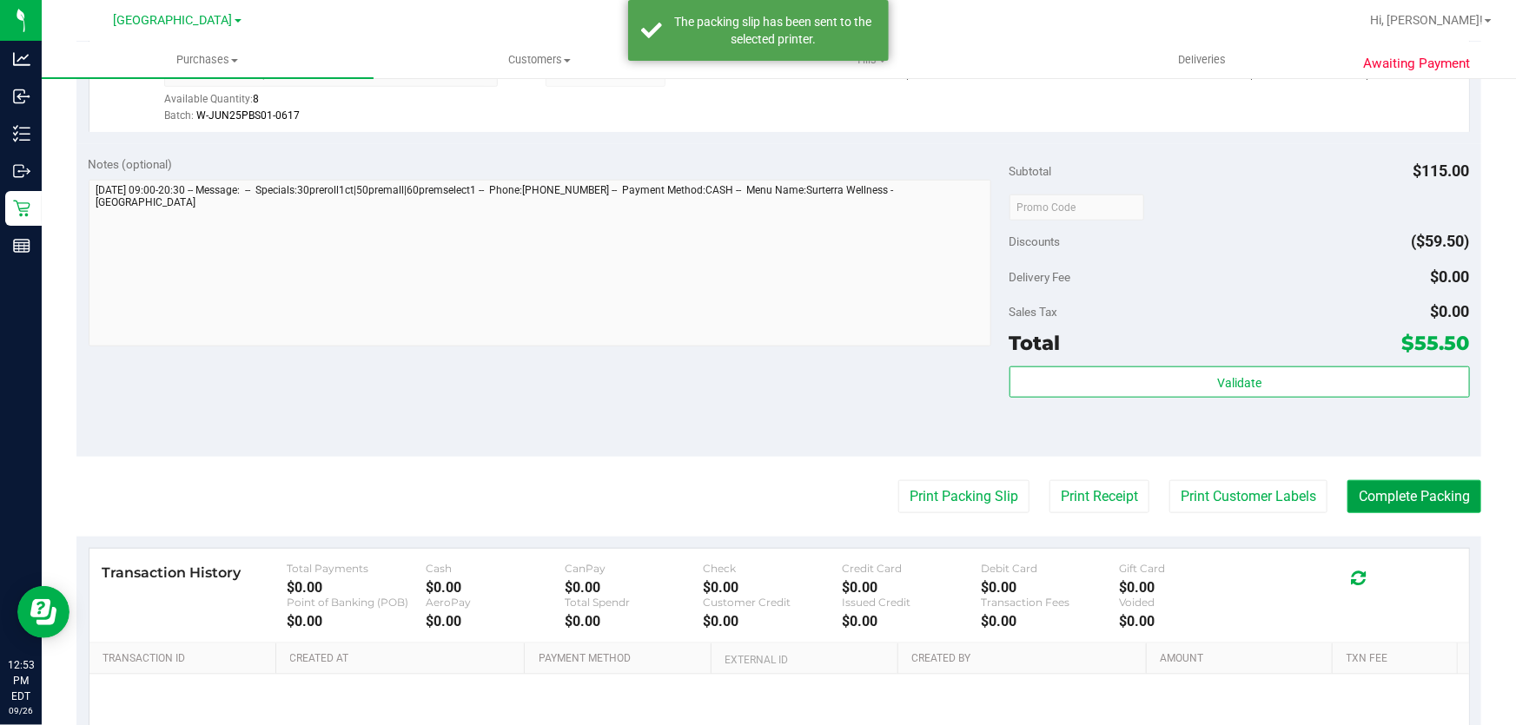
click at [1387, 505] on button "Complete Packing" at bounding box center [1414, 496] width 134 height 33
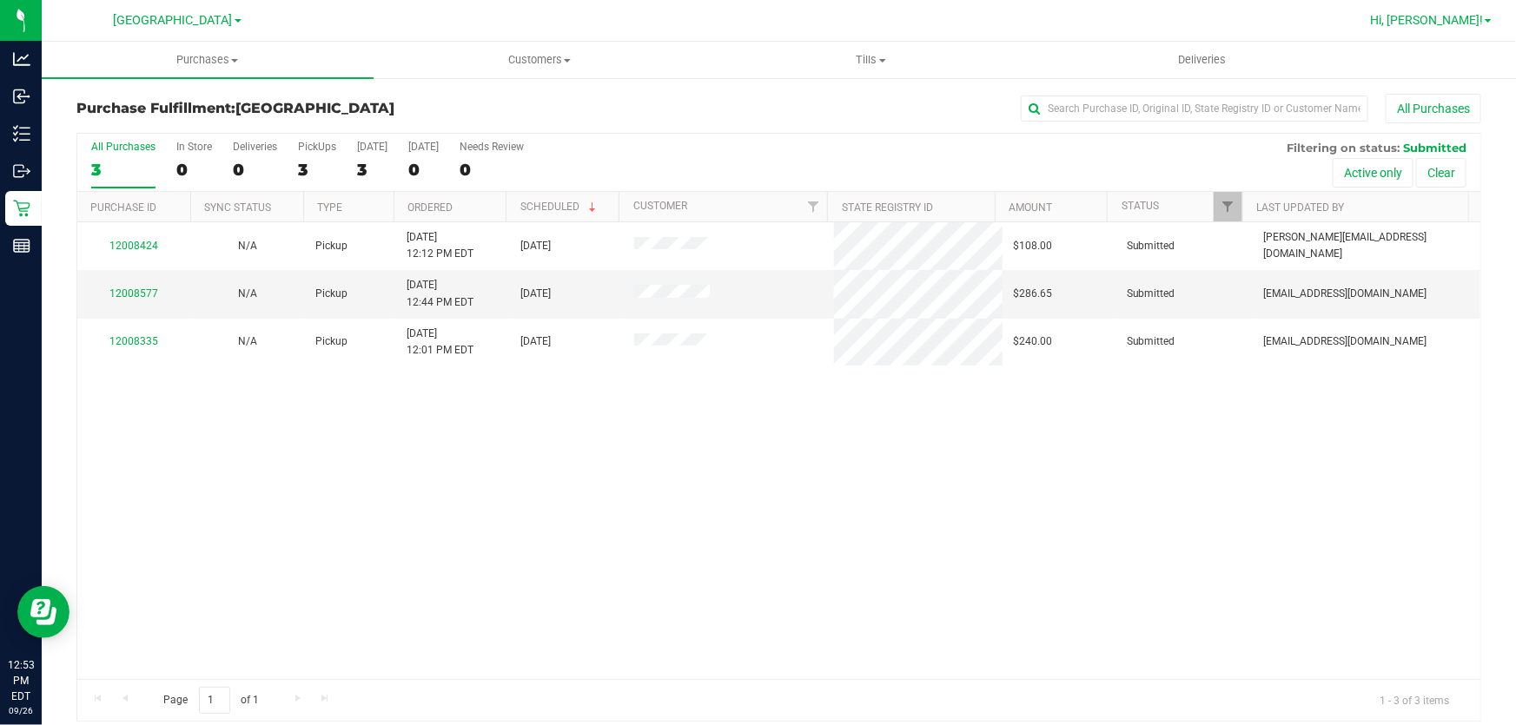
click at [1478, 28] on link "Hi, [PERSON_NAME]!" at bounding box center [1431, 20] width 136 height 18
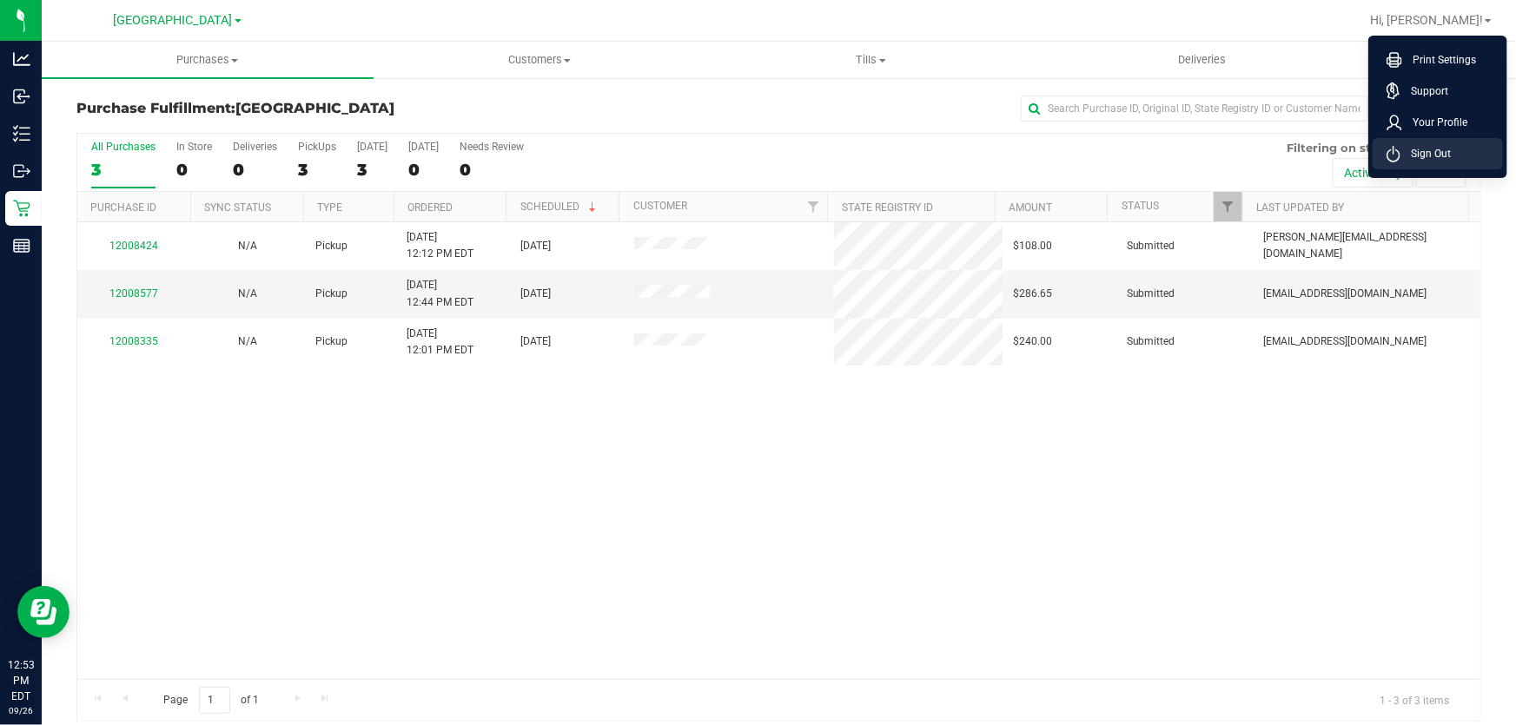
click at [1447, 165] on li "Sign Out" at bounding box center [1437, 153] width 130 height 31
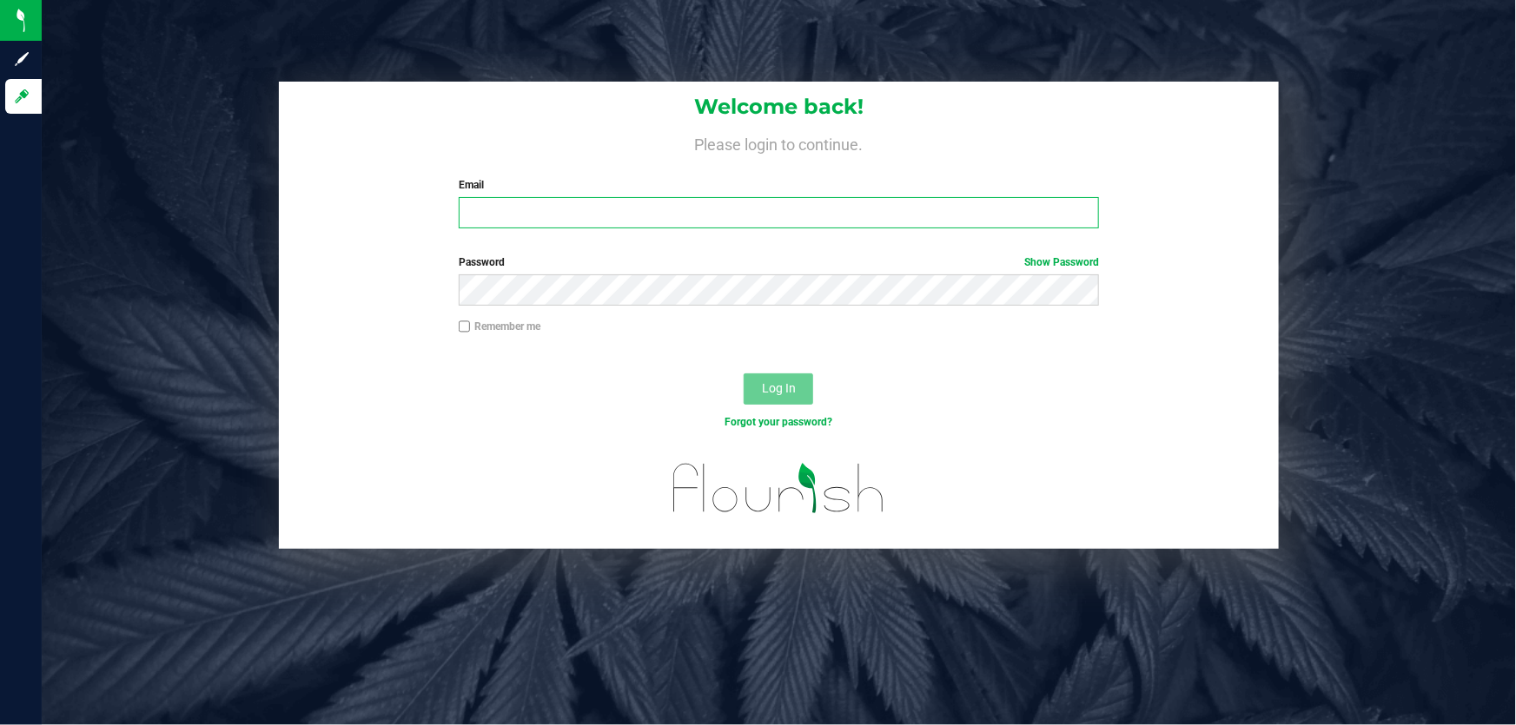
click at [704, 210] on input "Email" at bounding box center [779, 212] width 641 height 31
type input "[EMAIL_ADDRESS][DOMAIN_NAME]"
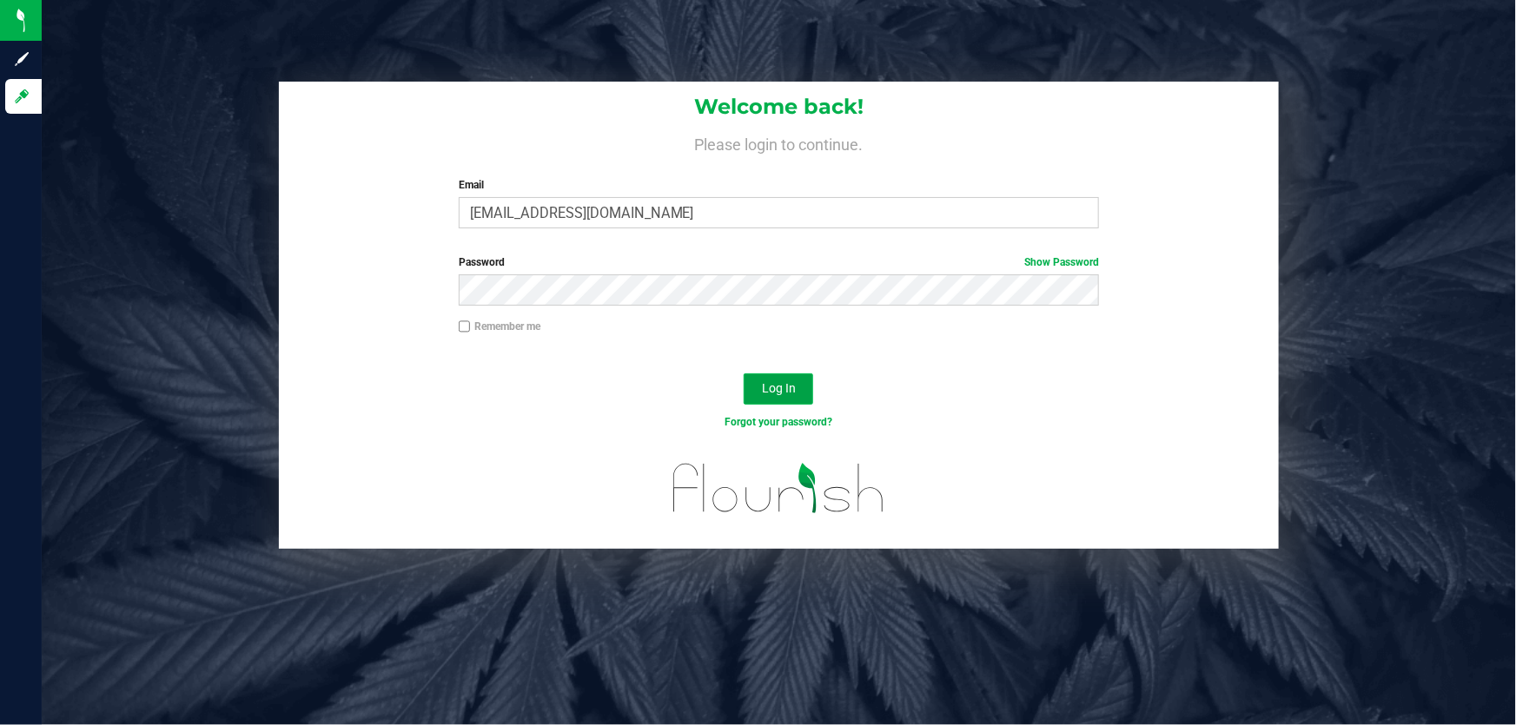
click at [791, 398] on button "Log In" at bounding box center [778, 389] width 69 height 31
